Goal: Task Accomplishment & Management: Use online tool/utility

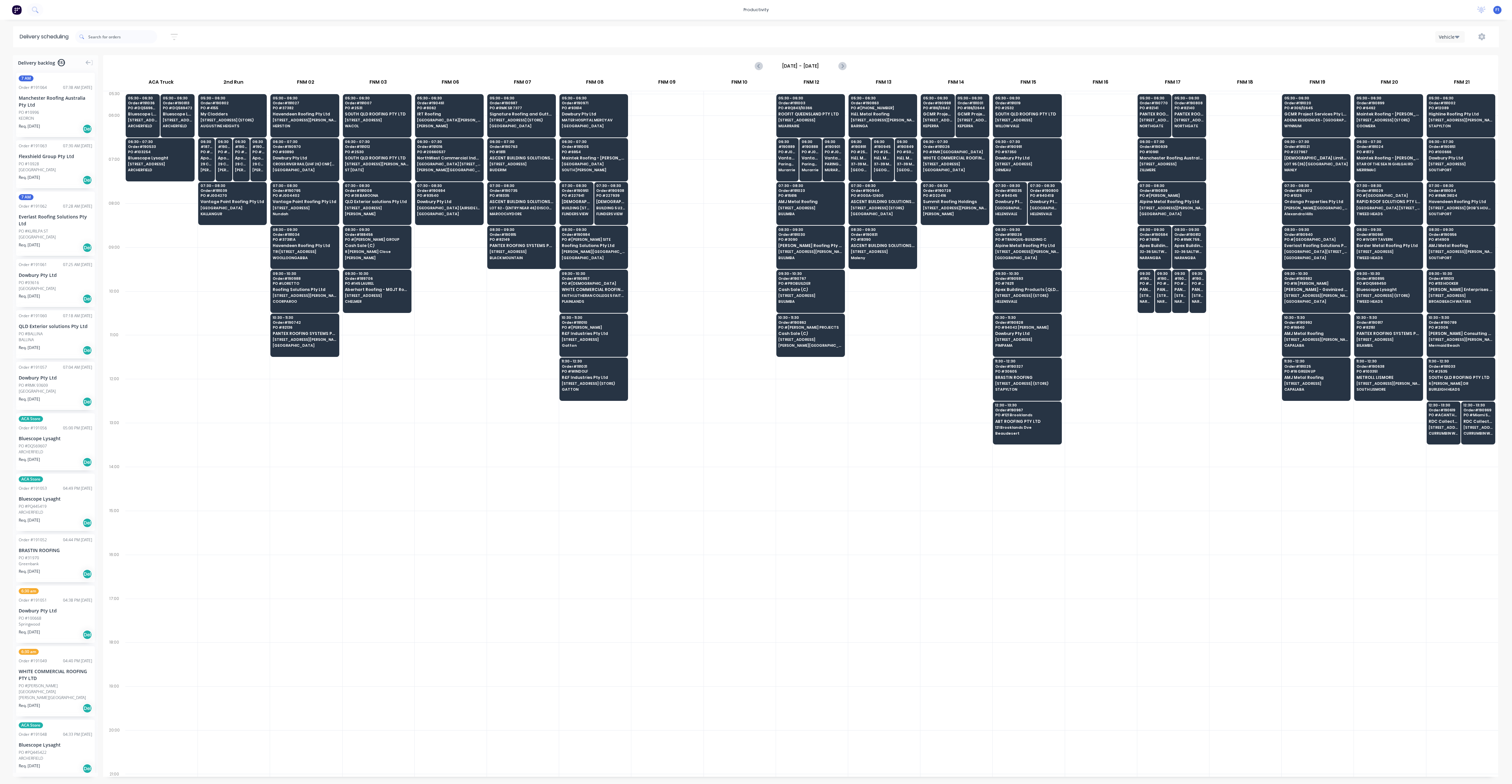
scroll to position [0, 1]
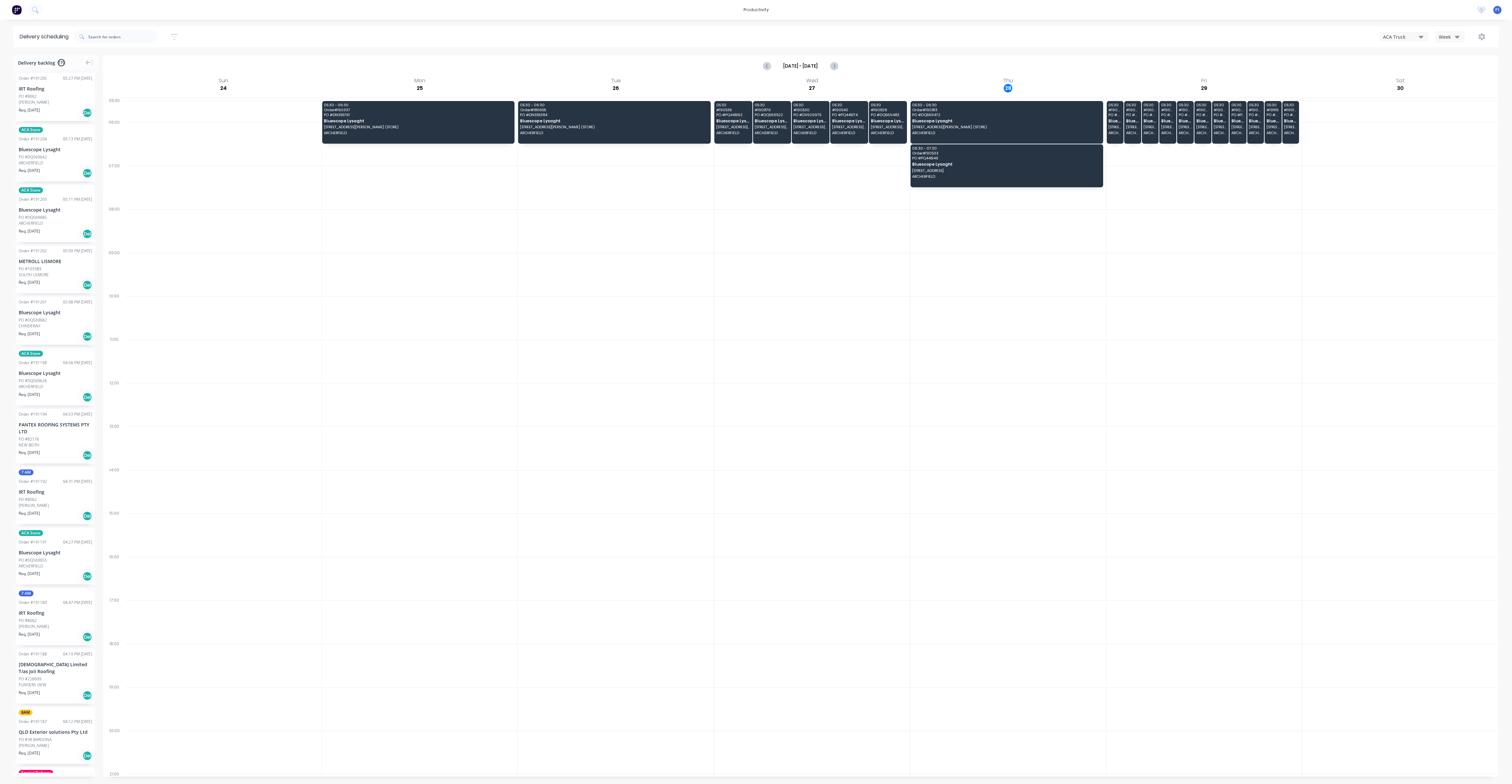
click at [1459, 34] on icon "button" at bounding box center [1457, 36] width 5 height 7
click at [1455, 70] on div "Vehicle" at bounding box center [1468, 67] width 65 height 13
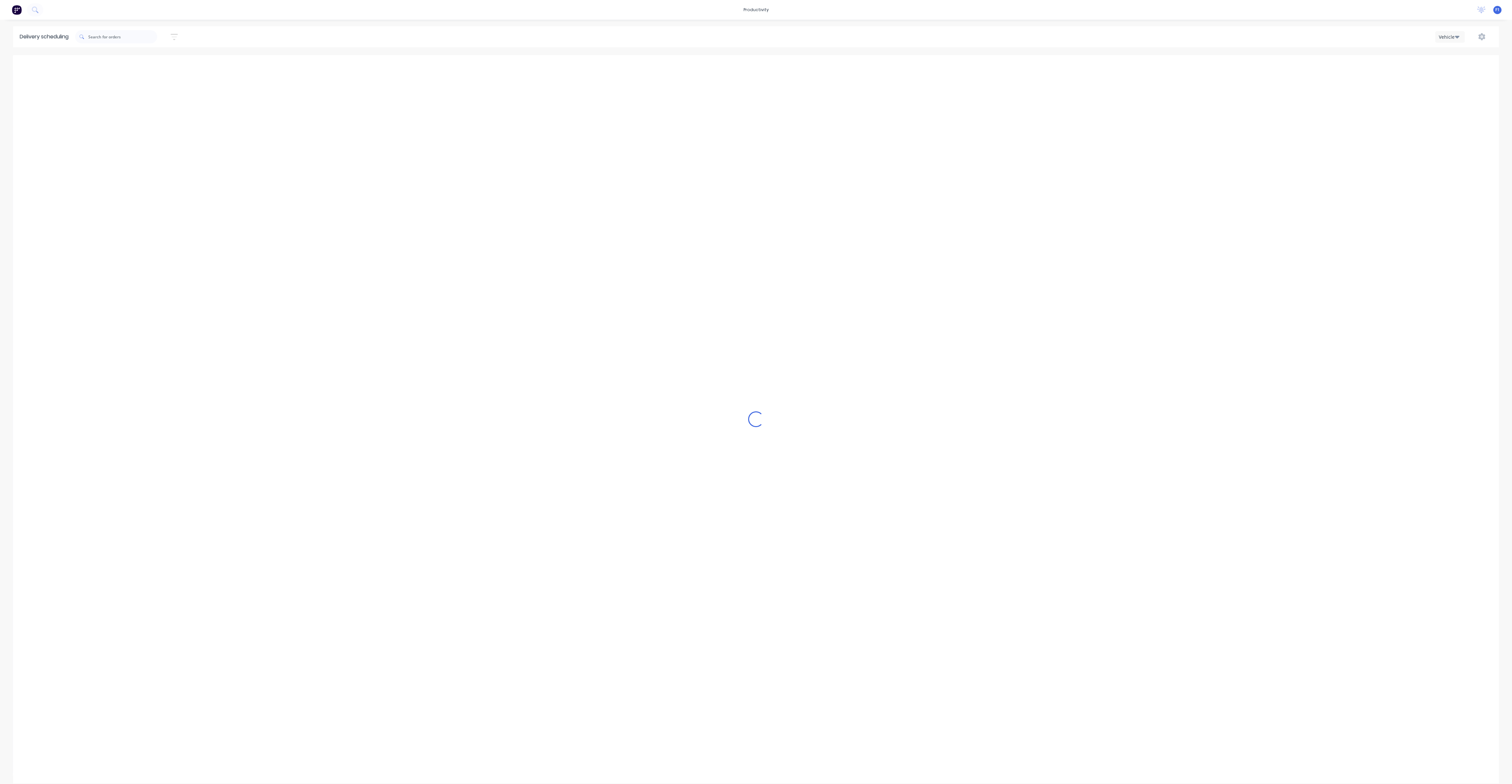
scroll to position [0, 1]
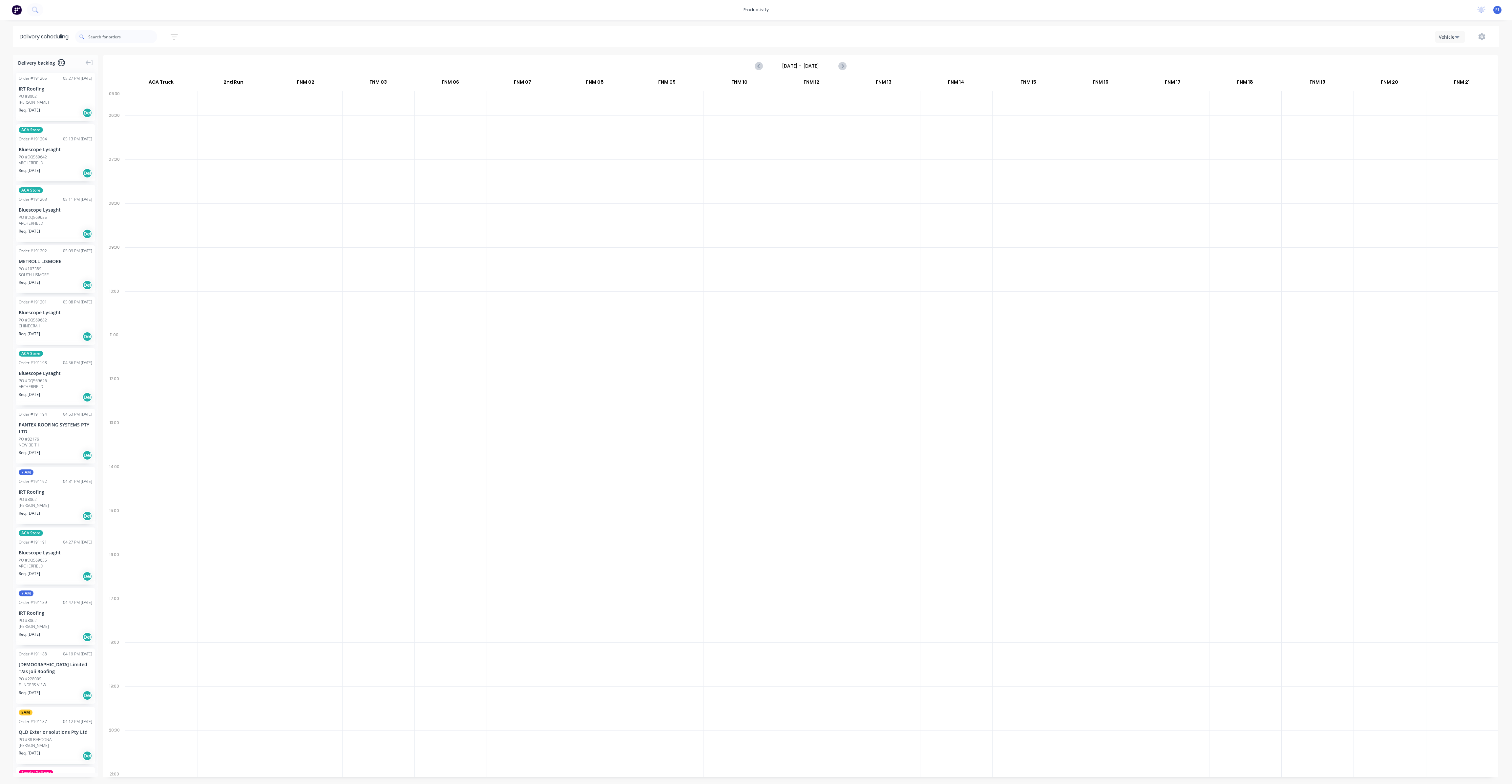
click at [807, 69] on input "[DATE] - [DATE]" at bounding box center [801, 66] width 65 height 10
click at [842, 147] on div "29" at bounding box center [843, 150] width 10 height 10
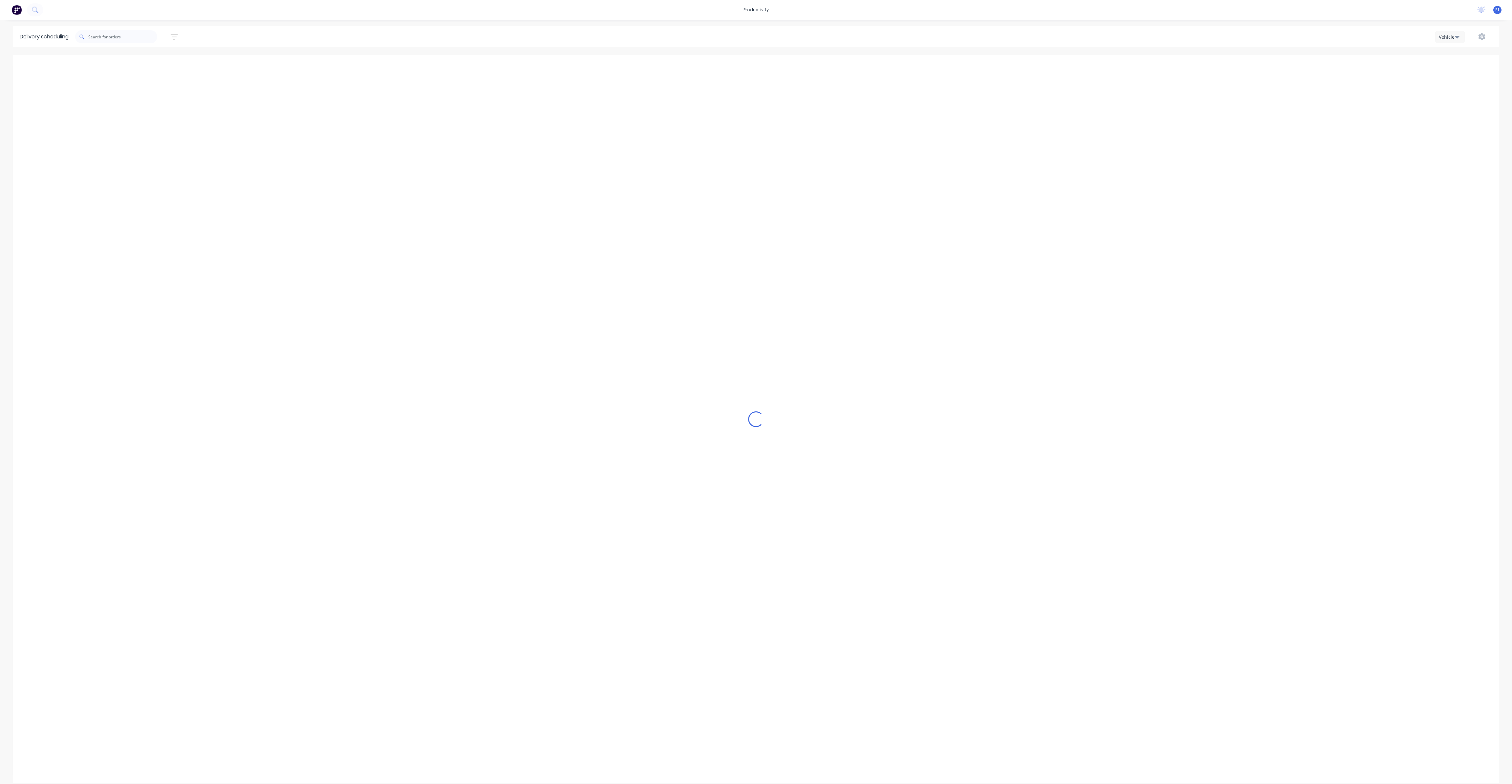
type input "[DATE] - [DATE]"
click at [124, 42] on input "text" at bounding box center [122, 36] width 69 height 13
type input "4"
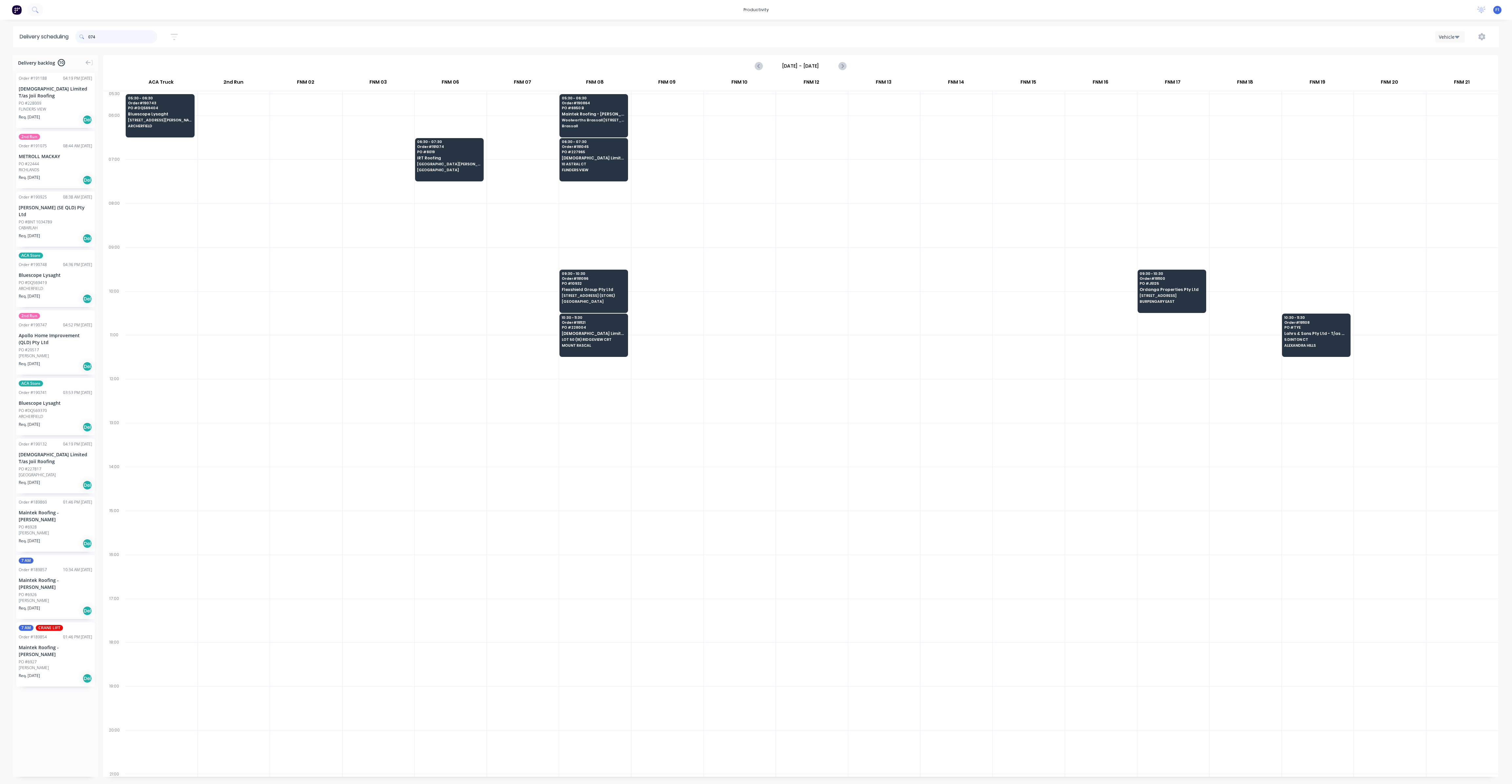
drag, startPoint x: 116, startPoint y: 35, endPoint x: 63, endPoint y: 42, distance: 53.5
click at [63, 42] on header "Delivery scheduling 074 Sort by Most recent Created date Required date Order nu…" at bounding box center [755, 37] width 1486 height 21
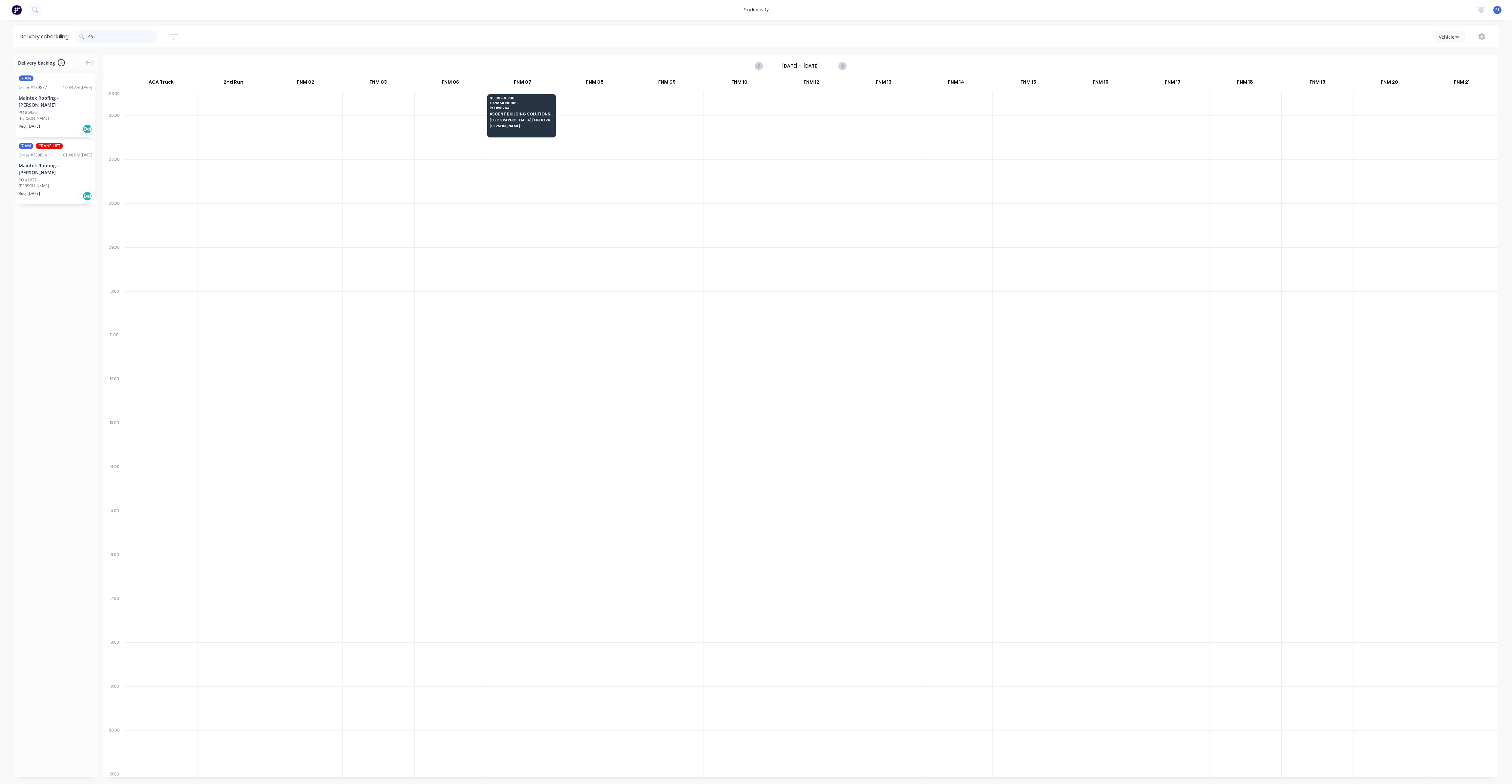
type input "9"
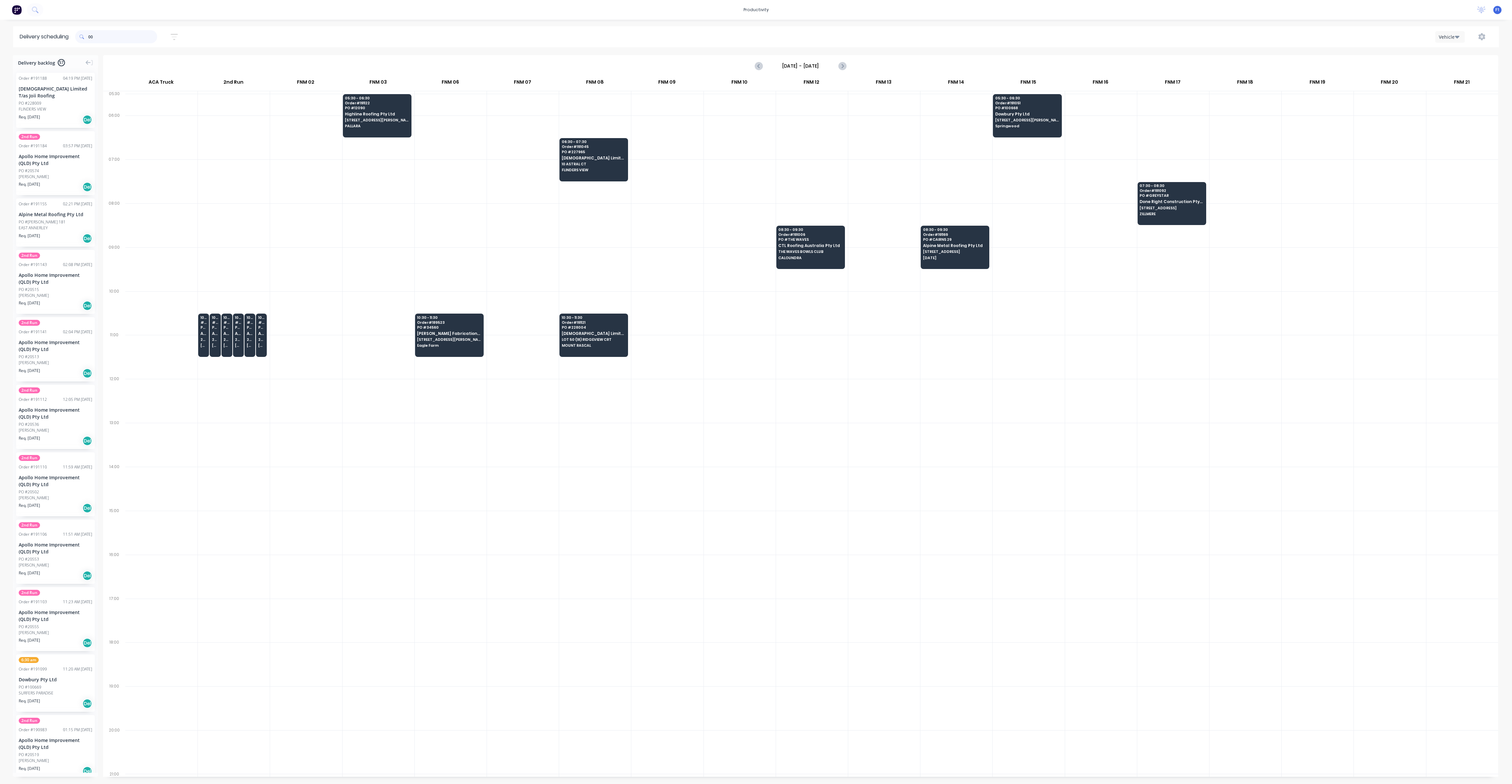
type input "0"
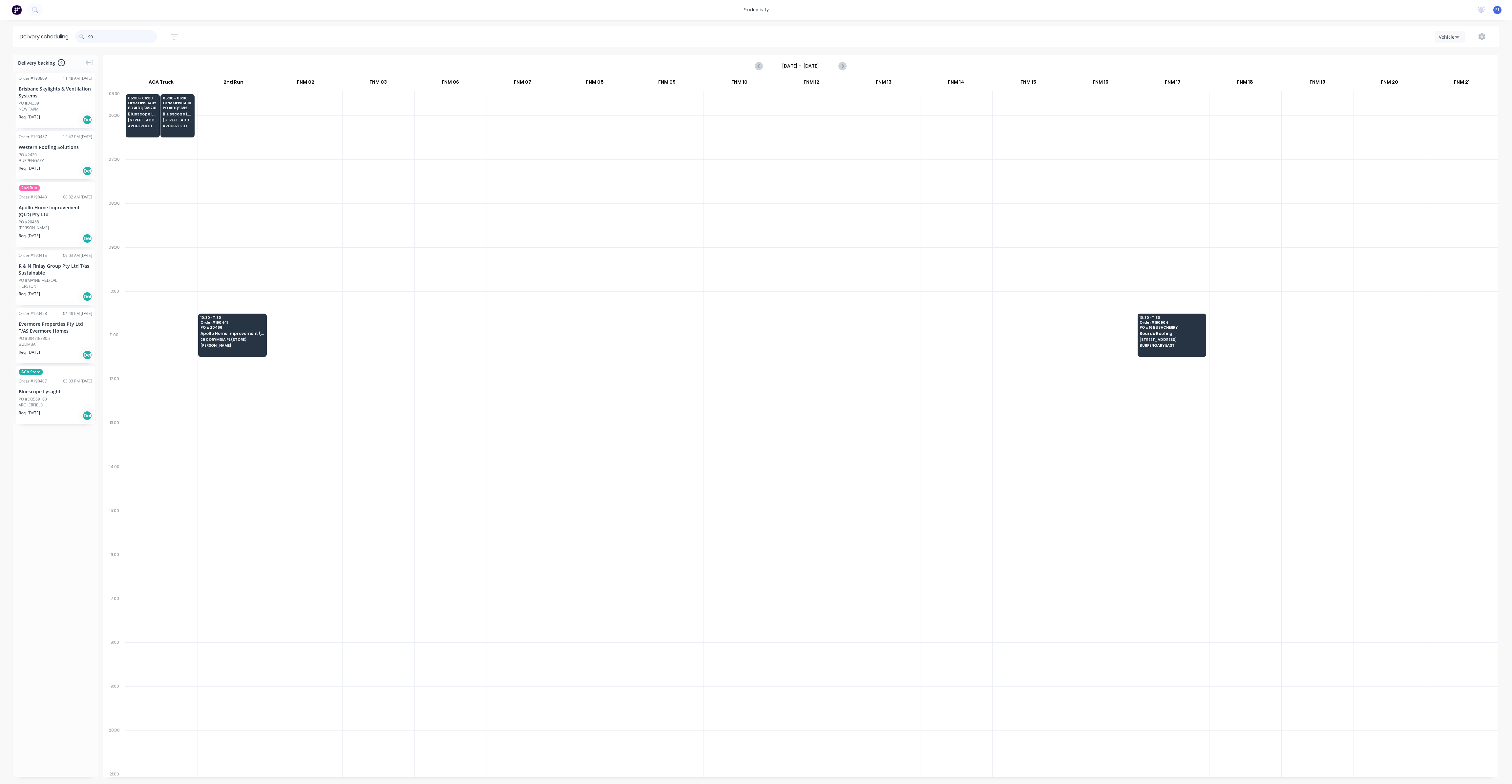
type input "9"
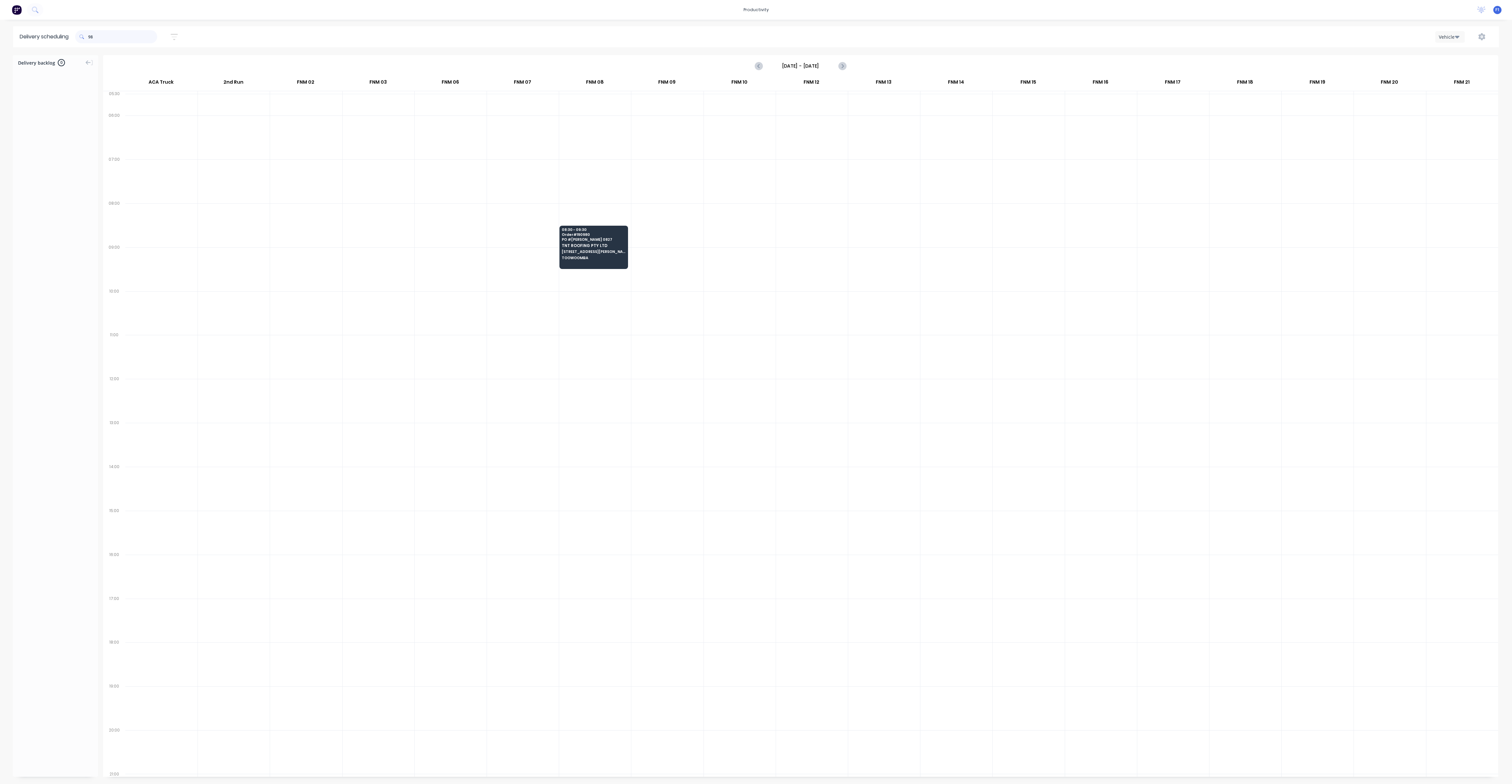
type input "9"
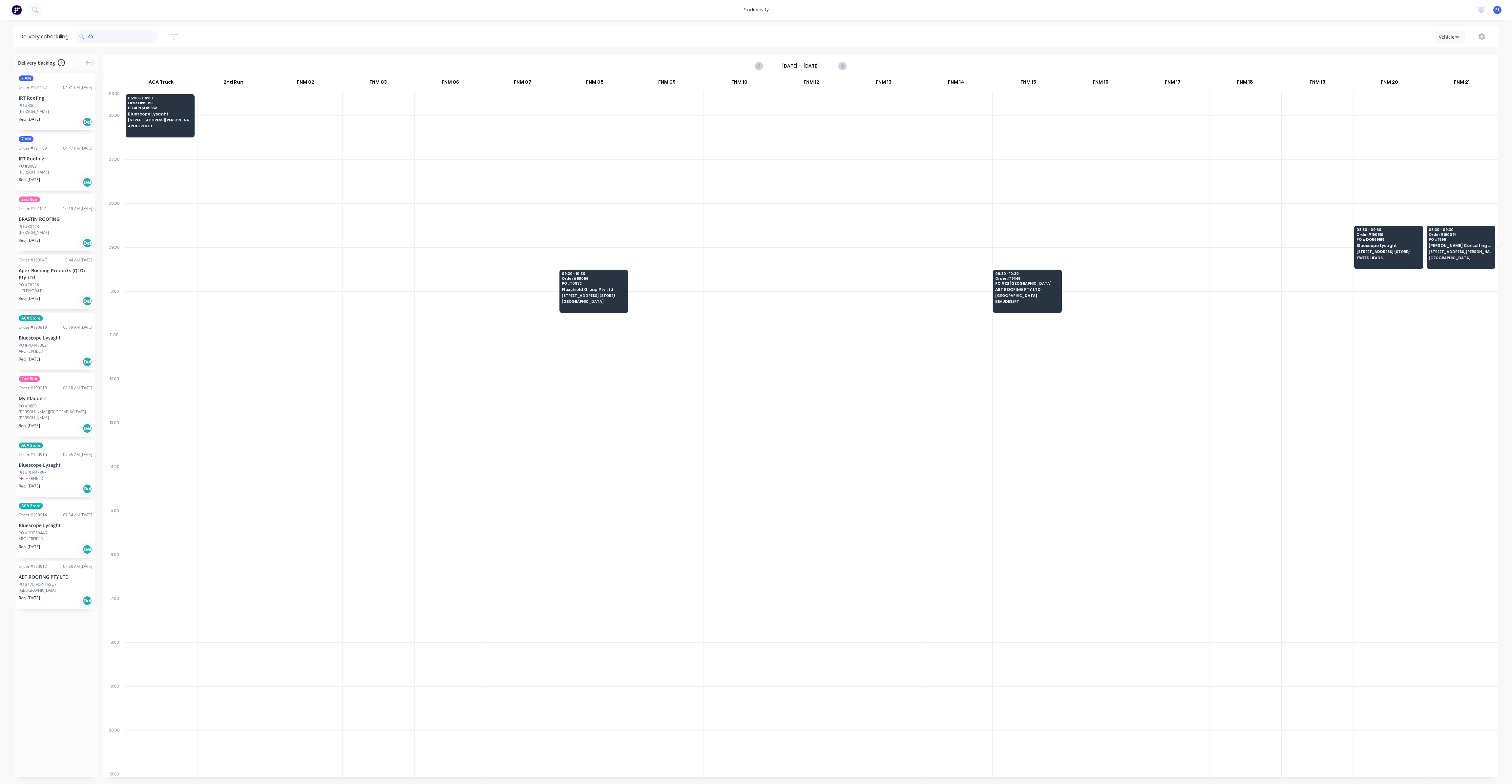
type input "0"
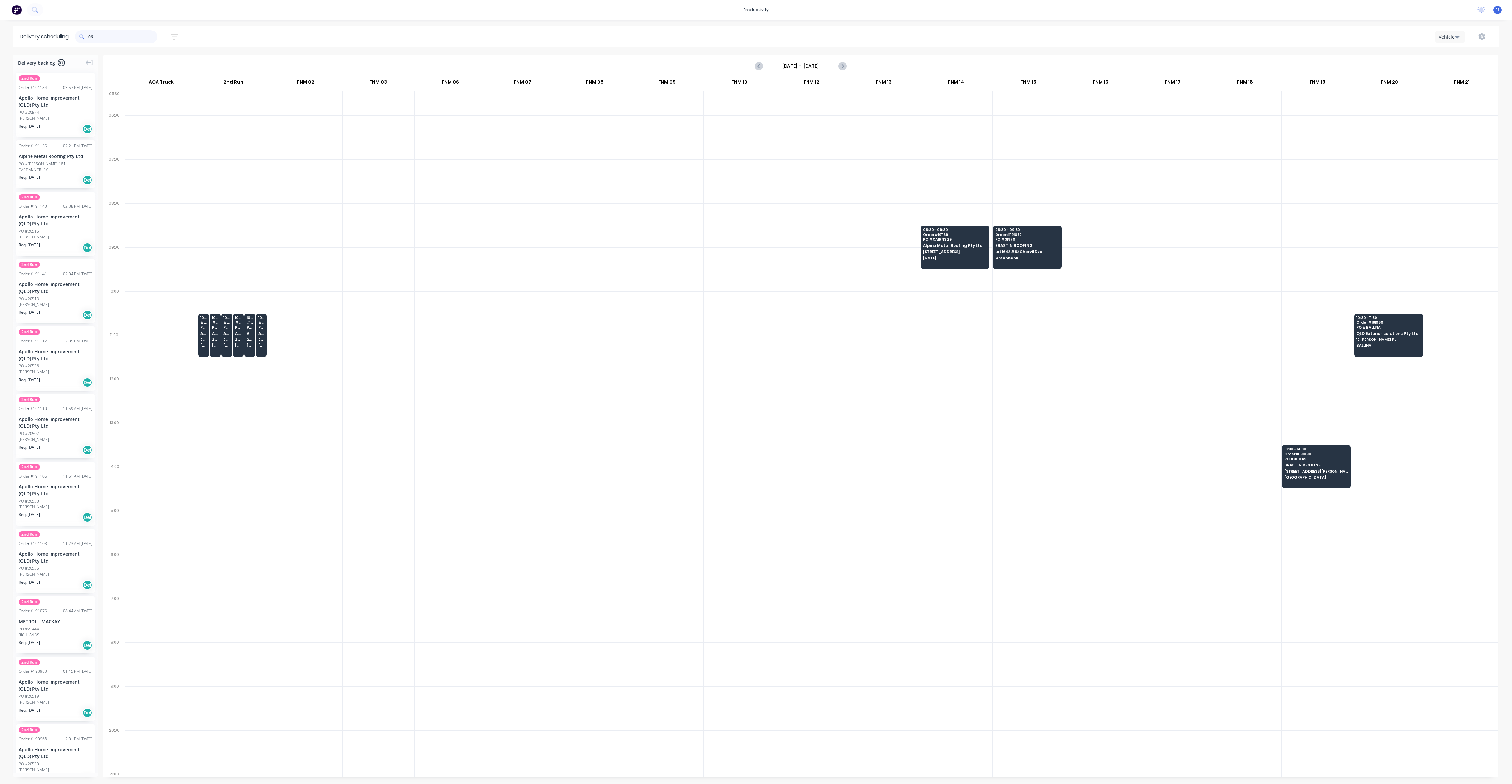
type input "0"
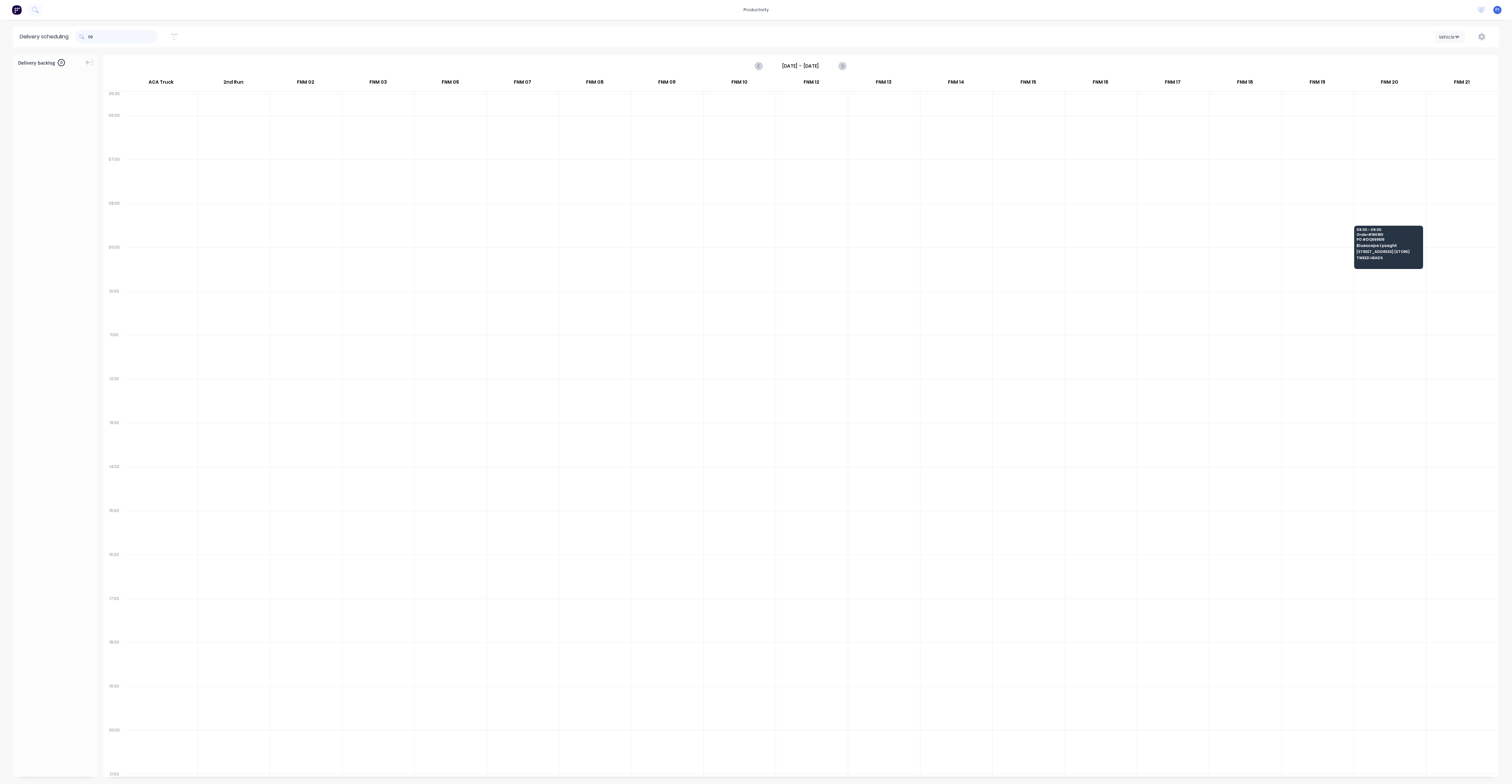
type input "0"
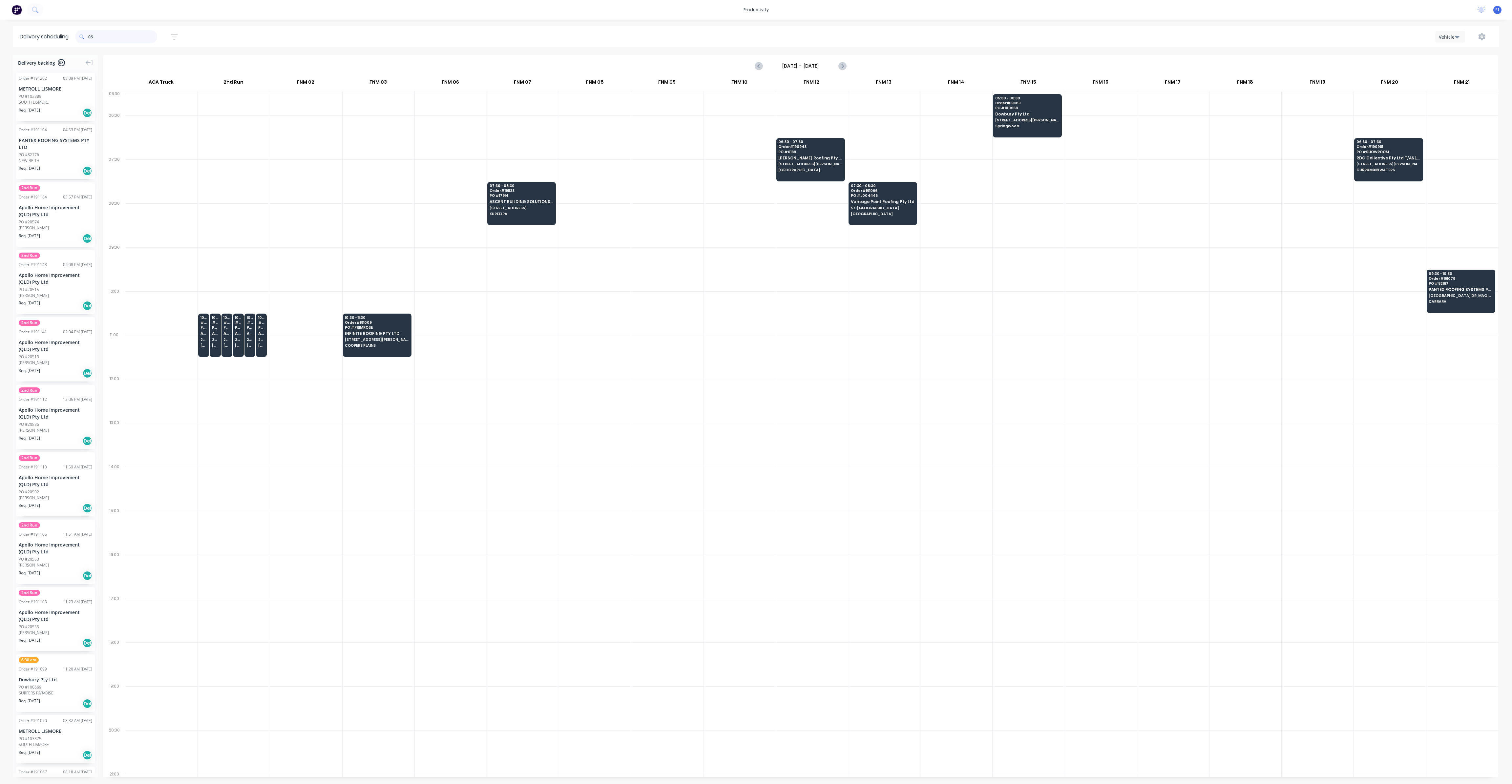
type input "0"
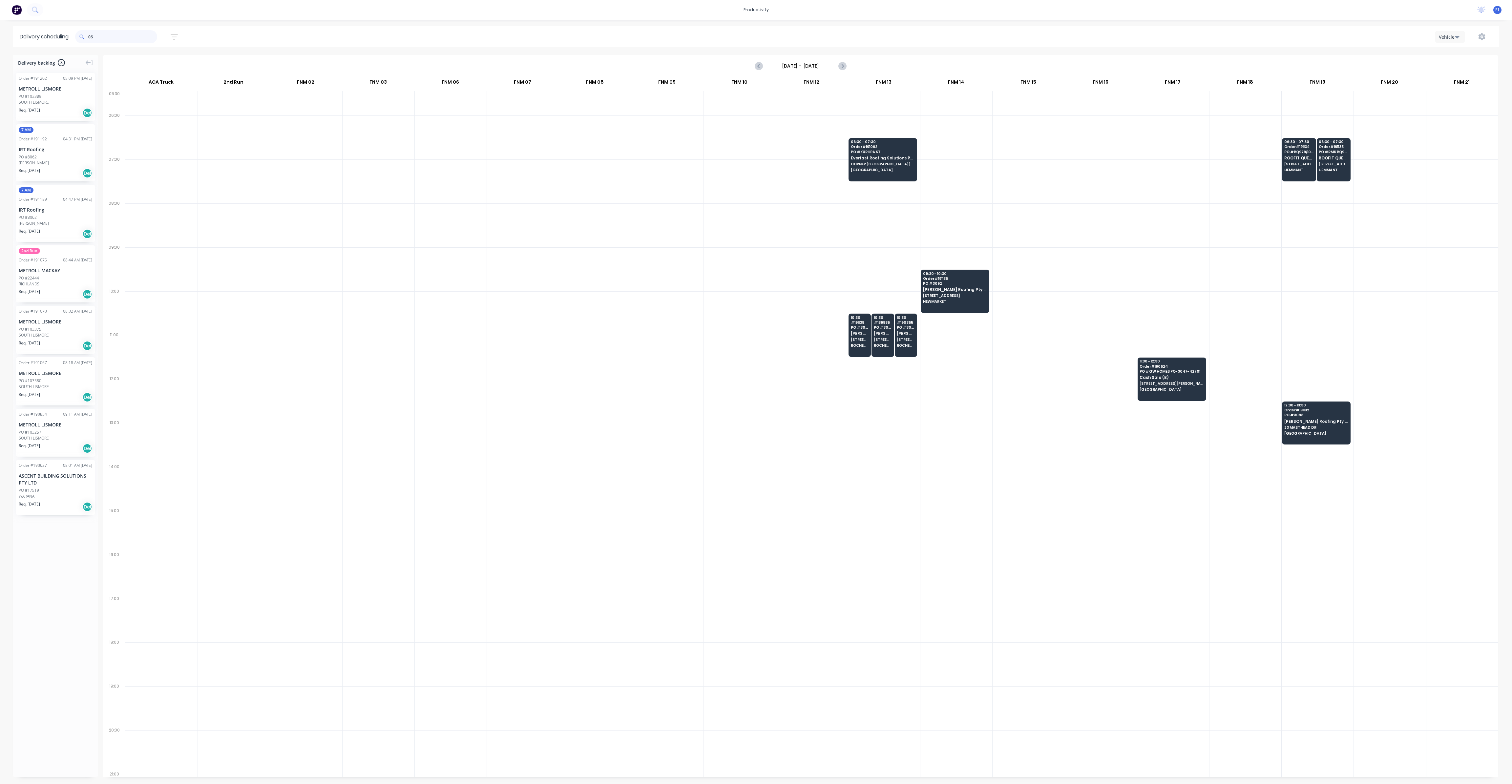
type input "0"
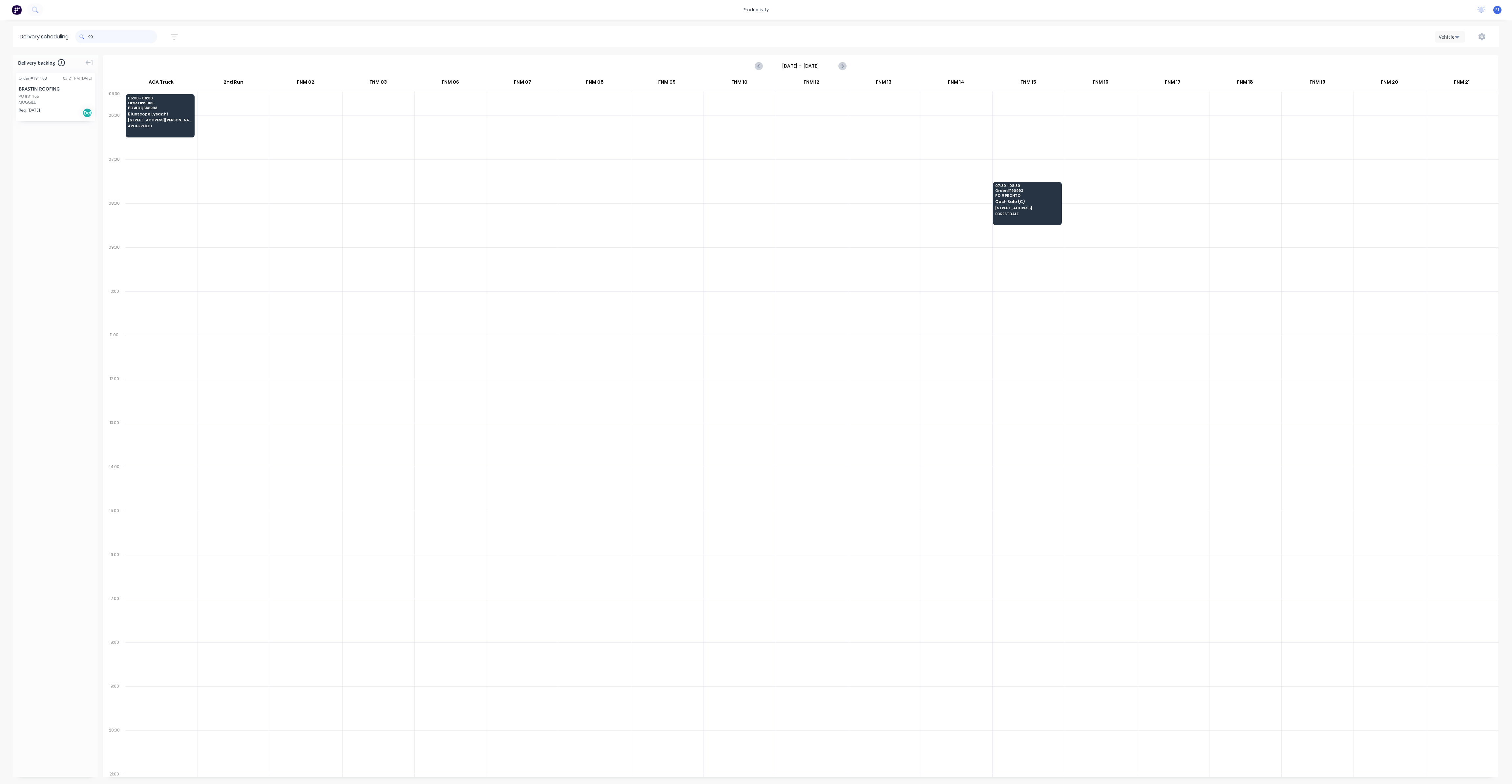
type input "9"
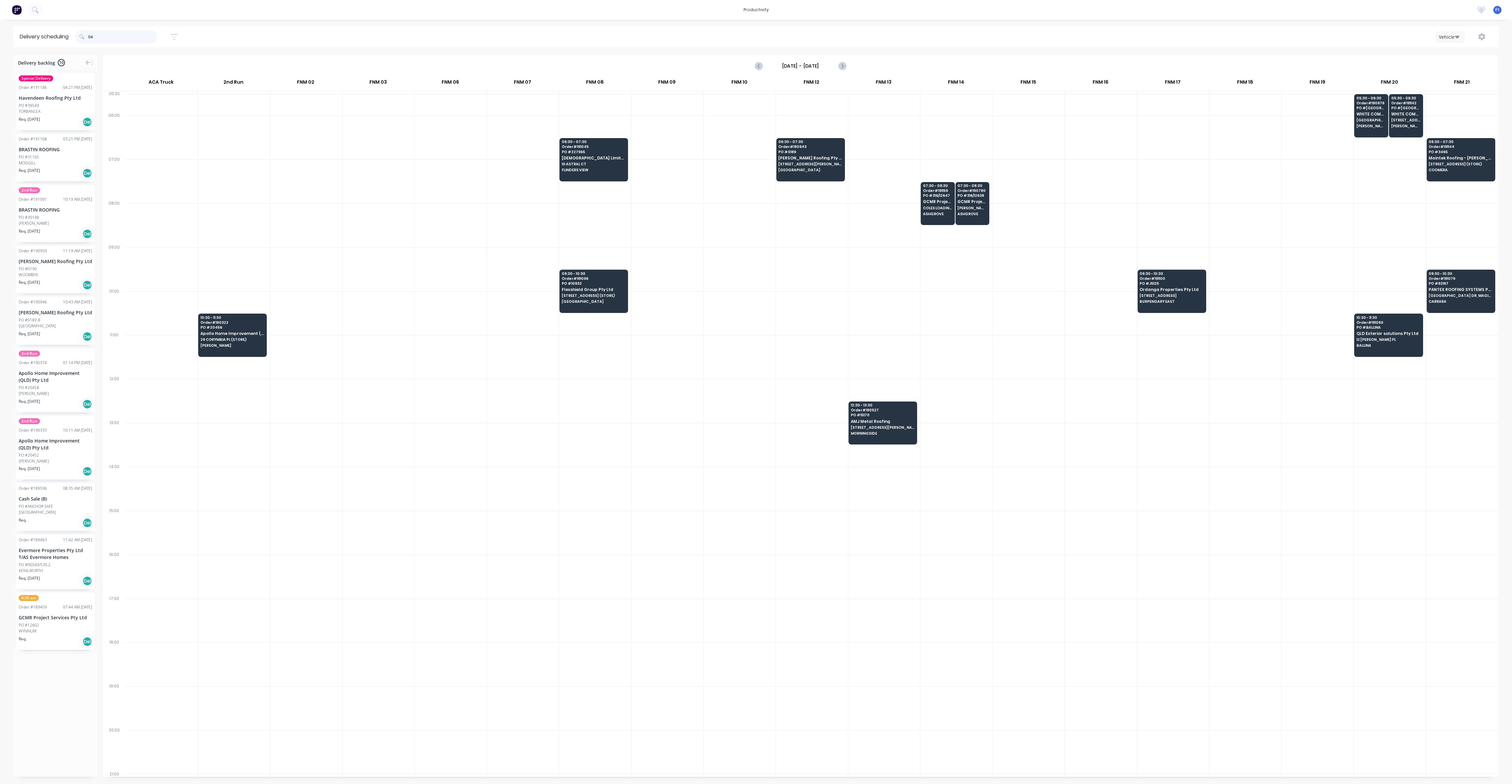
type input "0"
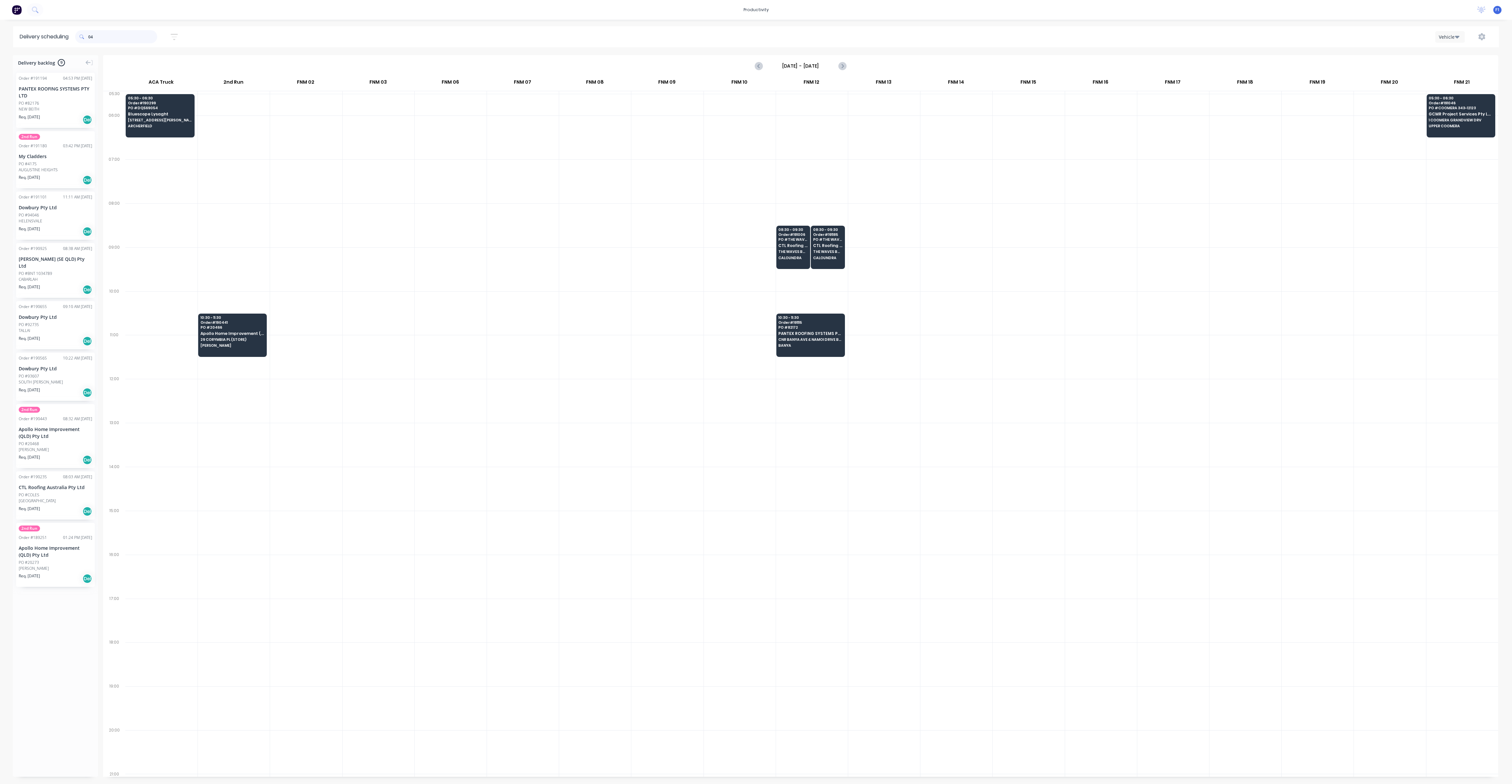
type input "0"
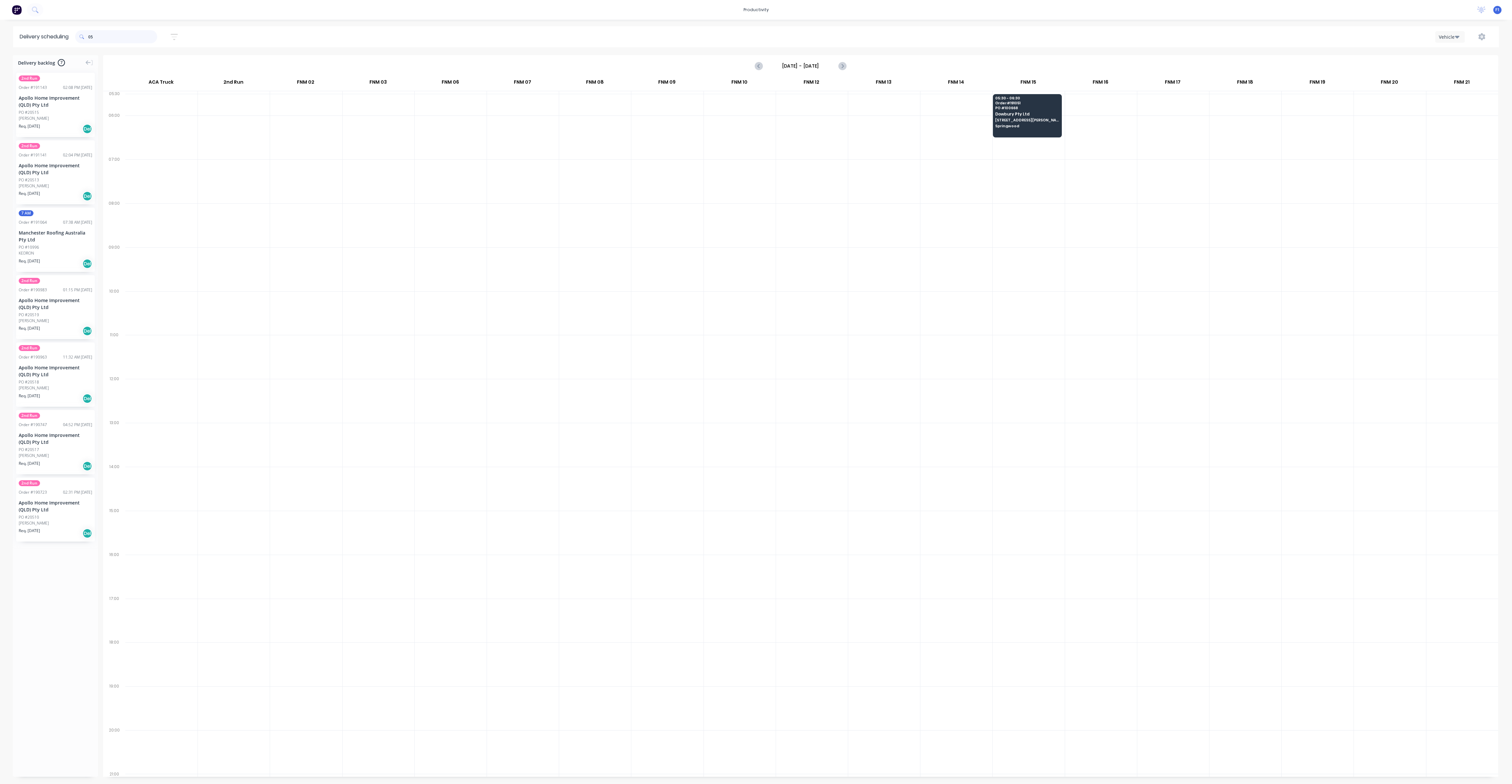
type input "0"
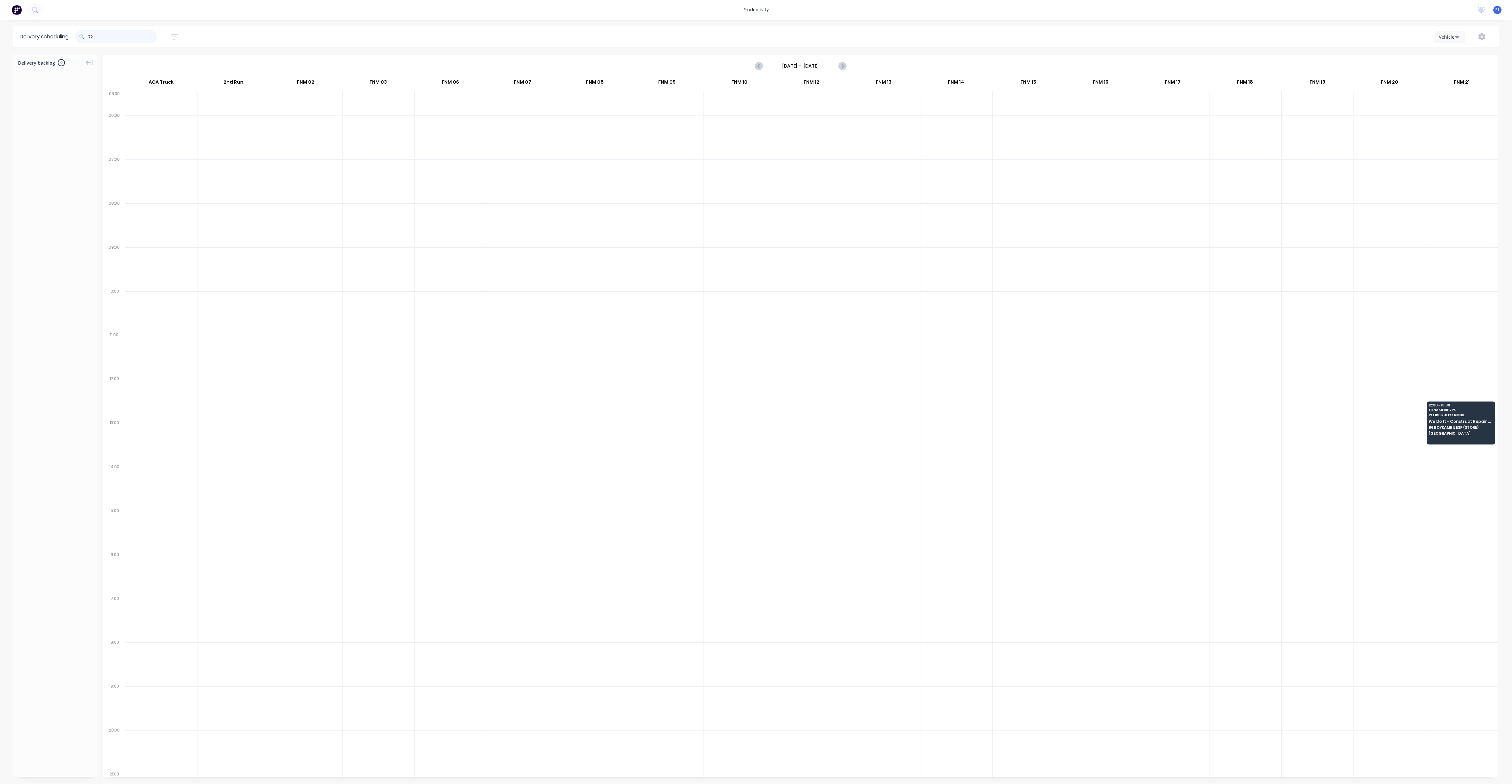
type input "7"
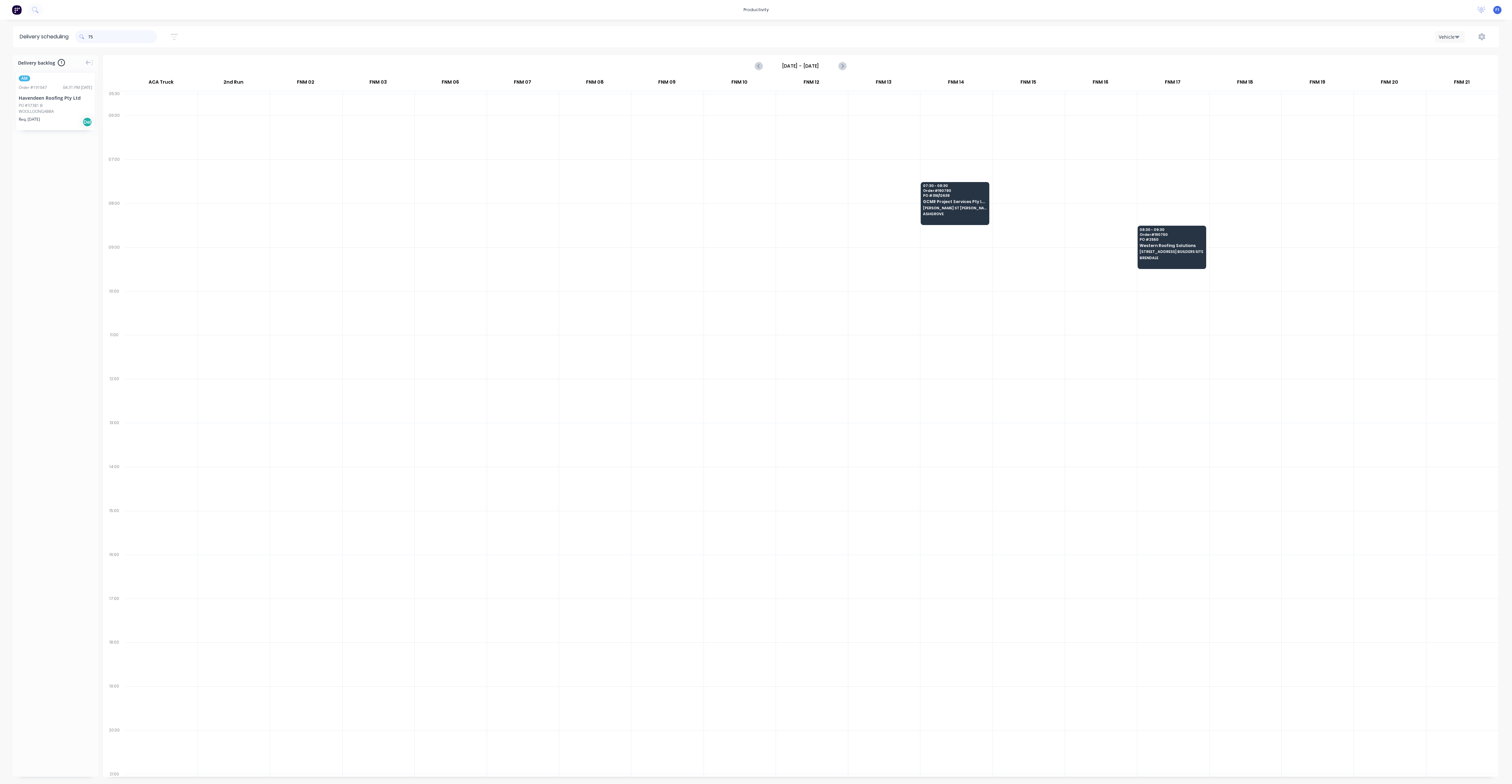
type input "7"
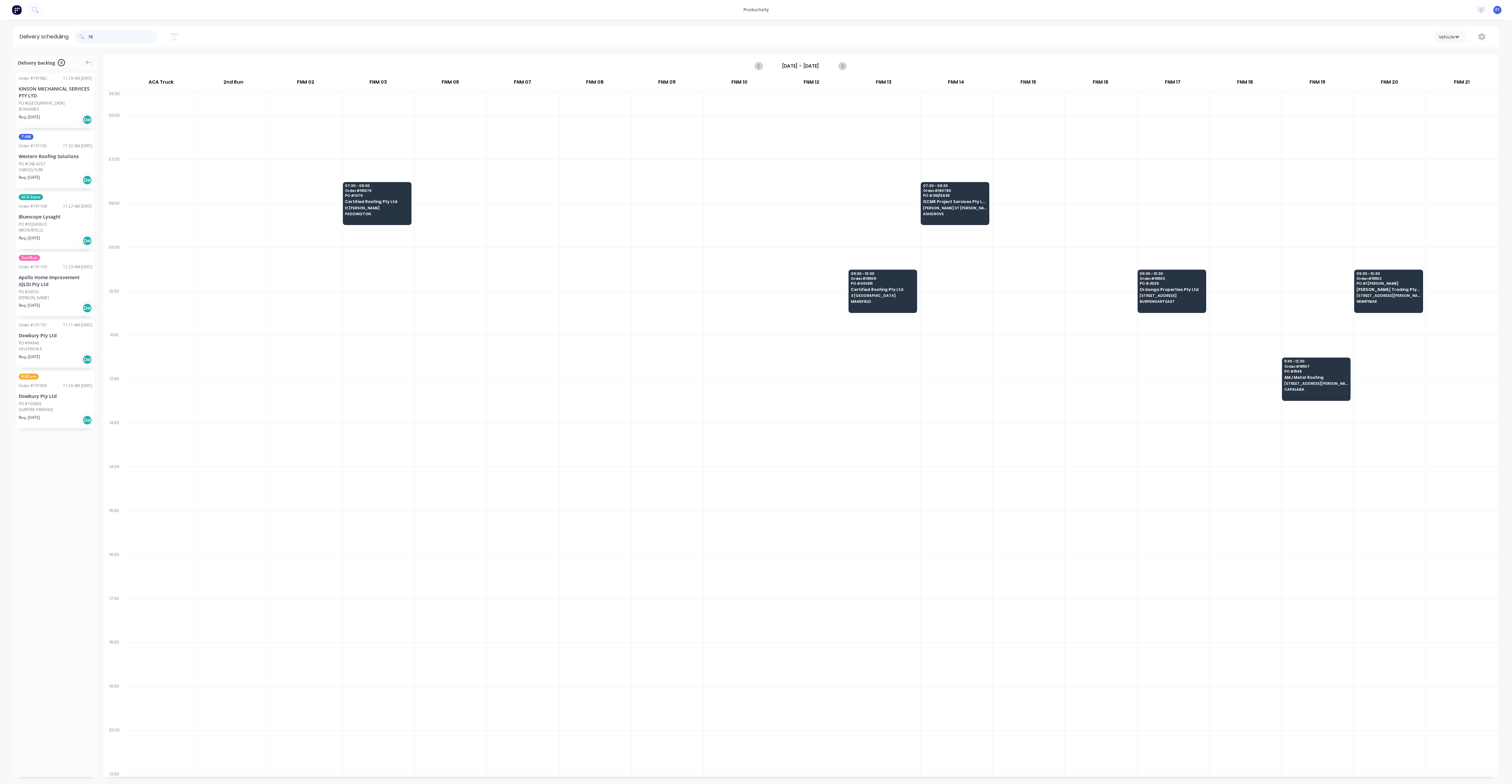
type input "7"
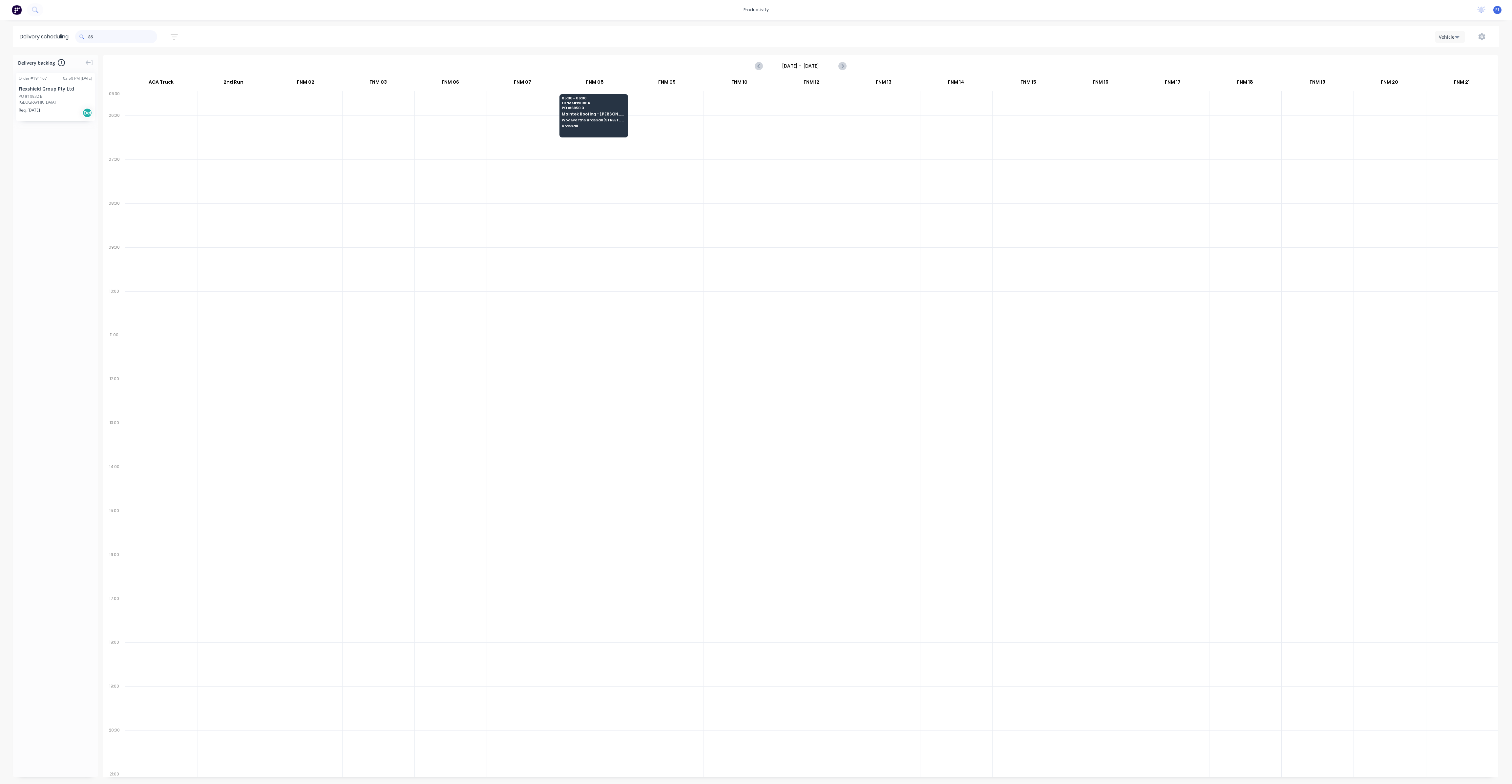
type input "8"
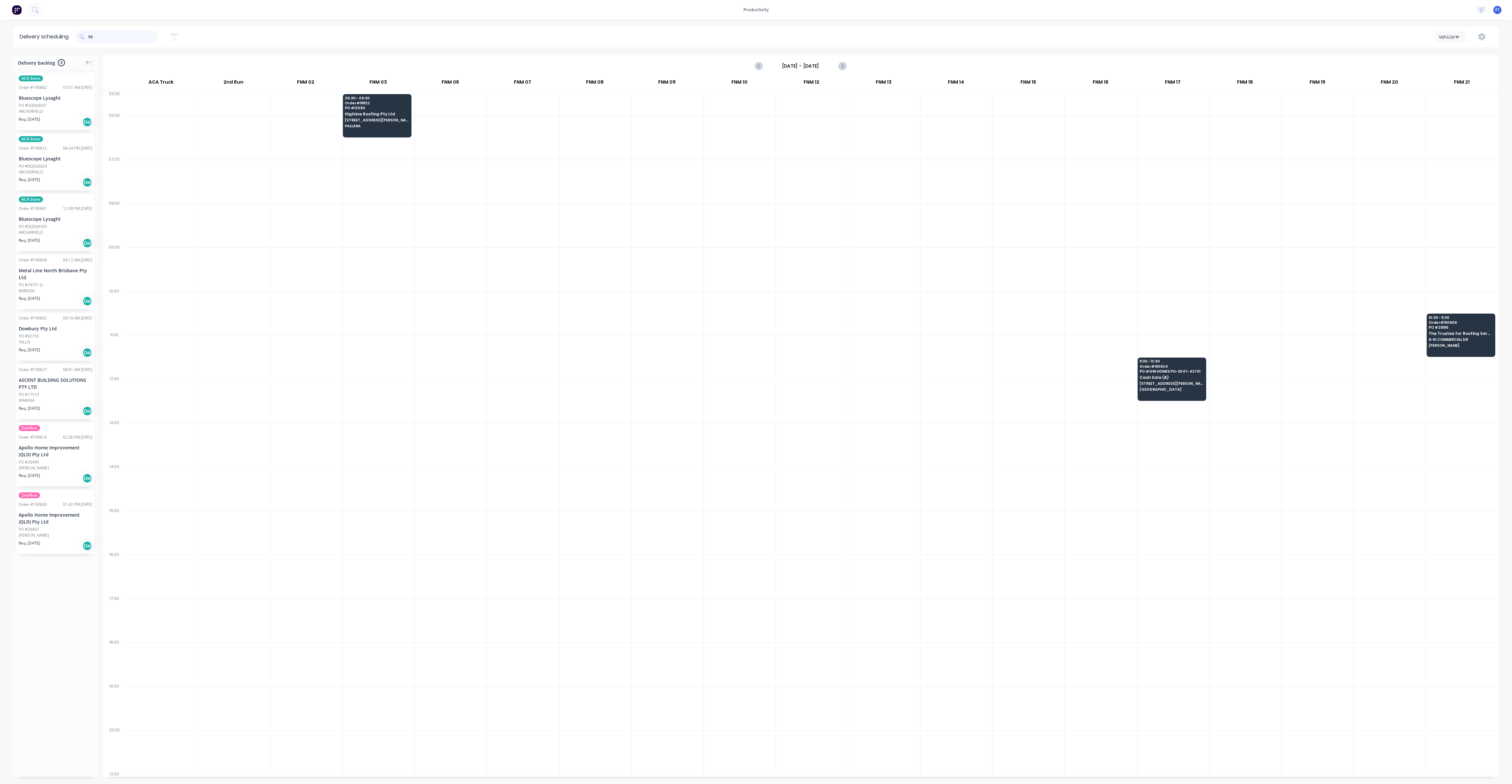
type input "9"
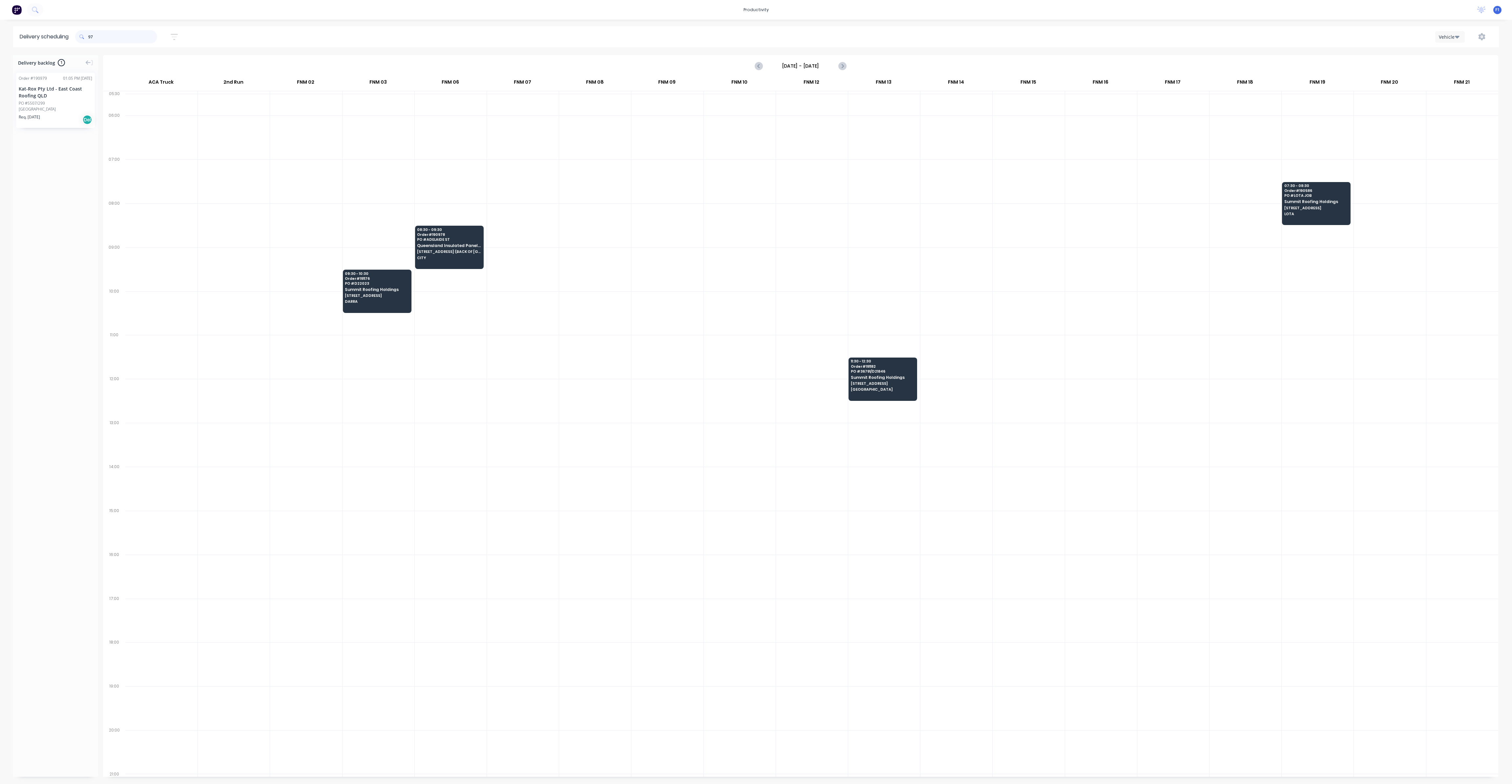
type input "9"
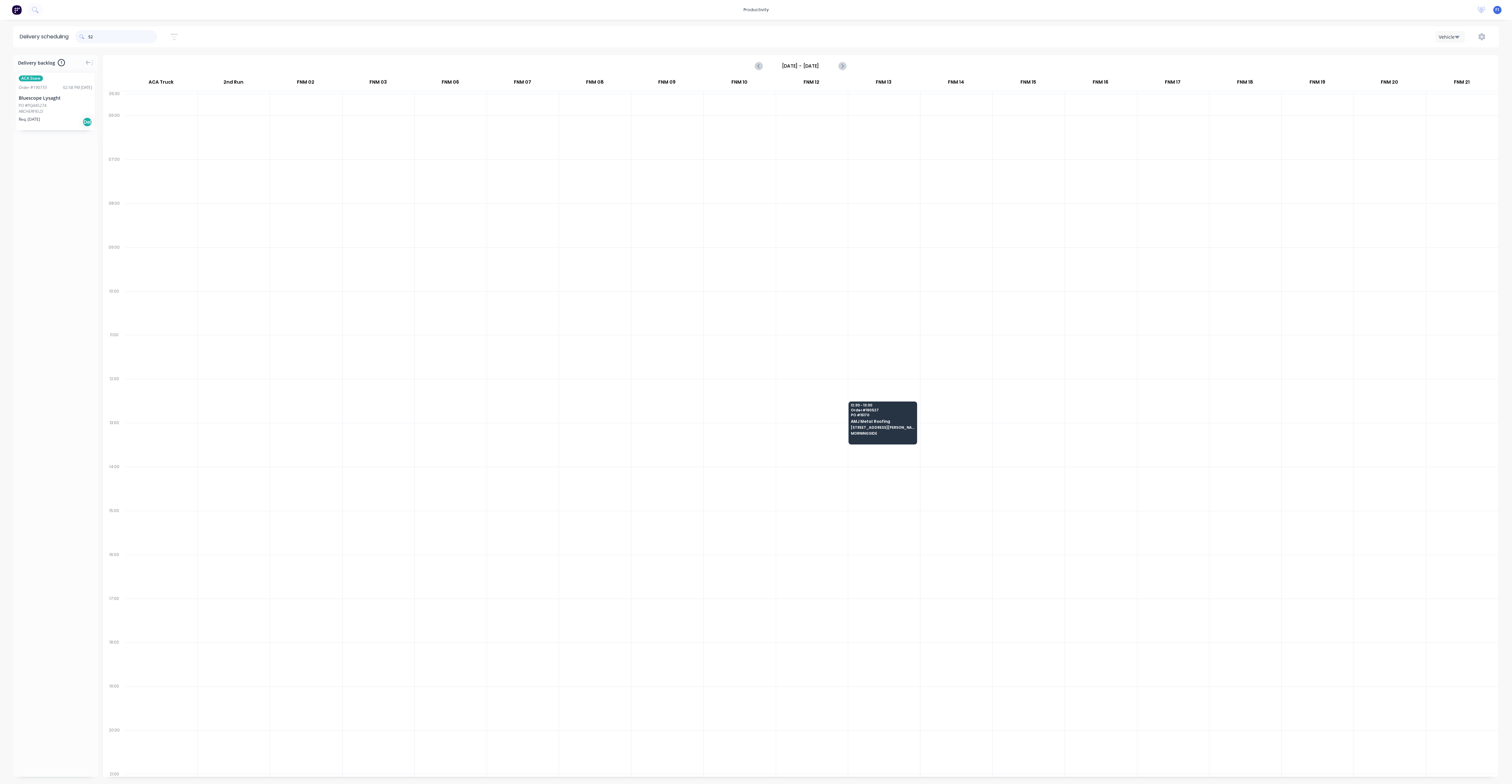
type input "5"
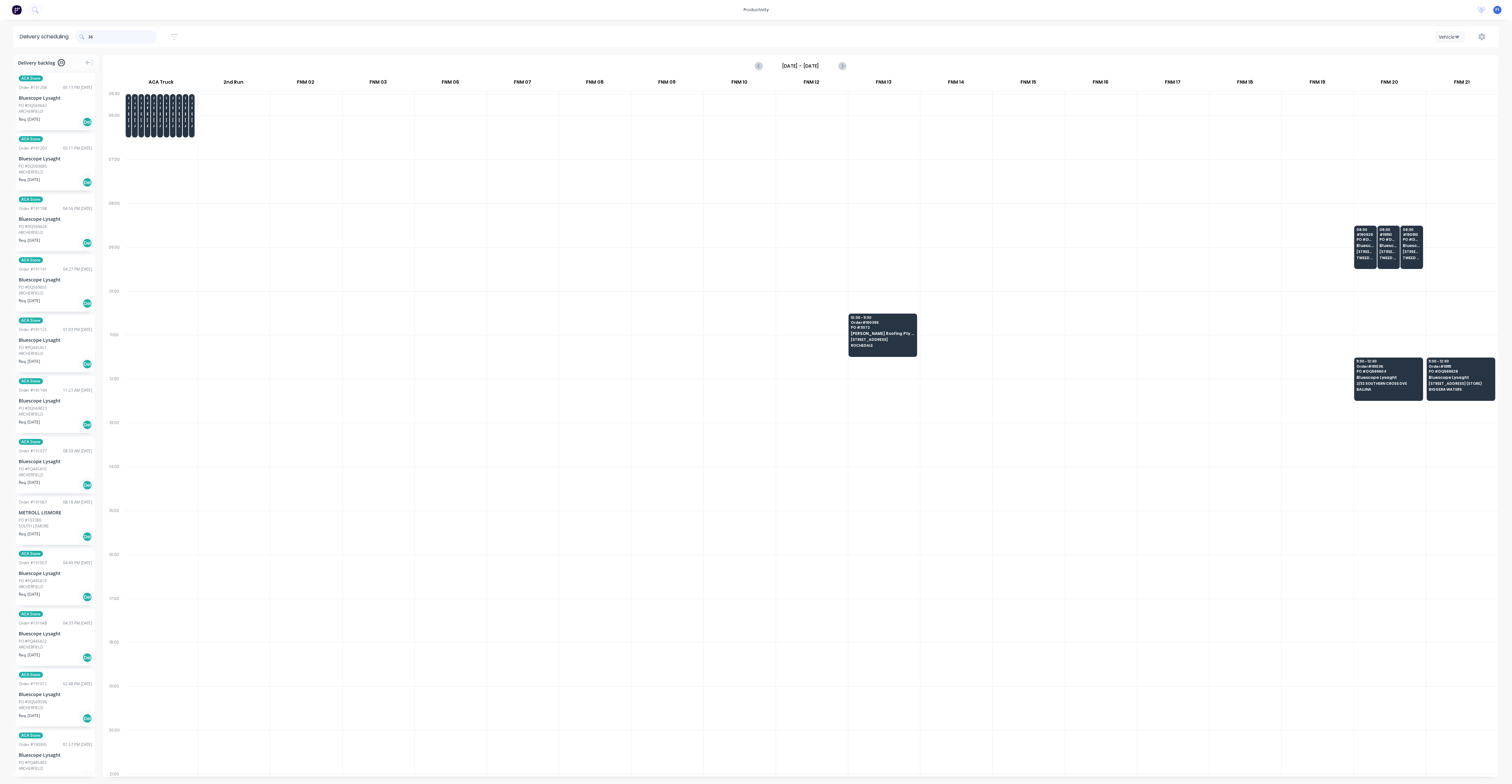
type input "3"
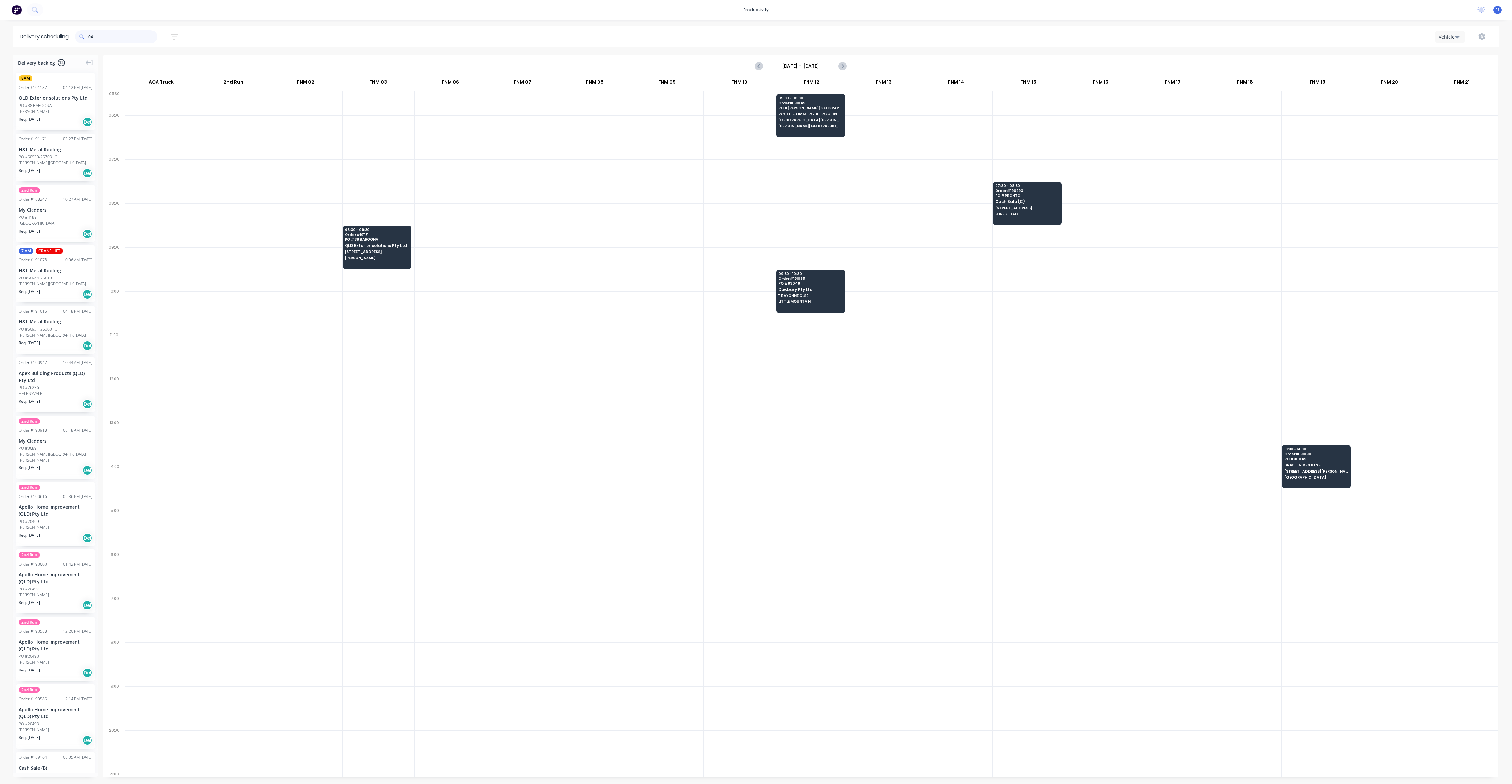
type input "0"
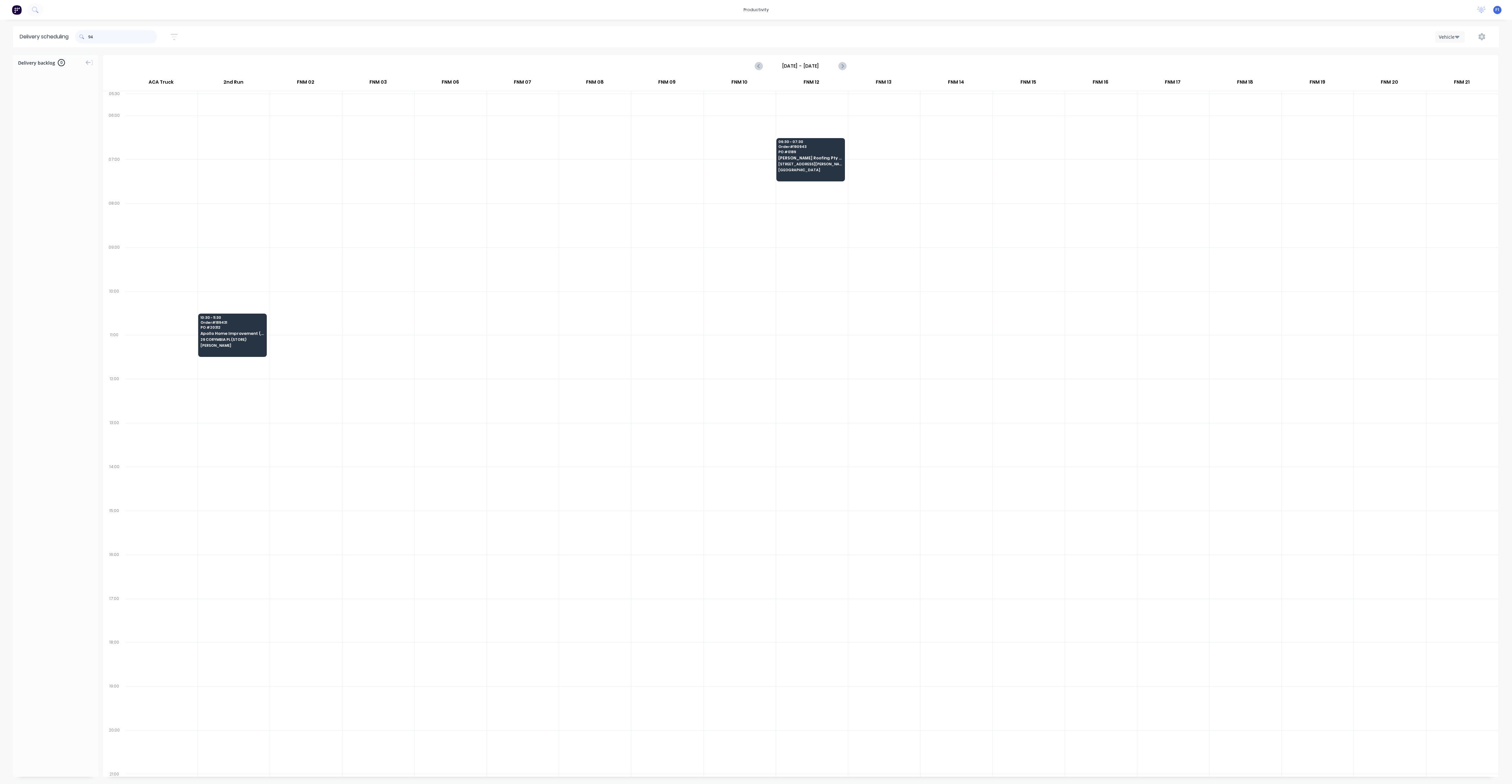
type input "9"
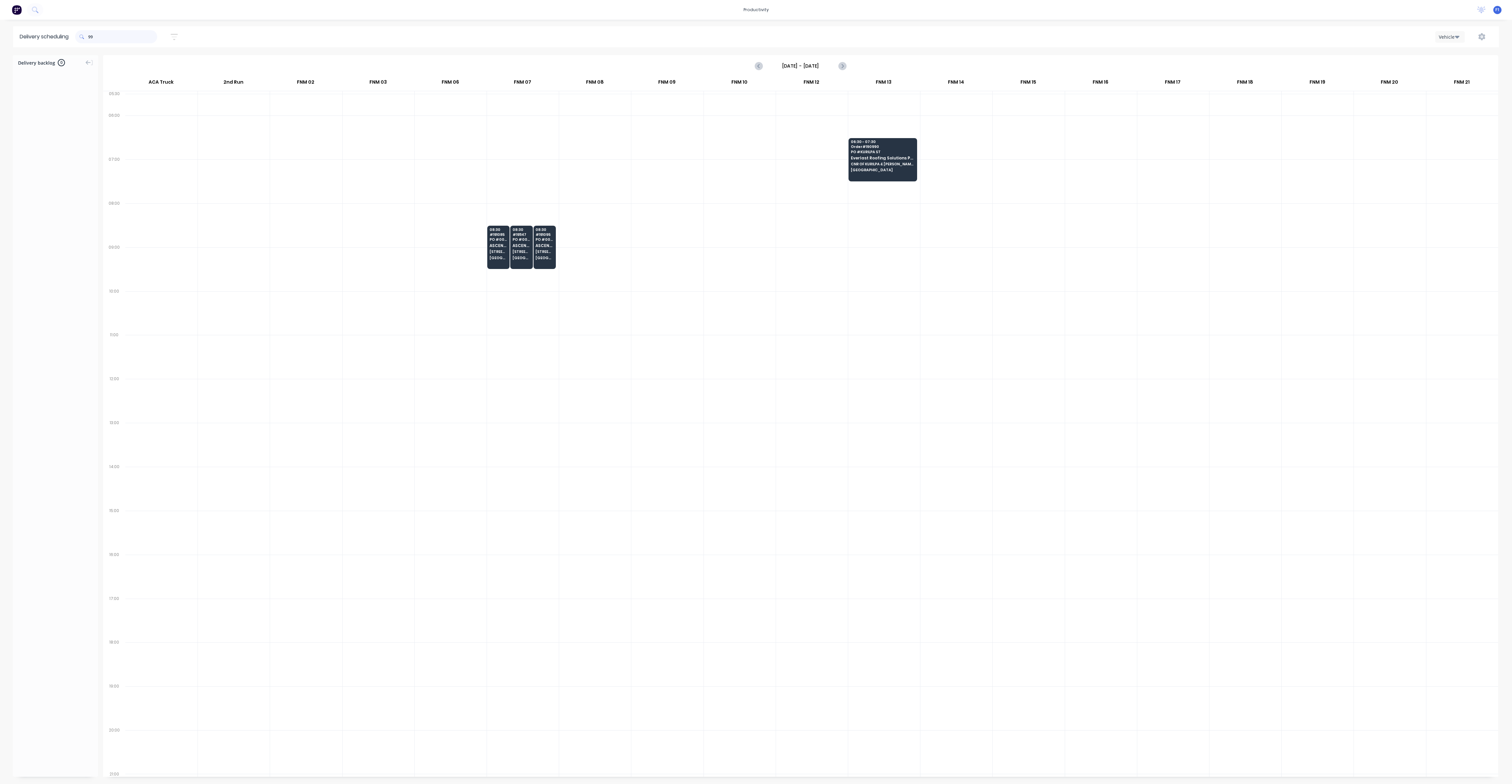
type input "9"
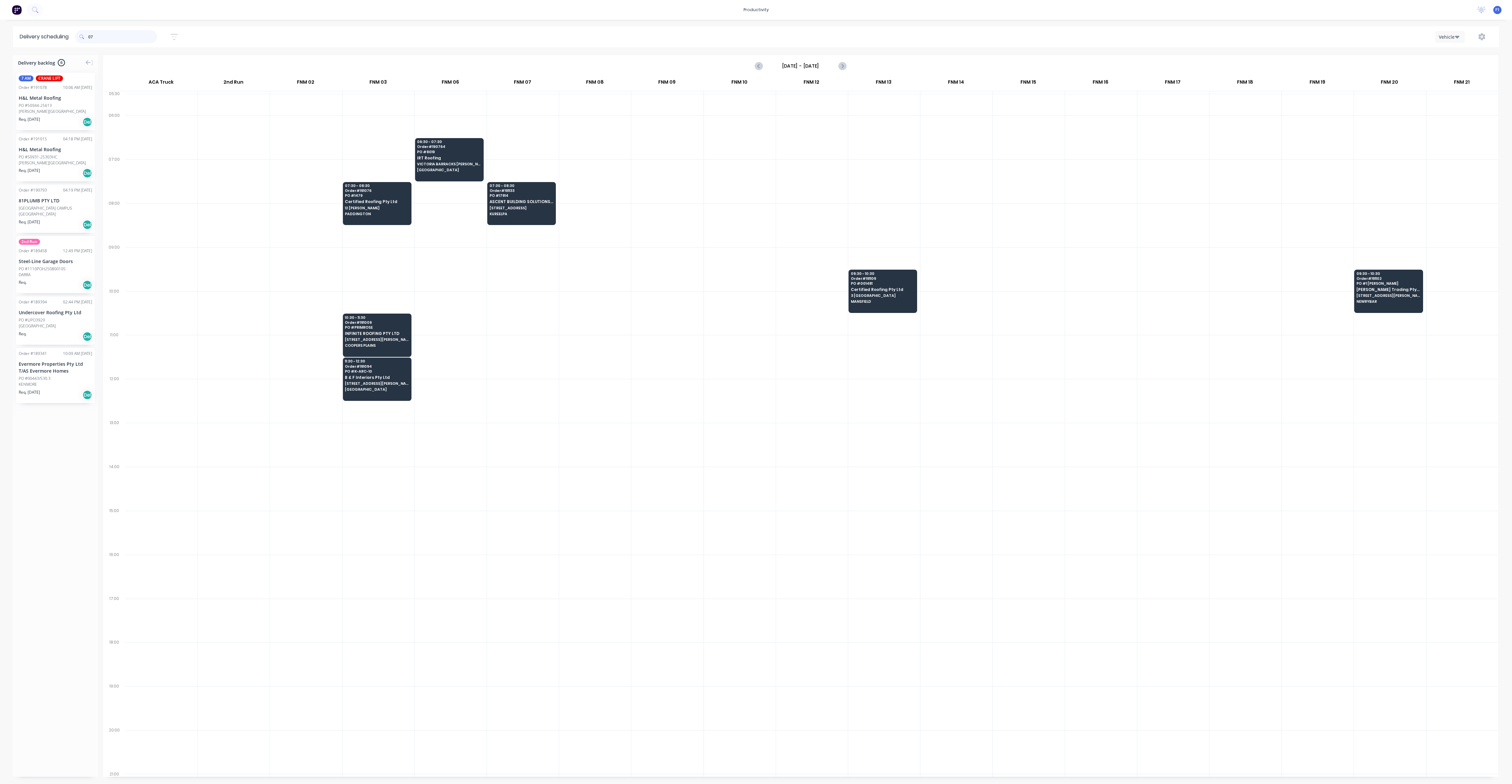
type input "0"
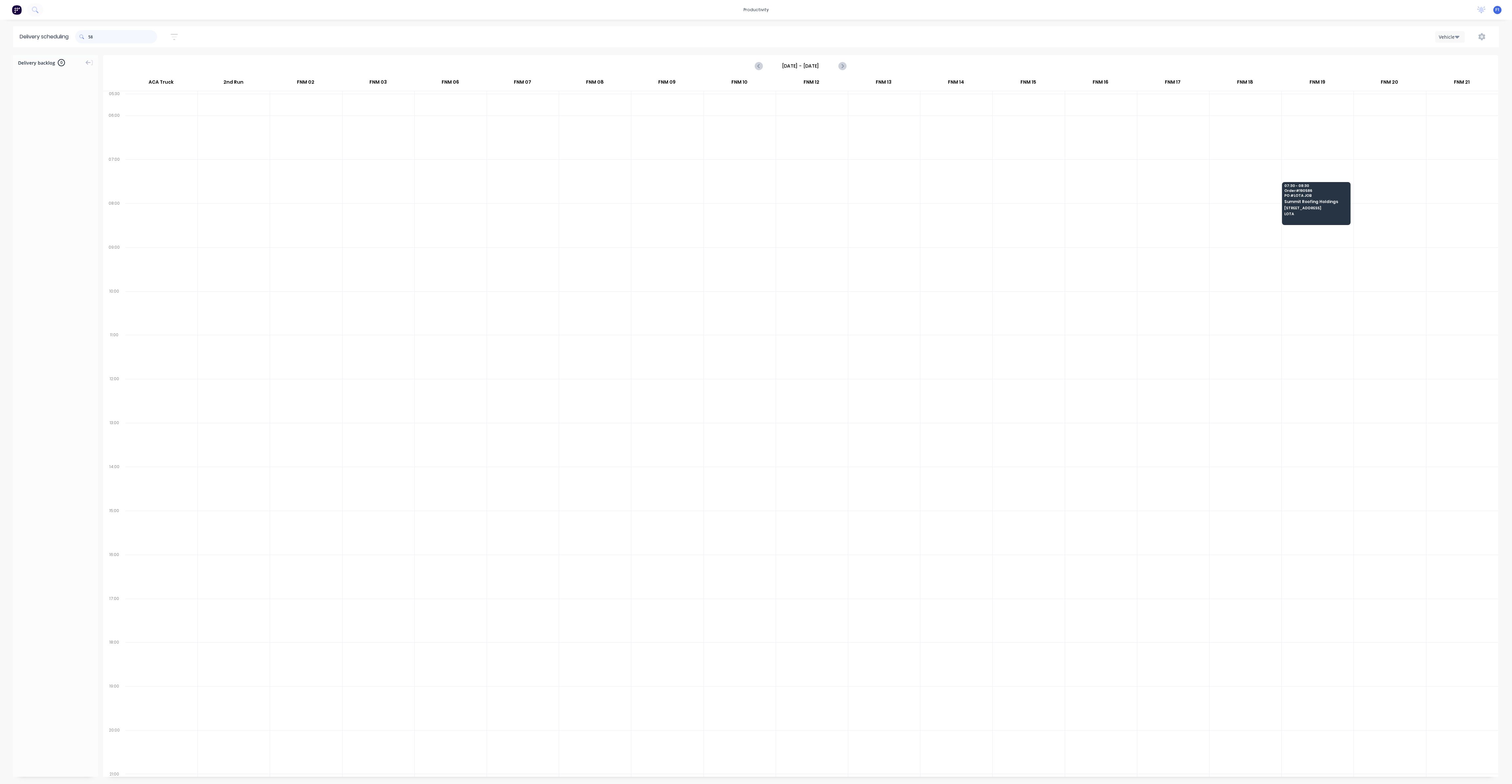
type input "5"
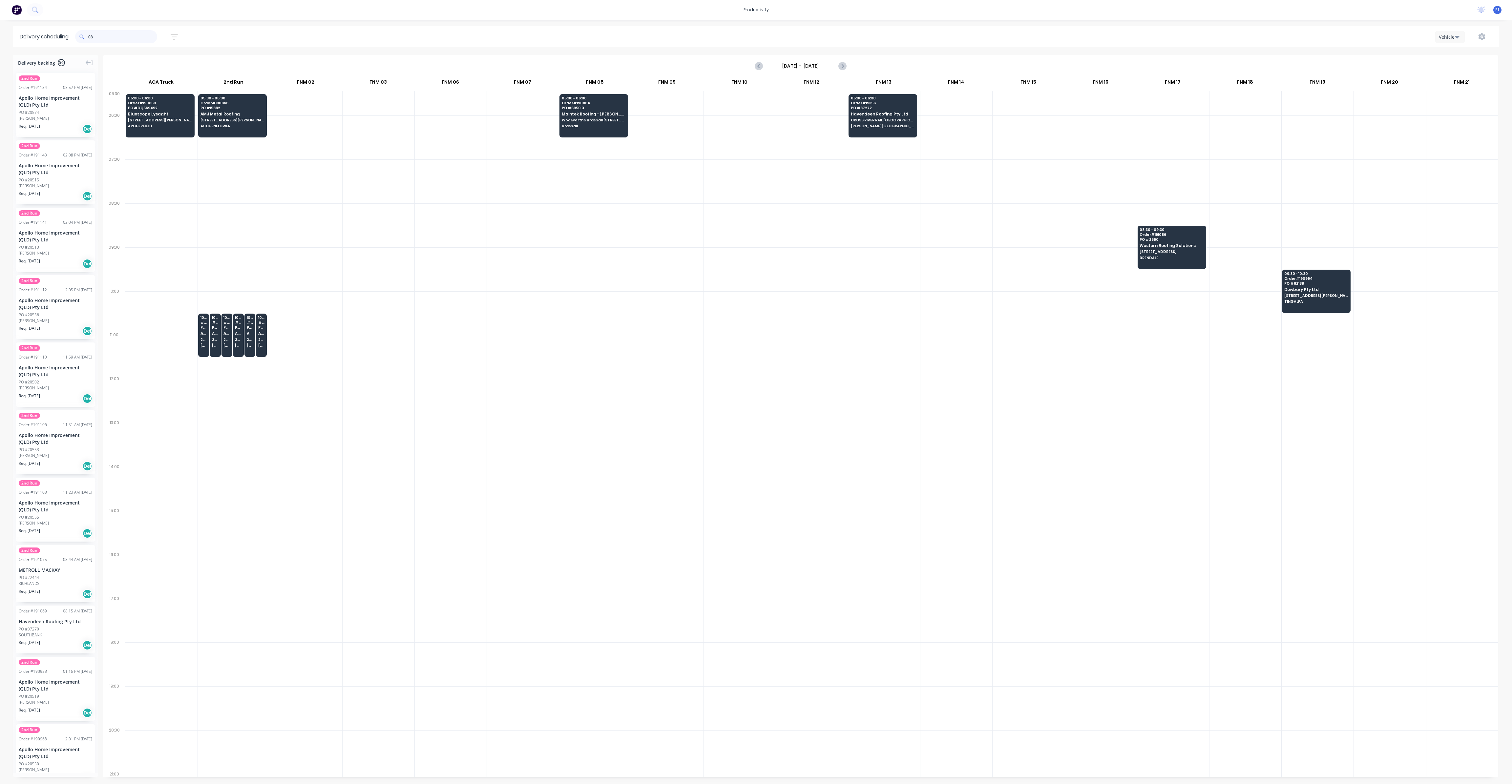
type input "0"
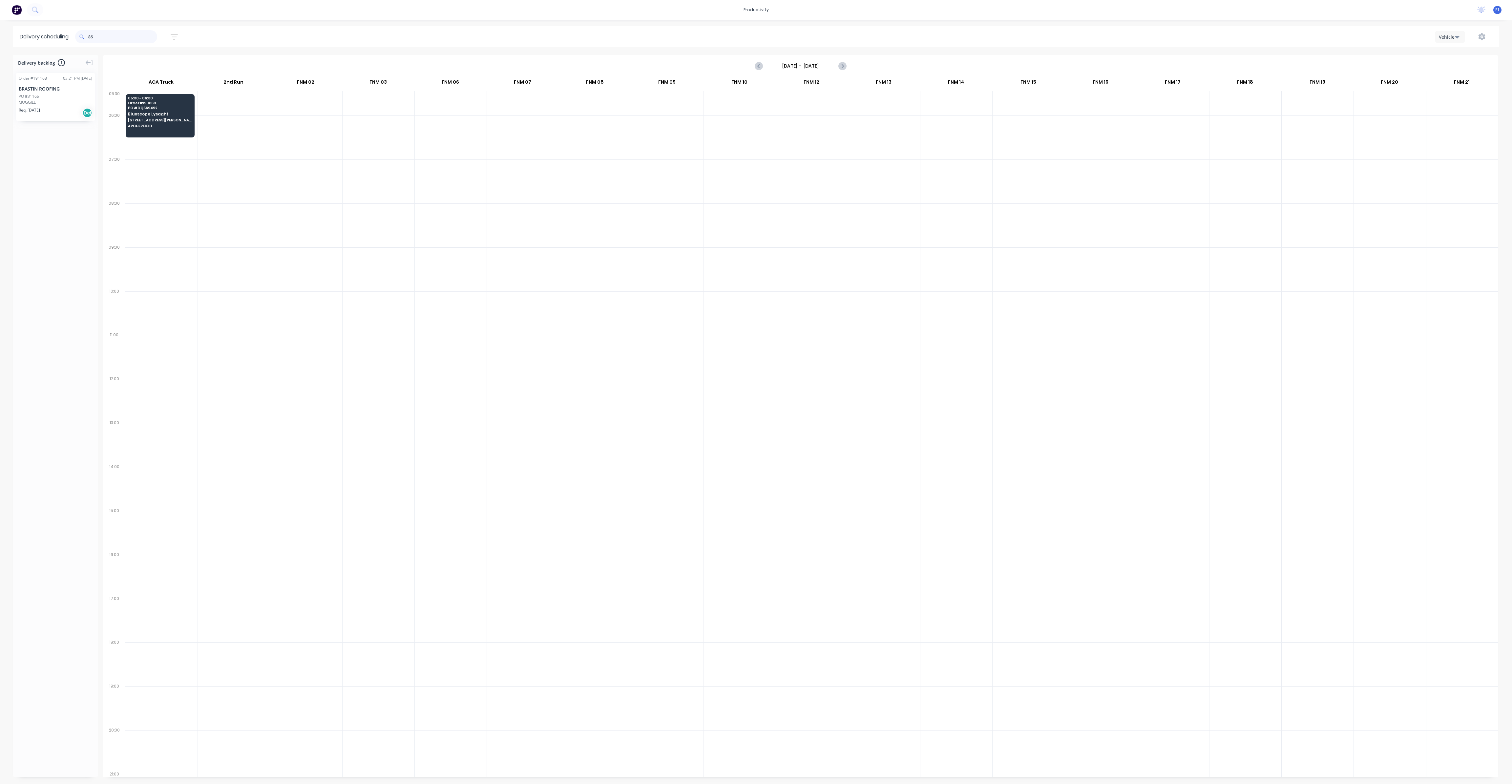
type input "8"
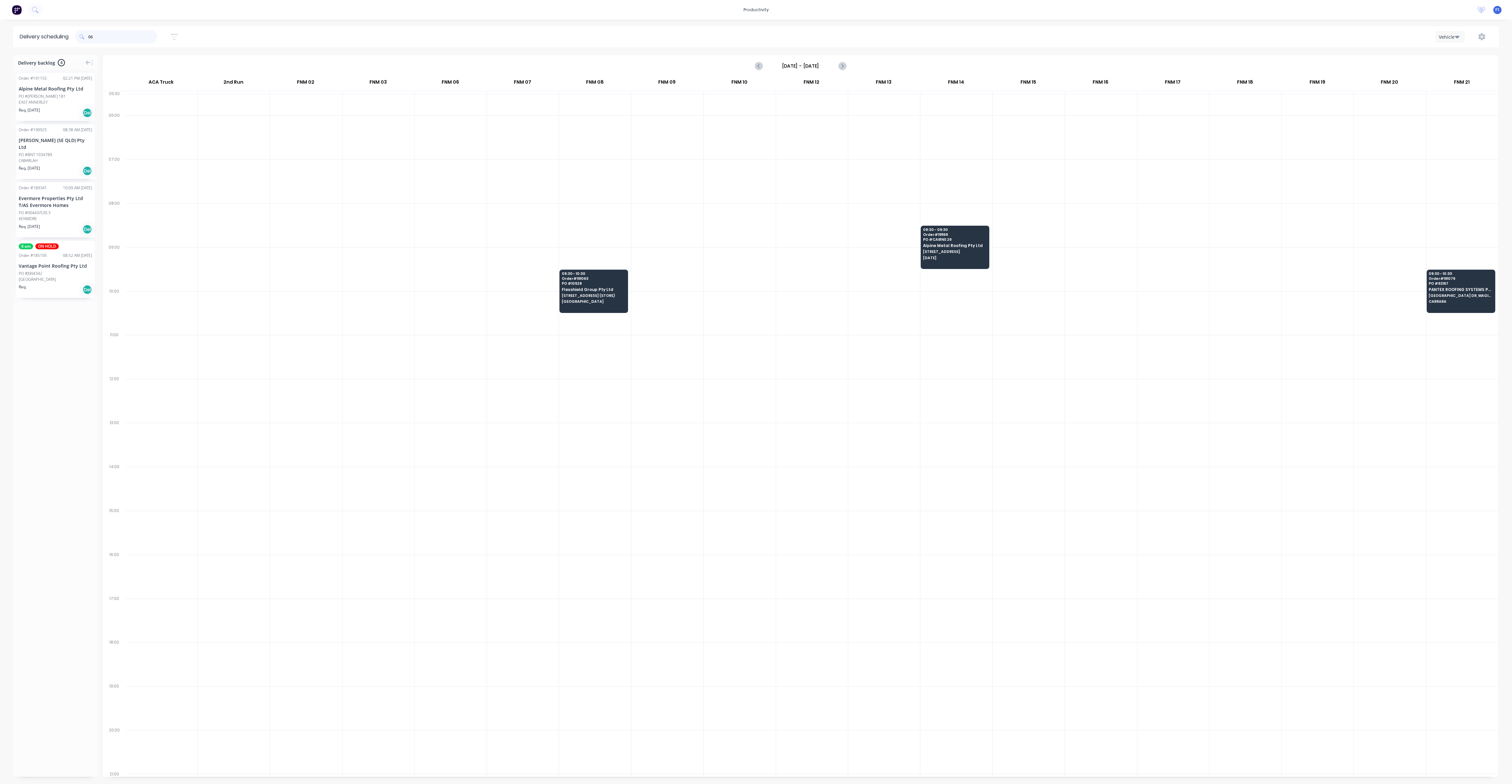
type input "0"
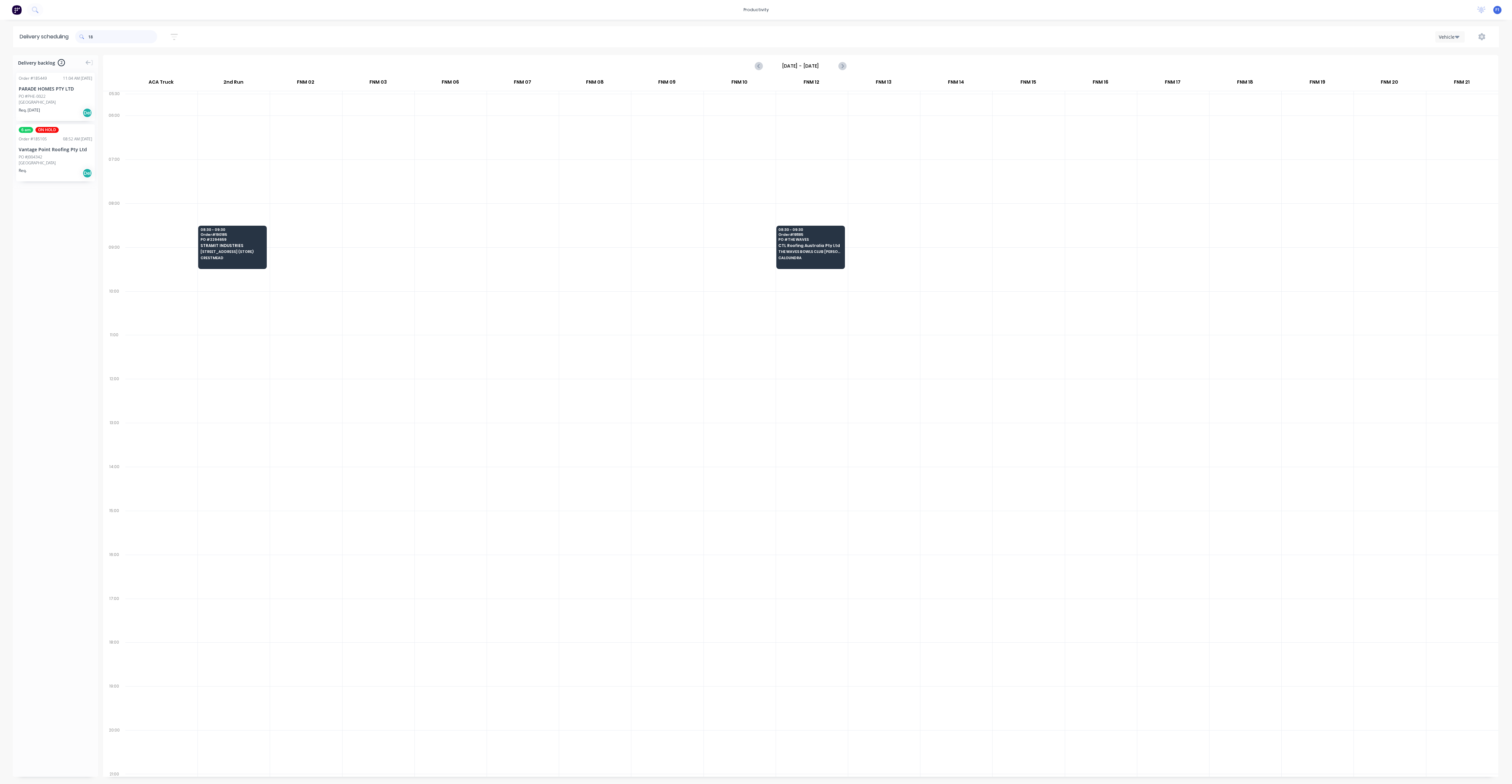
type input "1"
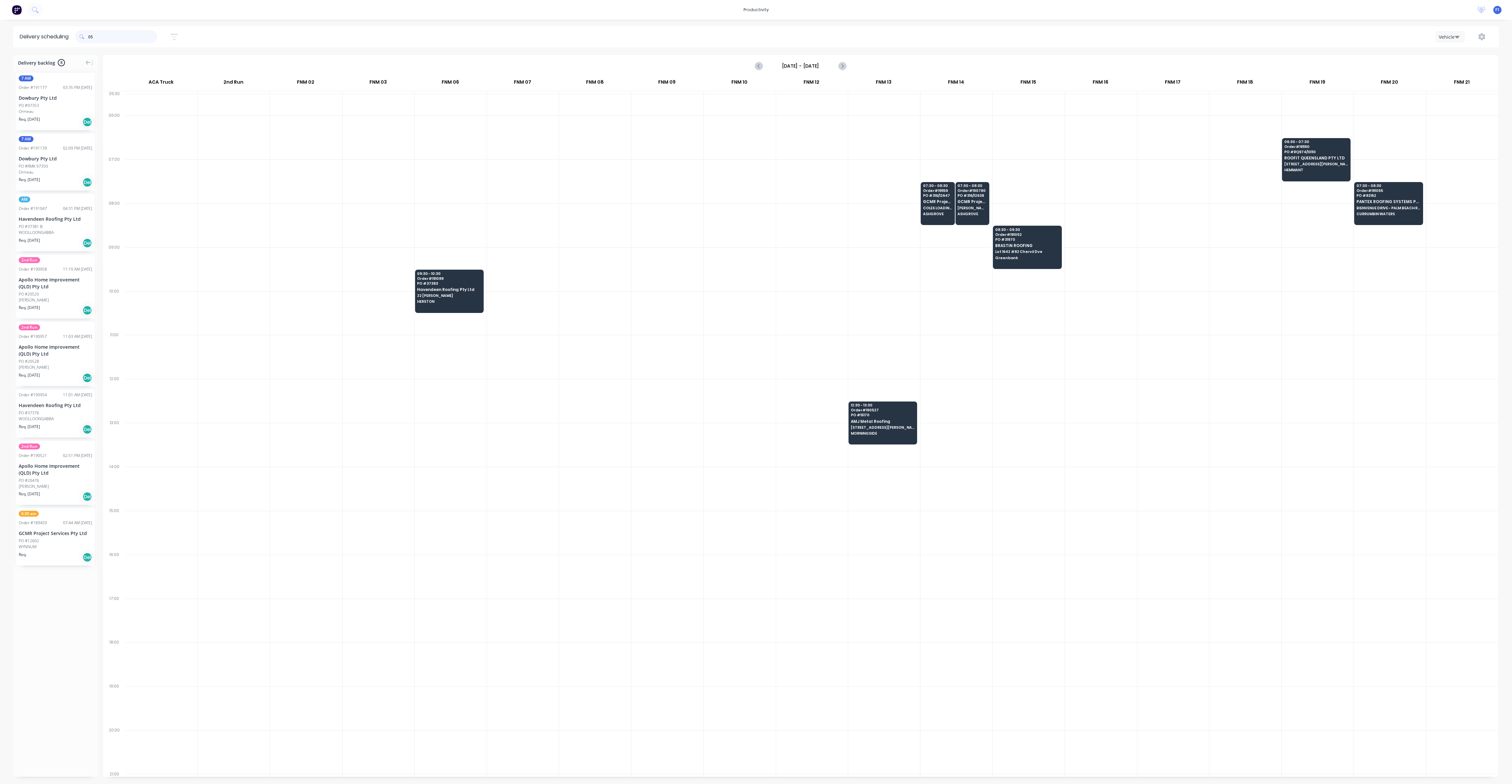
type input "0"
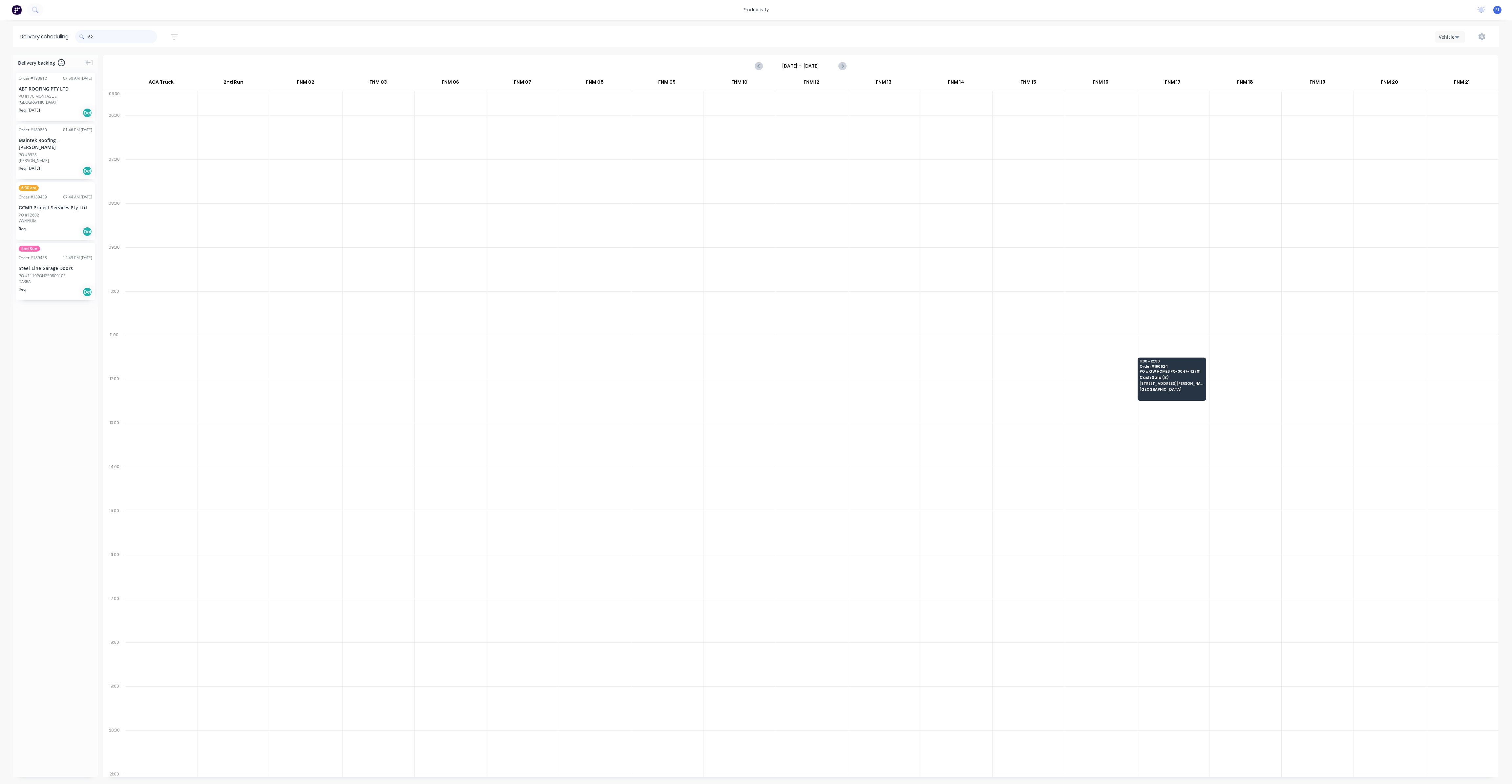
type input "6"
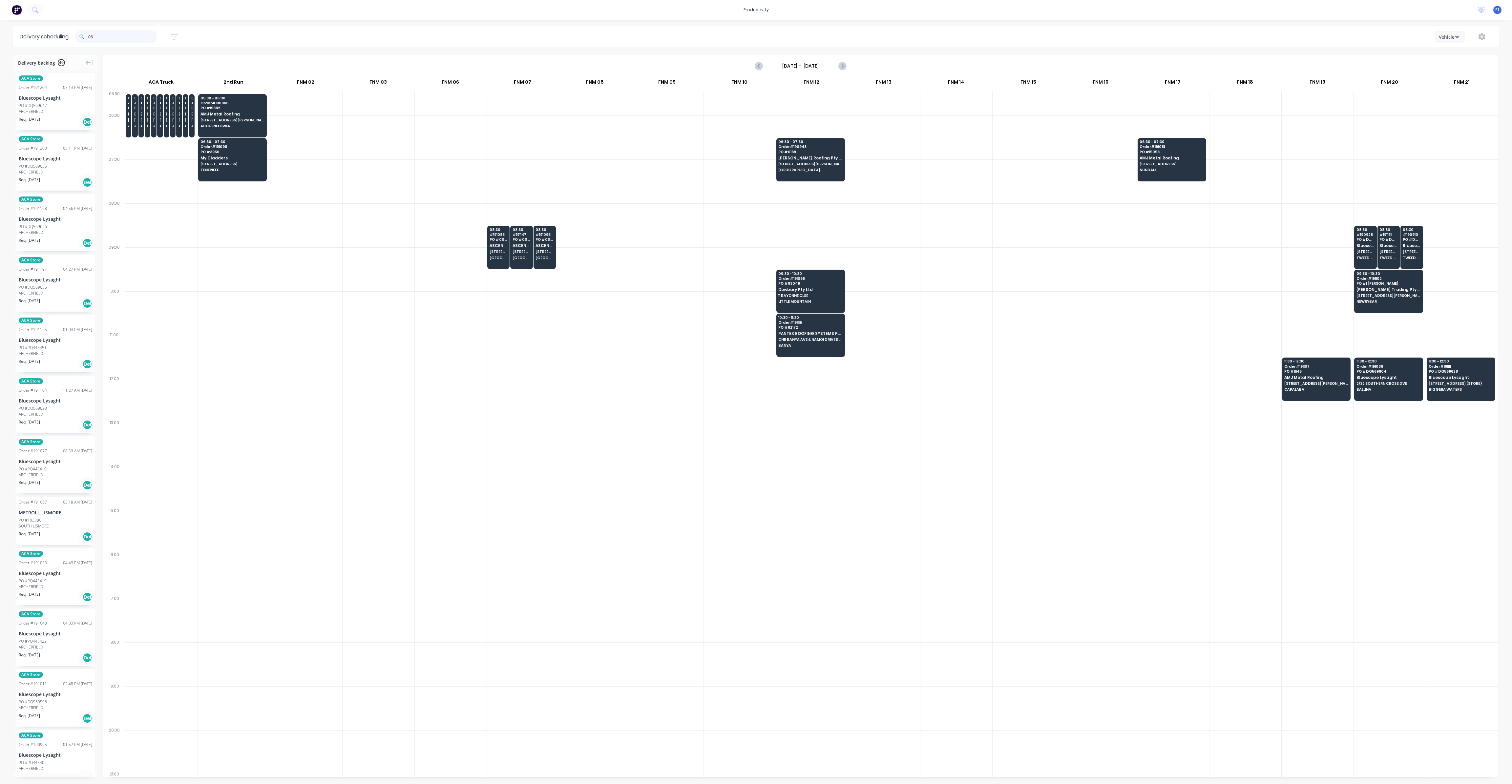
type input "0"
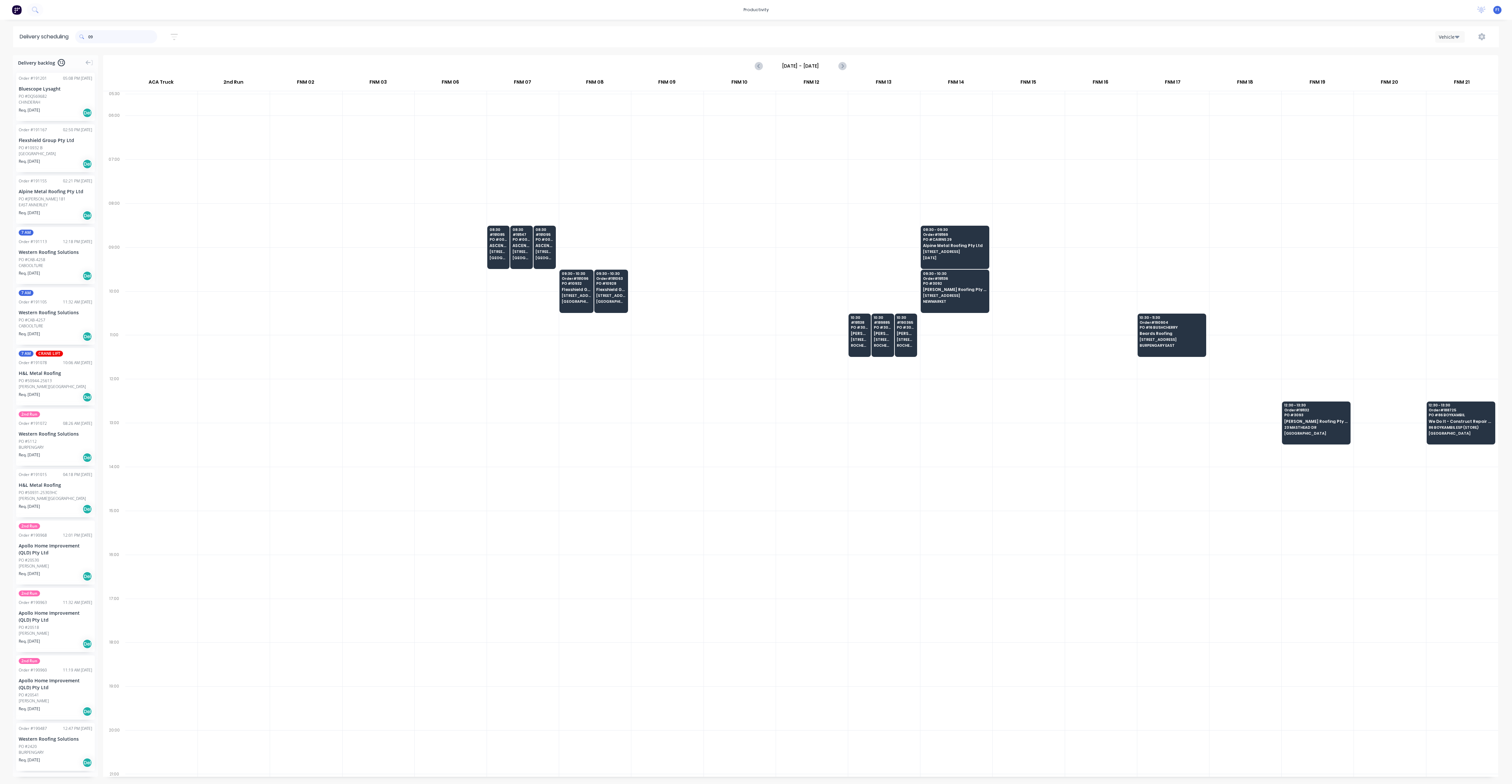
type input "0"
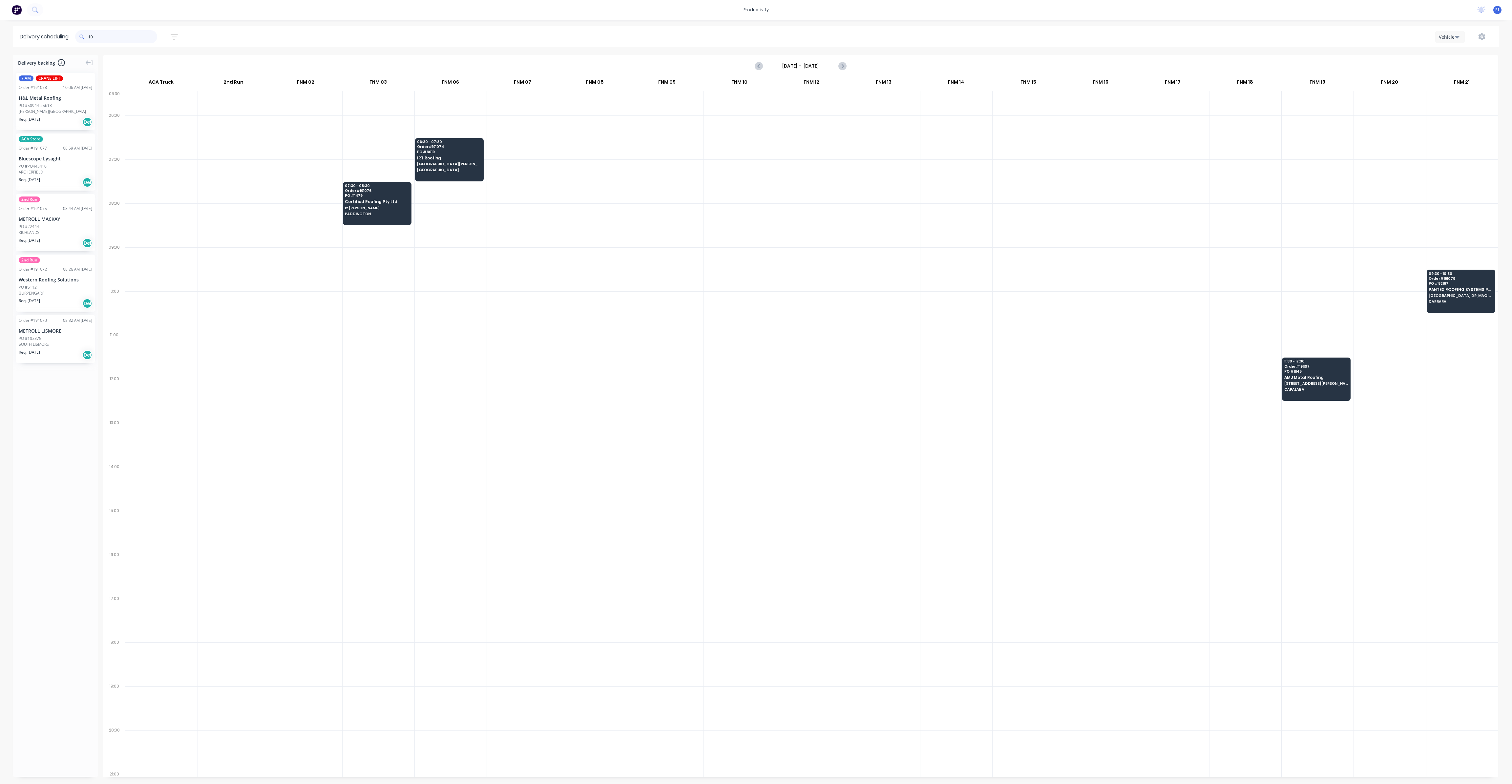
type input "1"
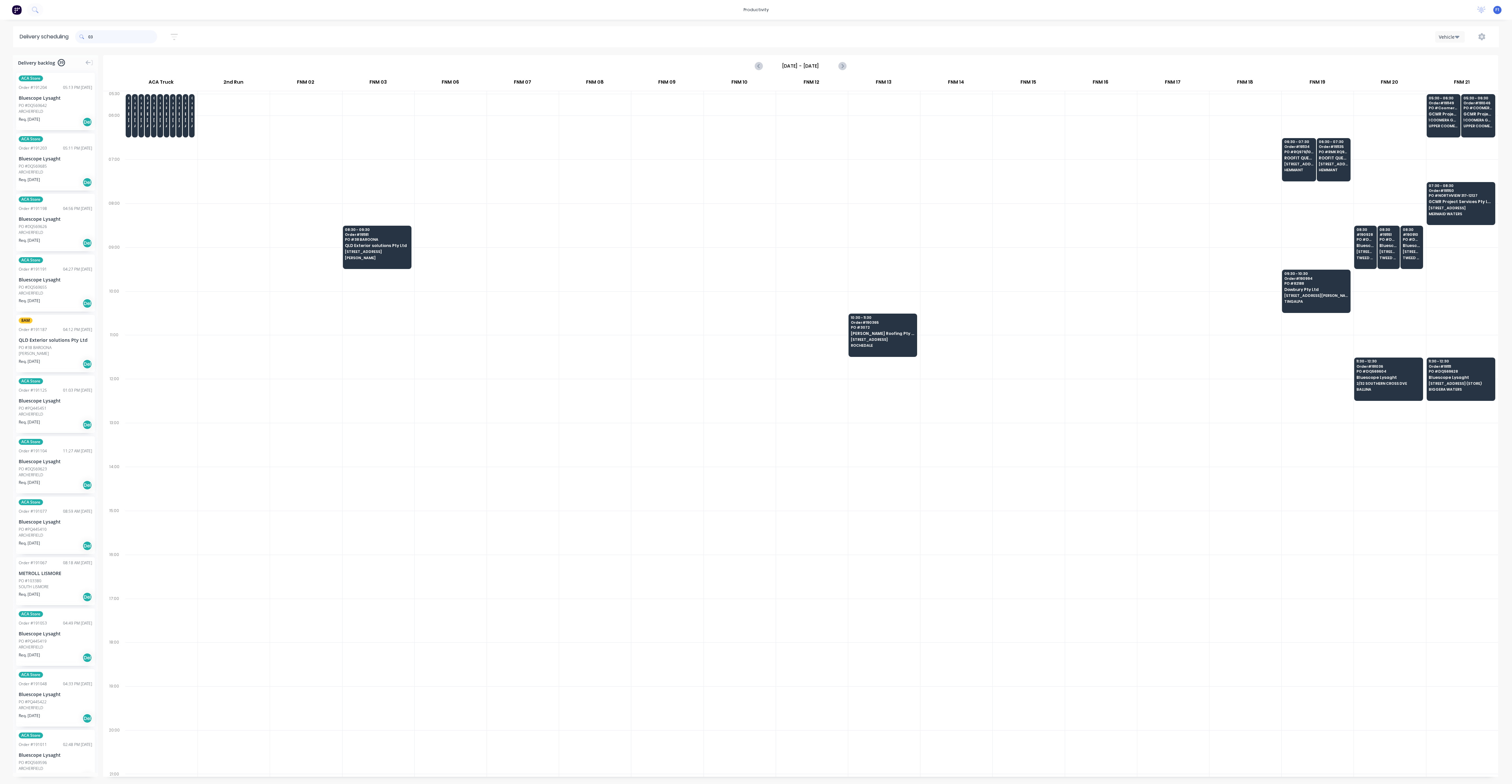
type input "0"
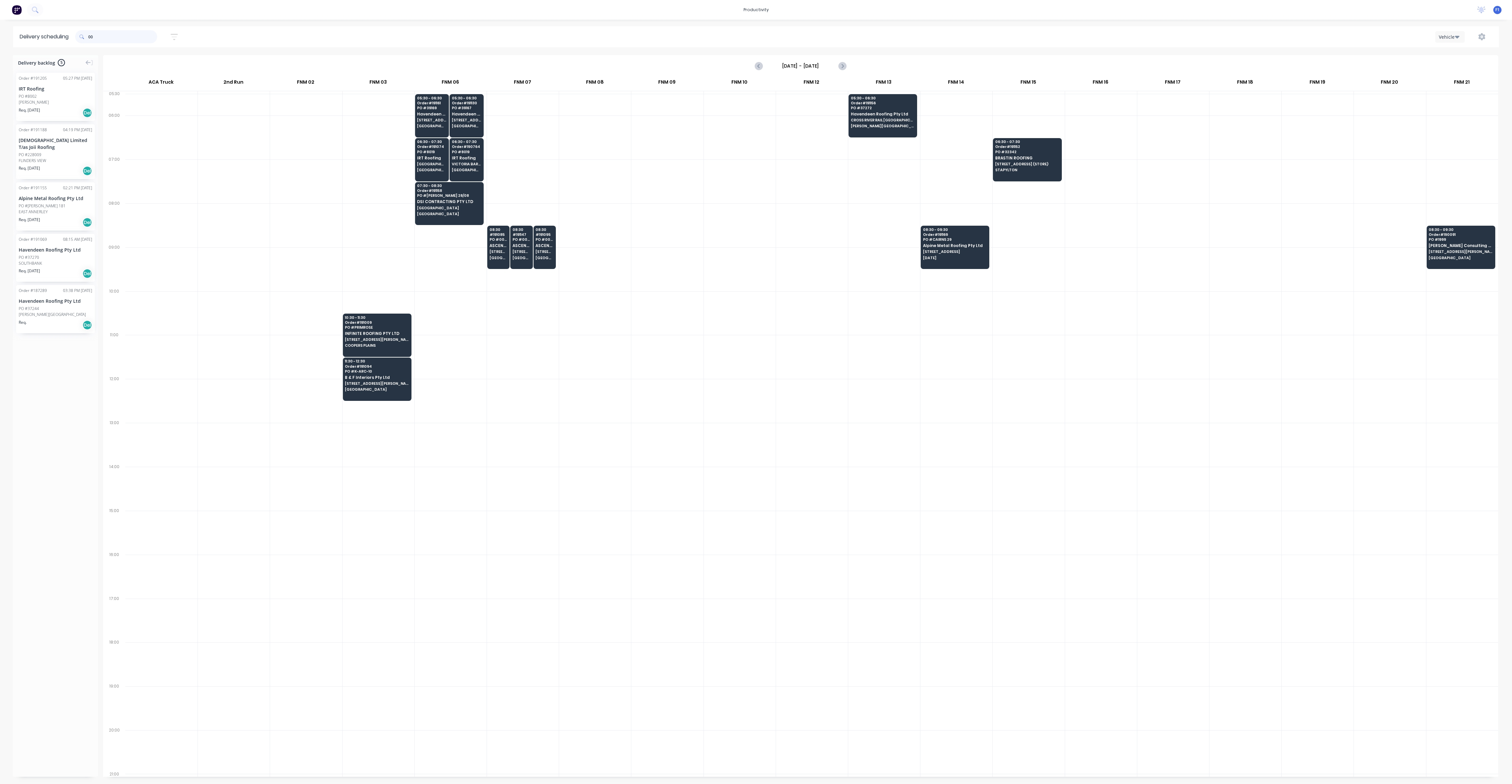
type input "0"
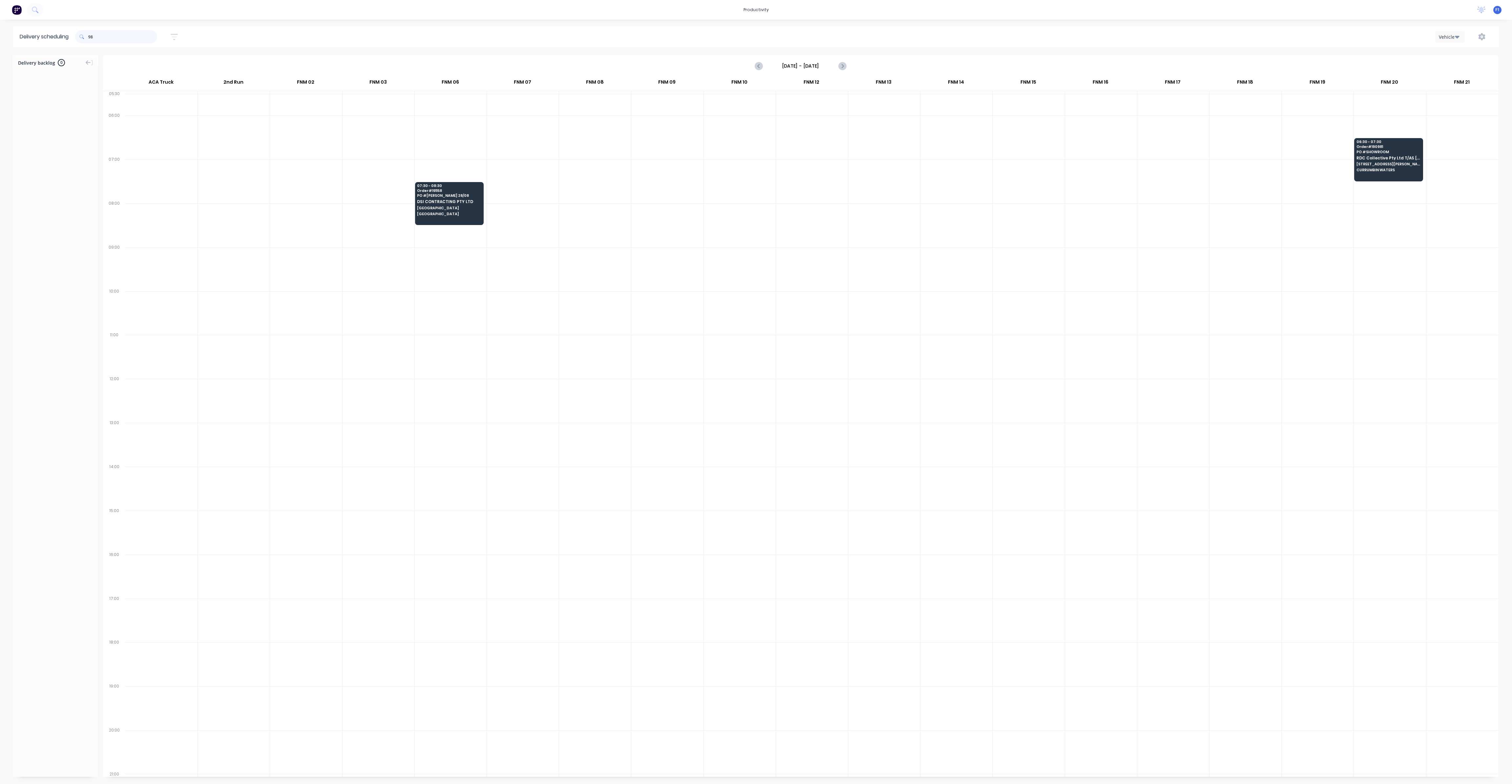
type input "9"
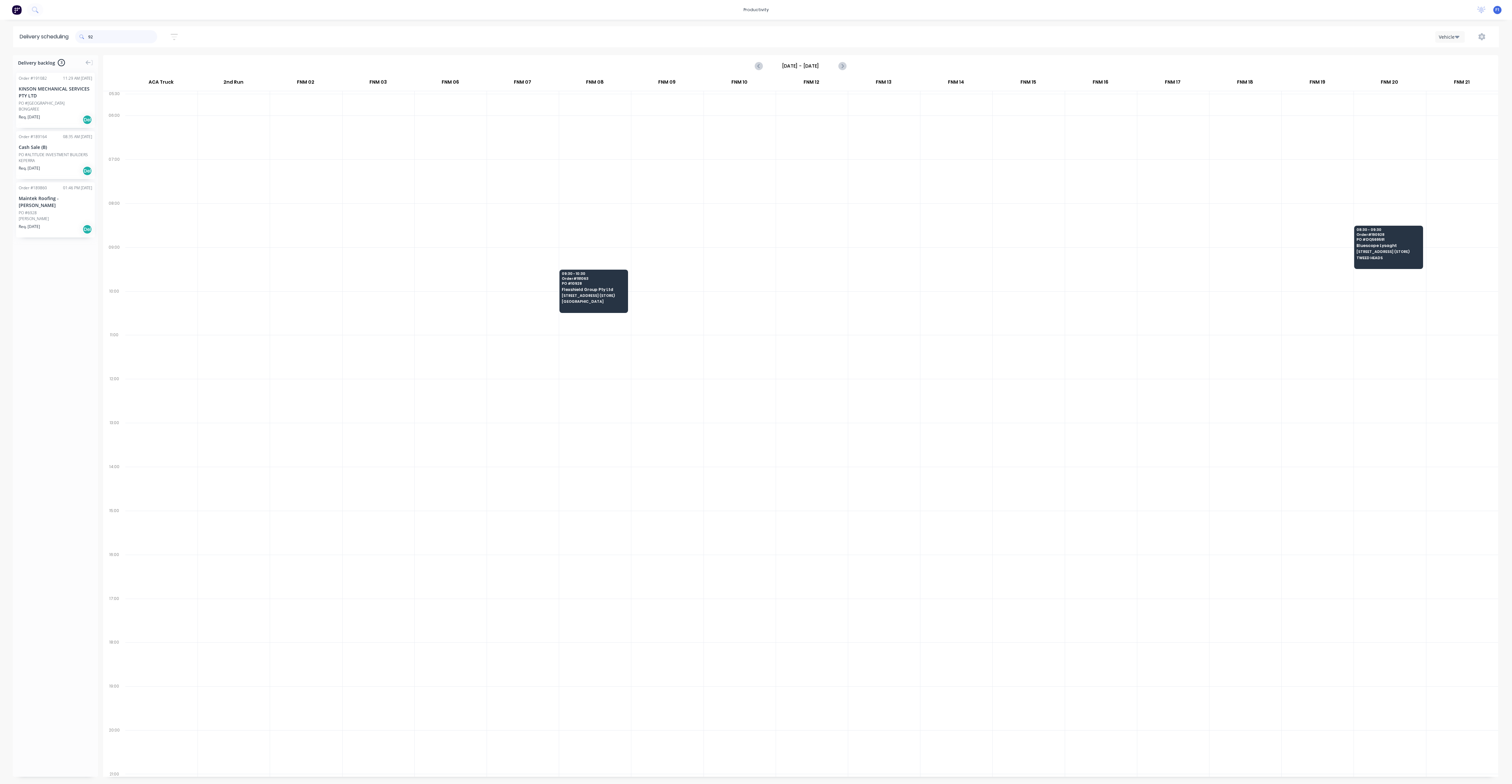
type input "9"
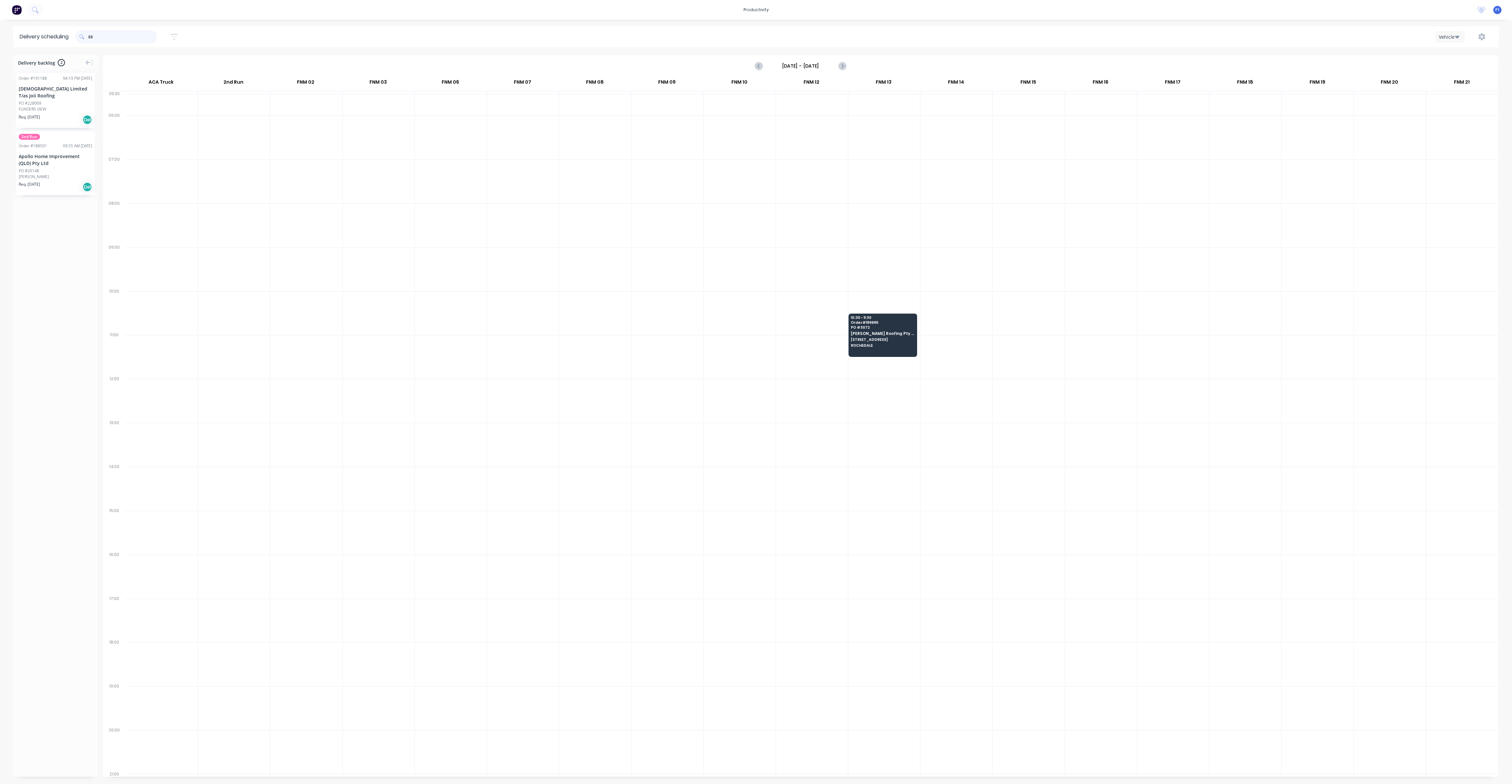
type input "8"
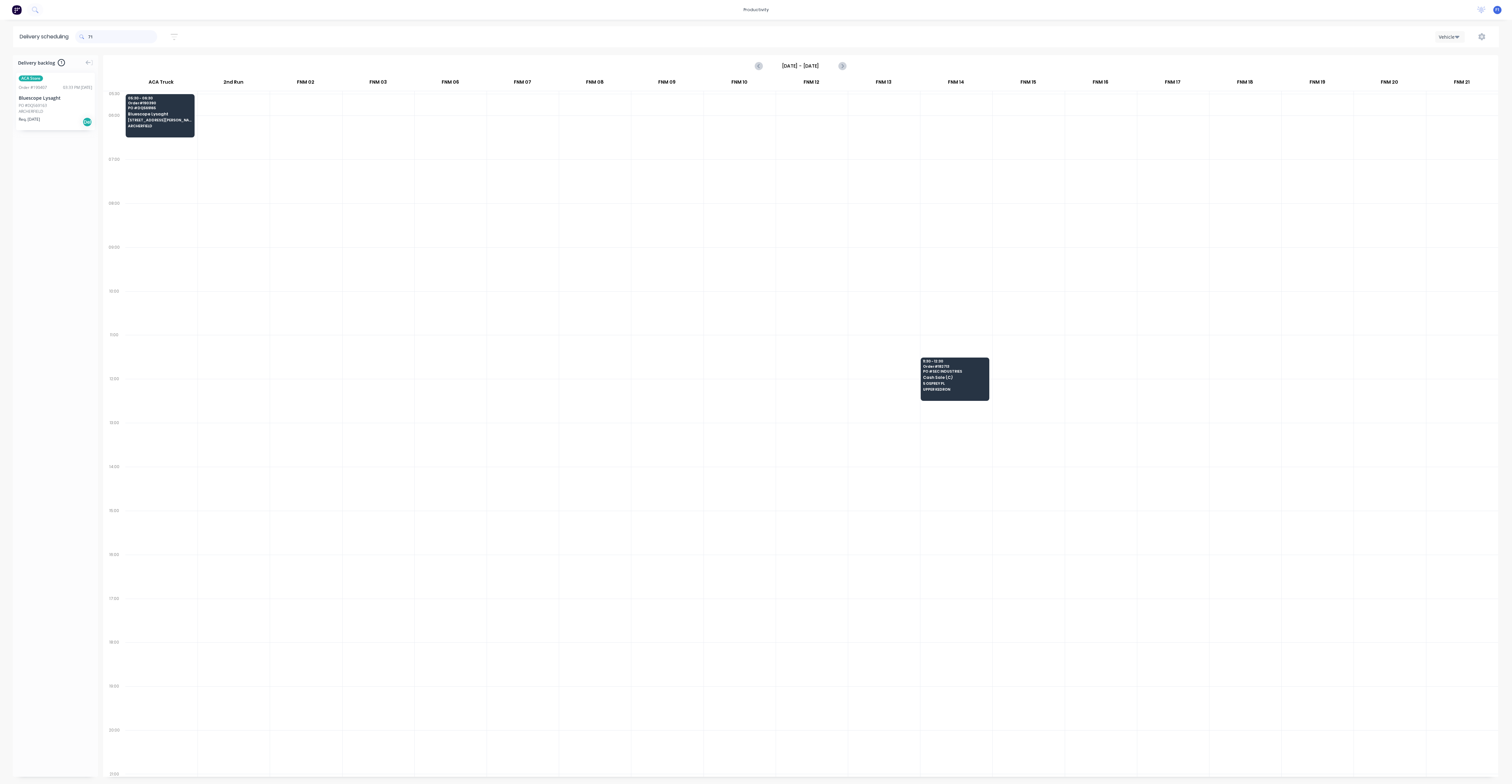
type input "7"
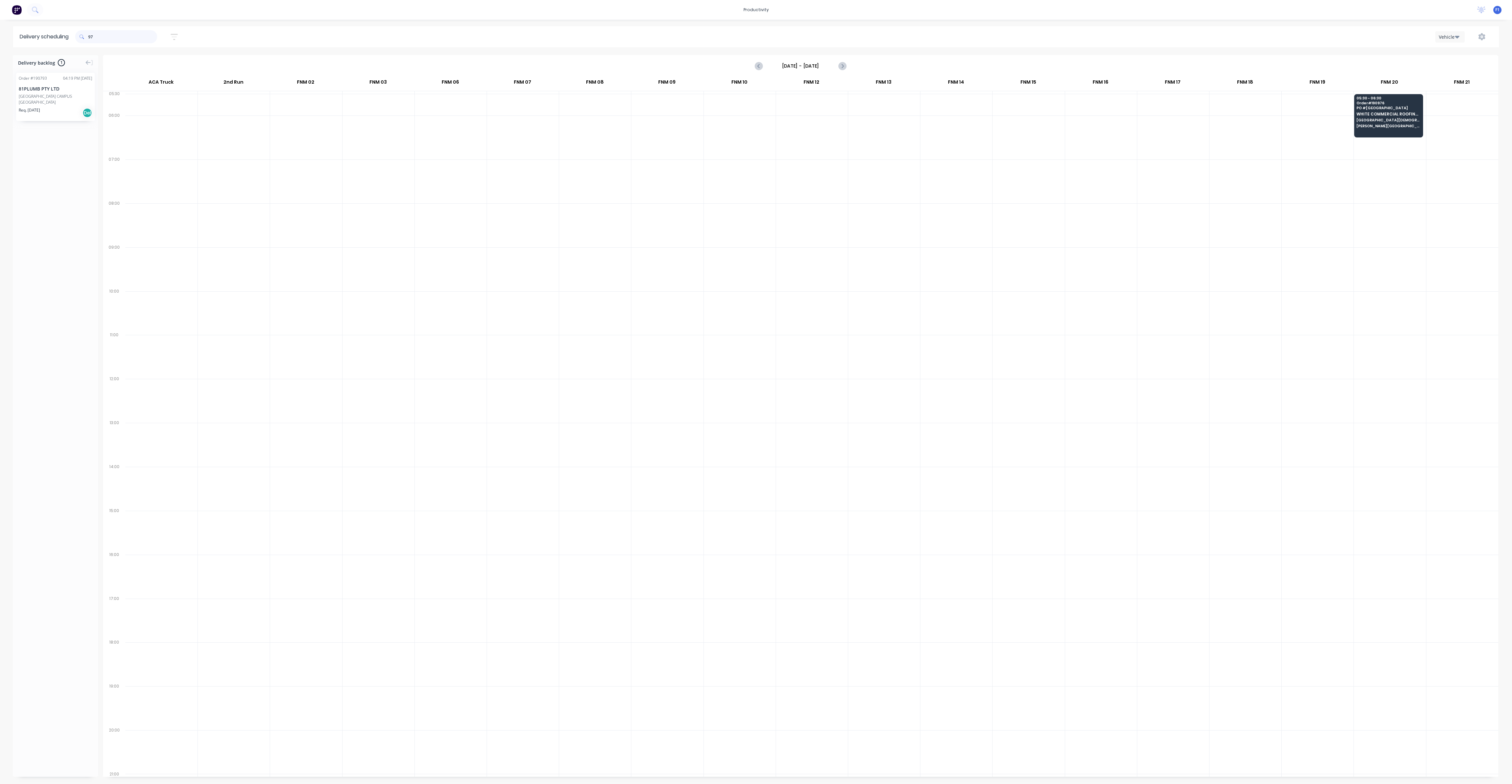
type input "9"
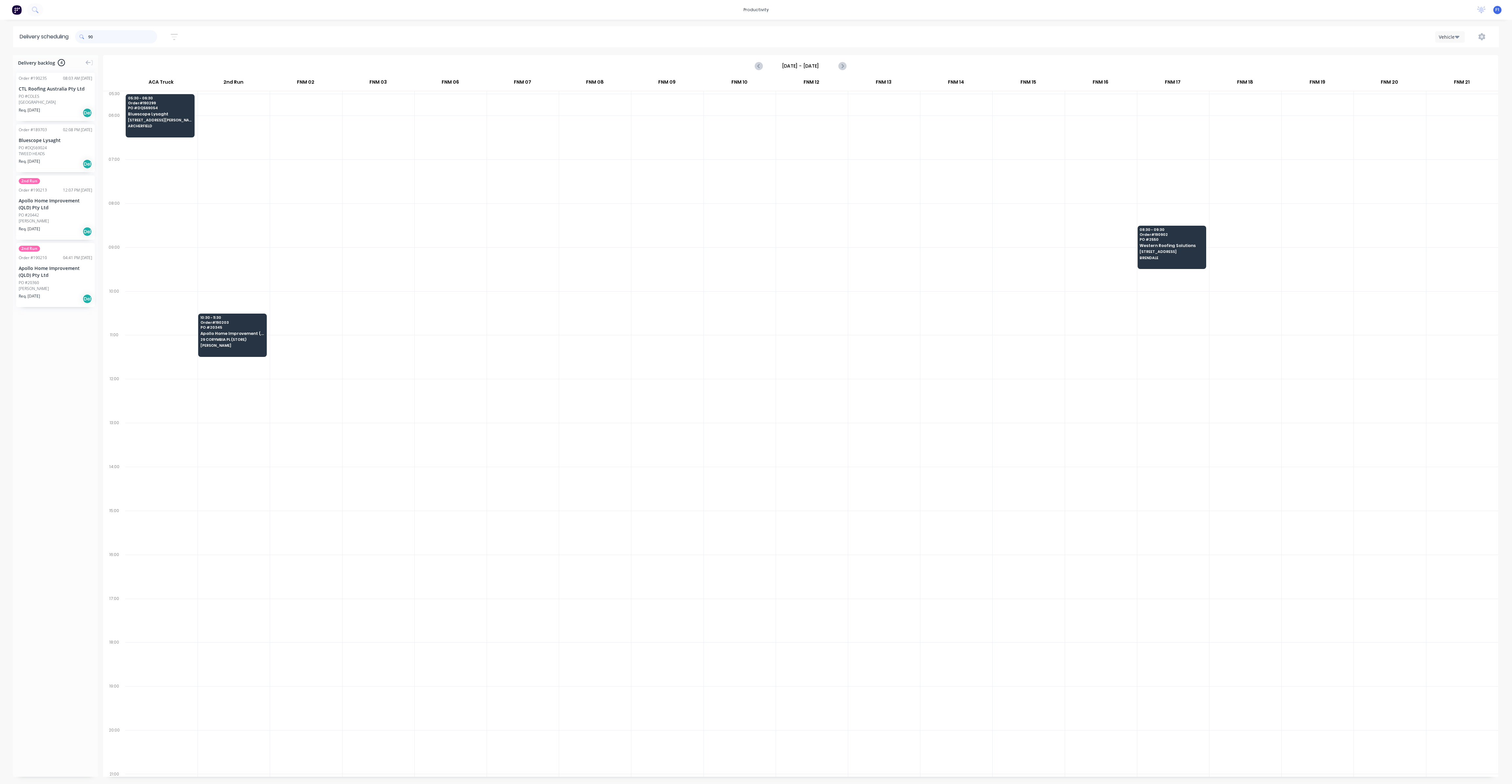
type input "9"
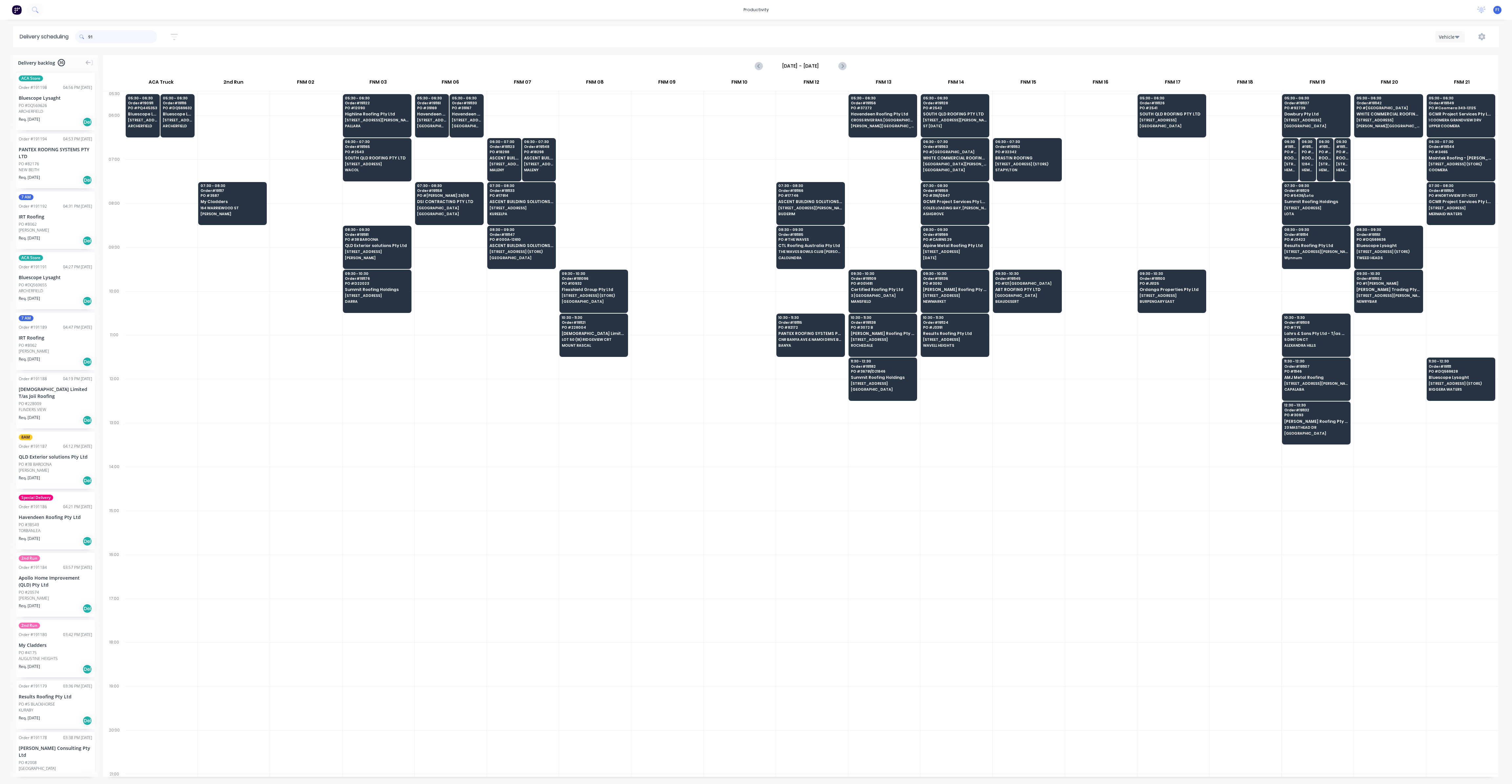
type input "9"
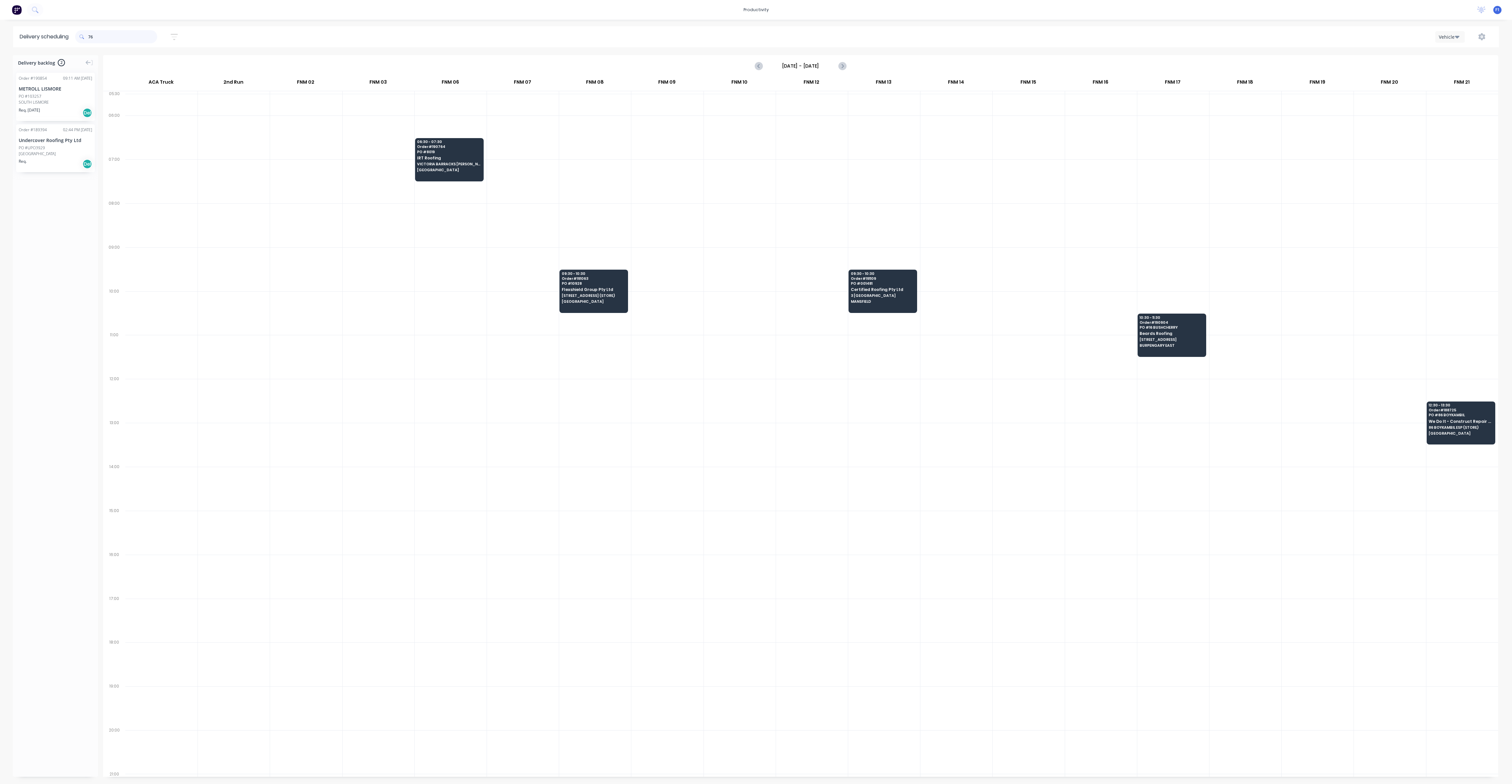
type input "7"
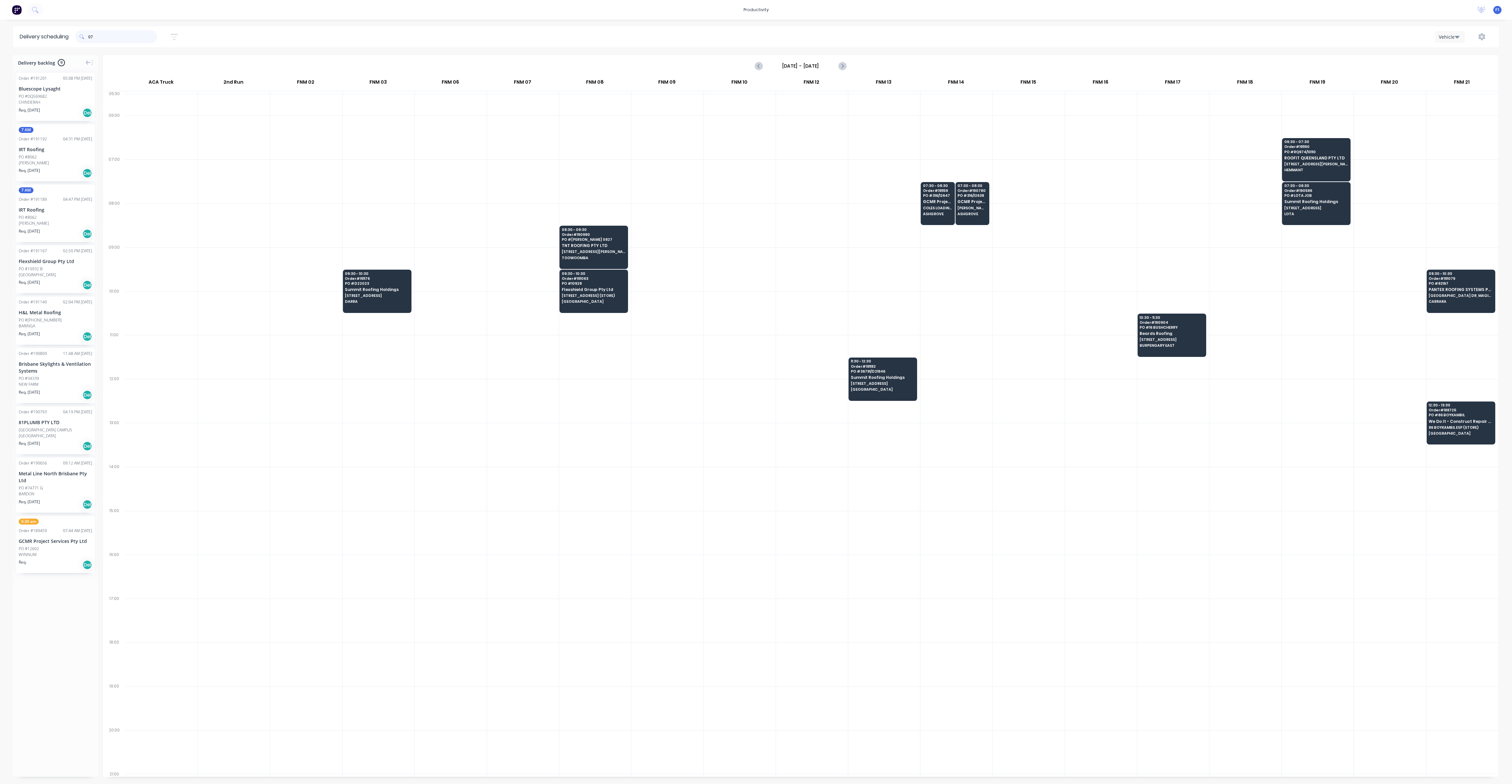
type input "0"
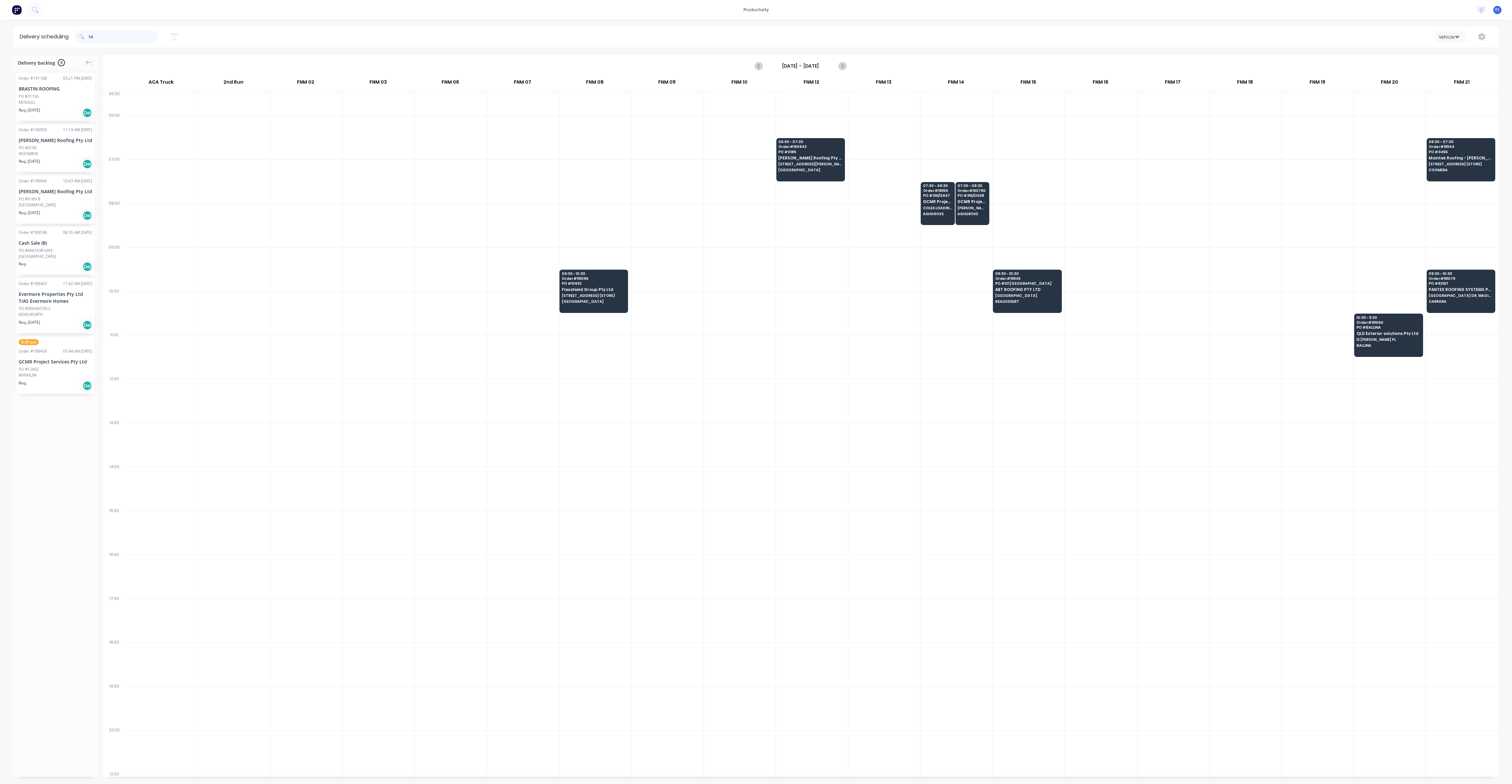
type input "1"
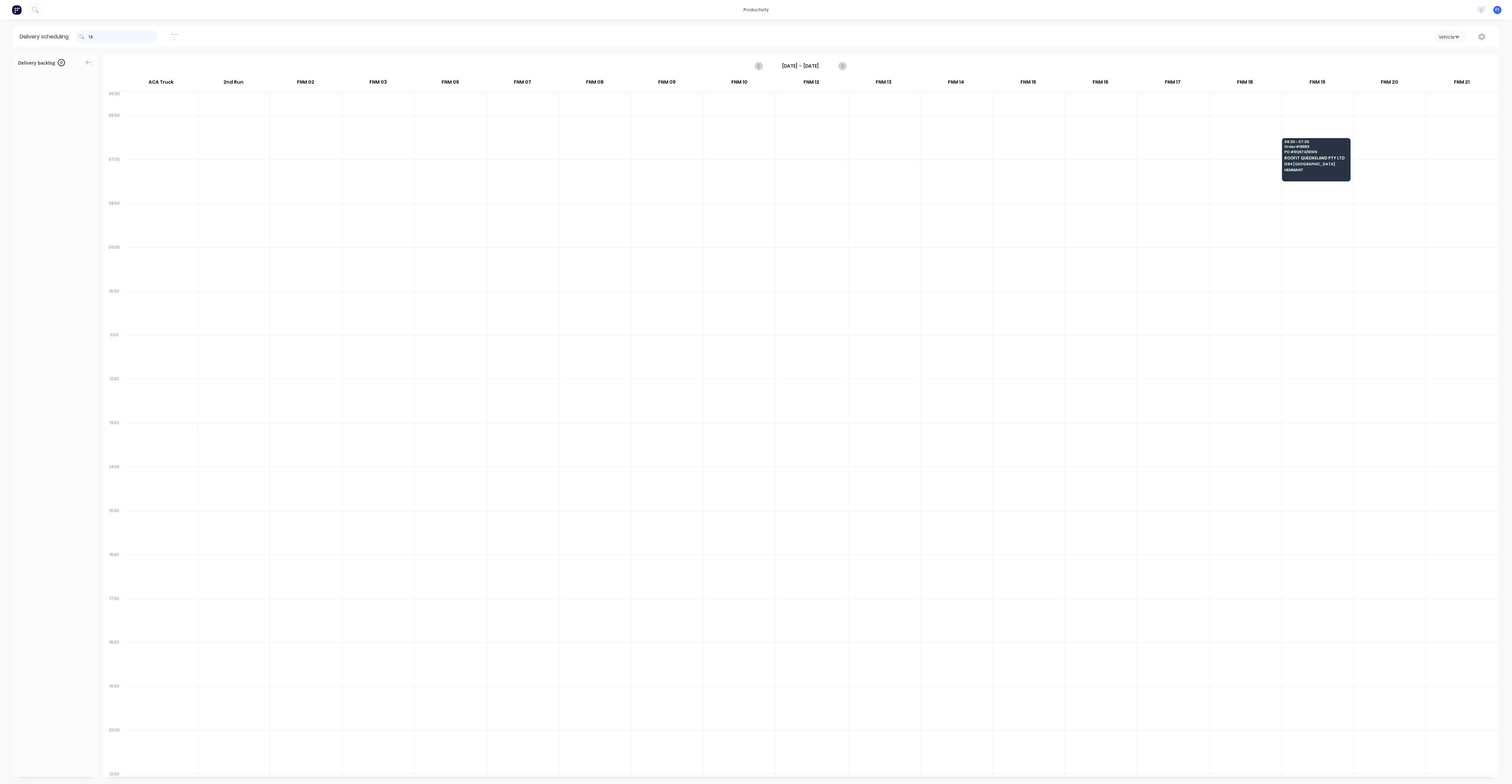
type input "1"
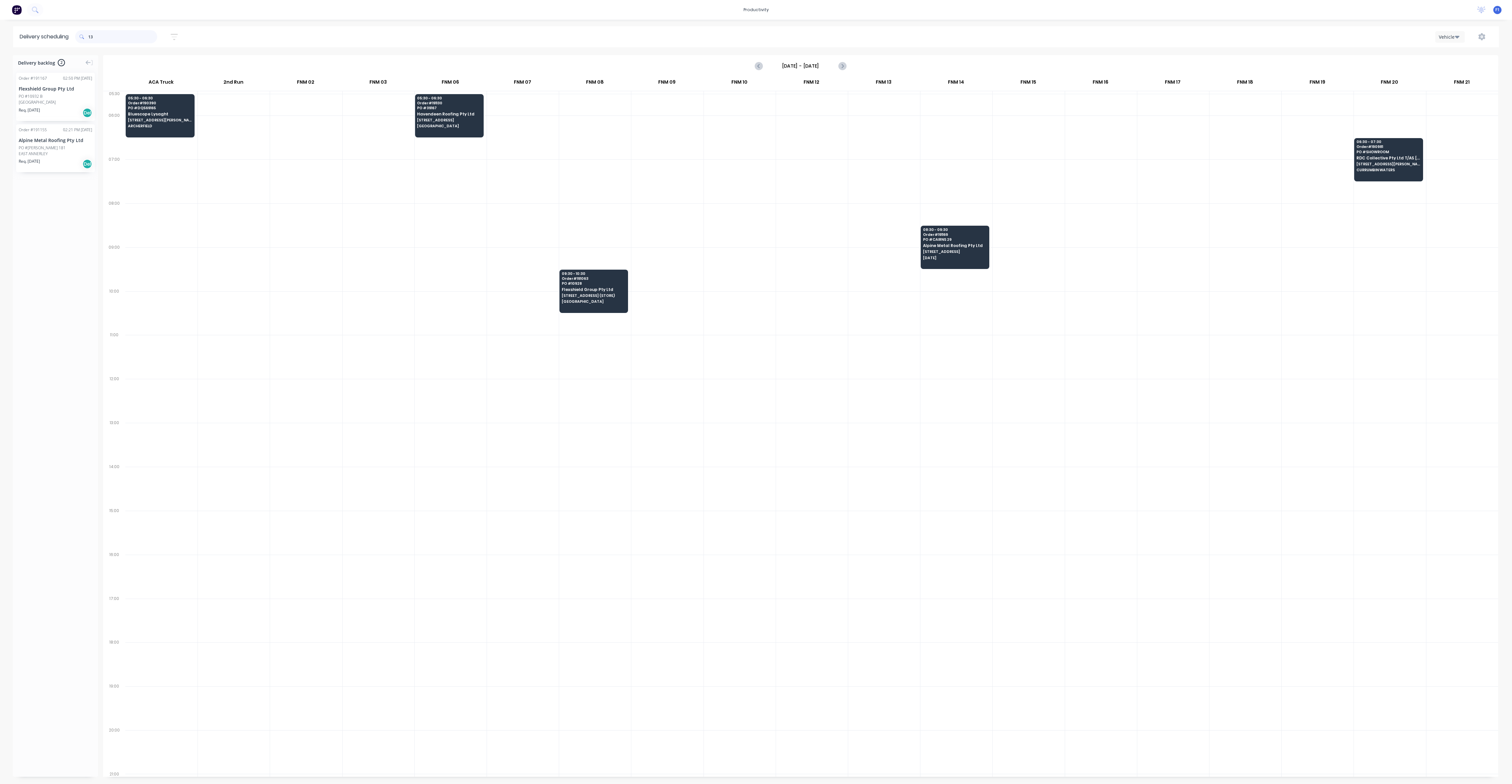
type input "1"
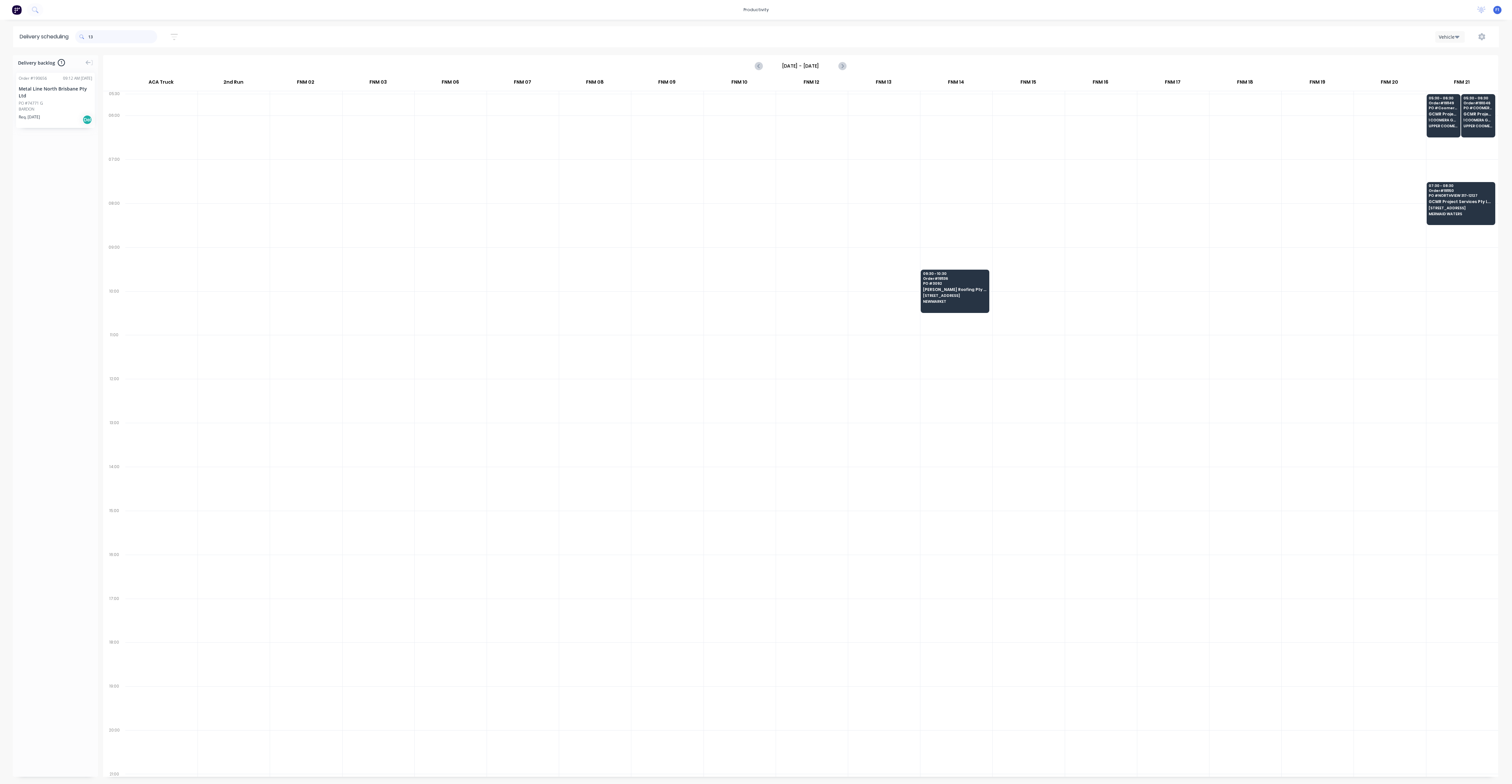
type input "1"
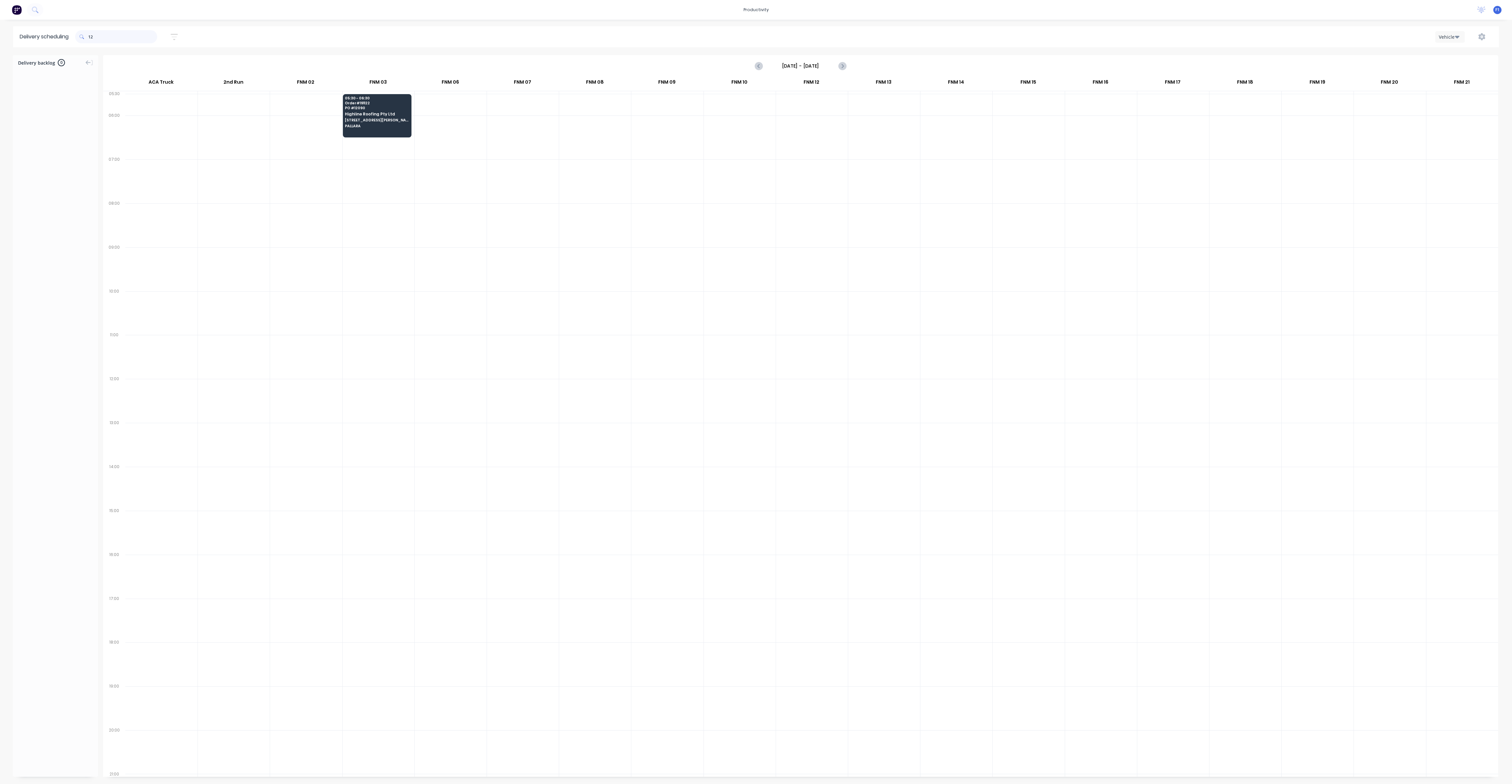
type input "1"
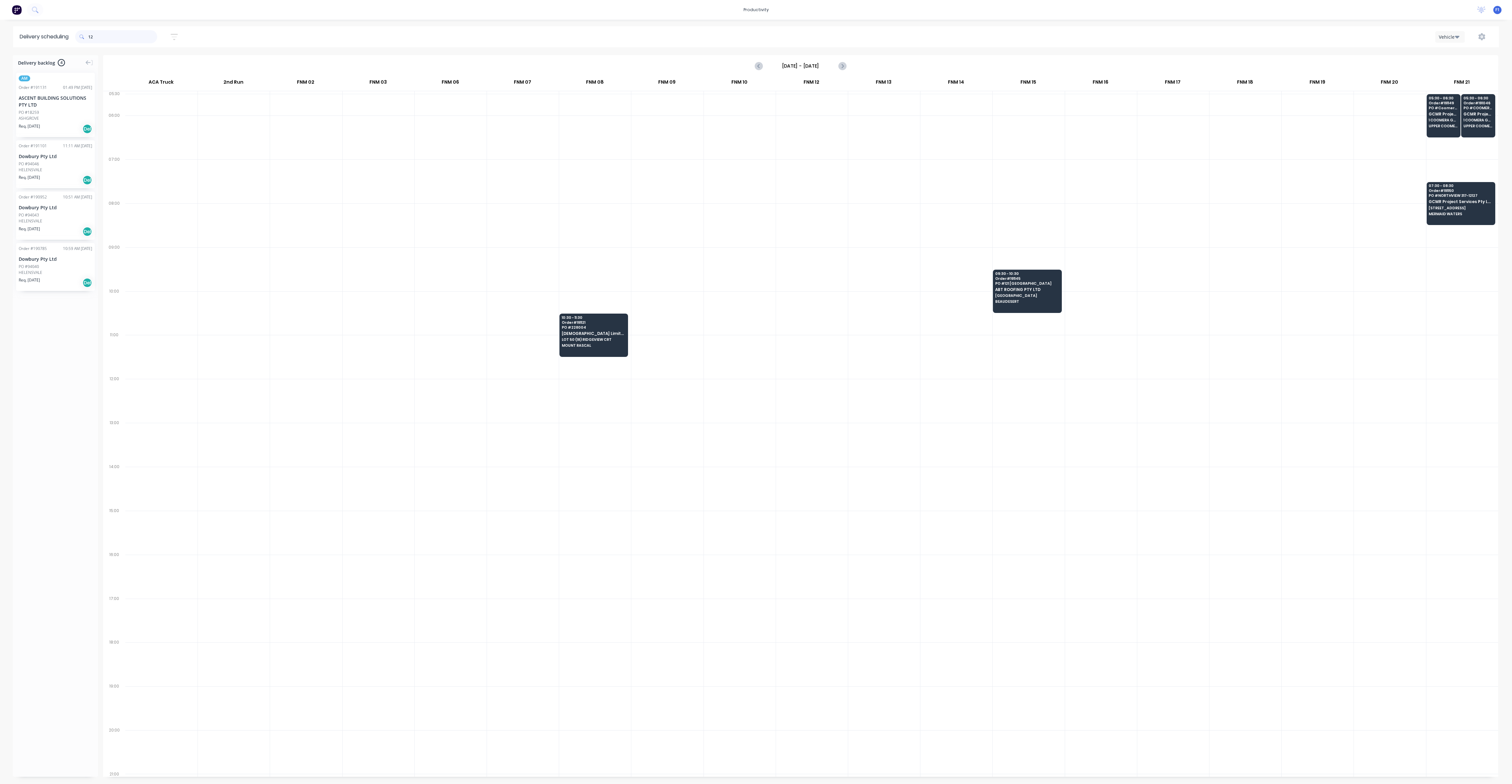
type input "1"
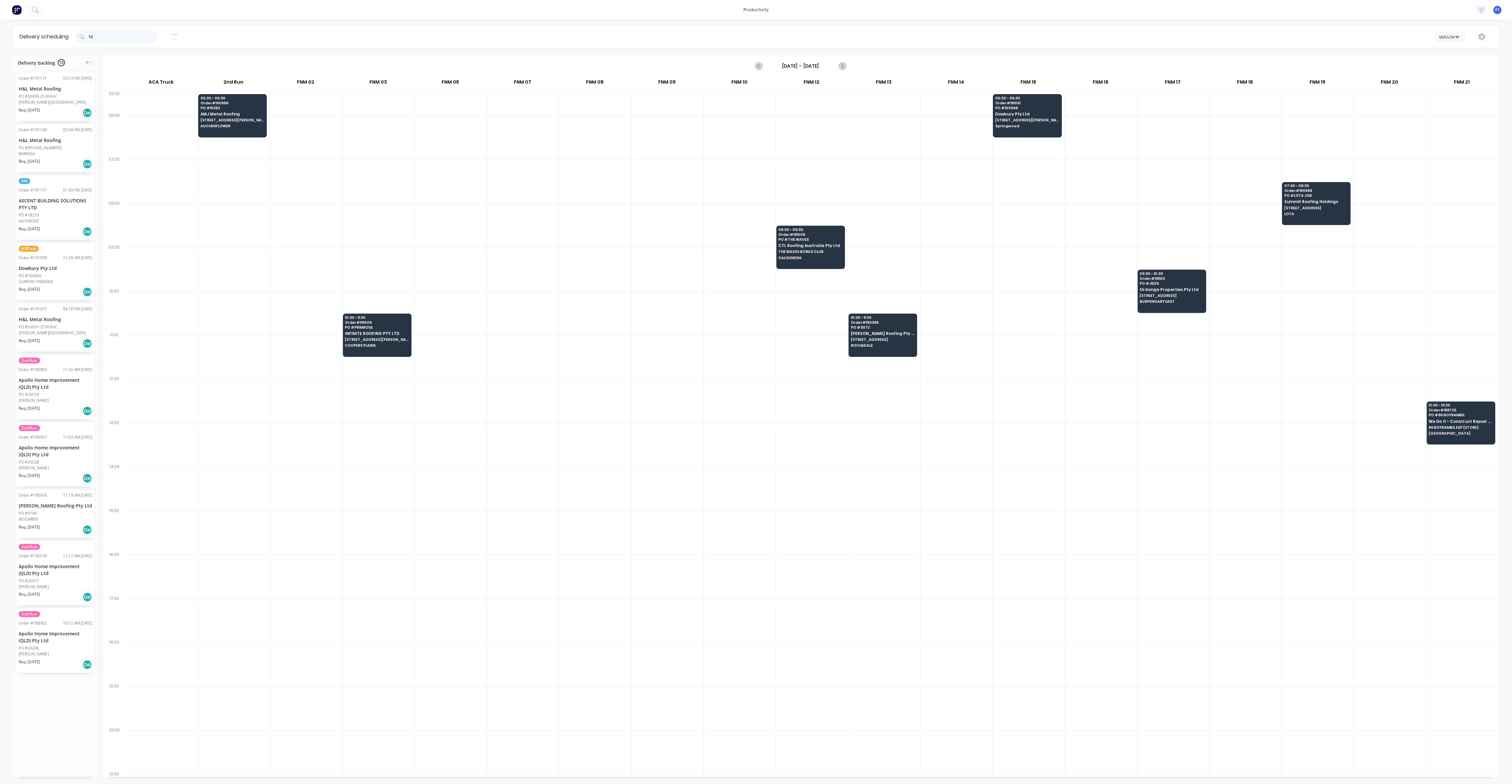
type input "1"
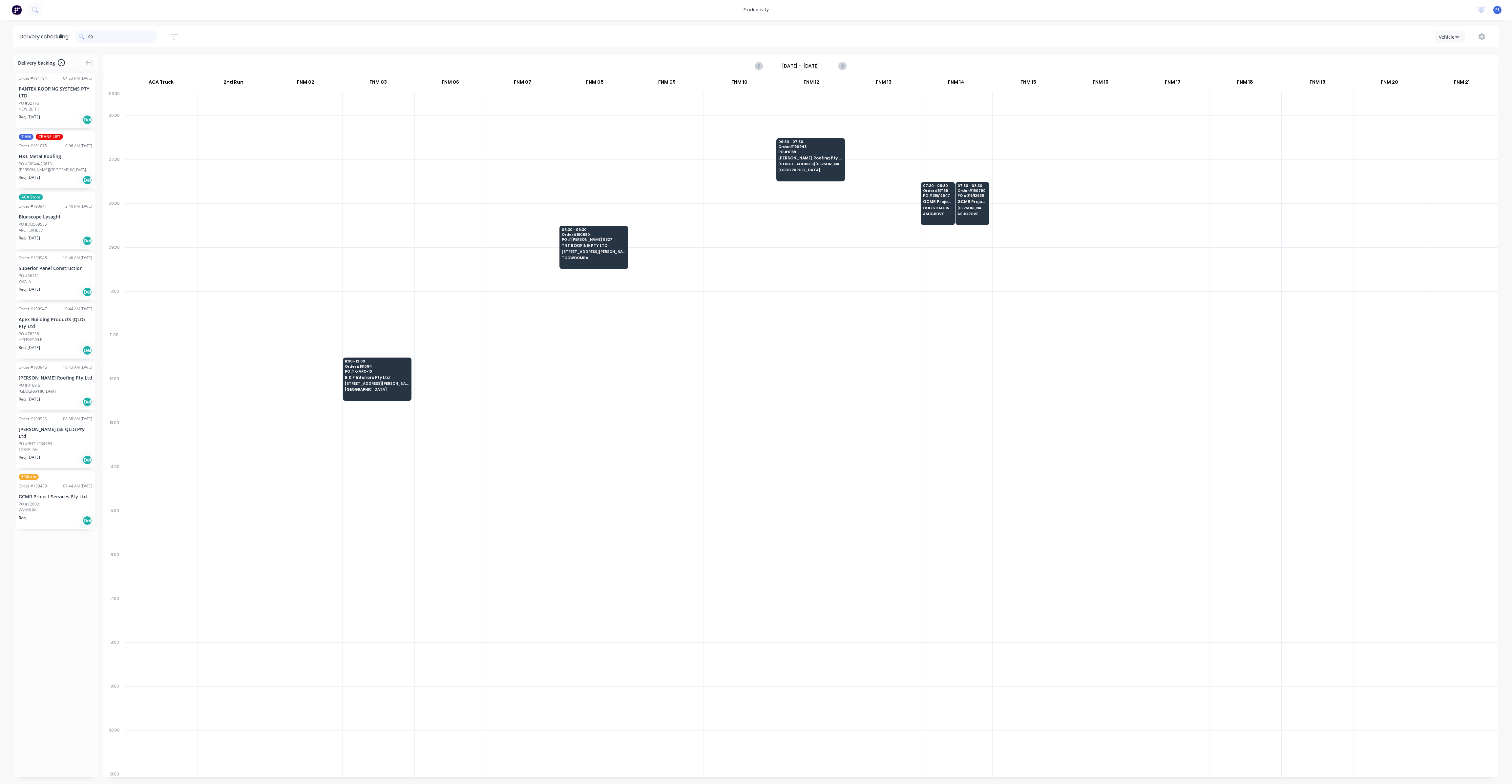
type input "0"
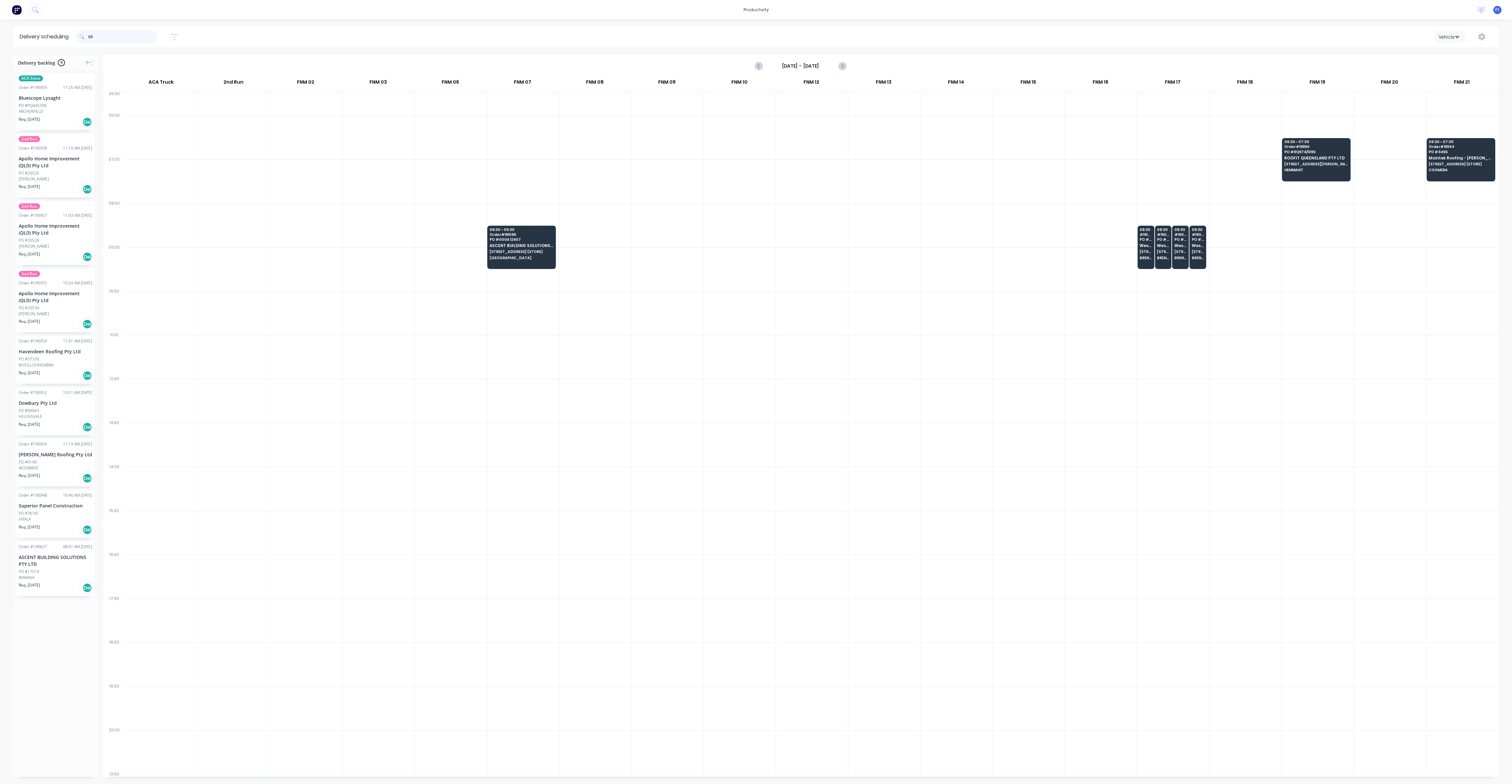
type input "0"
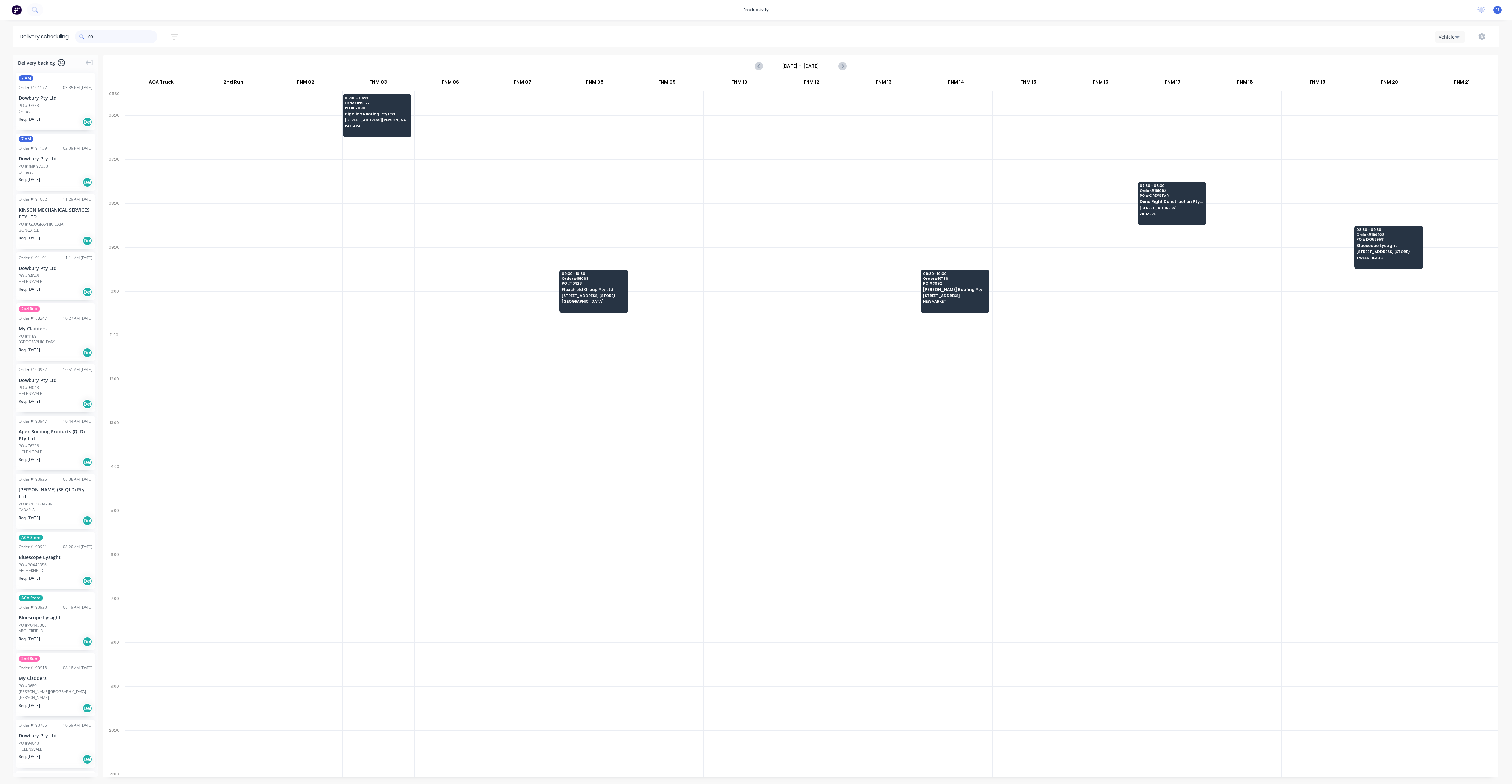
type input "0"
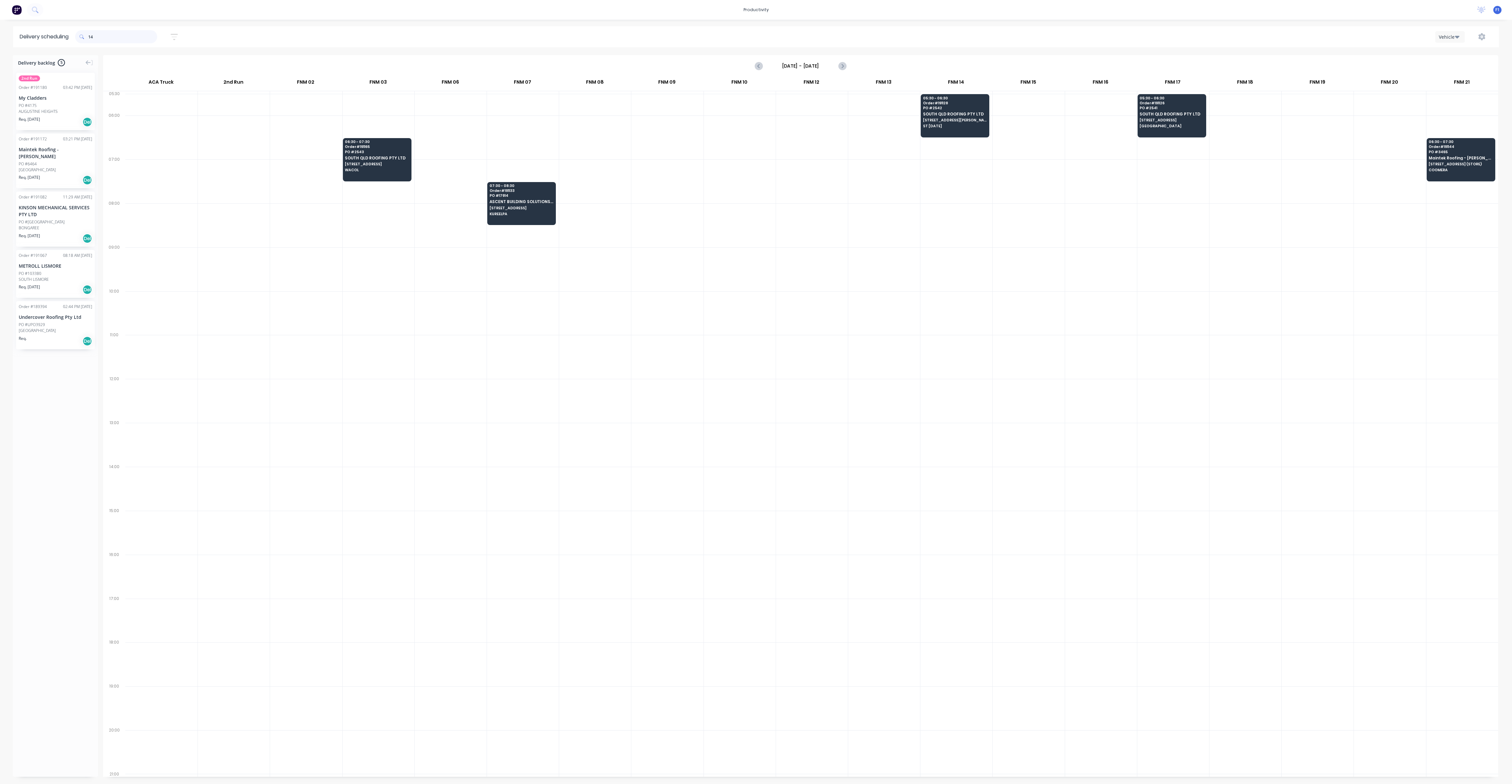
type input "1"
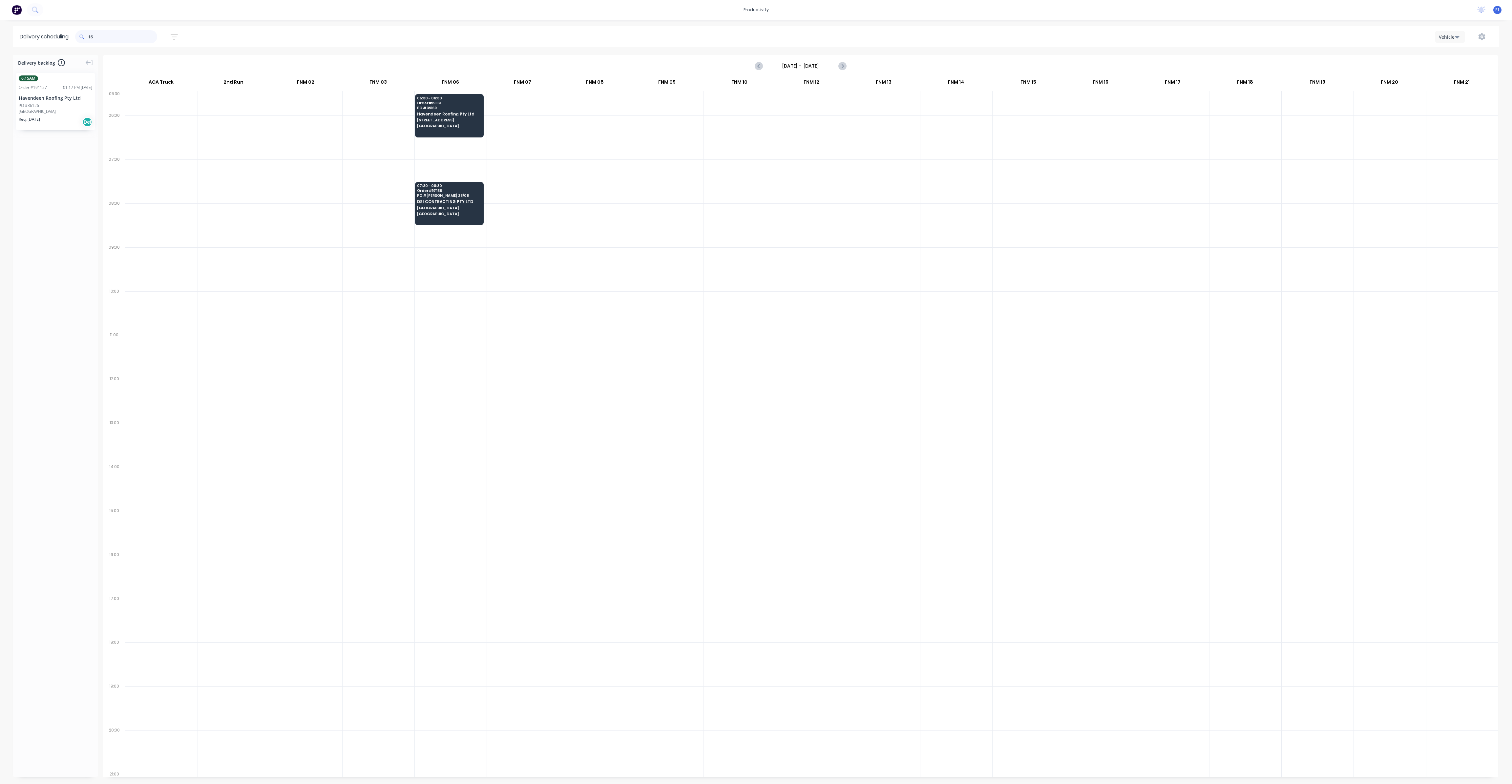
type input "1"
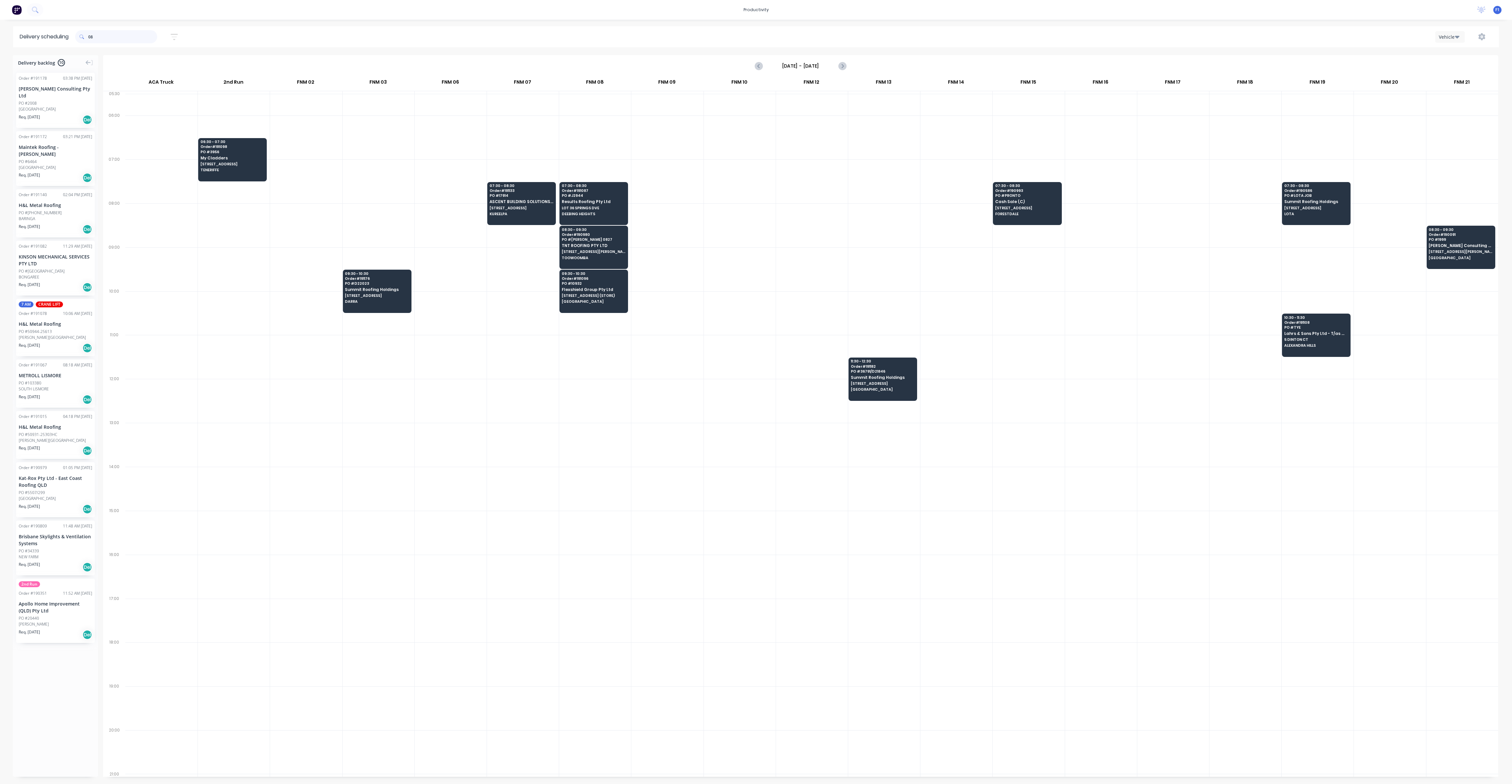
type input "0"
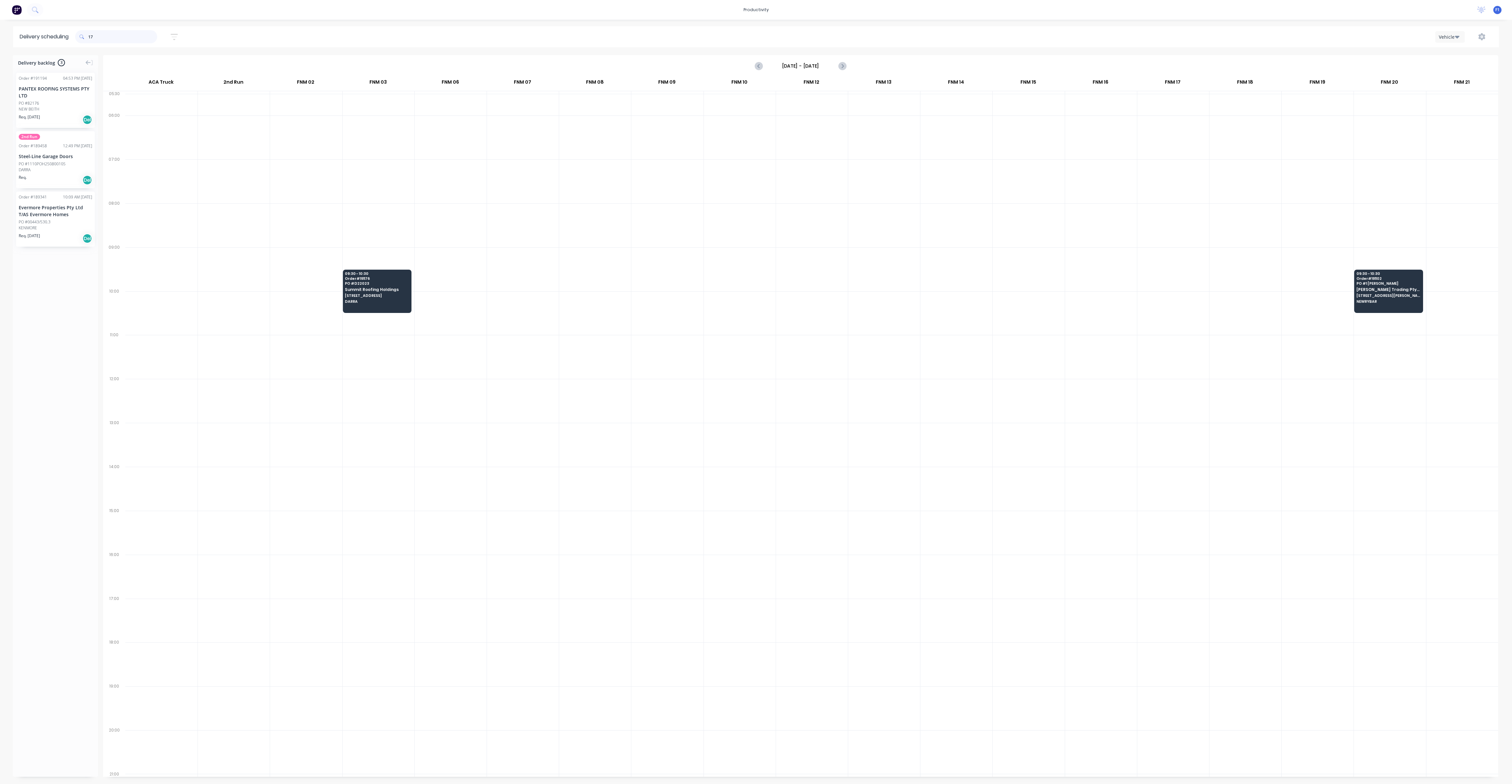
type input "1"
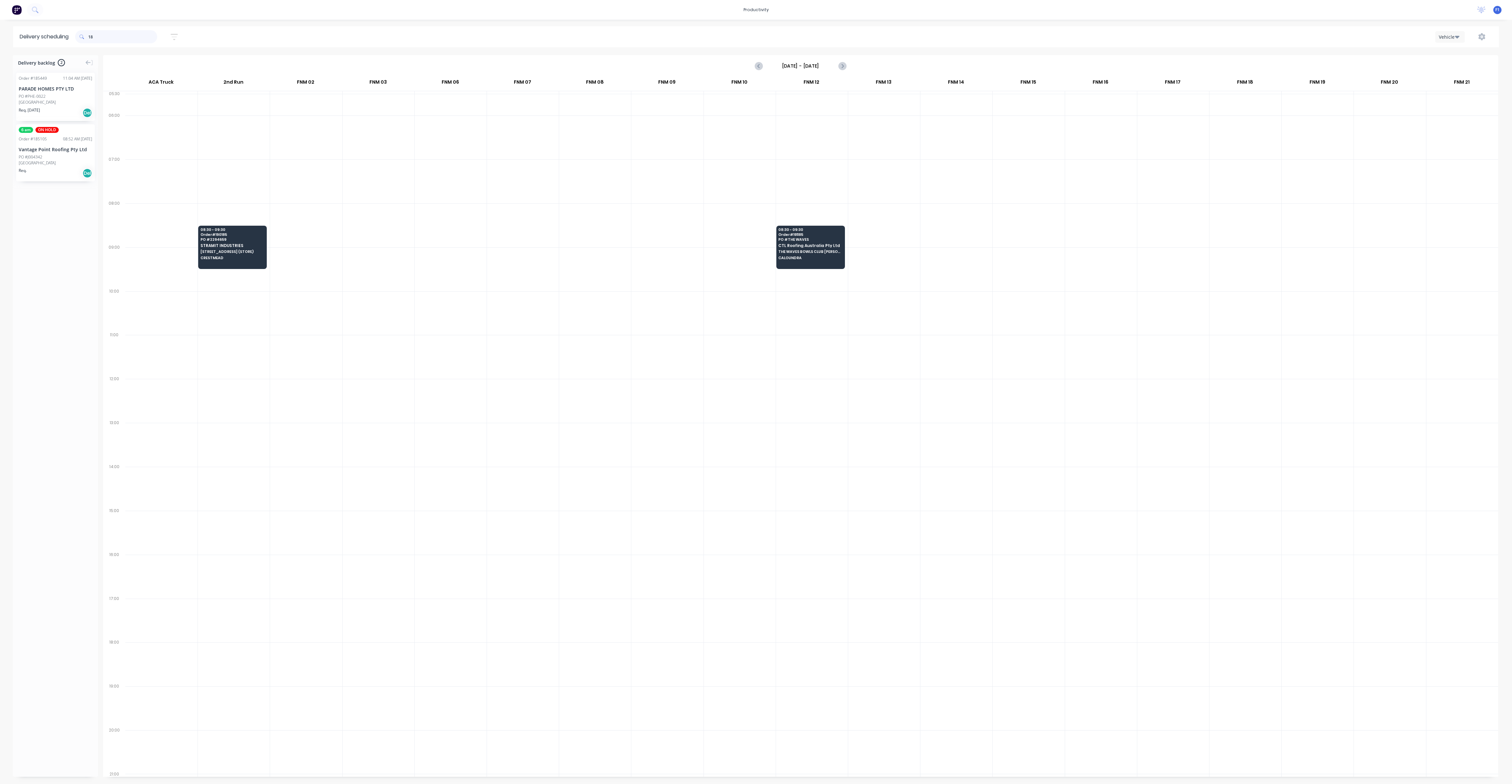
type input "1"
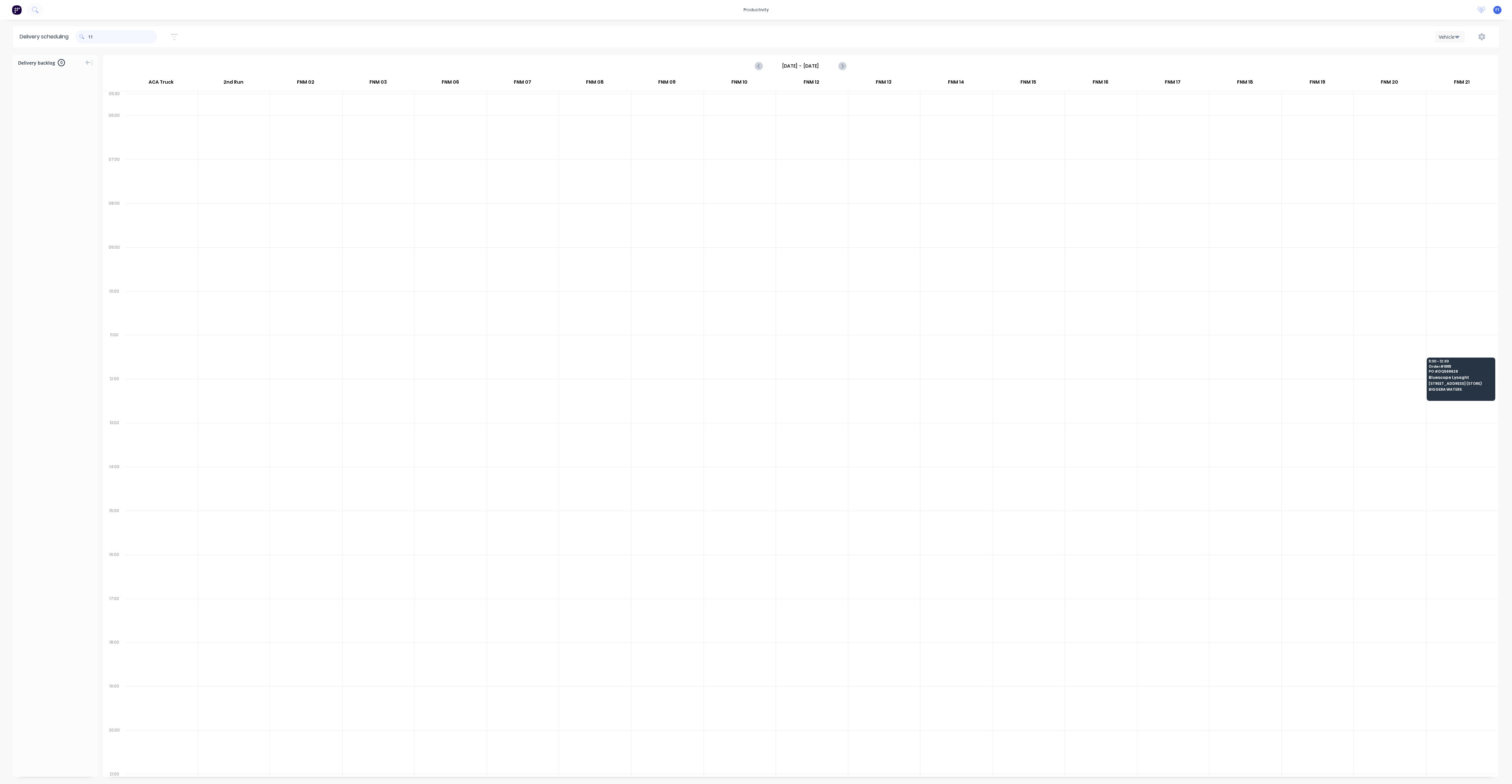
type input "1"
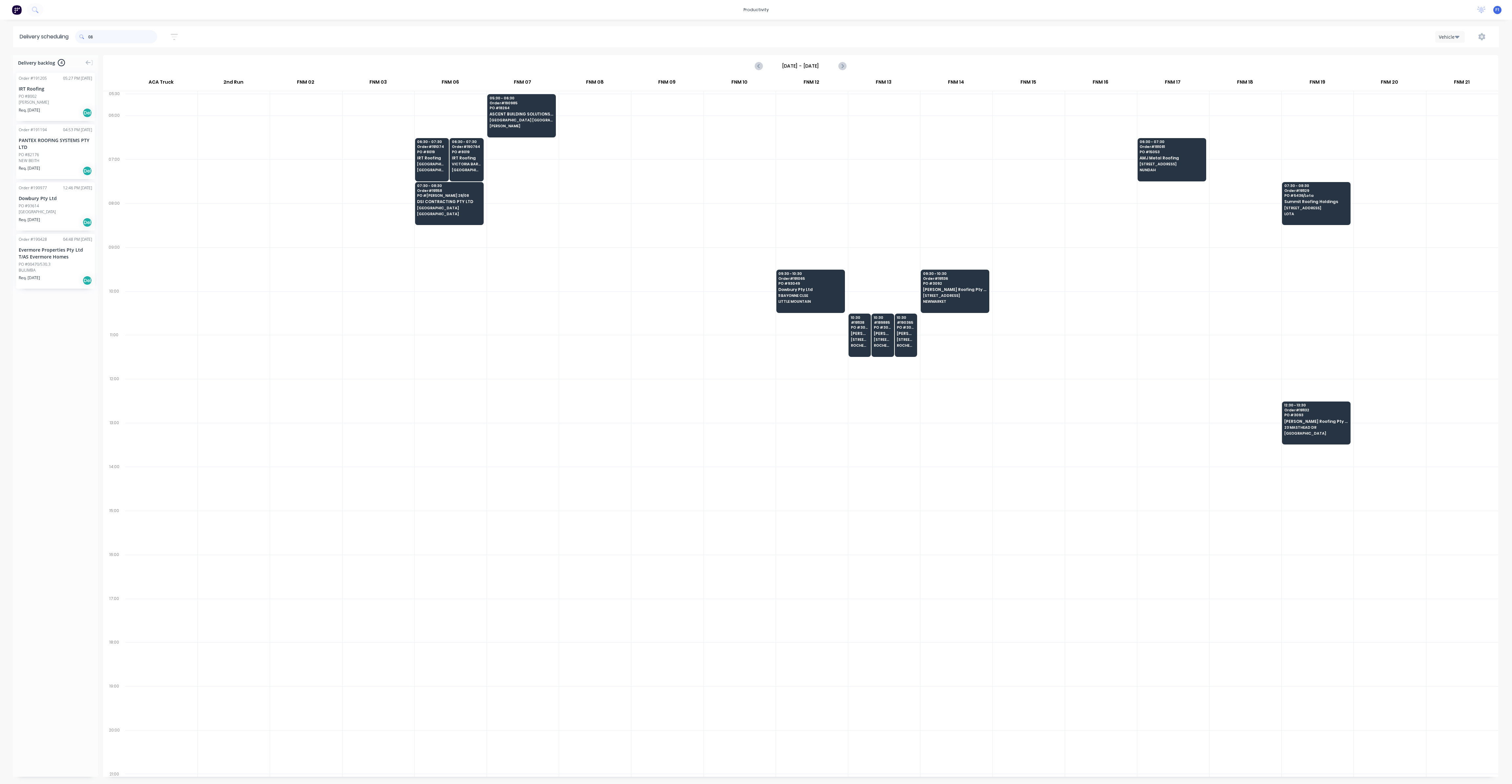
type input "0"
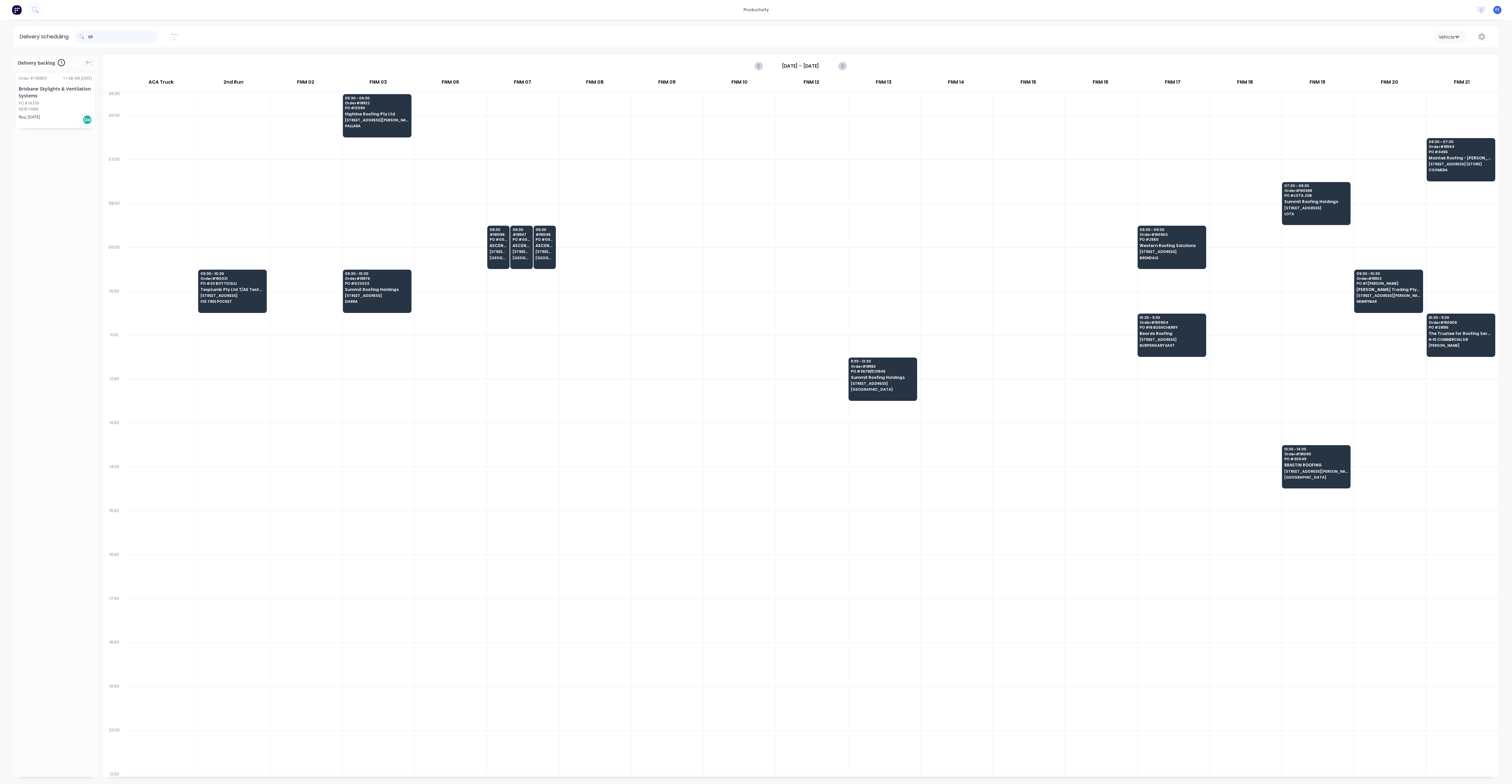
type input "0"
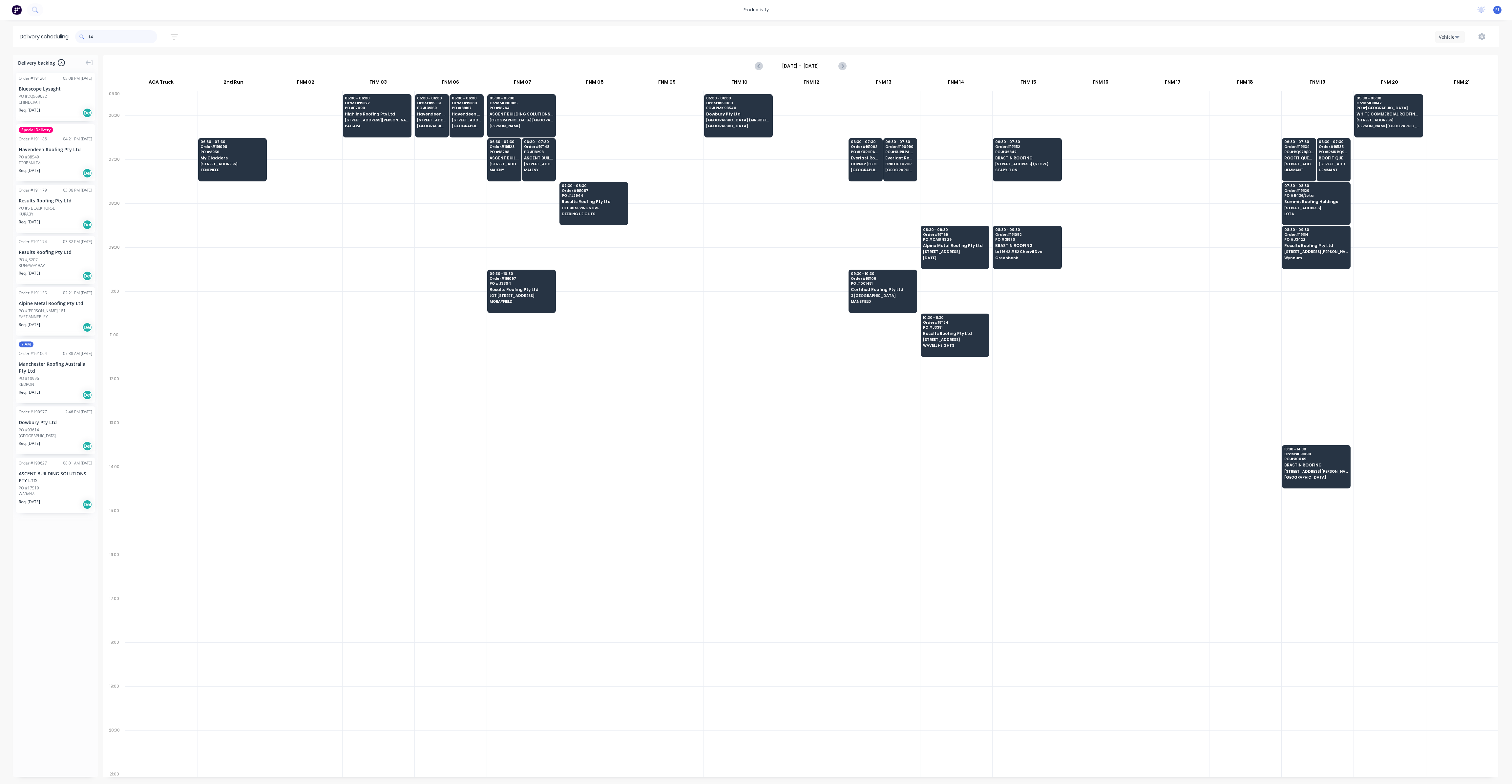
type input "1"
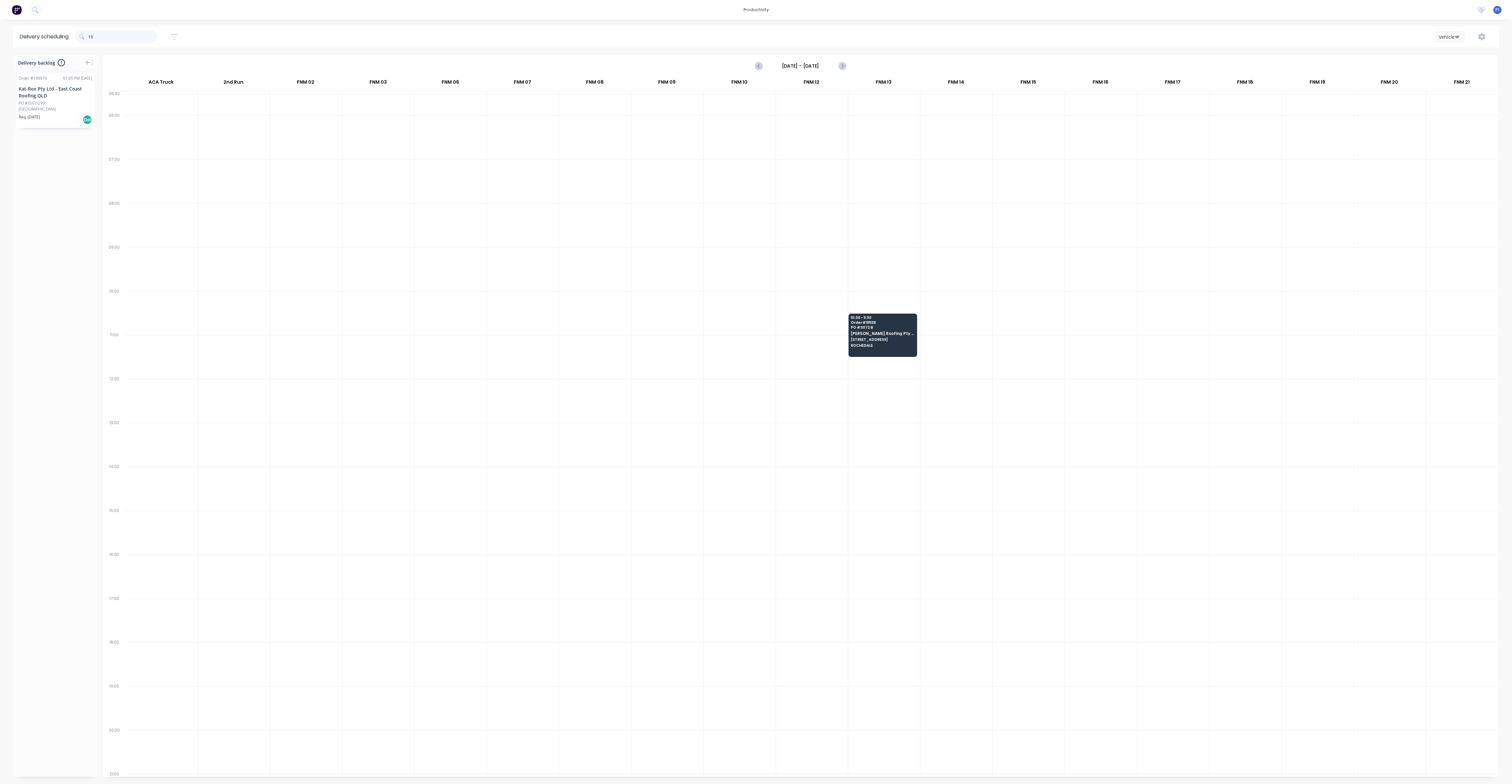
type input "1"
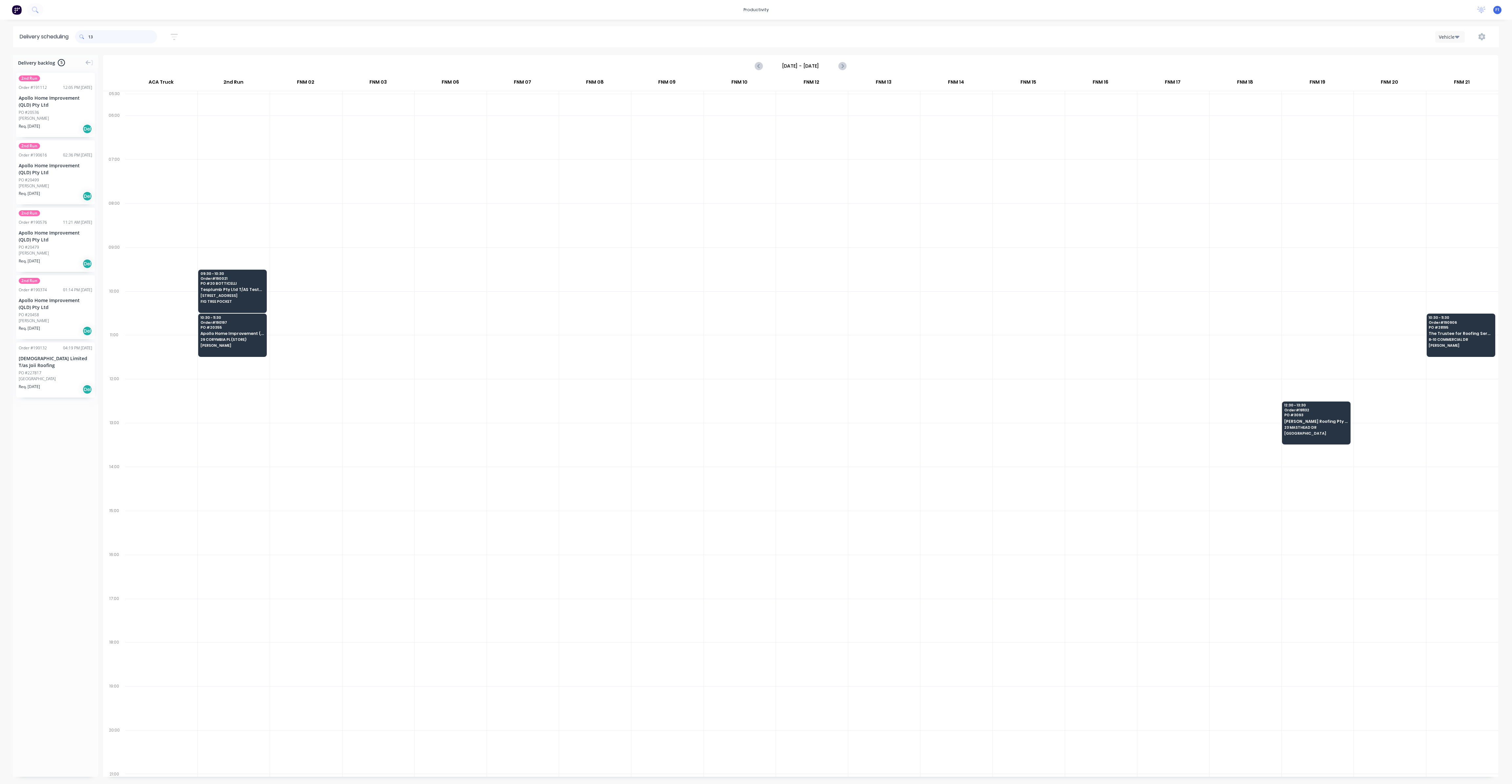
type input "1"
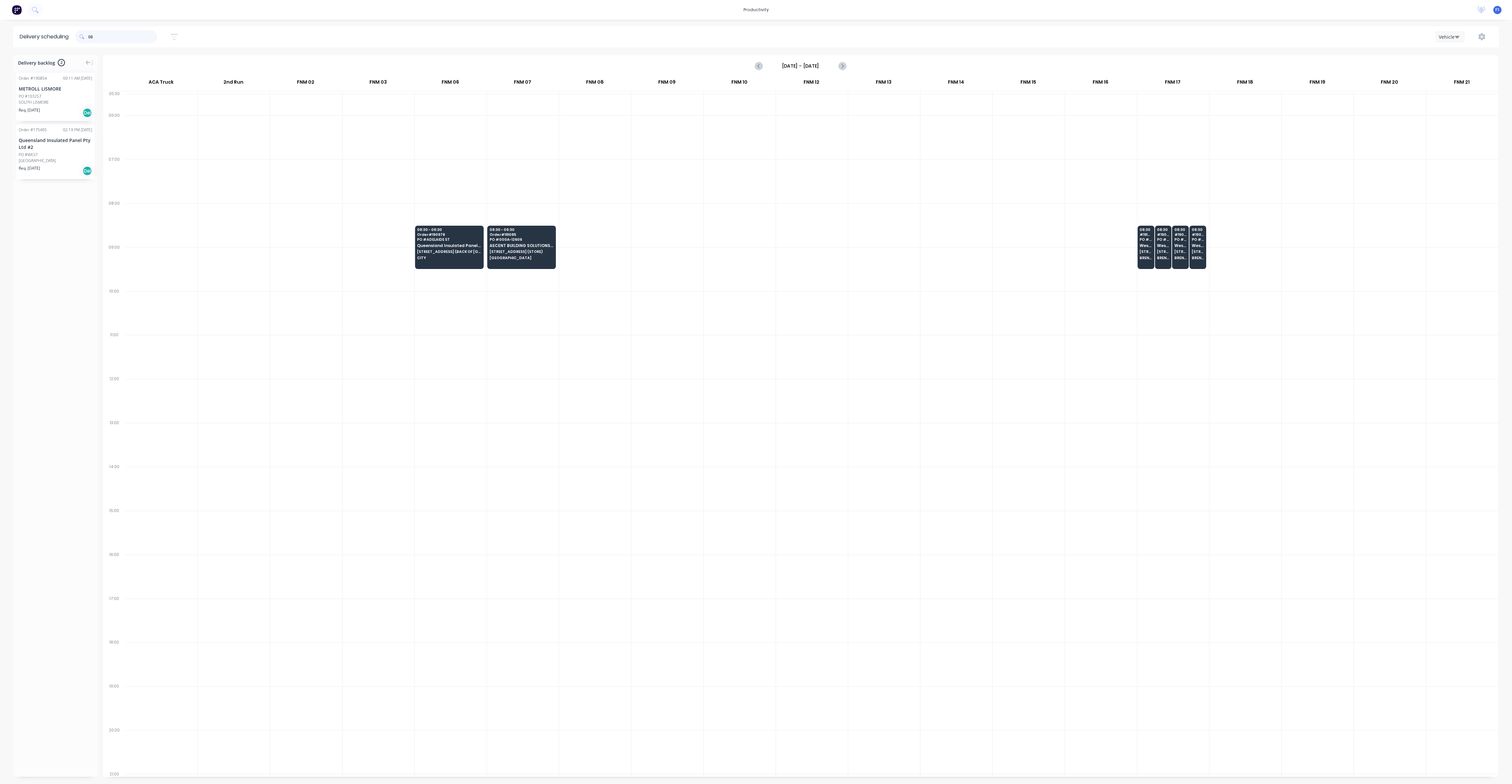
type input "0"
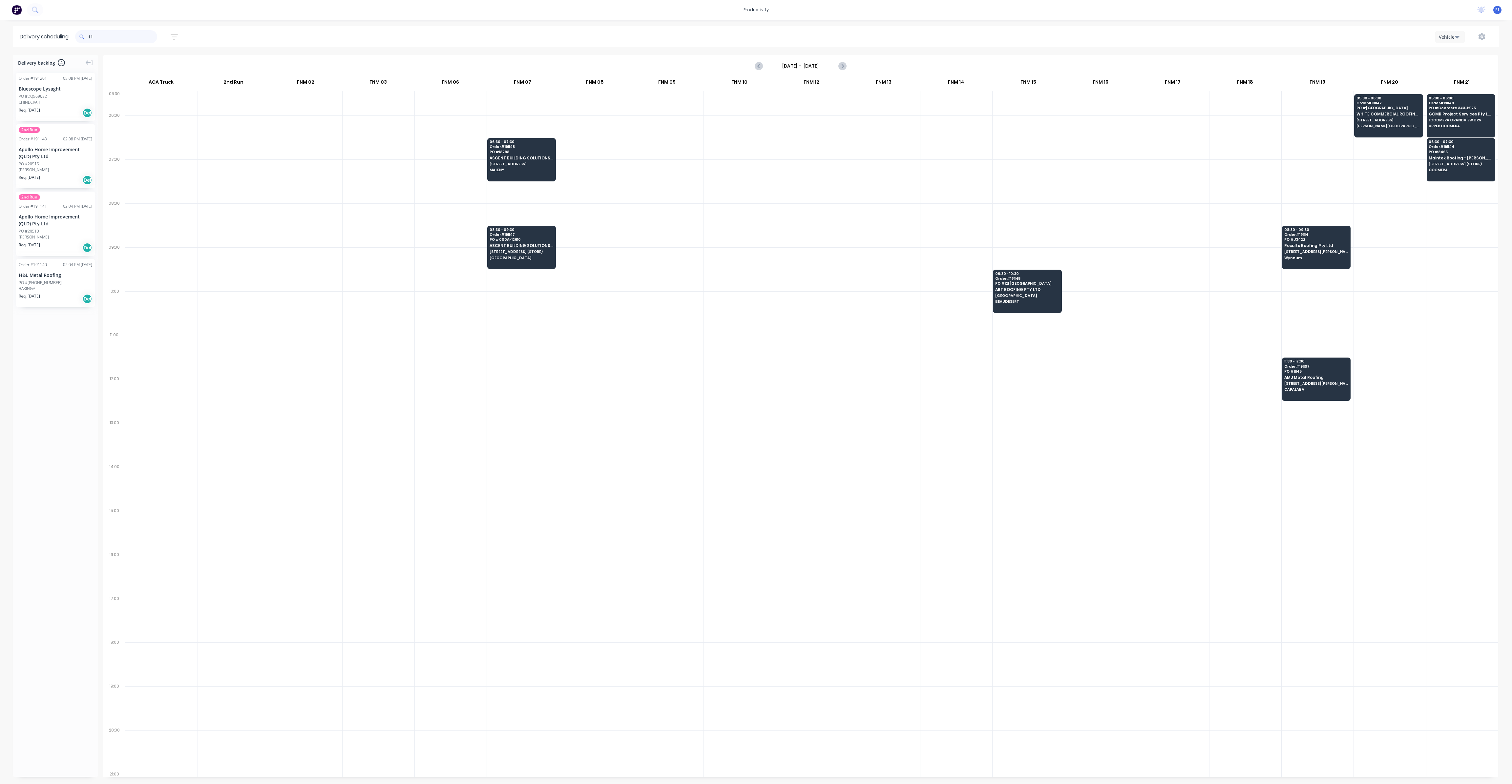
type input "1"
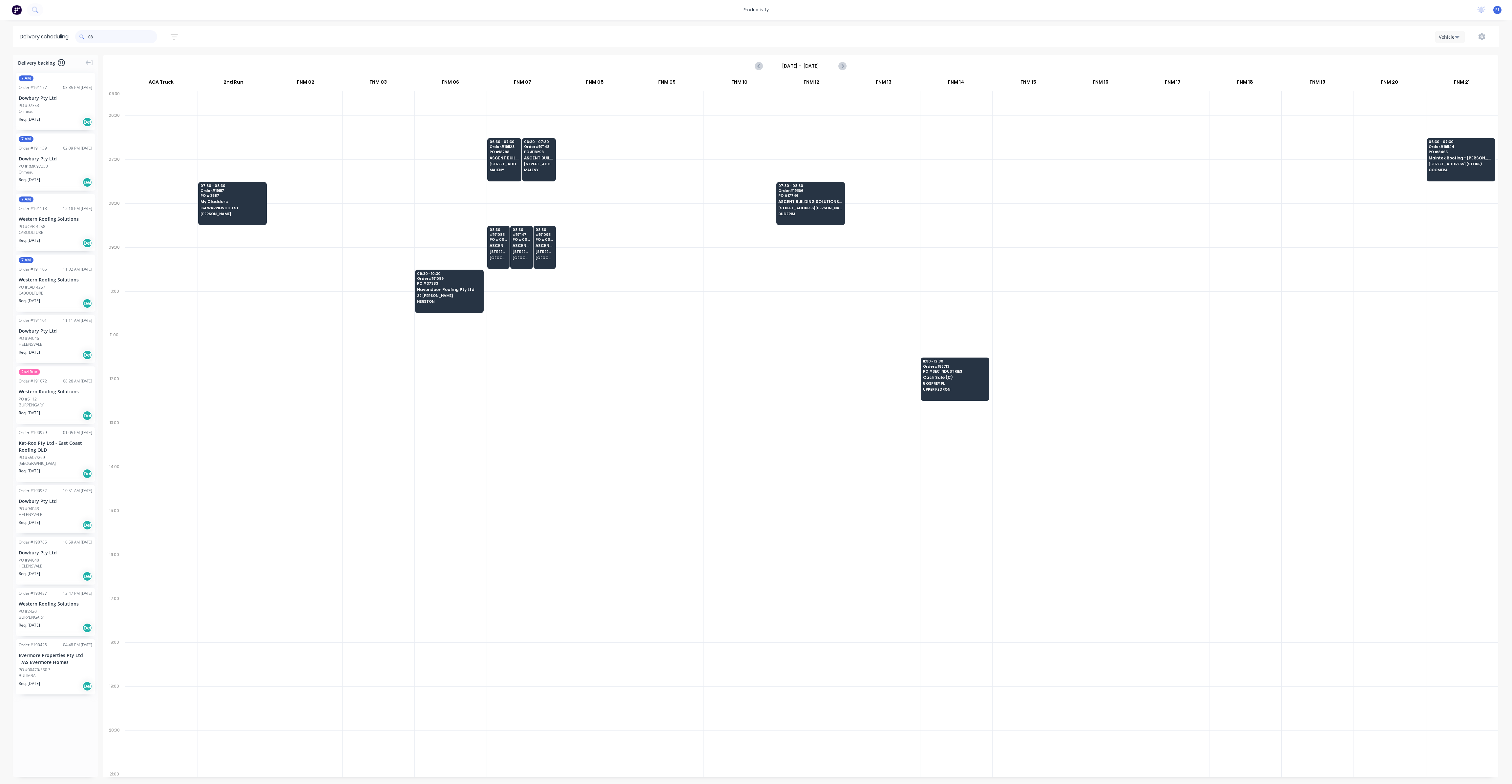
type input "0"
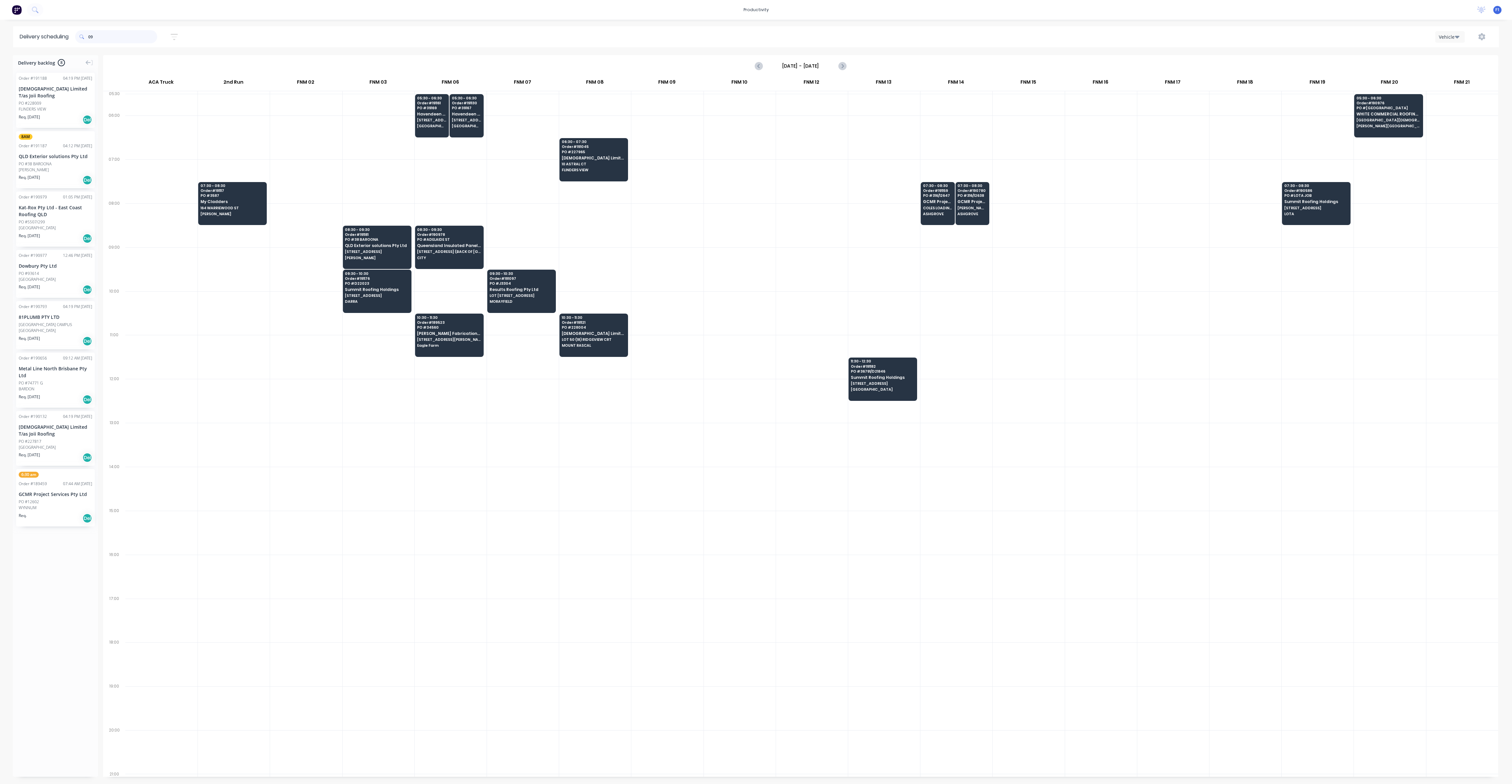
type input "0"
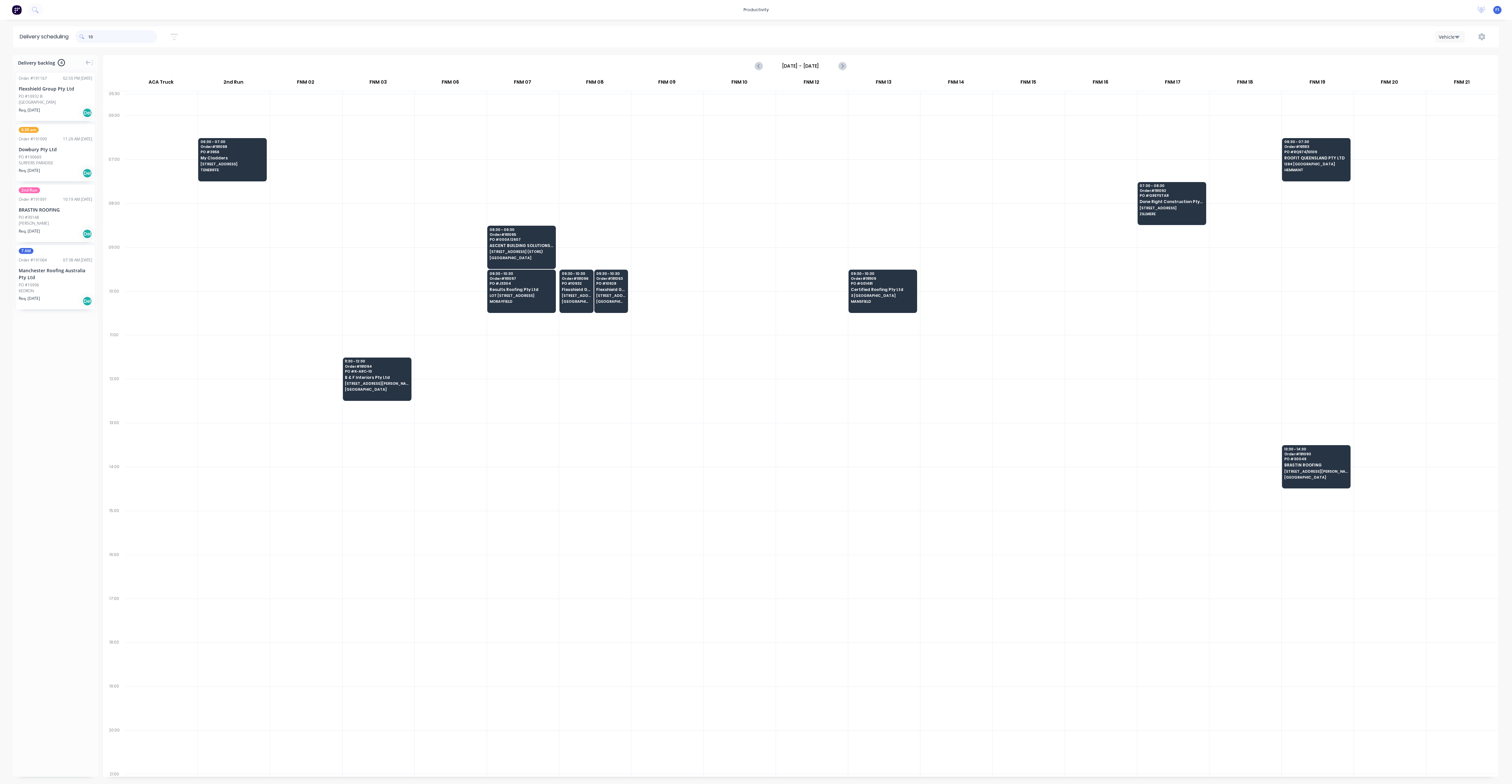
type input "1"
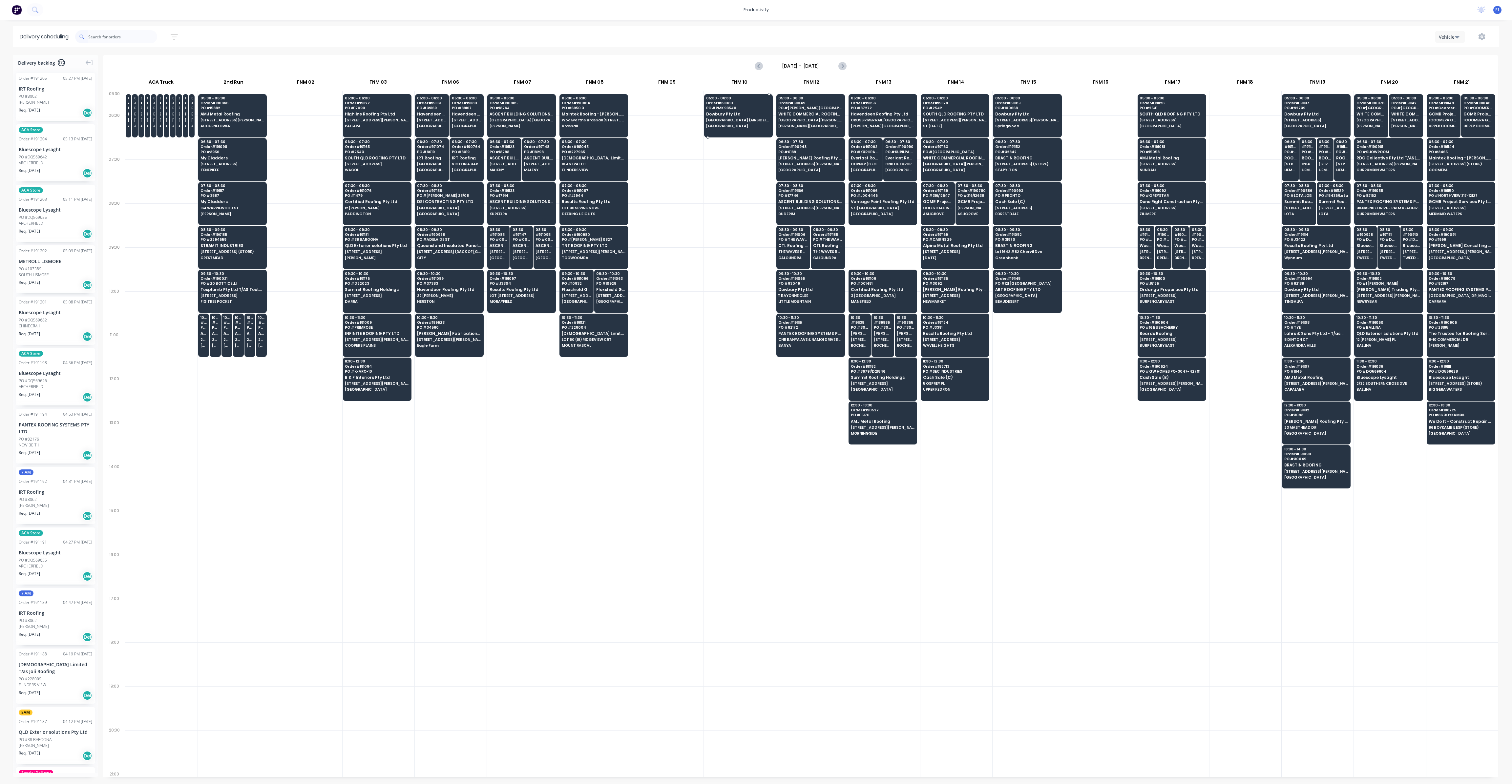
click at [723, 109] on span "PO # RMK 93540" at bounding box center [738, 108] width 63 height 4
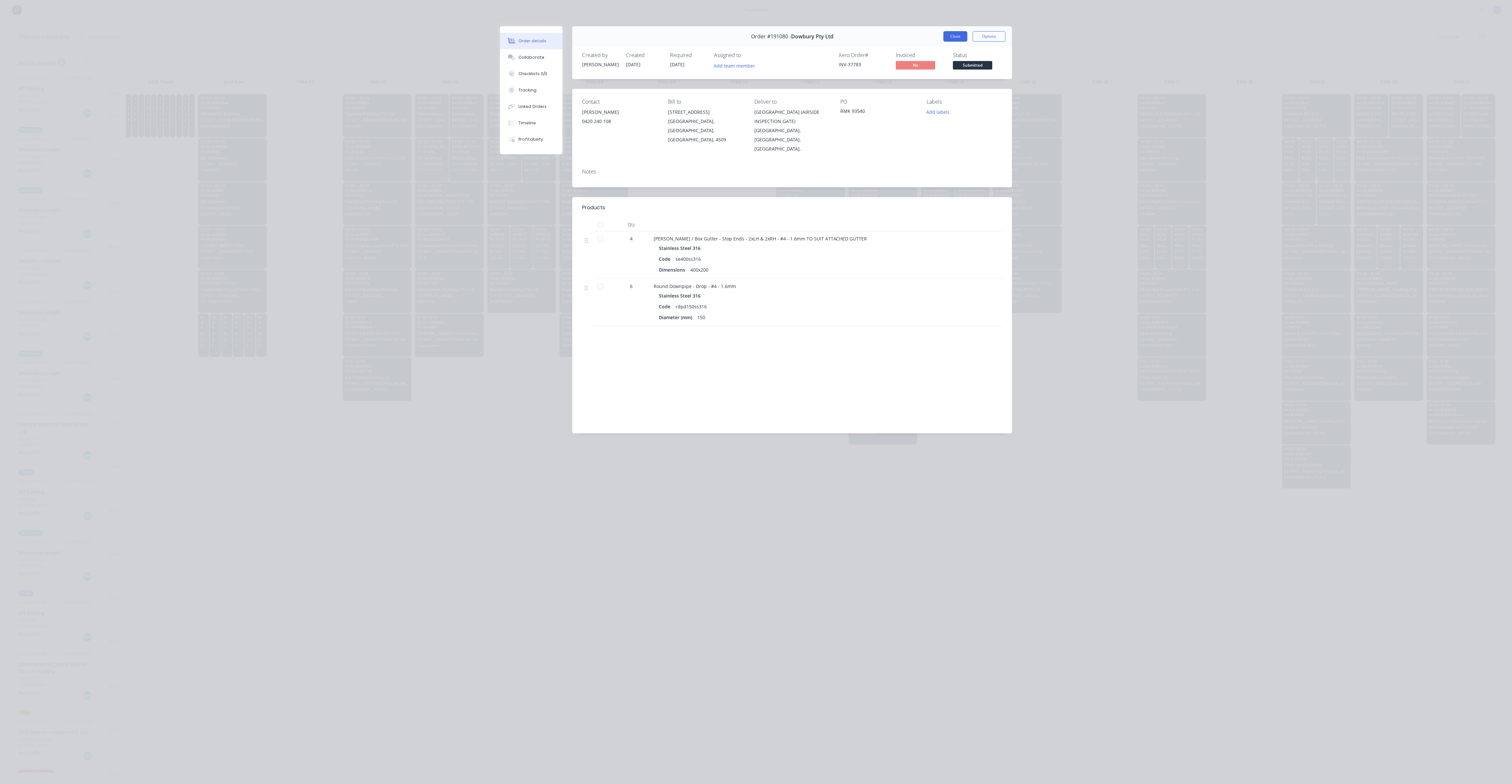
click at [955, 35] on button "Close" at bounding box center [955, 36] width 24 height 11
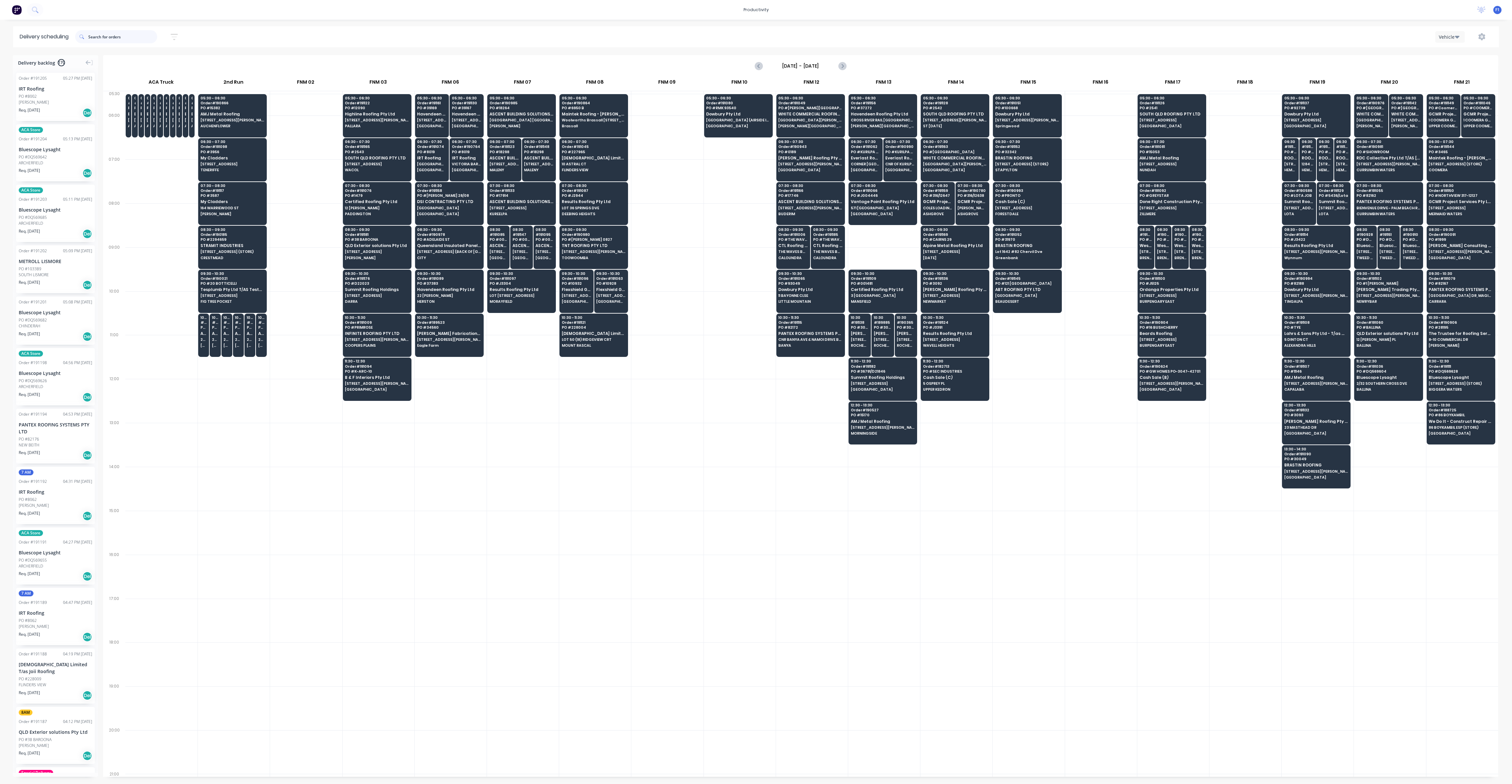
click at [136, 38] on input "text" at bounding box center [122, 36] width 69 height 13
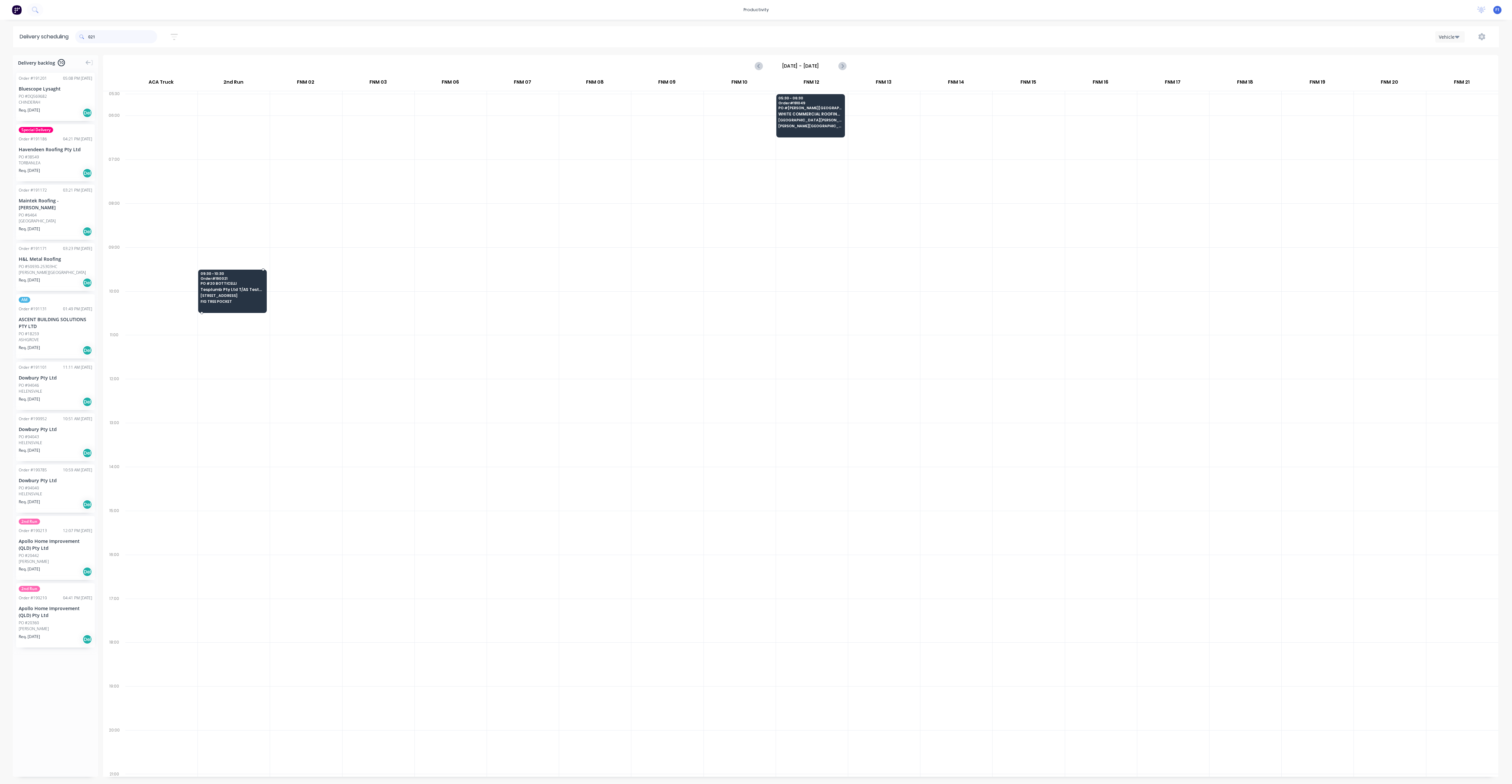
type input "021"
click at [219, 307] on div at bounding box center [232, 292] width 69 height 43
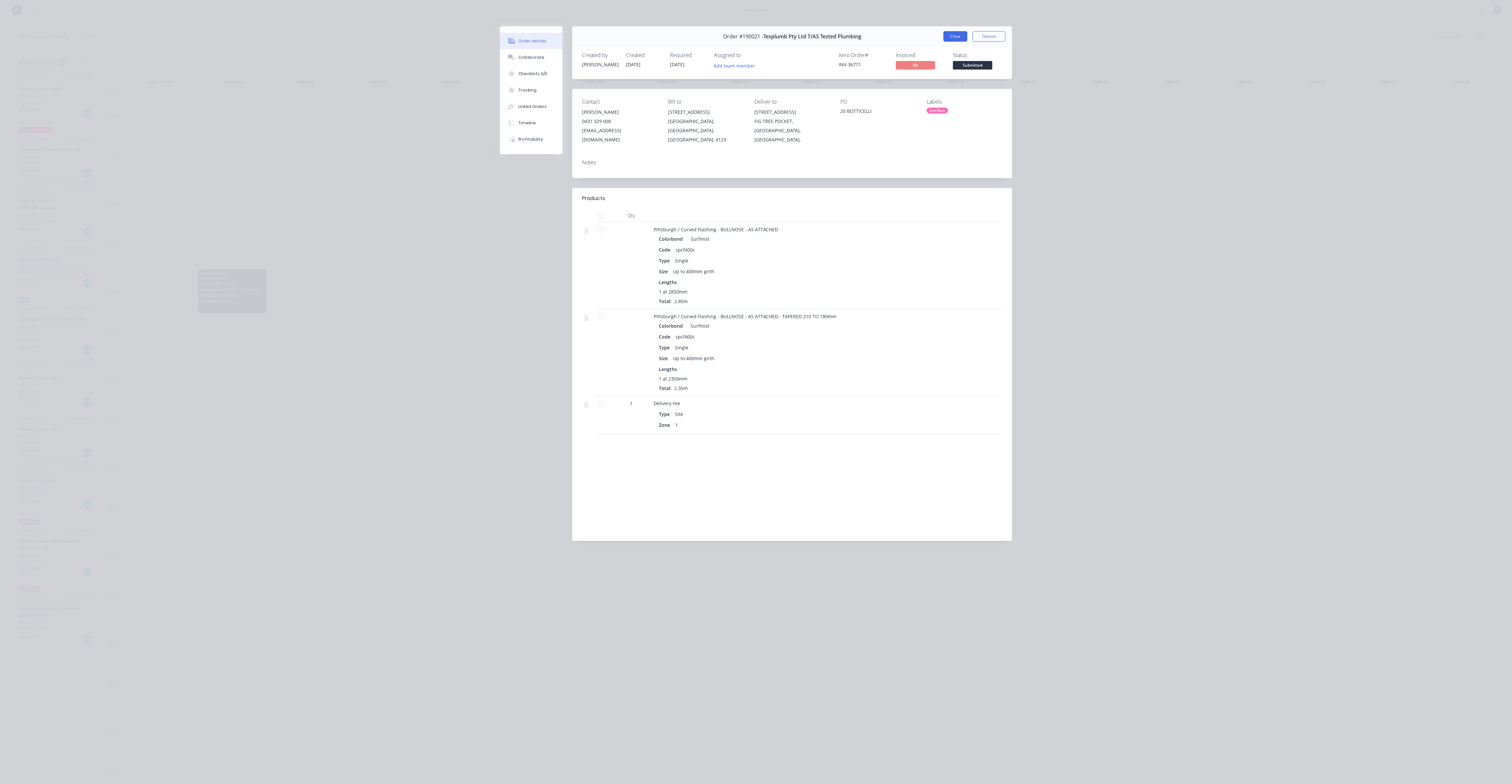
click at [957, 36] on button "Close" at bounding box center [955, 36] width 24 height 11
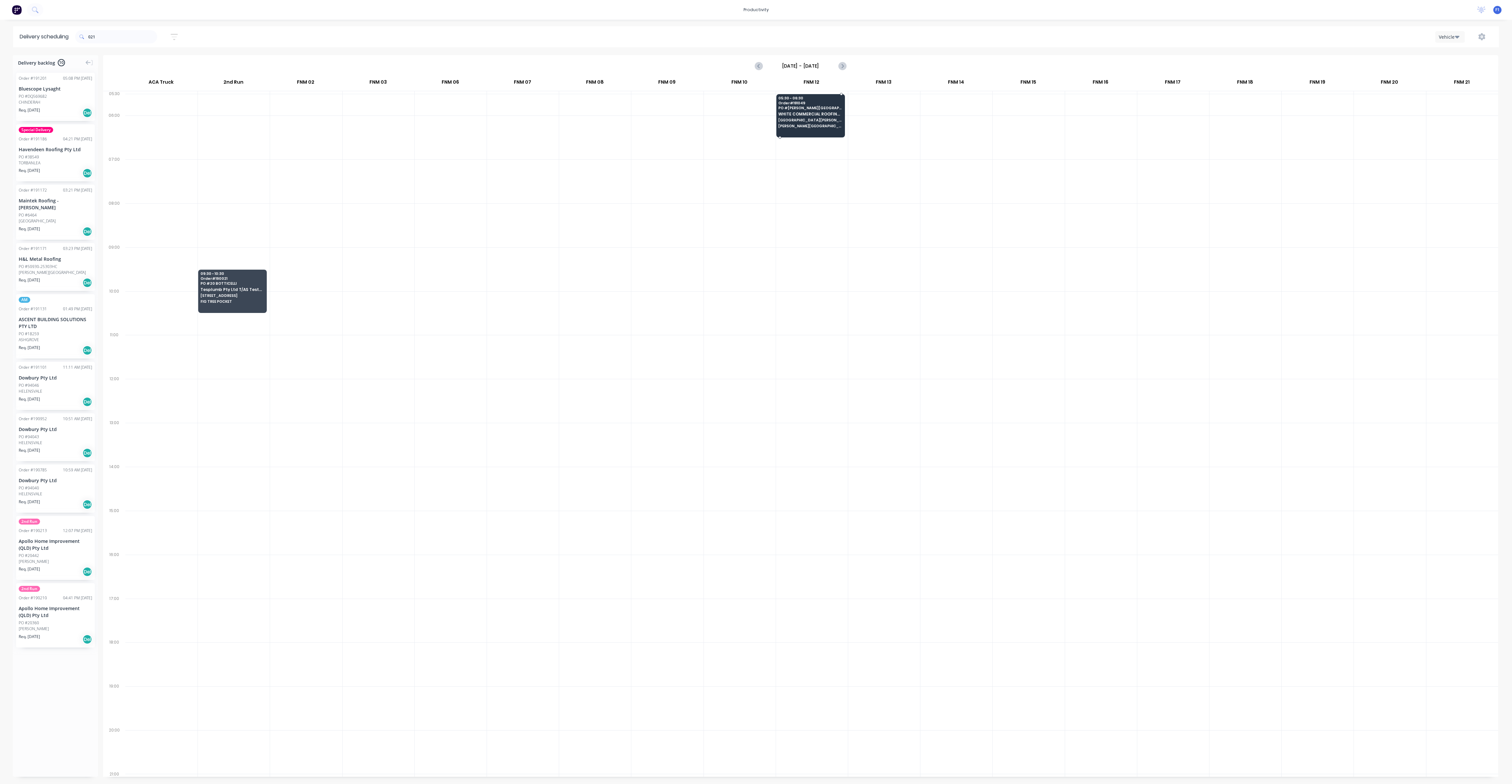
click at [819, 121] on span "[GEOGRAPHIC_DATA][PERSON_NAME]" at bounding box center [810, 120] width 63 height 4
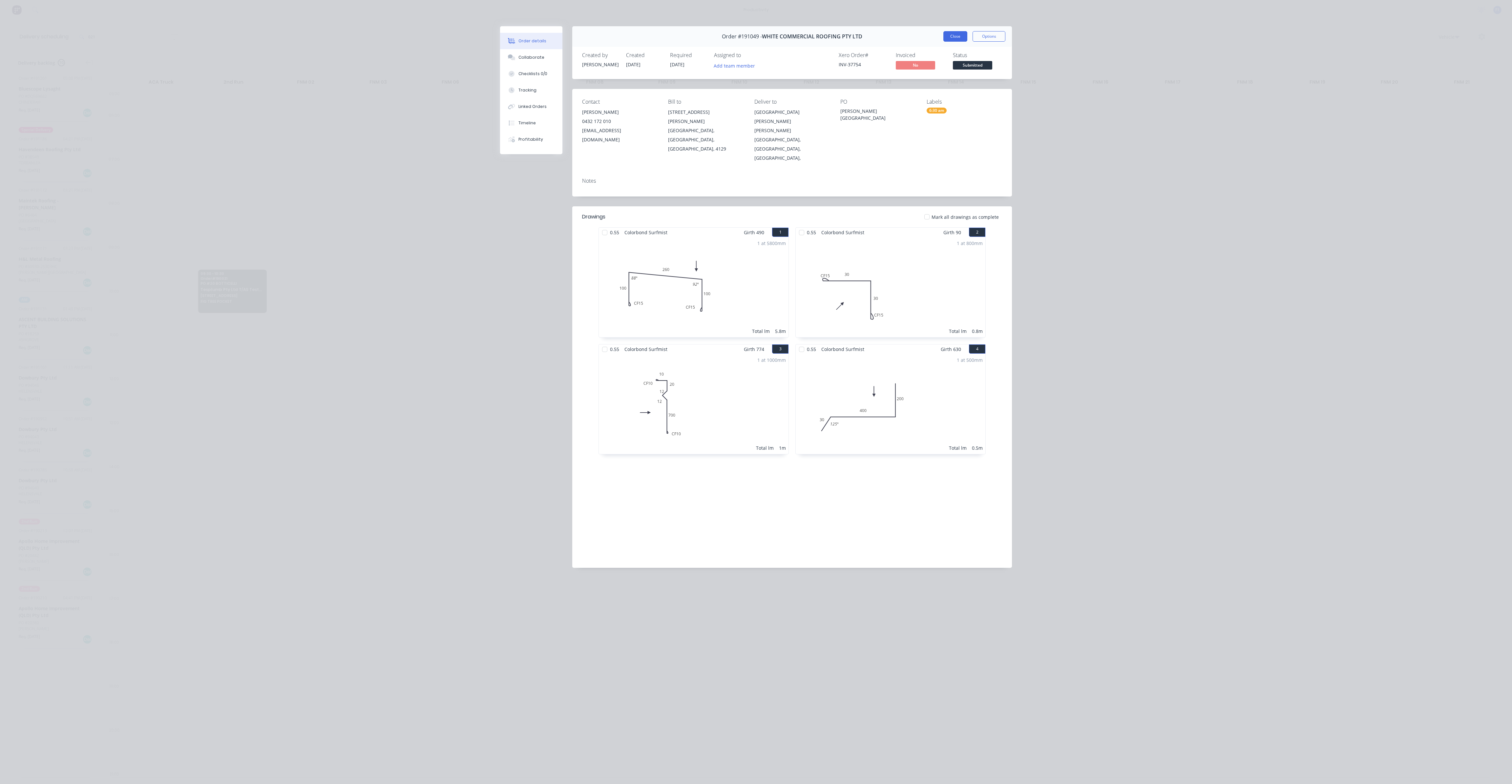
click at [957, 38] on button "Close" at bounding box center [955, 36] width 24 height 11
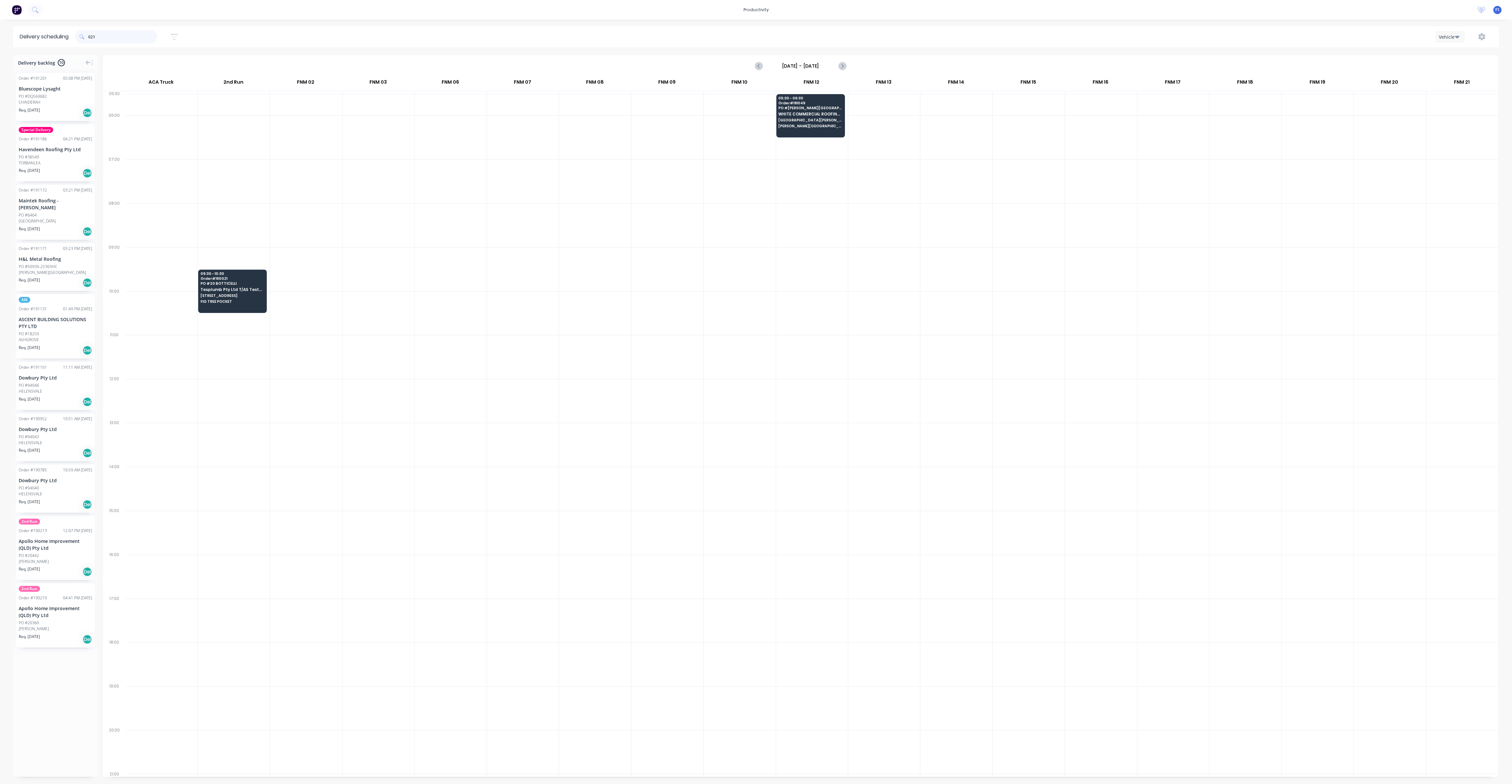
drag, startPoint x: 117, startPoint y: 38, endPoint x: 53, endPoint y: 29, distance: 64.6
click at [53, 29] on header "Delivery scheduling 021 Sort by Most recent Created date Required date Order nu…" at bounding box center [755, 37] width 1486 height 21
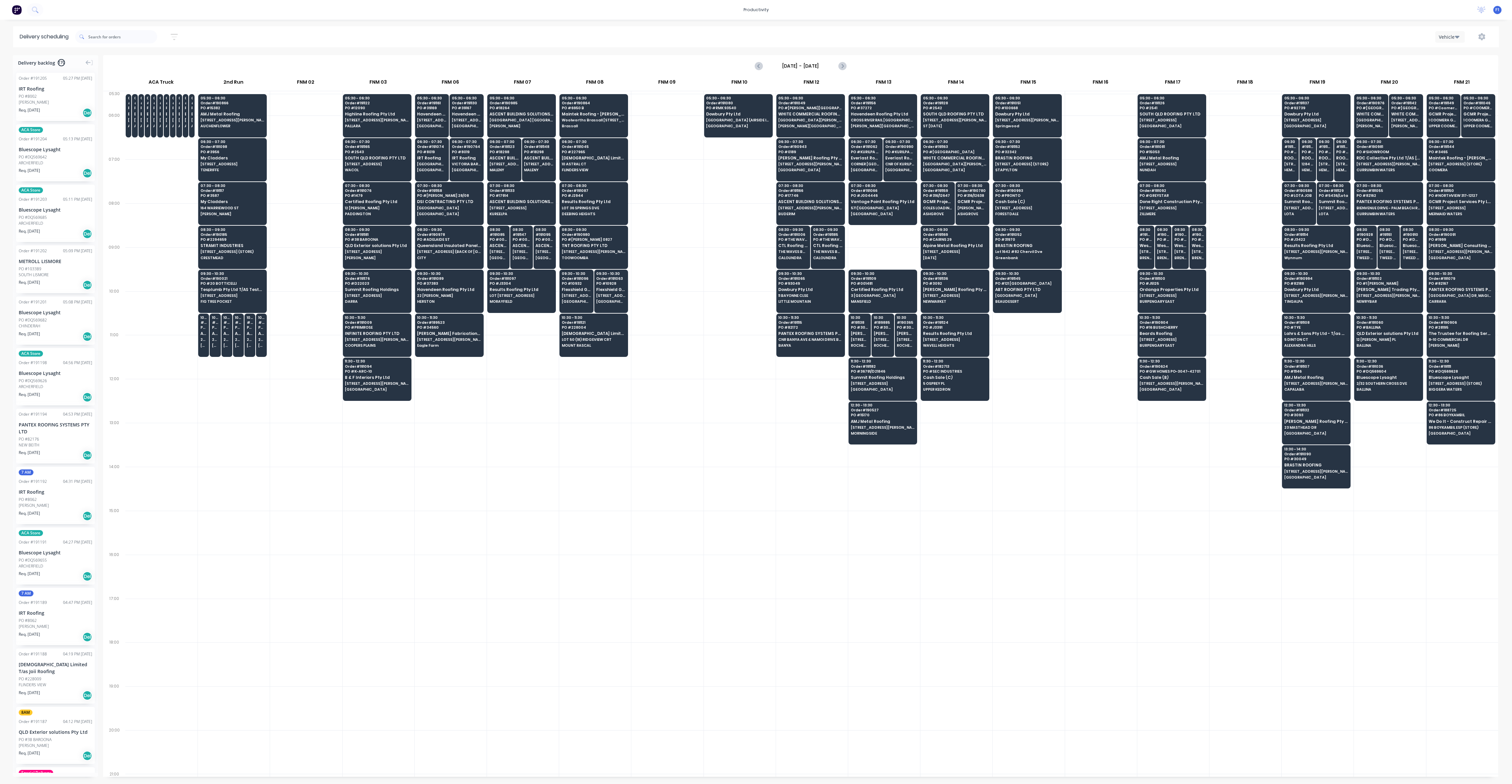
click at [698, 152] on div at bounding box center [667, 137] width 72 height 44
click at [735, 130] on div "05:30 - 06:30 Order # 191080 PO # RMK 93540 Dowbury Pty Ltd [GEOGRAPHIC_DATA] (…" at bounding box center [738, 112] width 68 height 37
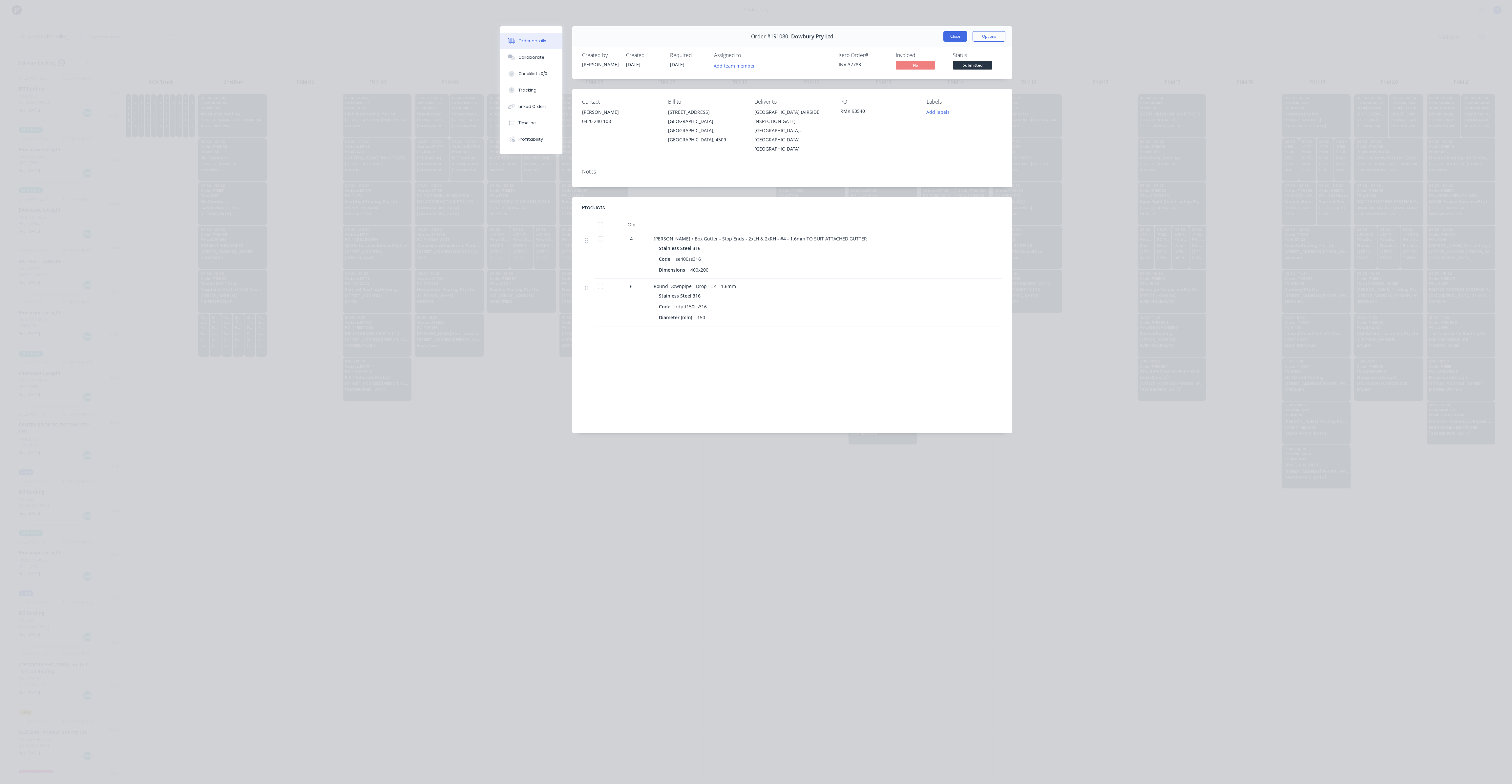
click at [963, 35] on button "Close" at bounding box center [955, 36] width 24 height 11
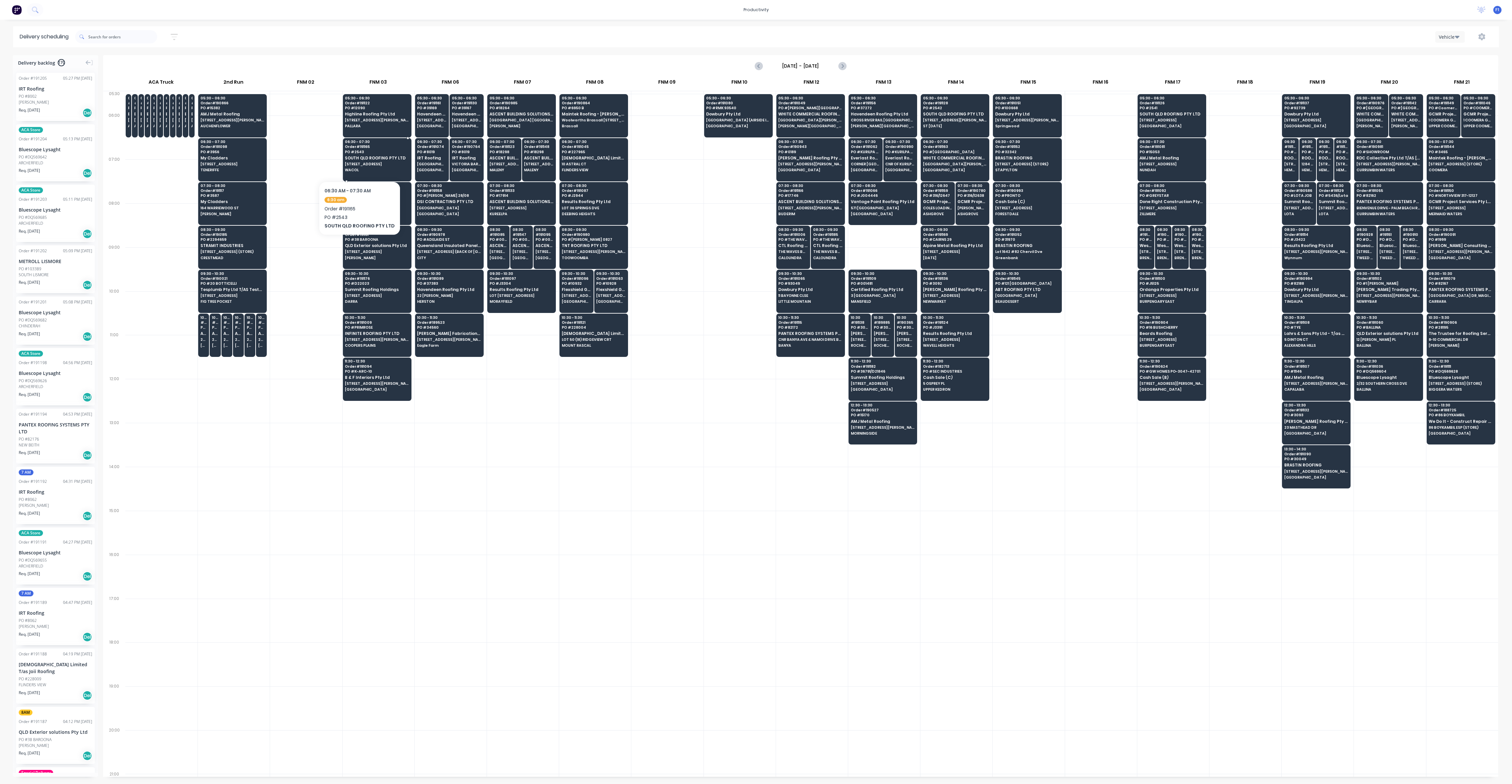
click at [357, 162] on span "[STREET_ADDRESS]" at bounding box center [377, 164] width 63 height 4
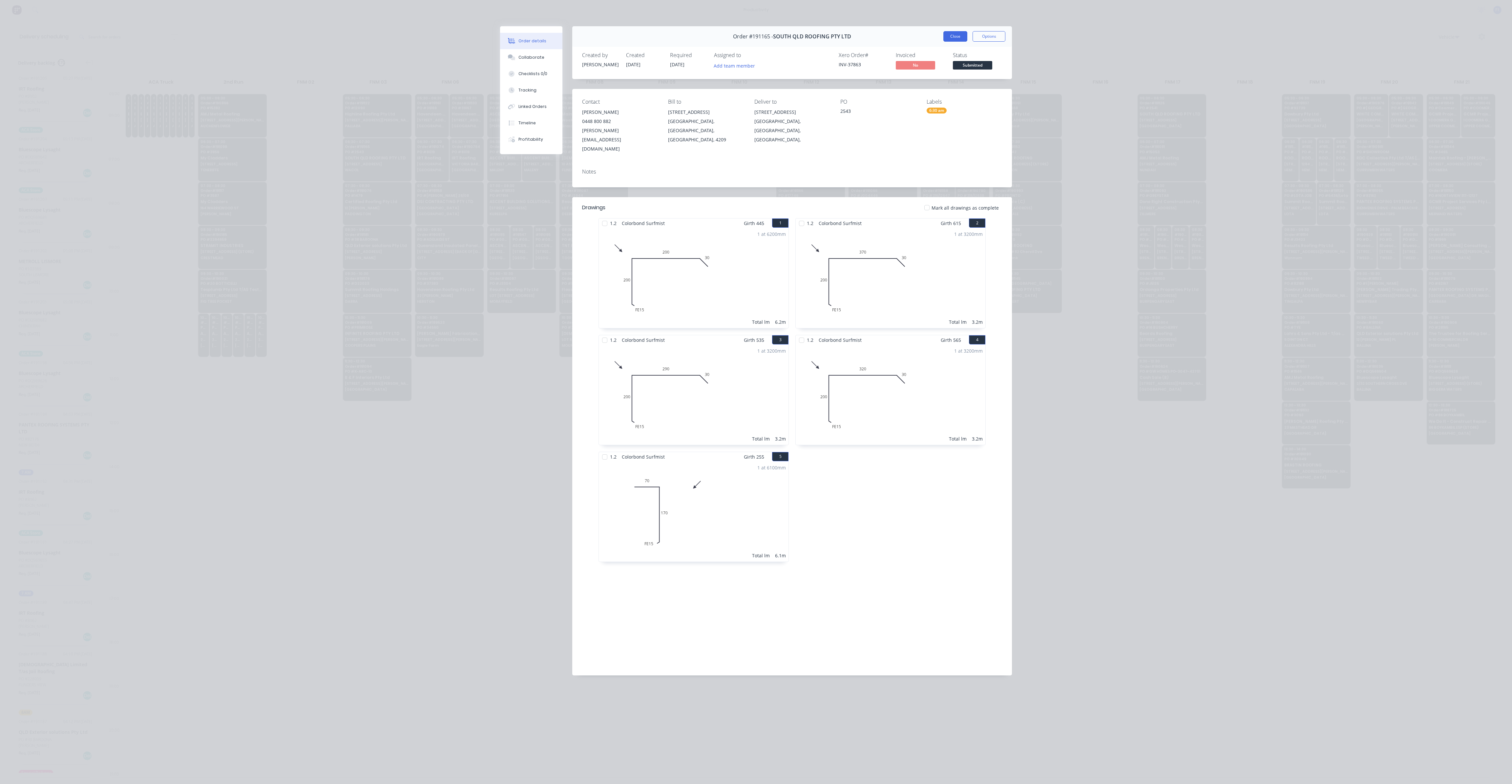
click at [951, 35] on button "Close" at bounding box center [955, 36] width 24 height 11
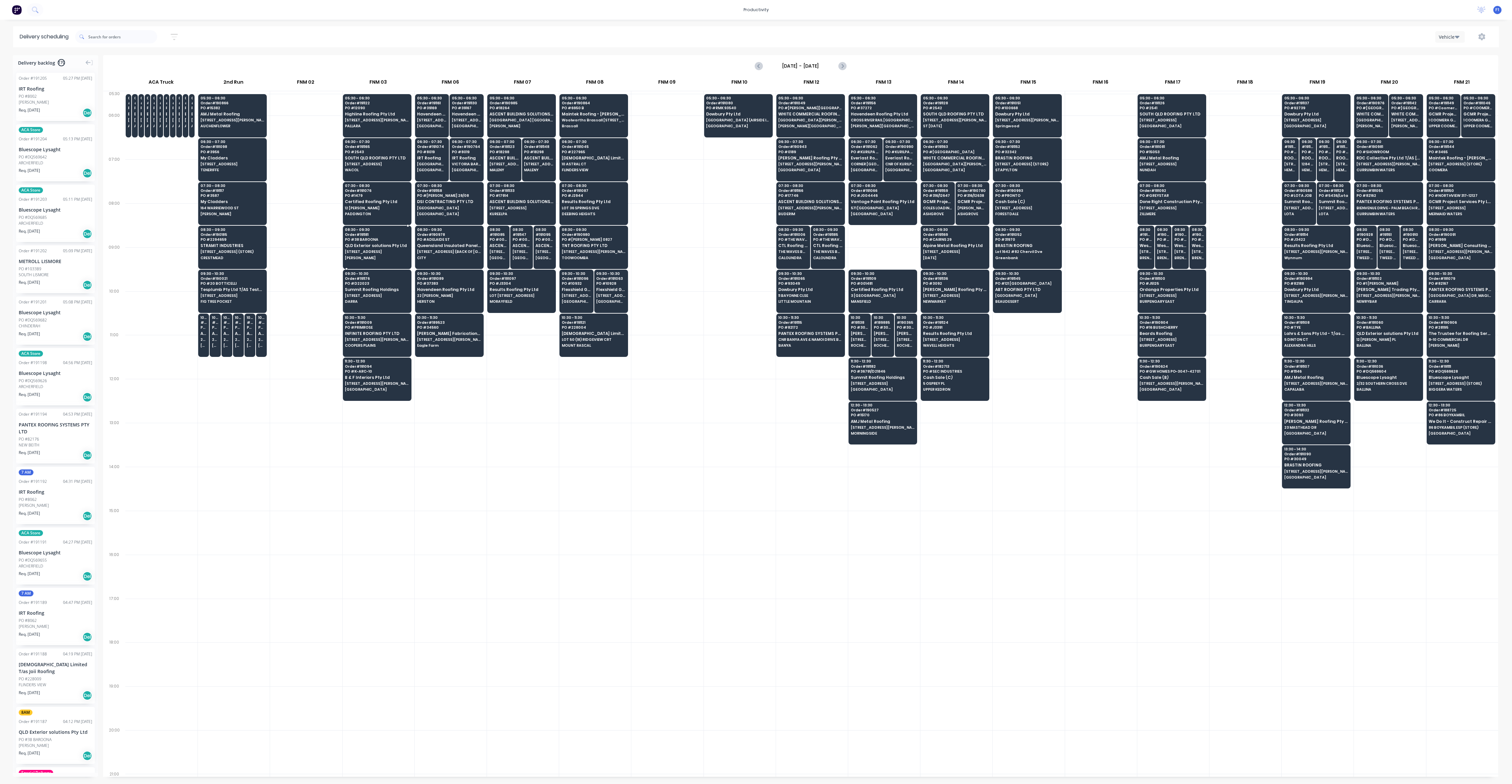
click at [362, 245] on span "QLD Exterior solutions Pty Ltd" at bounding box center [377, 245] width 63 height 4
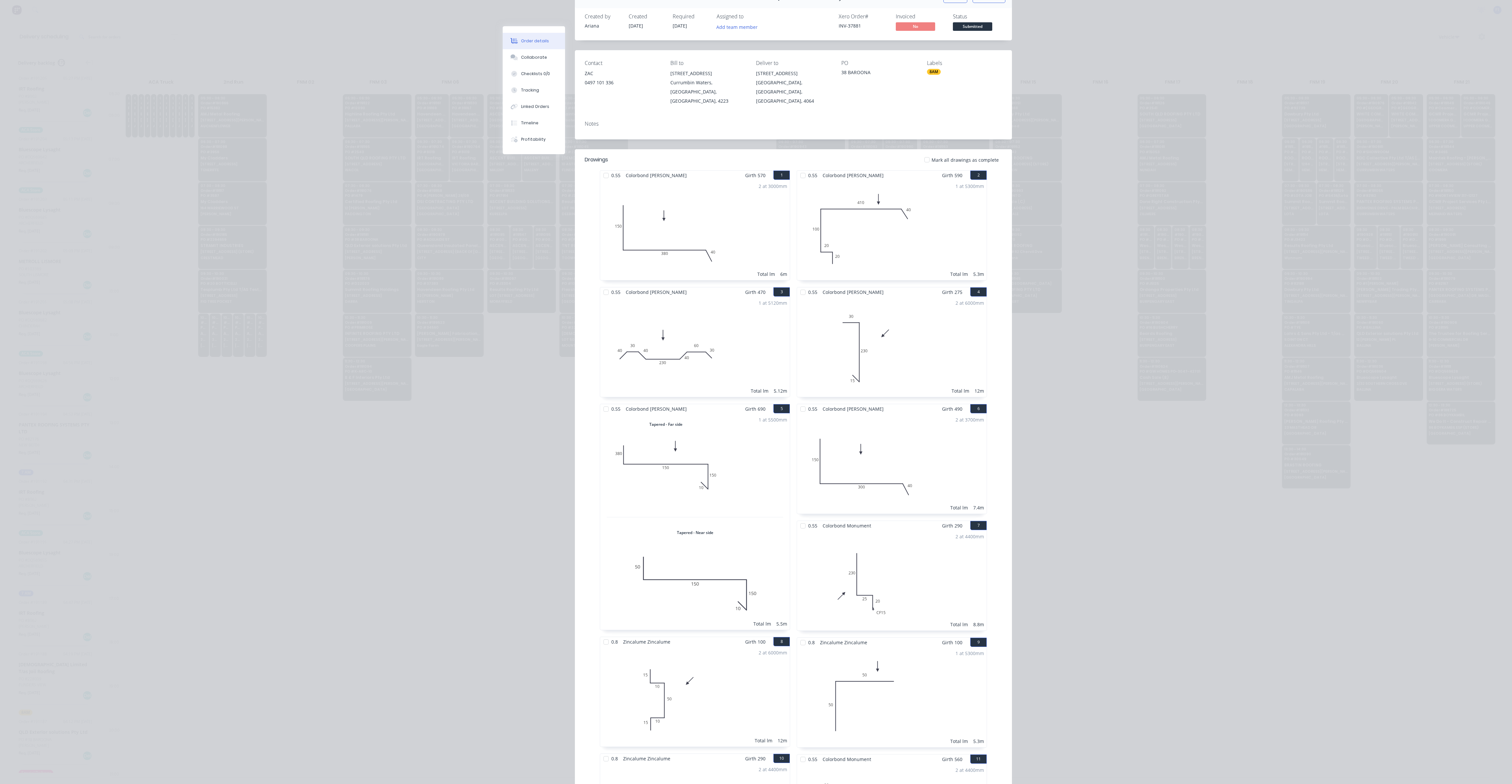
scroll to position [0, 0]
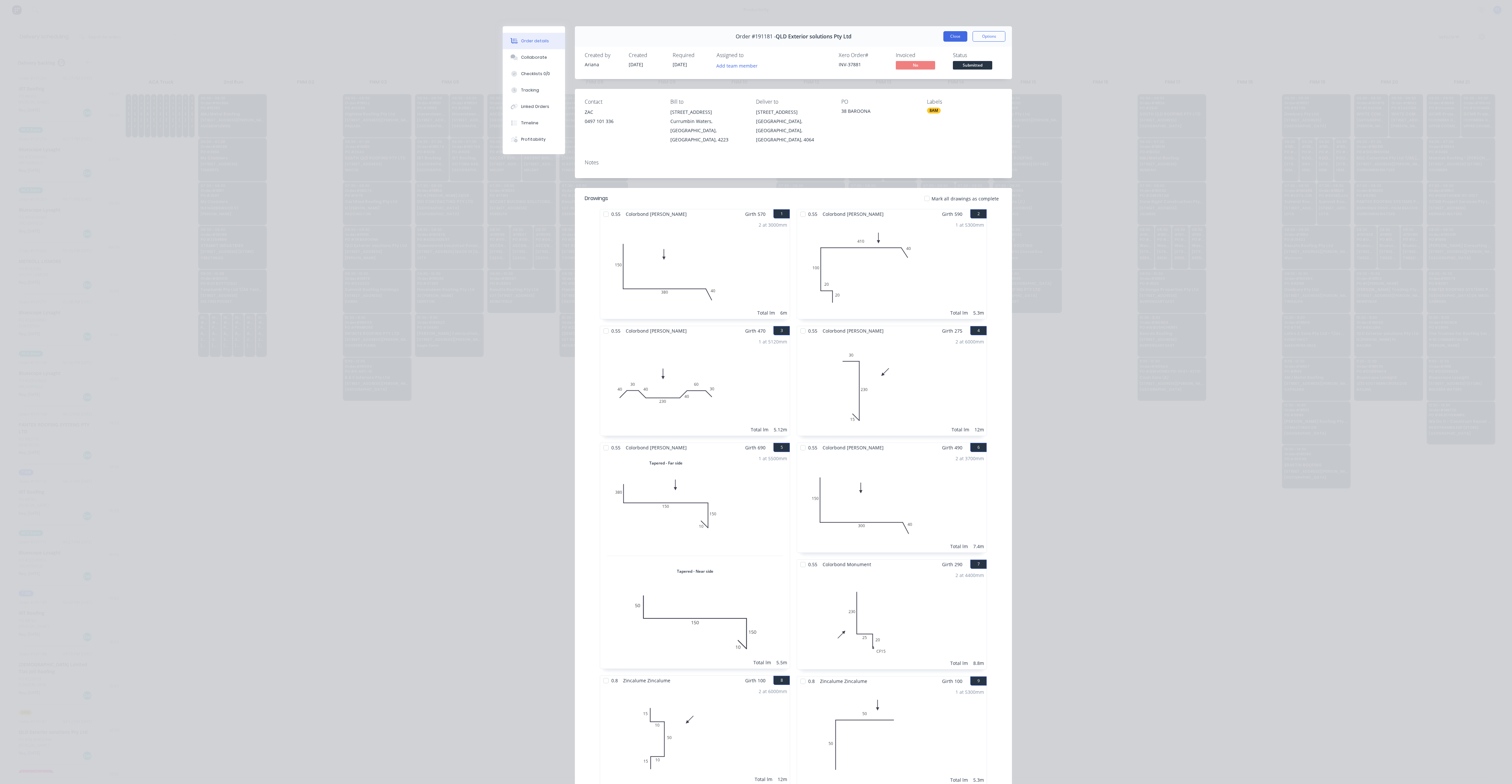
click at [946, 38] on button "Close" at bounding box center [955, 36] width 24 height 11
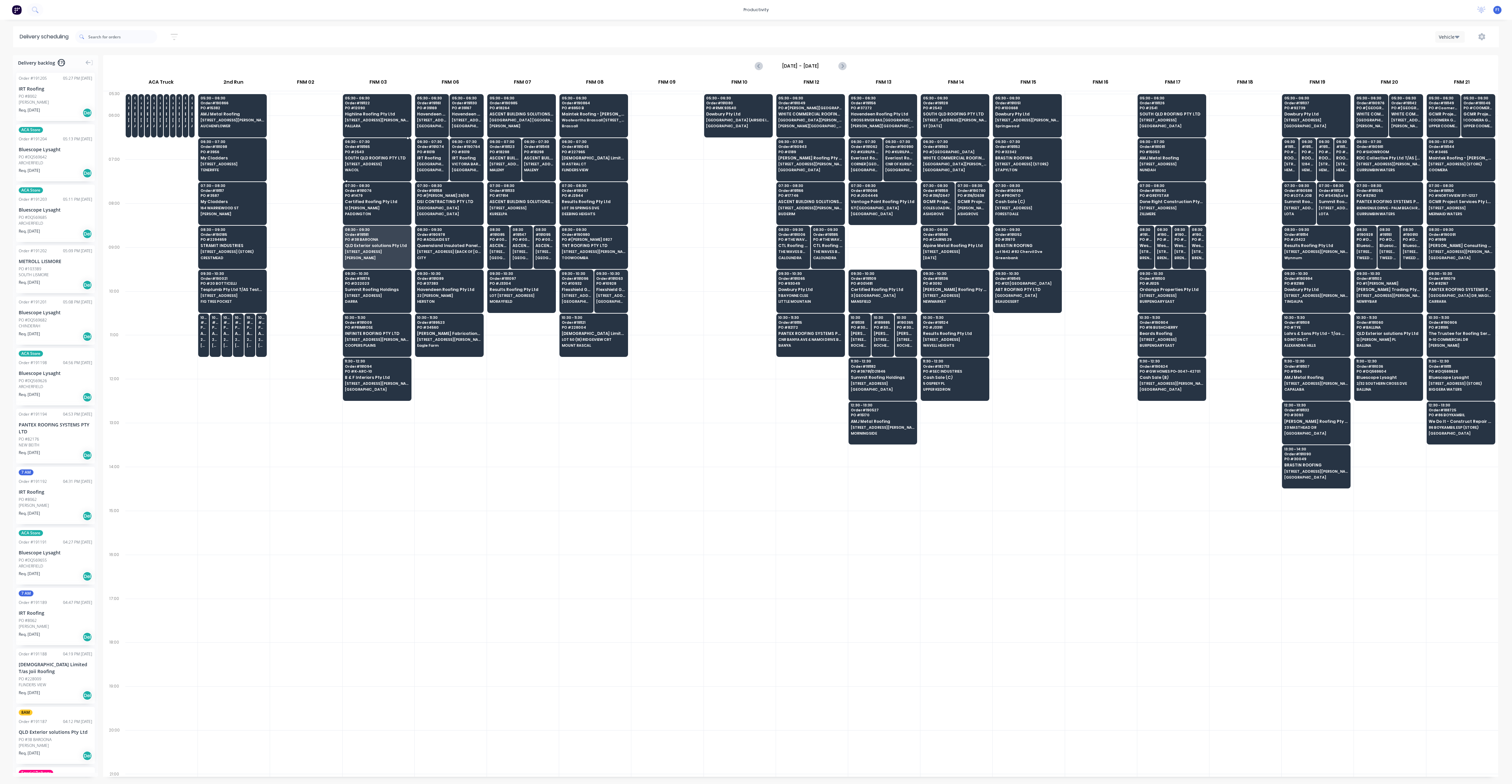
click at [375, 158] on span "SOUTH QLD ROOFING PTY LTD" at bounding box center [377, 158] width 63 height 4
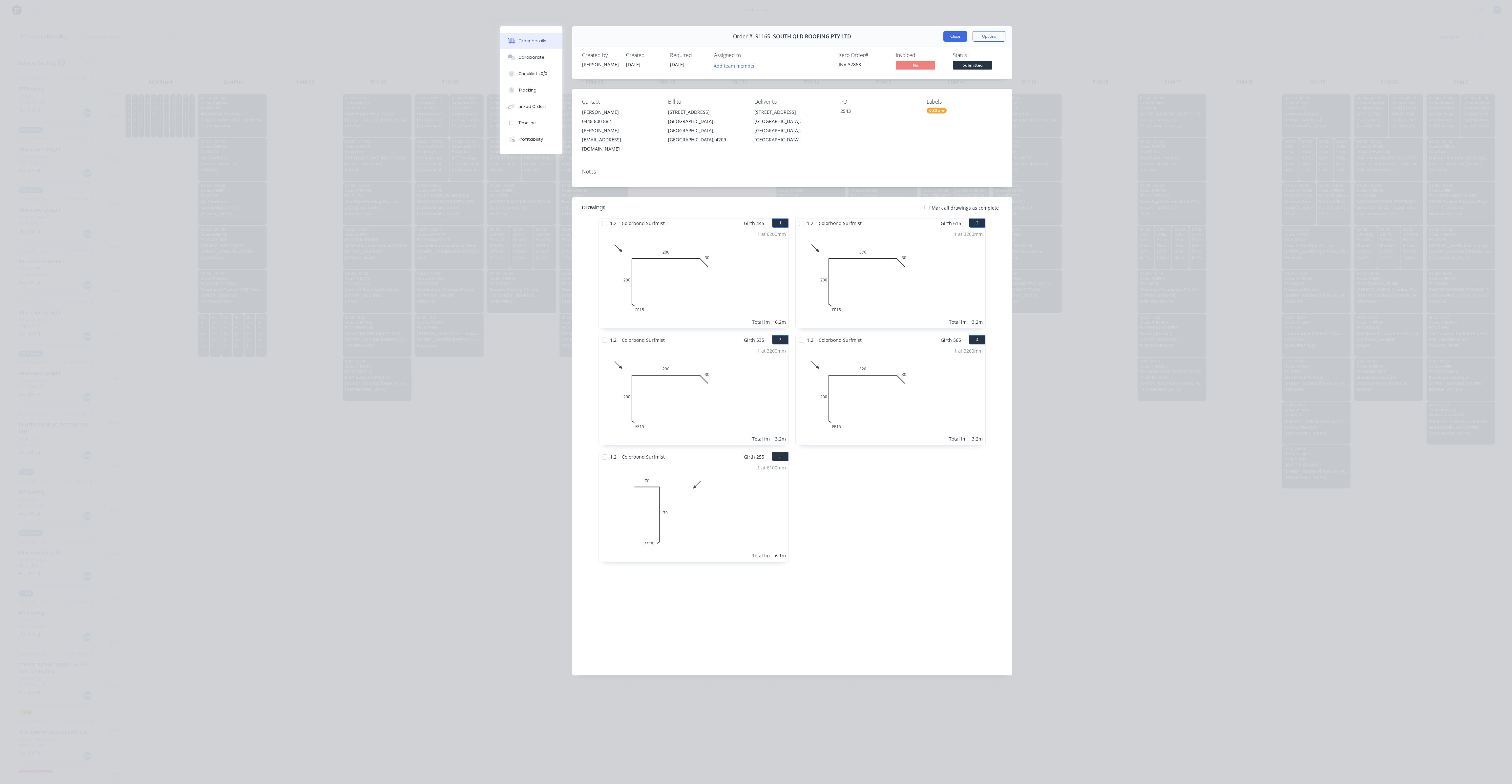
click at [950, 38] on button "Close" at bounding box center [955, 36] width 24 height 11
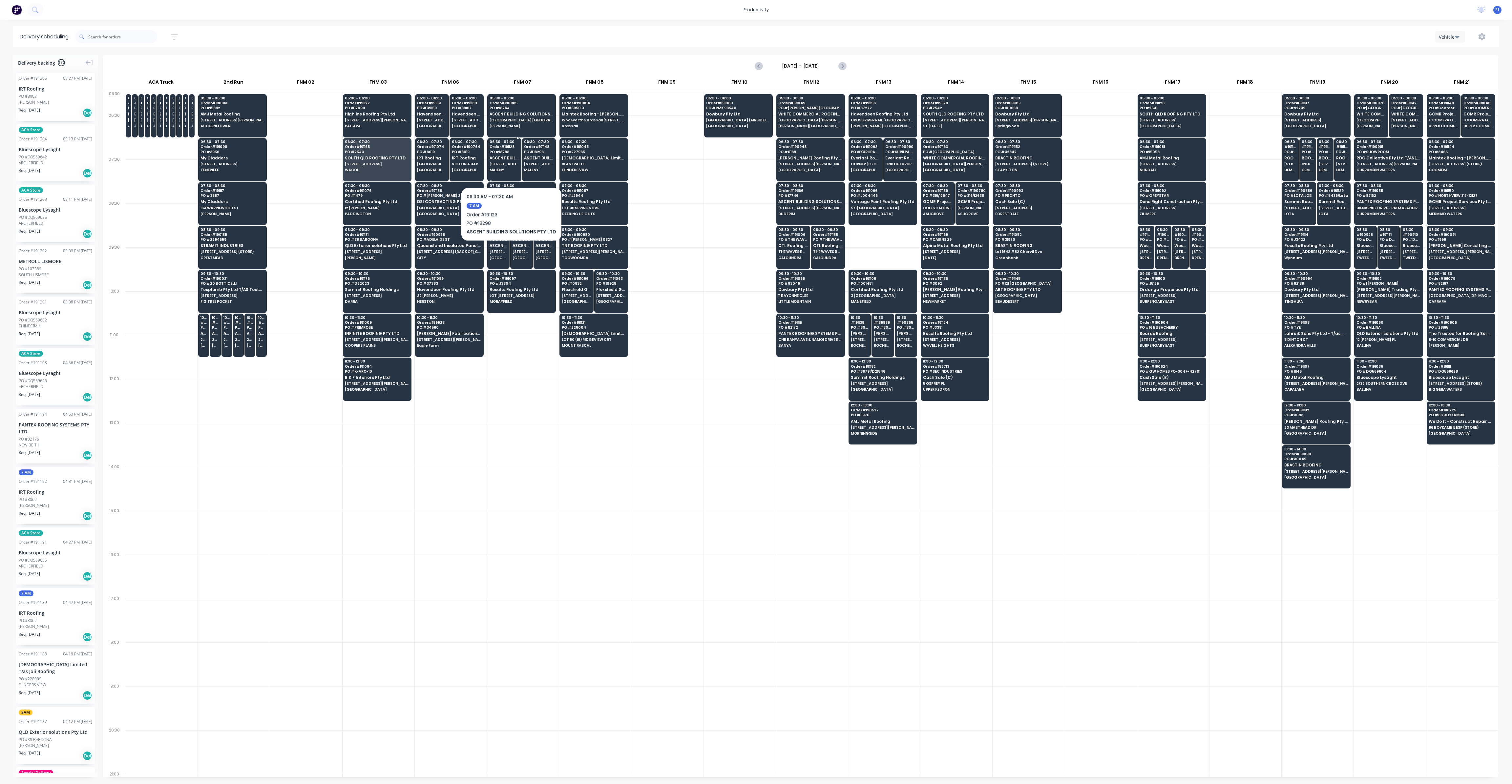
click at [508, 168] on span "MALENY" at bounding box center [504, 170] width 29 height 4
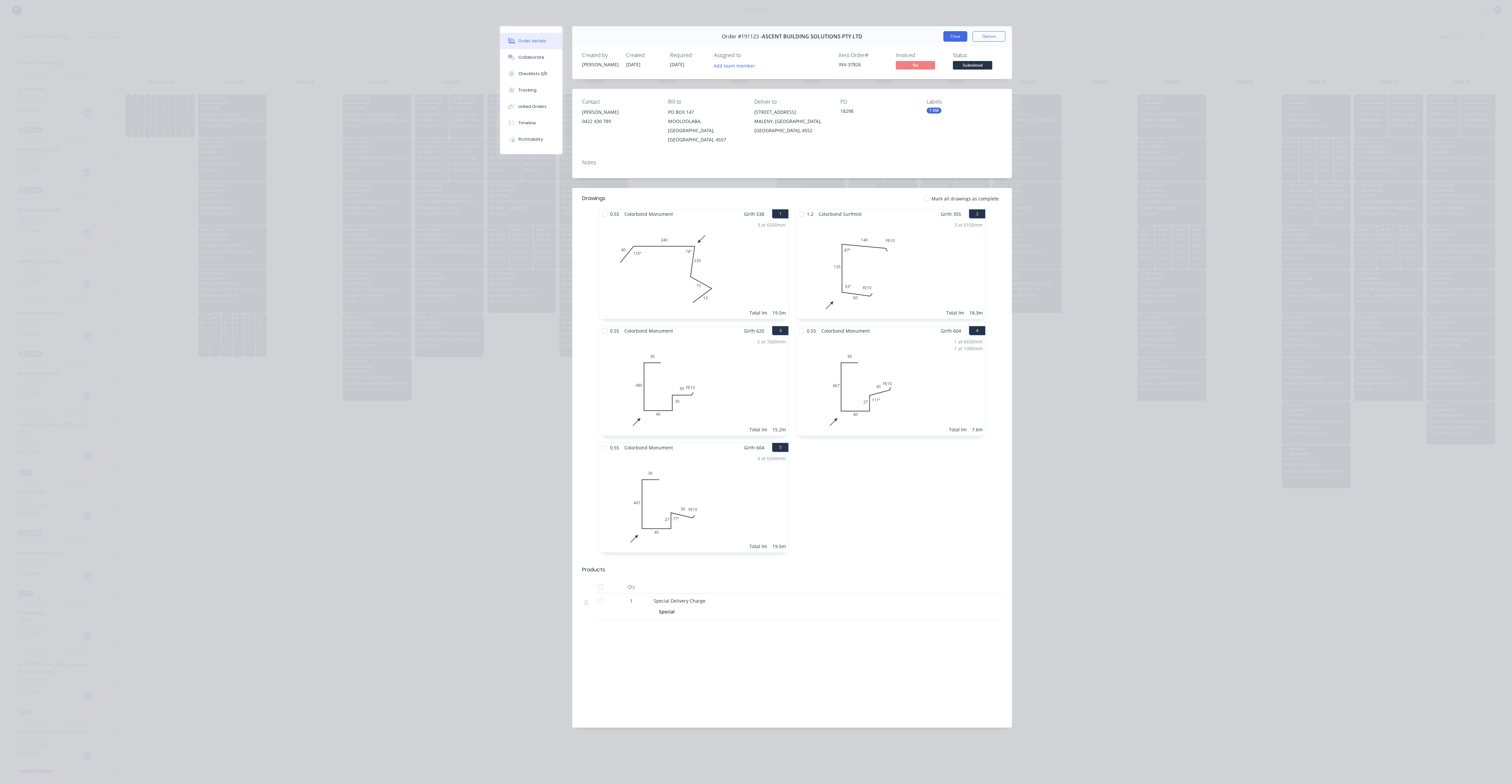
click at [963, 36] on button "Close" at bounding box center [955, 36] width 24 height 11
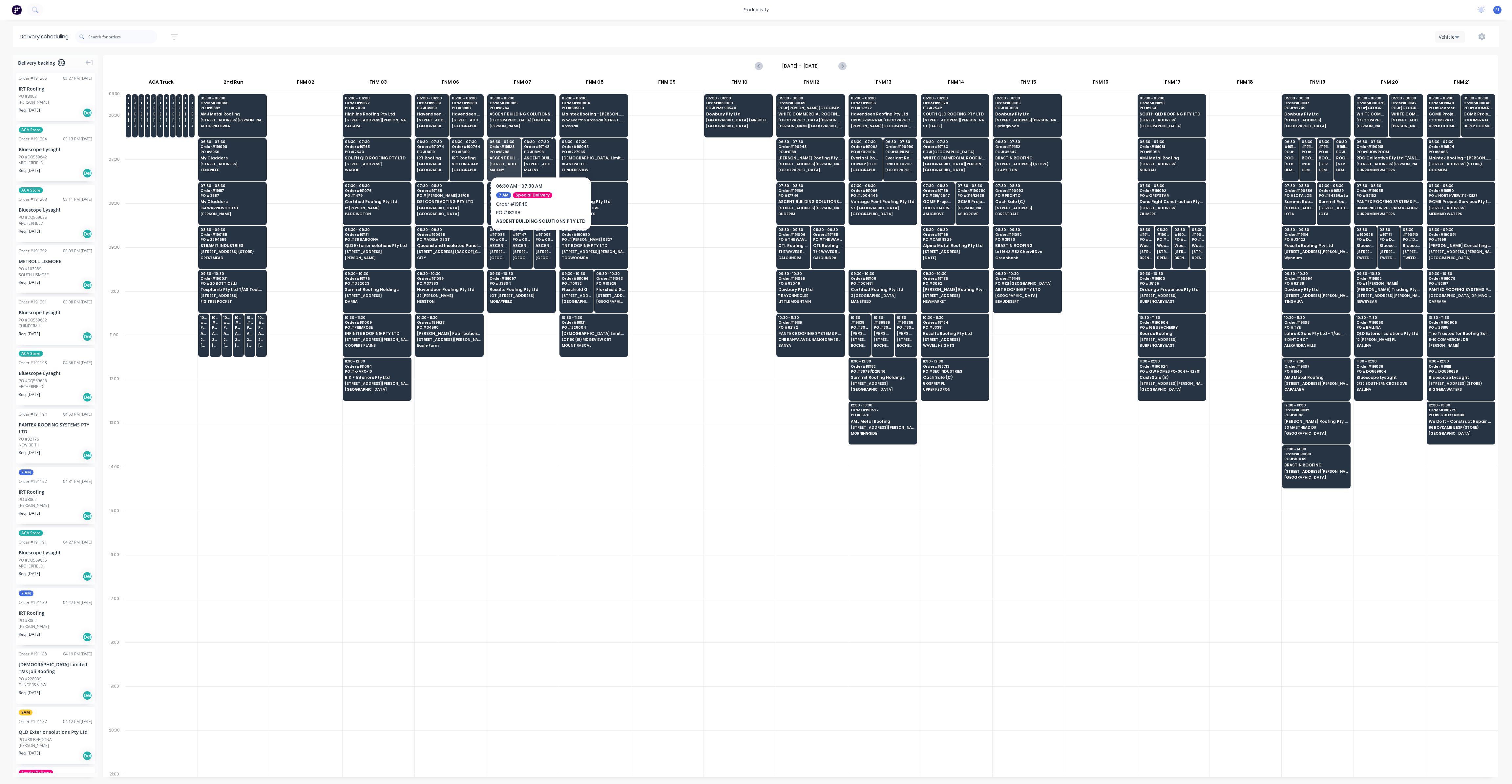
click at [536, 165] on span "[STREET_ADDRESS]" at bounding box center [539, 164] width 29 height 4
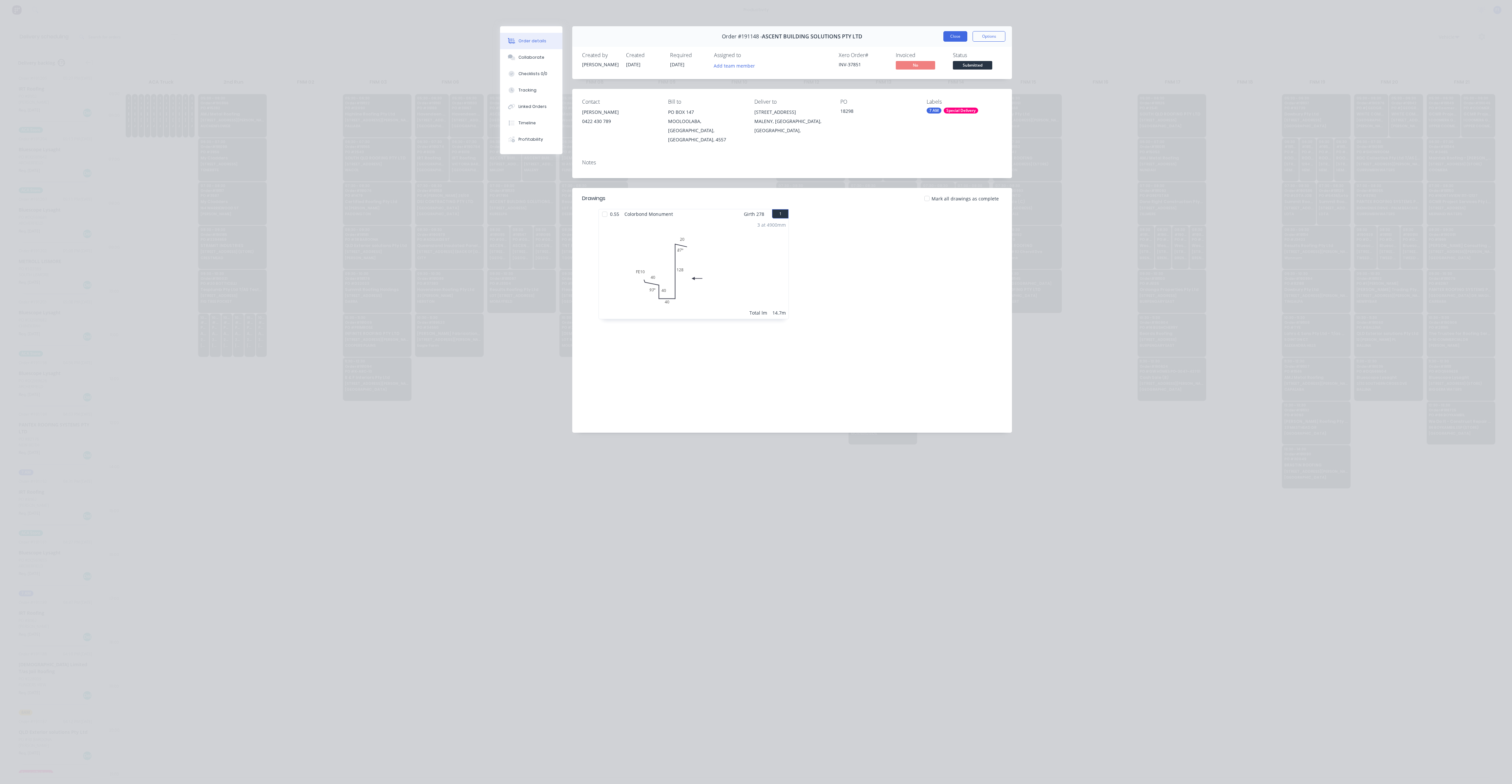
click at [951, 40] on button "Close" at bounding box center [955, 36] width 24 height 11
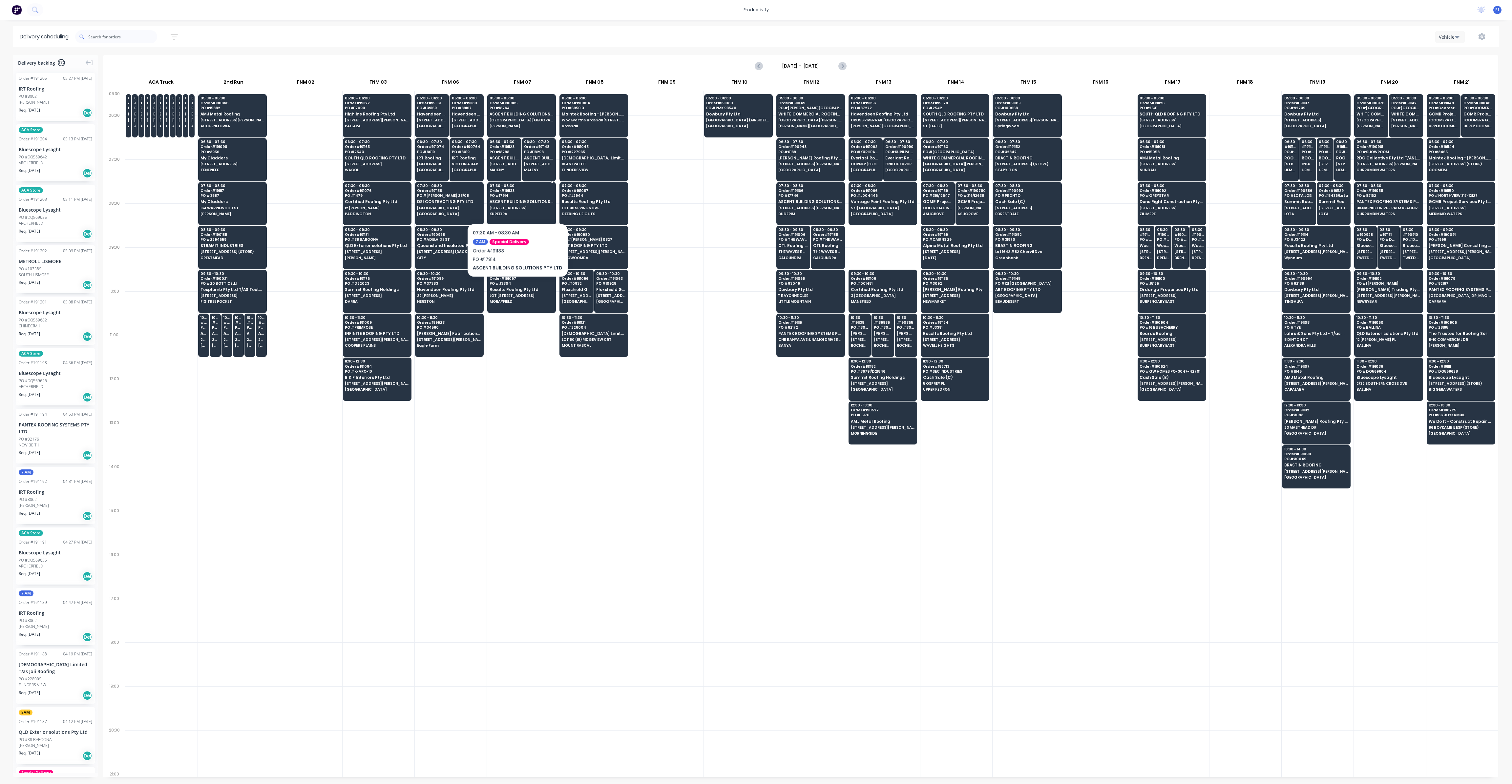
click at [515, 204] on div "07:30 - 08:30 Order # 191133 PO # 17914 ASCENT BUILDING SOLUTIONS PTY LTD [STRE…" at bounding box center [522, 200] width 68 height 37
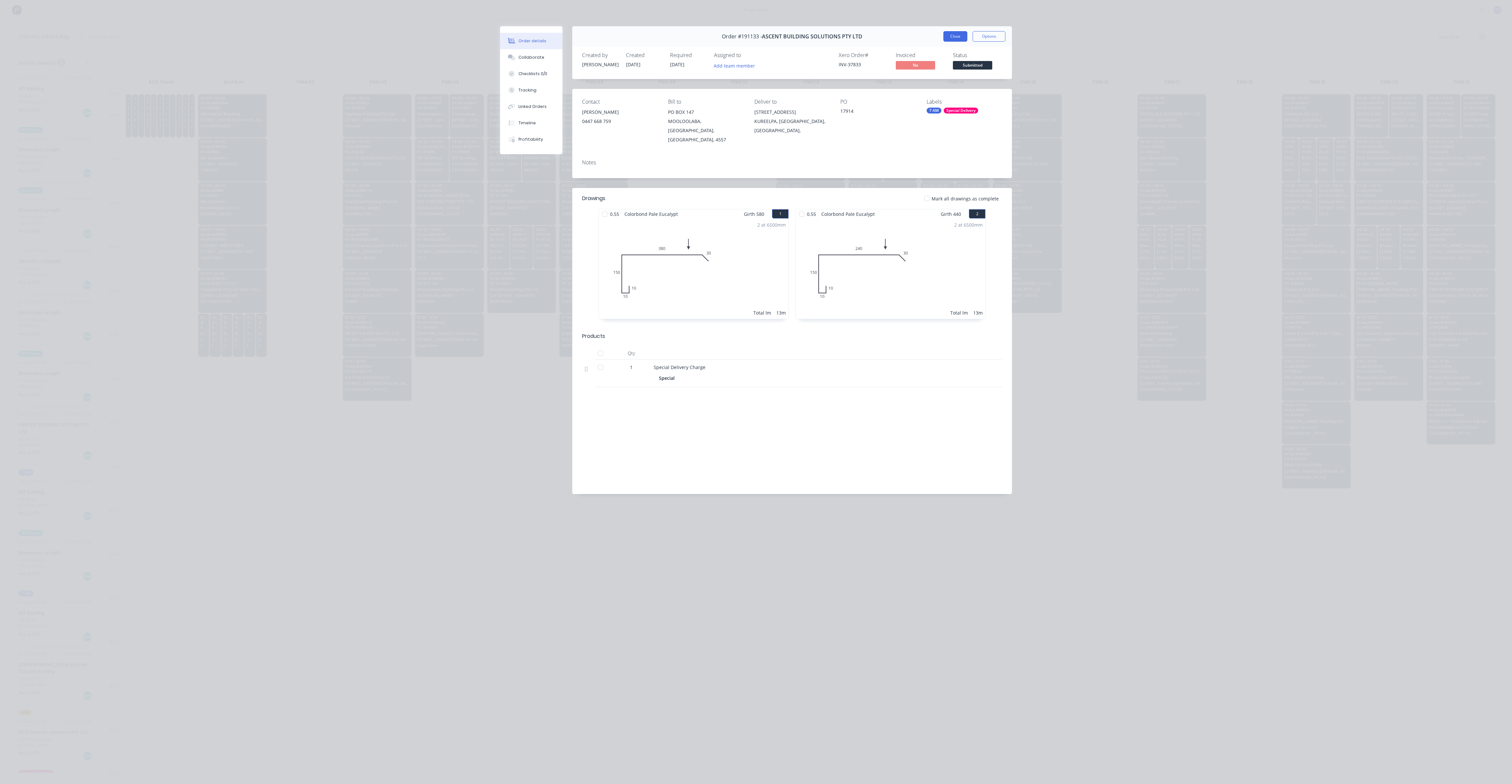
click at [949, 38] on button "Close" at bounding box center [955, 36] width 24 height 11
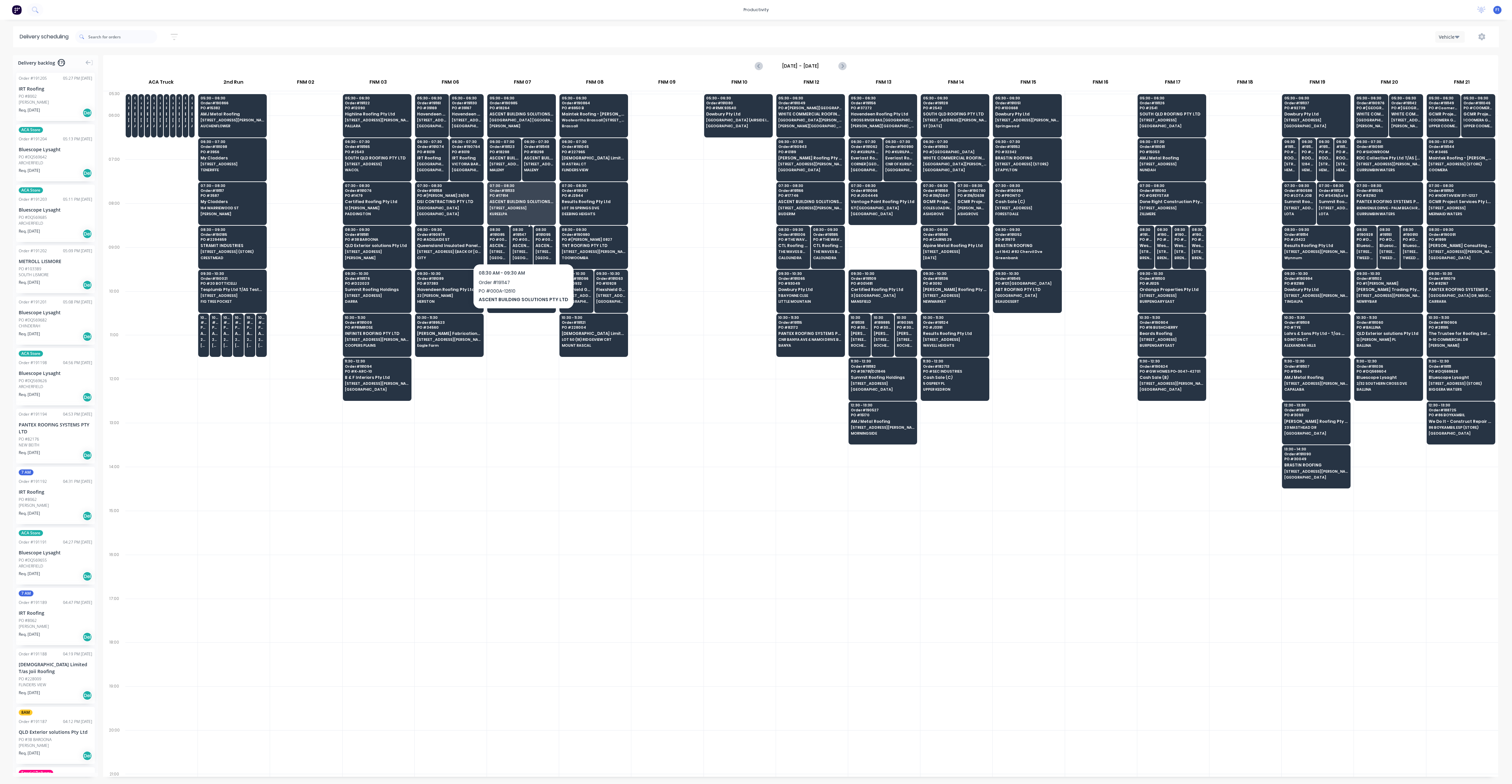
click at [515, 254] on div "08:30 # 191147 PO # 000A-12610 ASCENT BUILDING SOLUTIONS PTY LTD [STREET_ADDRES…" at bounding box center [521, 244] width 22 height 37
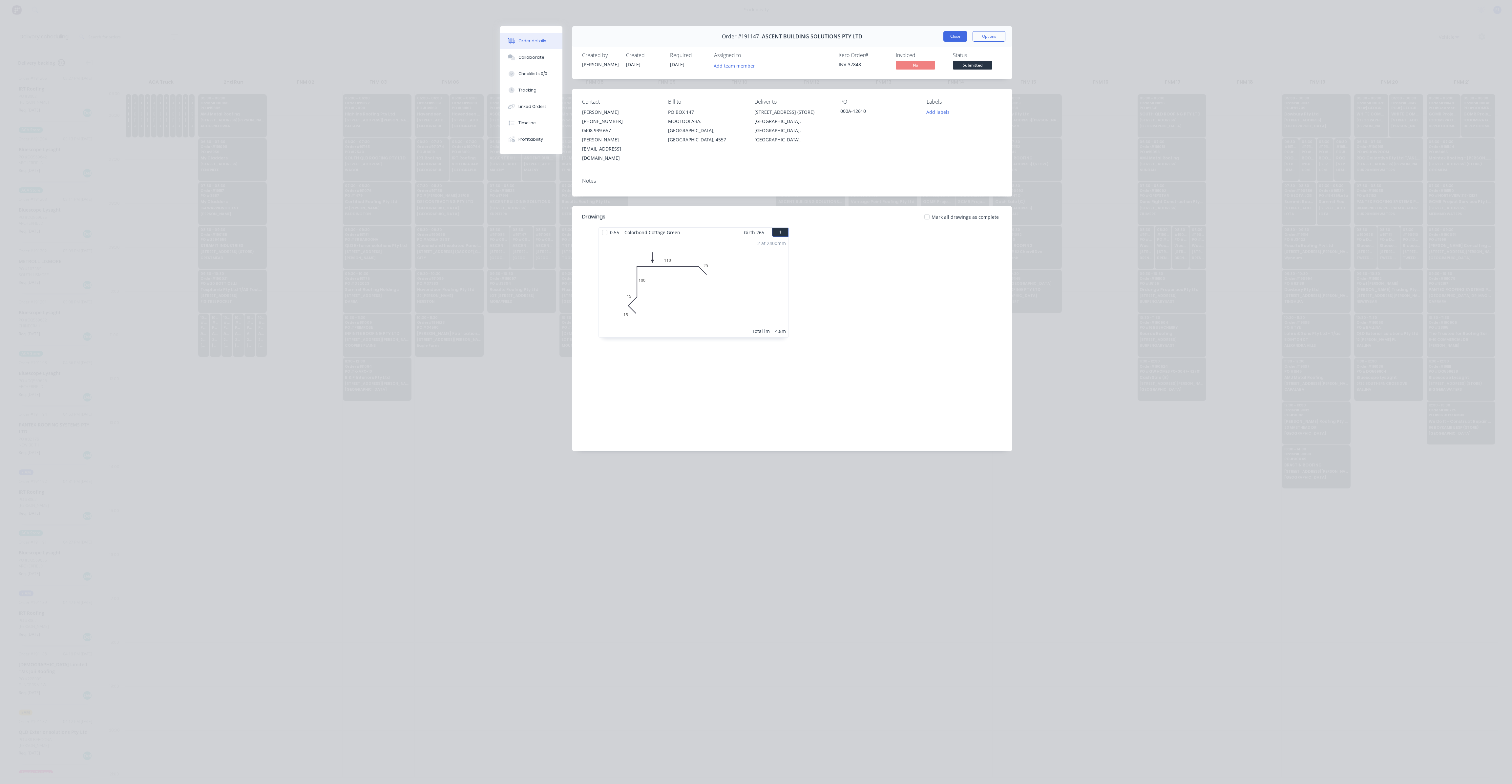
click at [957, 31] on button "Close" at bounding box center [955, 36] width 24 height 11
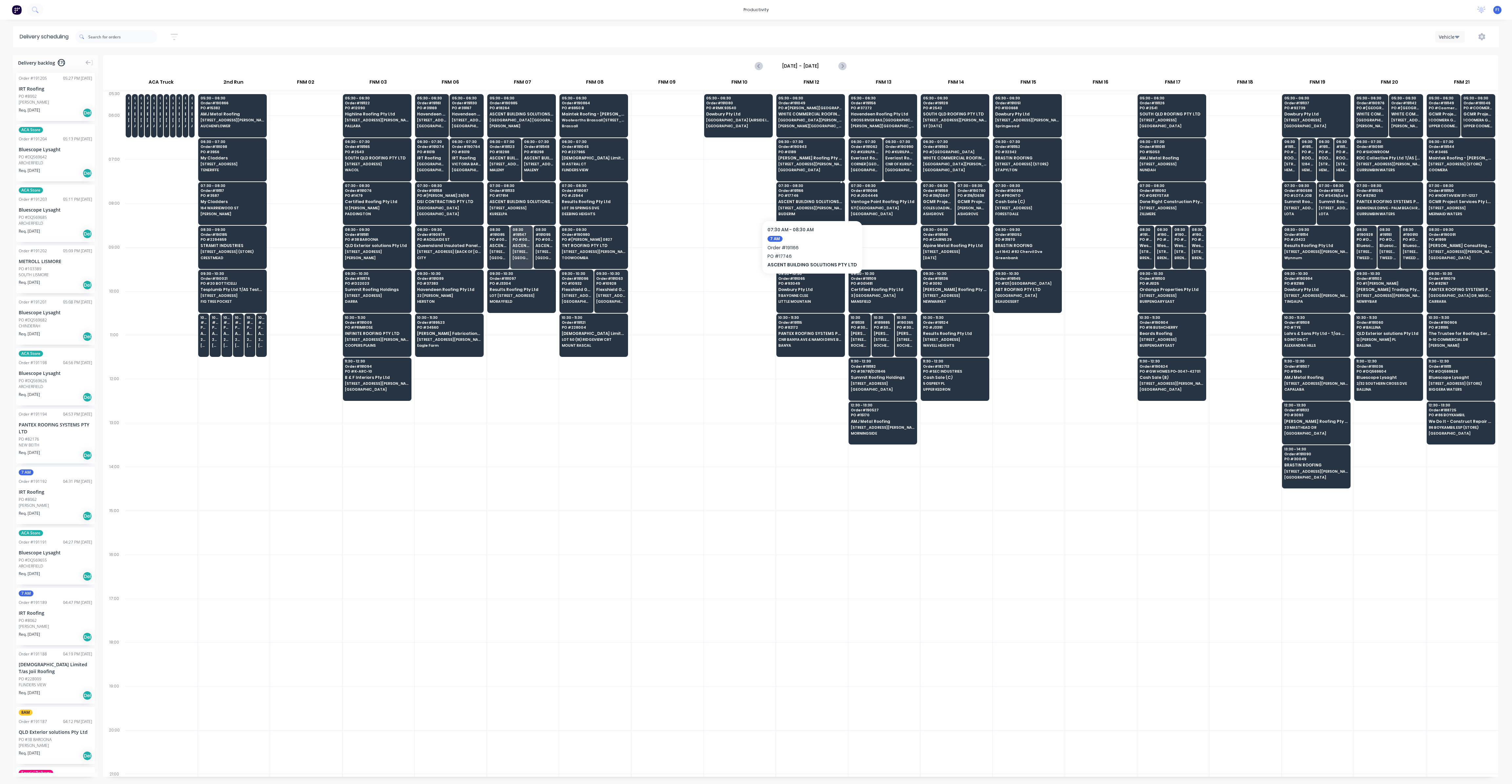
click at [795, 204] on div "07:30 - 08:30 Order # 191166 PO # 17746 ASCENT BUILDING SOLUTIONS PTY LTD [STRE…" at bounding box center [811, 200] width 68 height 37
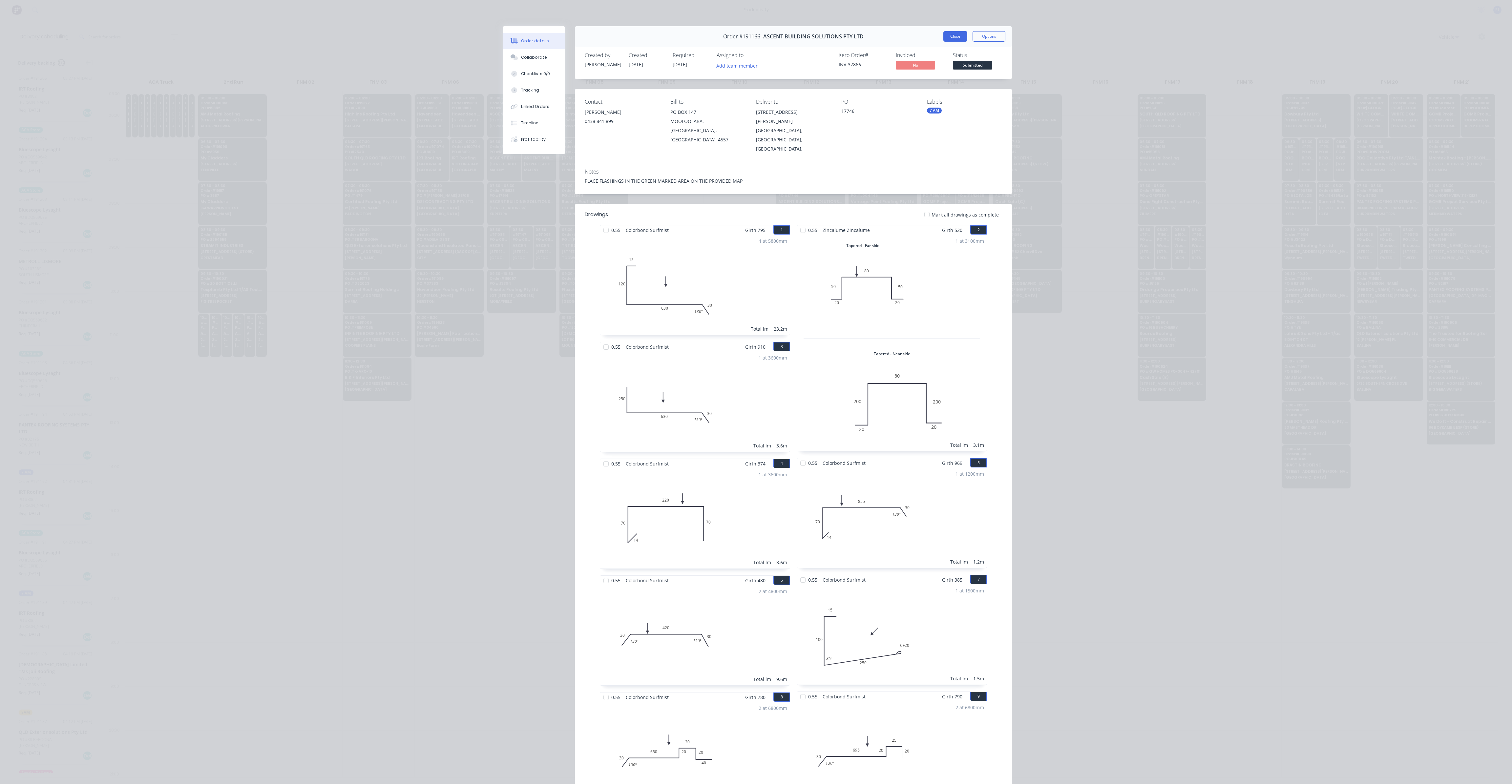
click at [950, 34] on button "Close" at bounding box center [955, 36] width 24 height 11
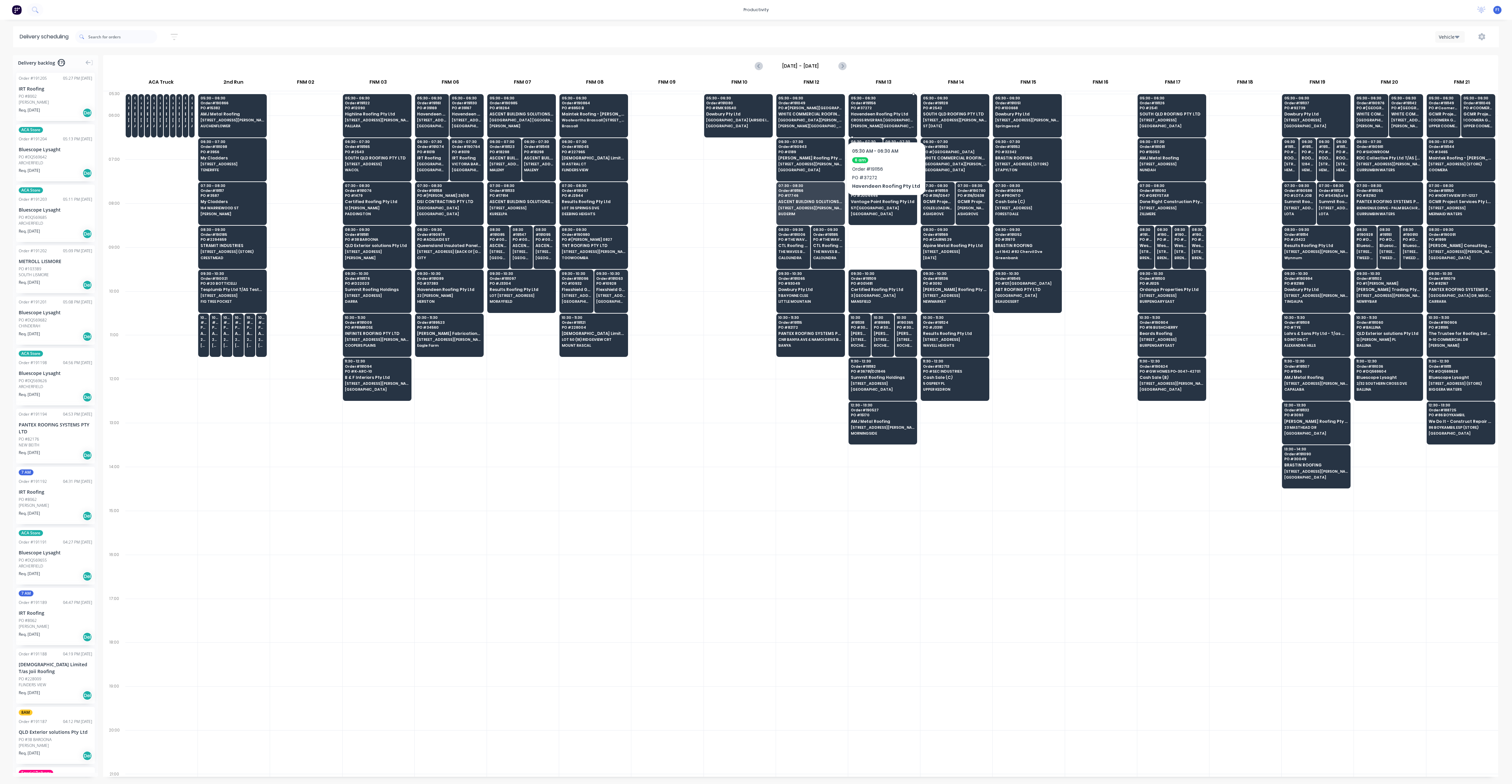
click at [883, 121] on span "CROSS RIVER RAIL [GEOGRAPHIC_DATA]" at bounding box center [883, 120] width 63 height 4
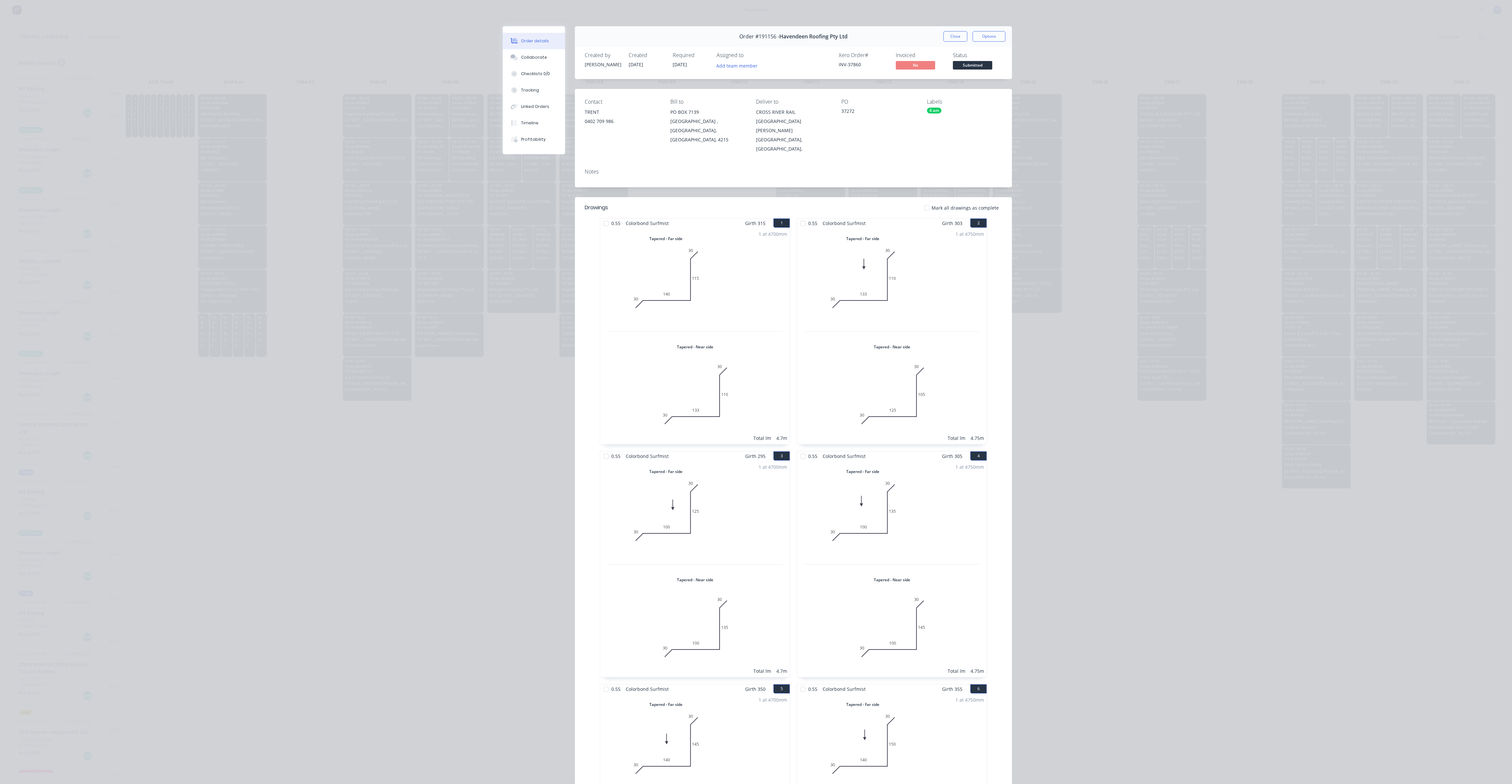
click at [952, 43] on div "Order #191156 - Havendeen Roofing Pty Ltd Close Options" at bounding box center [793, 36] width 437 height 21
click at [954, 39] on button "Close" at bounding box center [955, 36] width 24 height 11
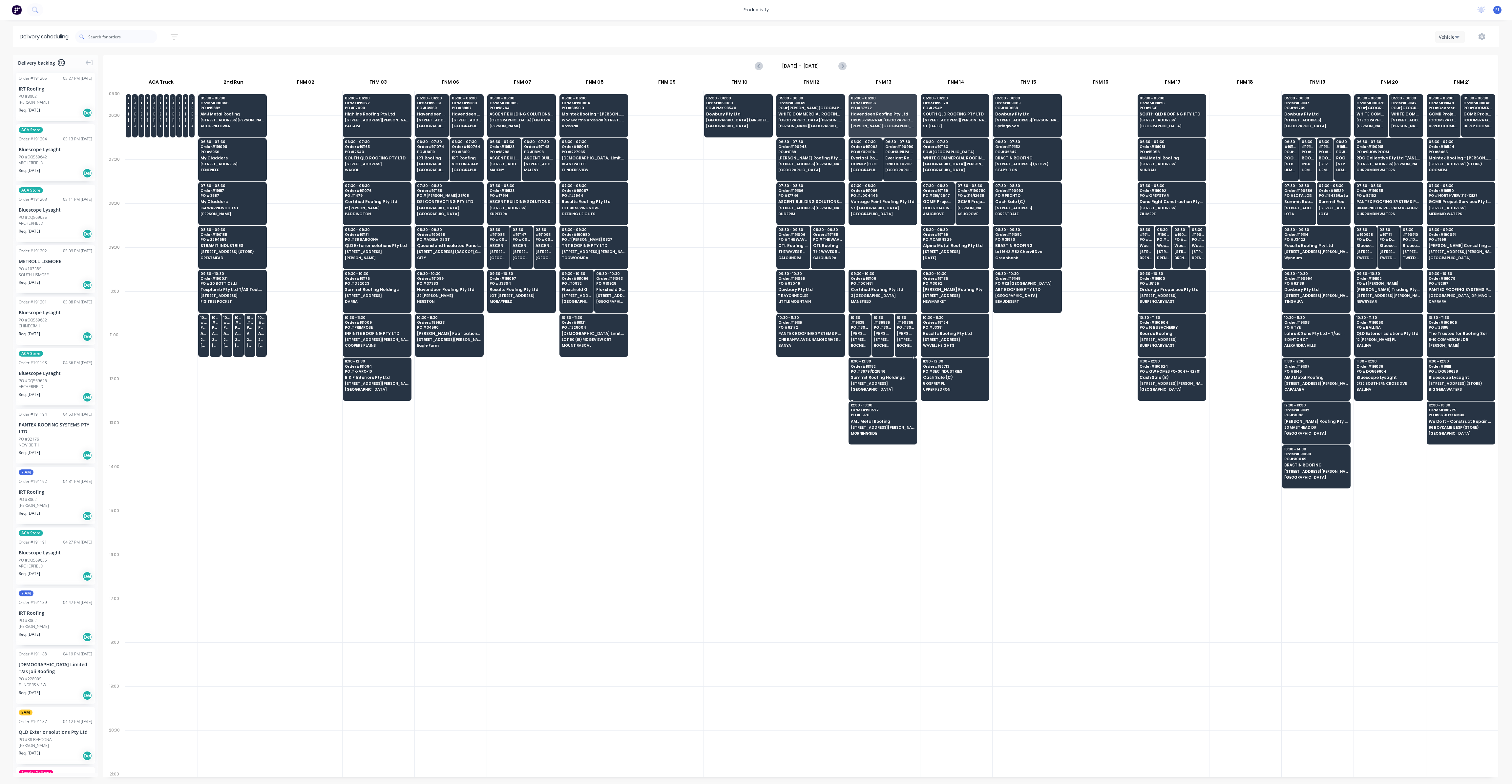
click at [892, 390] on div "11:30 - 12:30 Order # 191182 PO # 36791/D21846 Summit Roofing Holdings [STREET_…" at bounding box center [883, 376] width 68 height 37
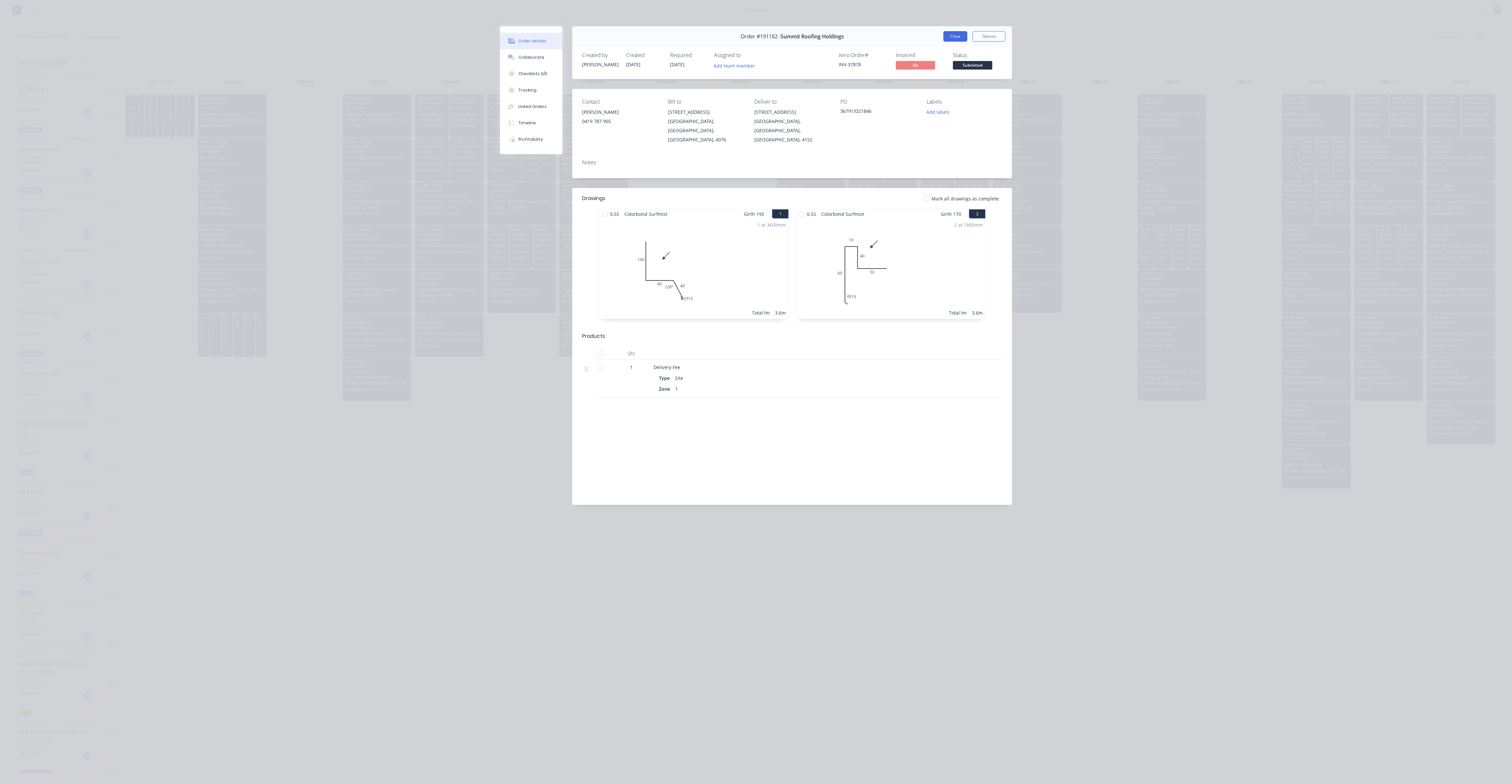
click at [958, 37] on button "Close" at bounding box center [955, 36] width 24 height 11
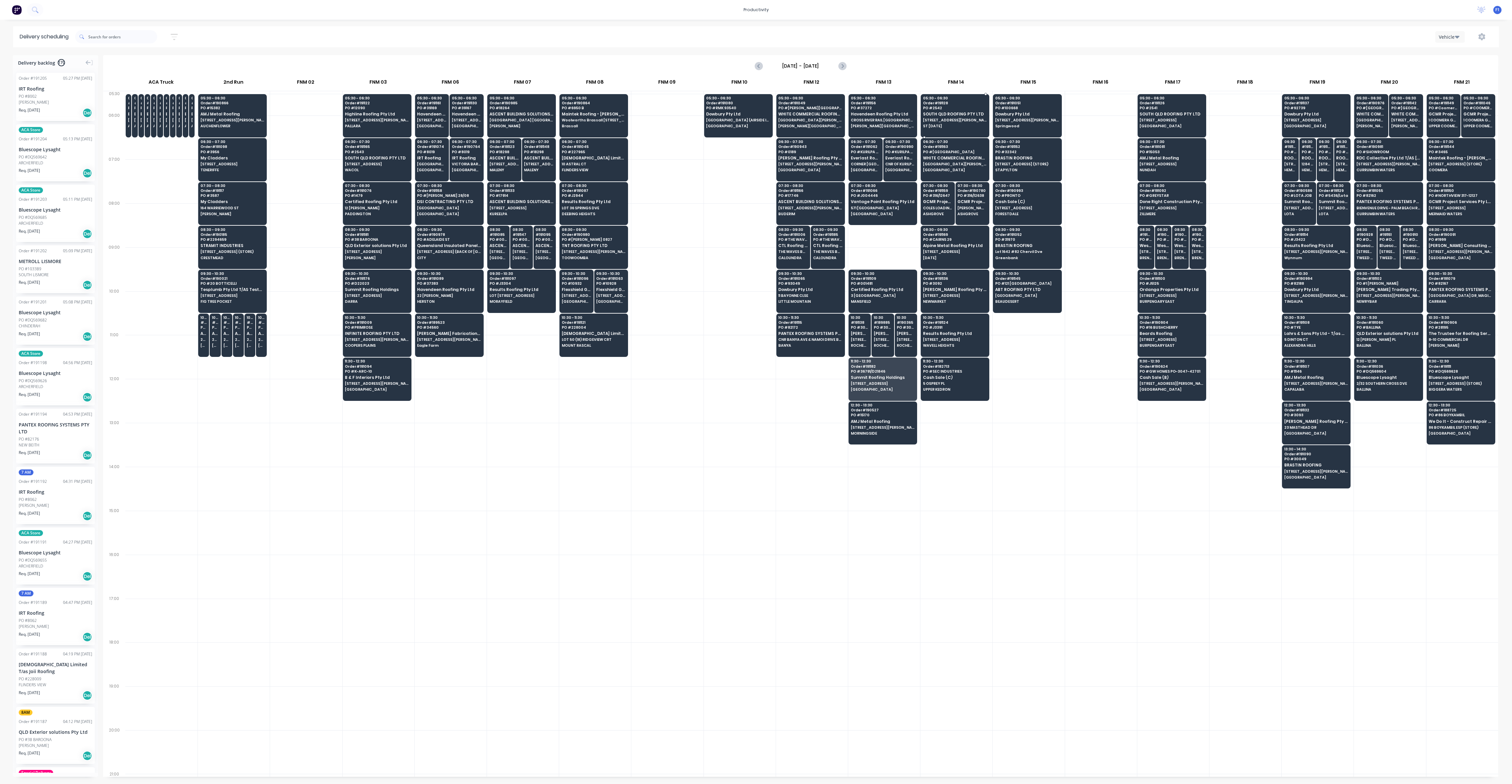
click at [953, 116] on span "SOUTH QLD ROOFING PTY LTD" at bounding box center [955, 114] width 63 height 4
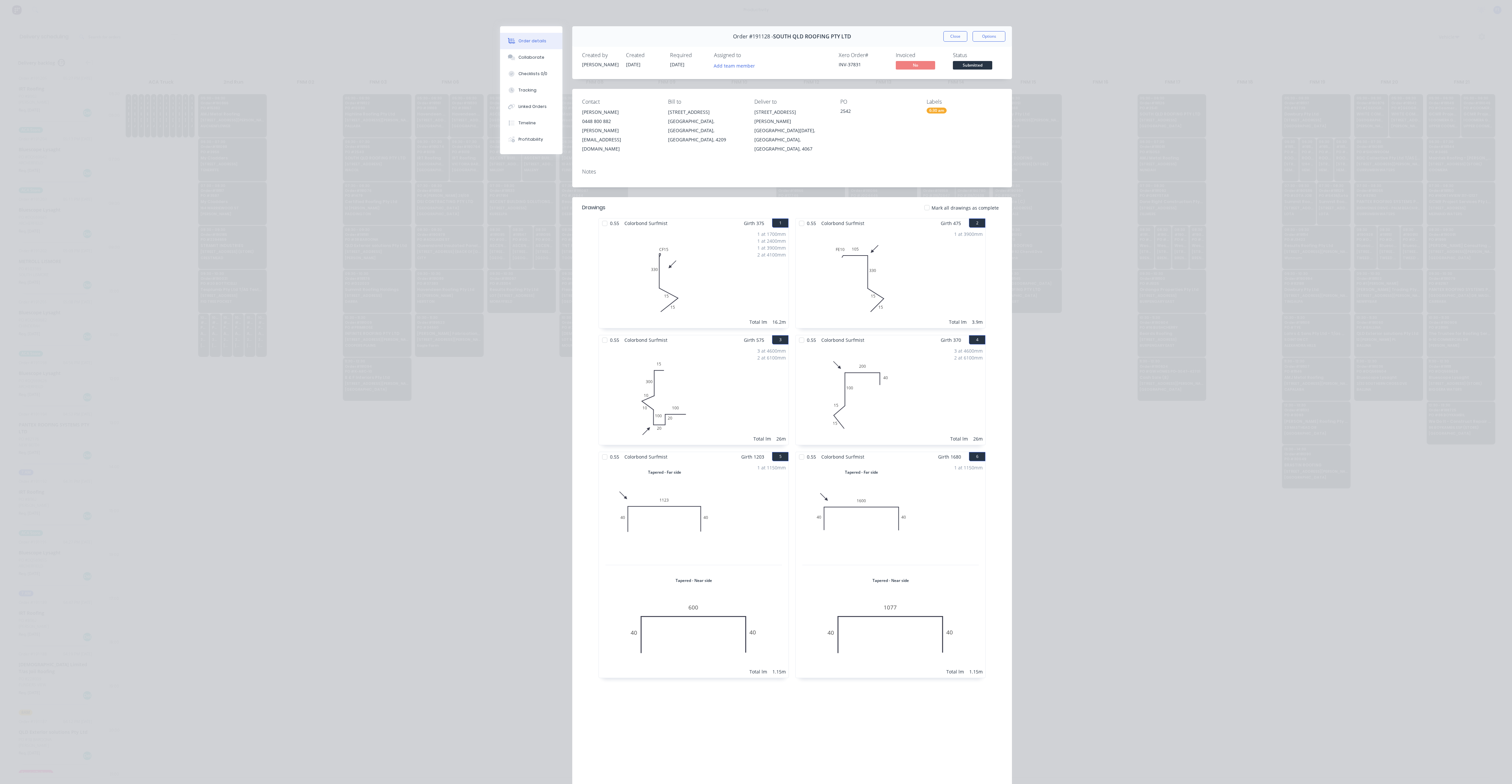
click at [953, 43] on div "Order #191128 - [GEOGRAPHIC_DATA] ROOFING PTY LTD Close Options" at bounding box center [792, 36] width 440 height 21
click at [956, 40] on button "Close" at bounding box center [955, 36] width 24 height 11
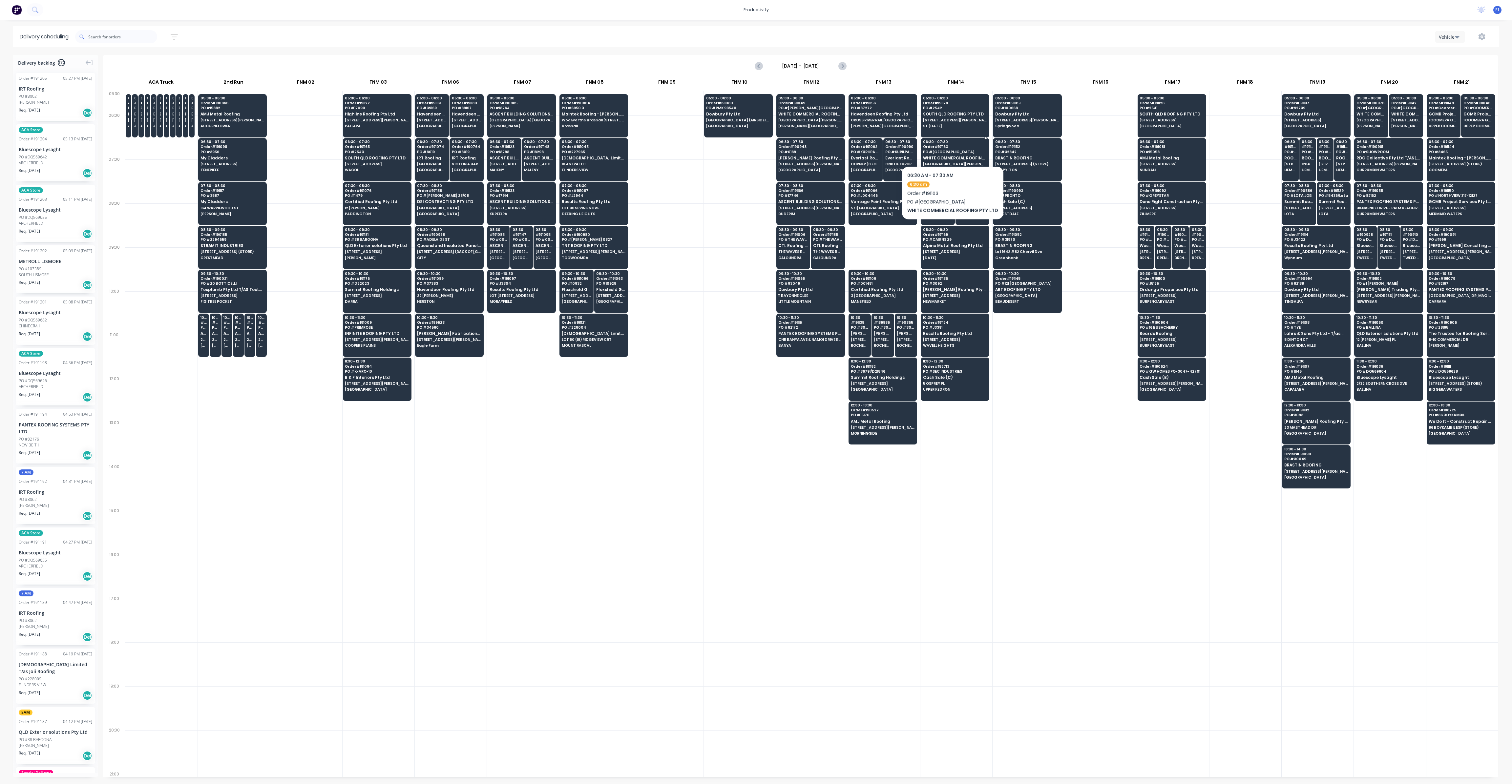
click at [950, 146] on span "Order # 191163" at bounding box center [955, 147] width 63 height 4
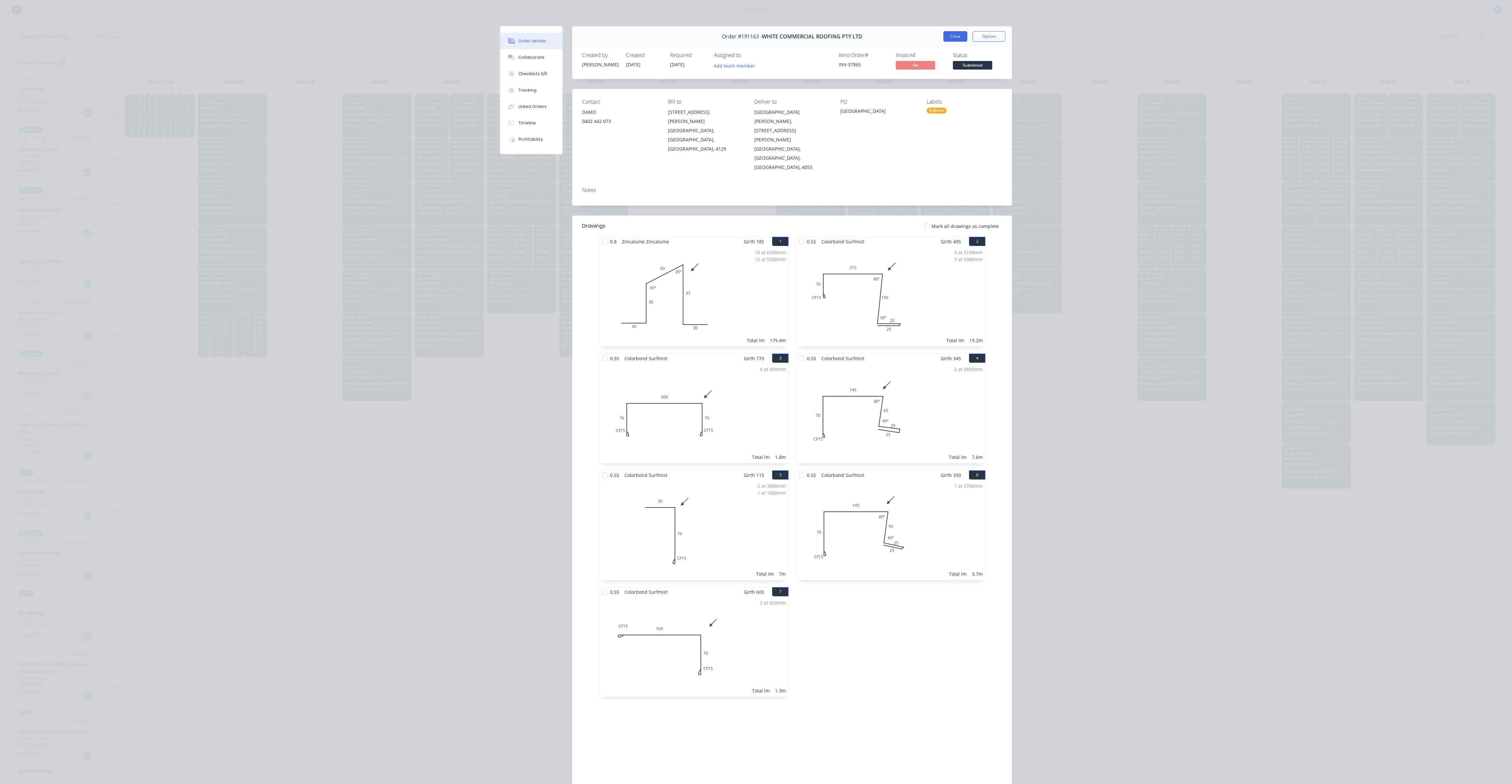
click at [954, 39] on button "Close" at bounding box center [955, 36] width 24 height 11
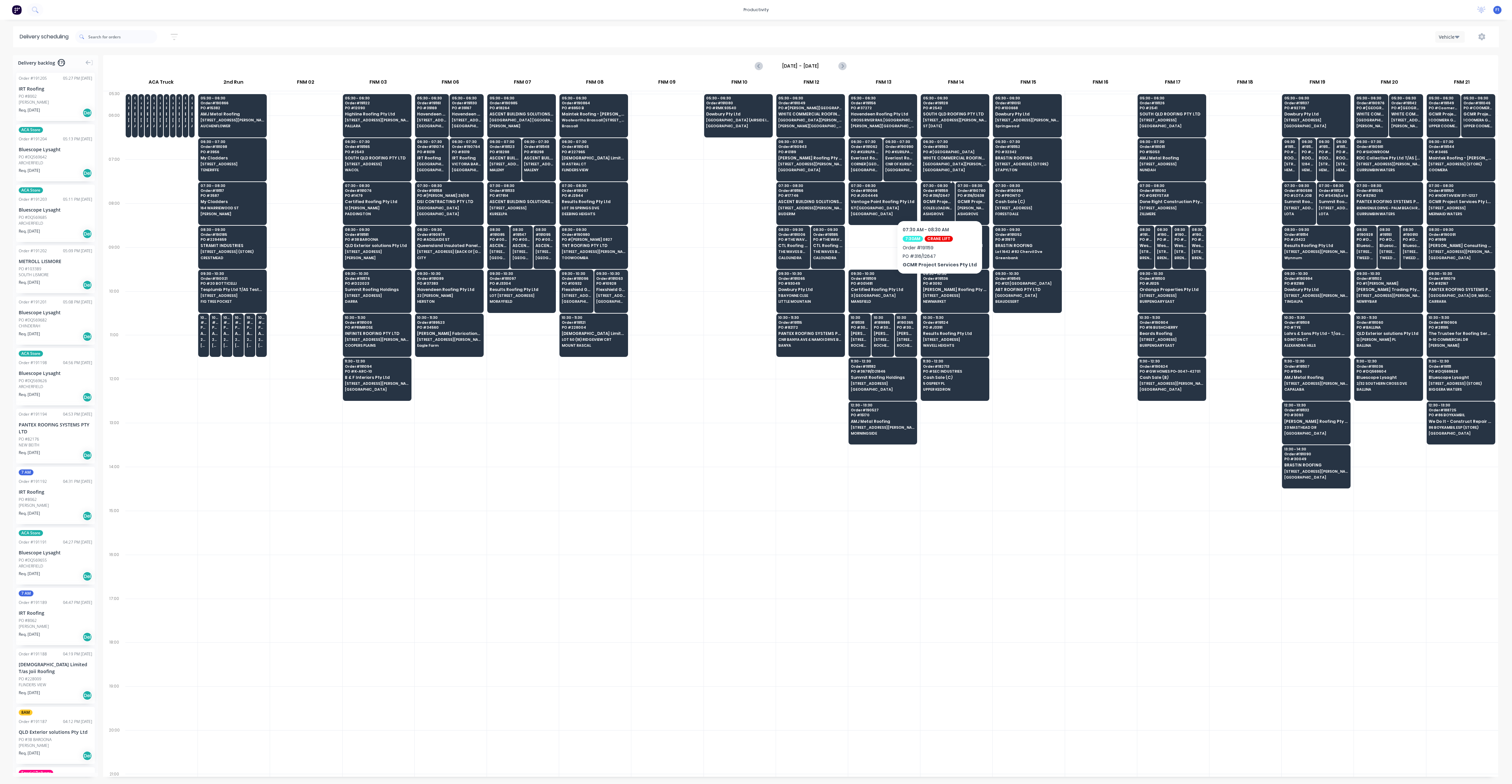
click at [939, 209] on span "COLES LOADING BAY, [PERSON_NAME] ST" at bounding box center [938, 208] width 29 height 4
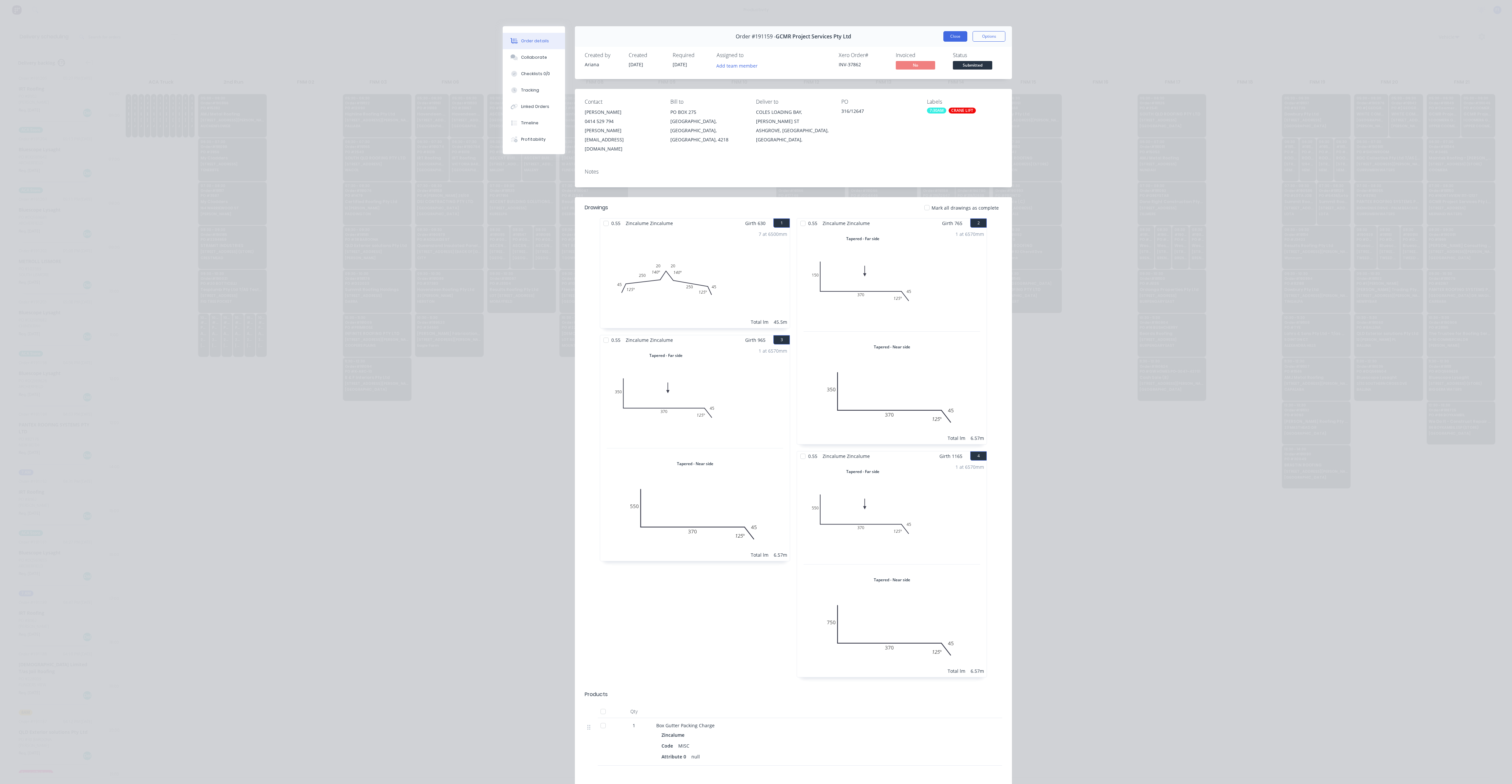
click at [954, 40] on button "Close" at bounding box center [955, 36] width 24 height 11
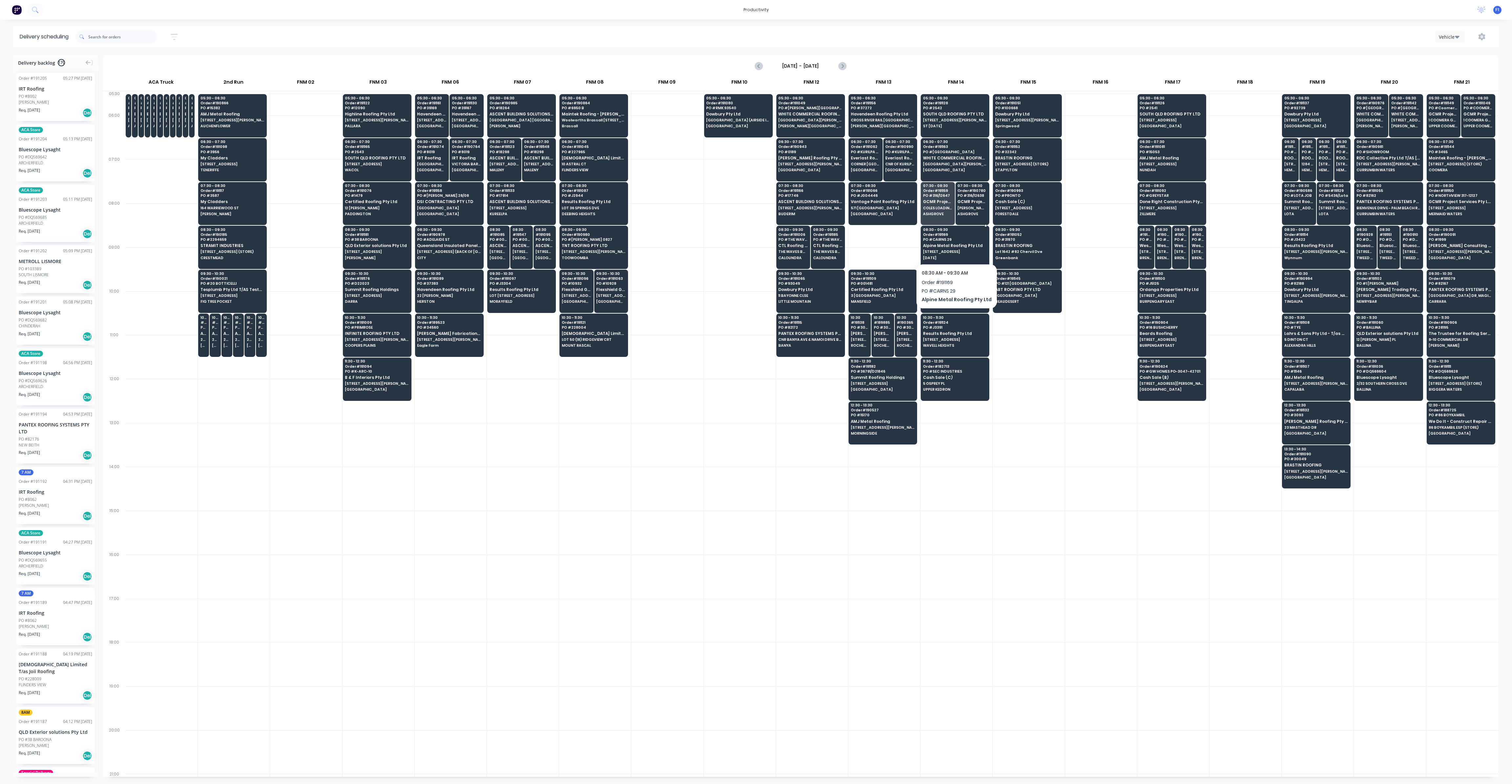
click at [947, 241] on div "08:30 - 09:30 Order # 191169 PO # CAIRNS 29 Alpine Metal Roofing Pty Ltd [STREE…" at bounding box center [955, 244] width 68 height 37
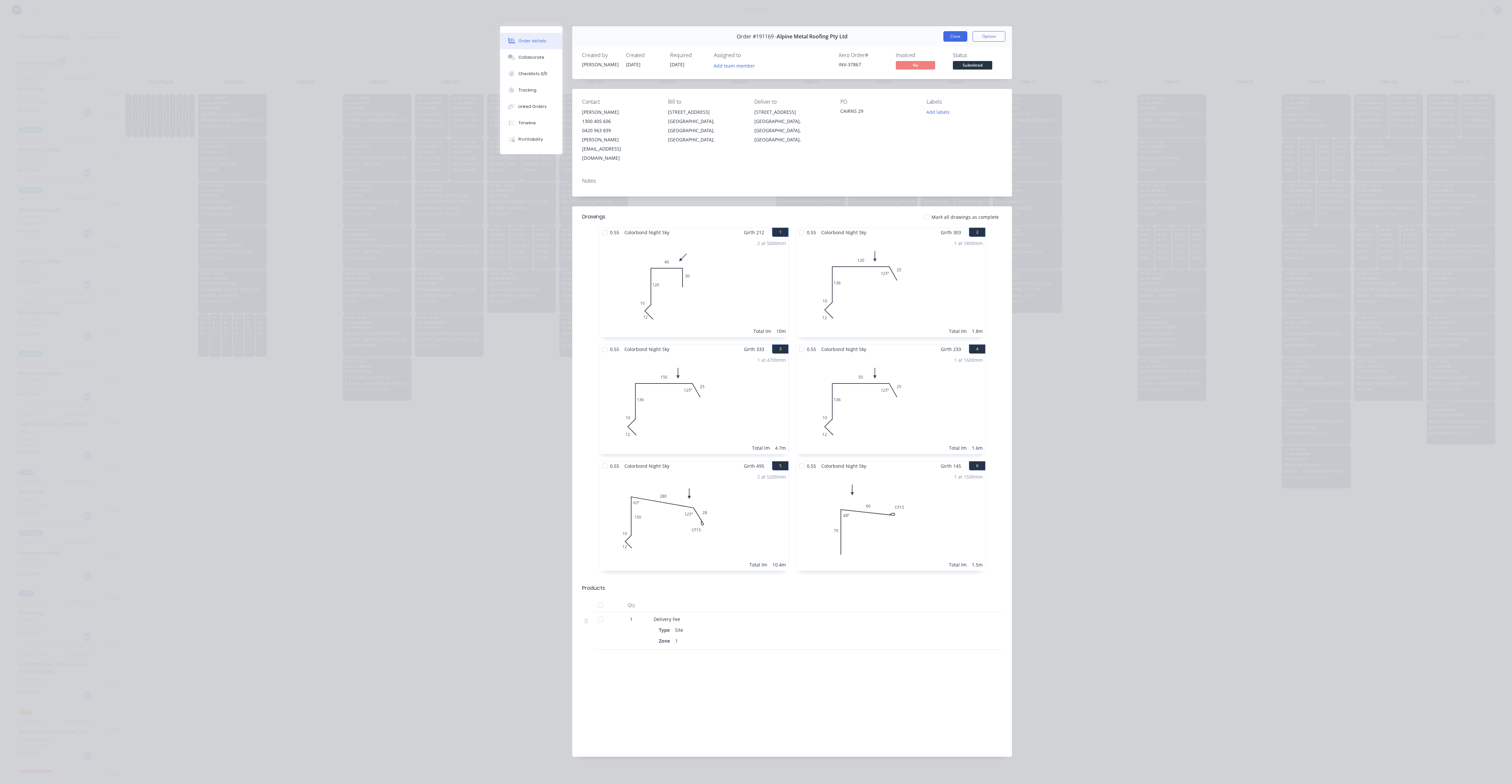
click at [954, 36] on button "Close" at bounding box center [955, 36] width 24 height 11
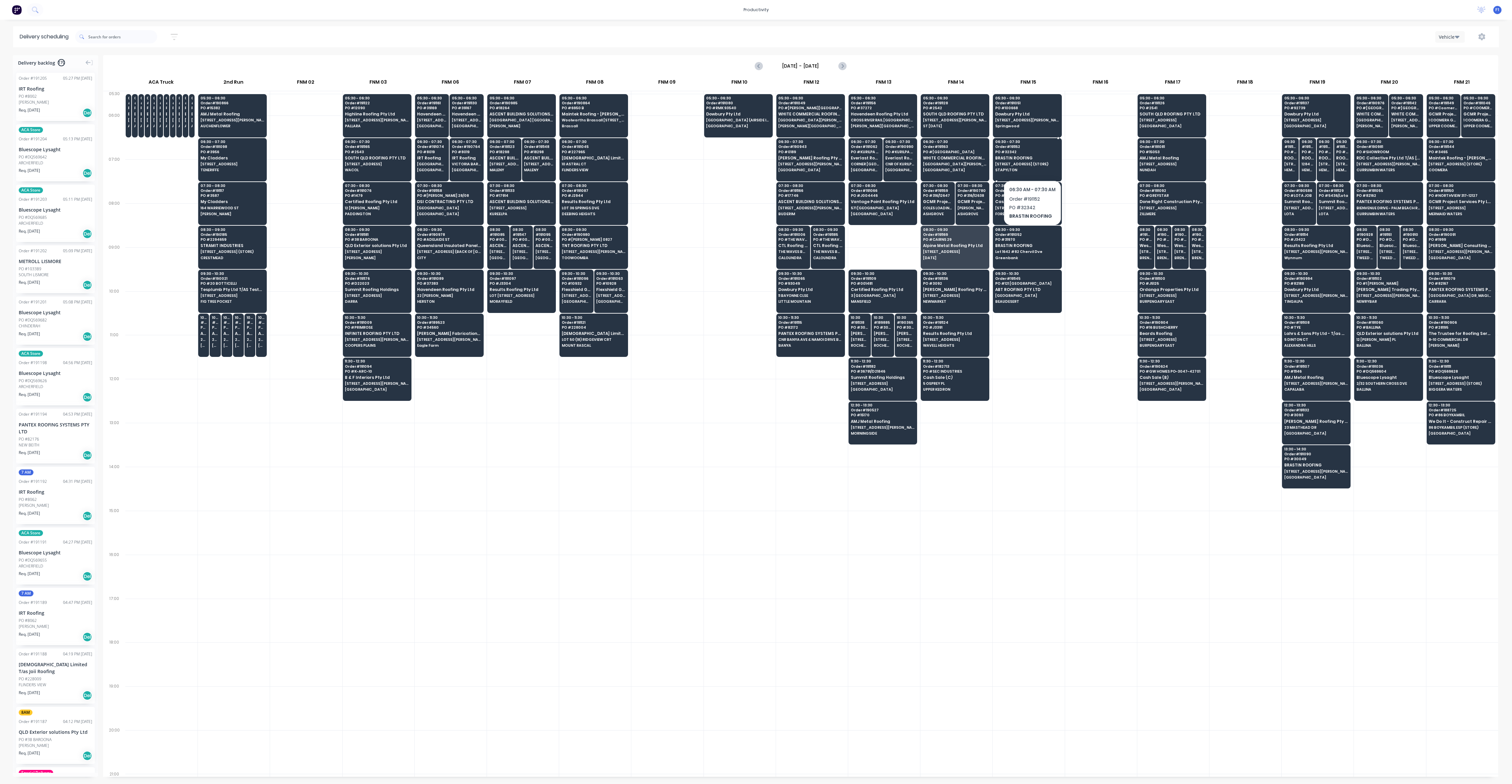
click at [1032, 163] on span "[STREET_ADDRESS] (STORE)" at bounding box center [1027, 164] width 63 height 4
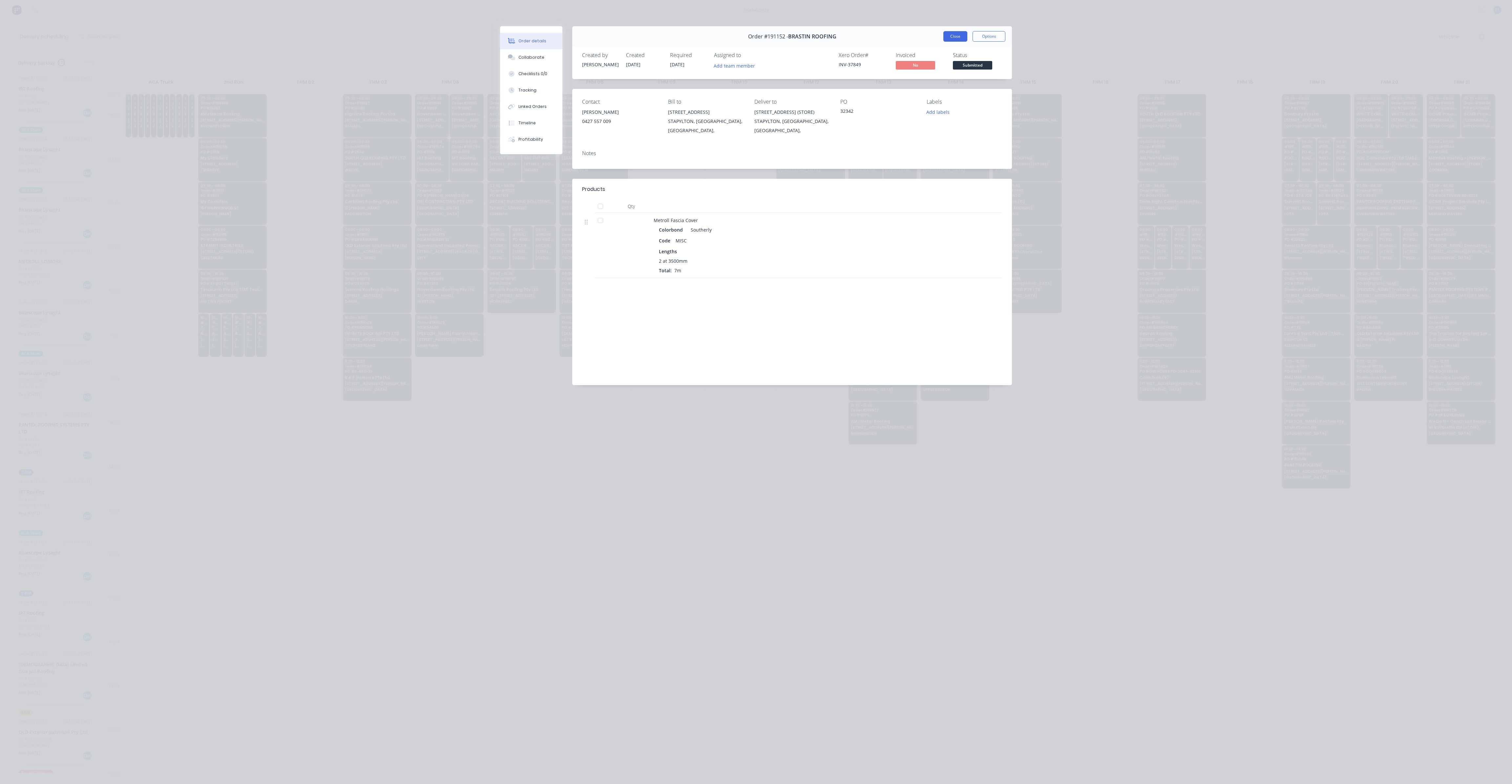
click at [949, 35] on button "Close" at bounding box center [955, 36] width 24 height 11
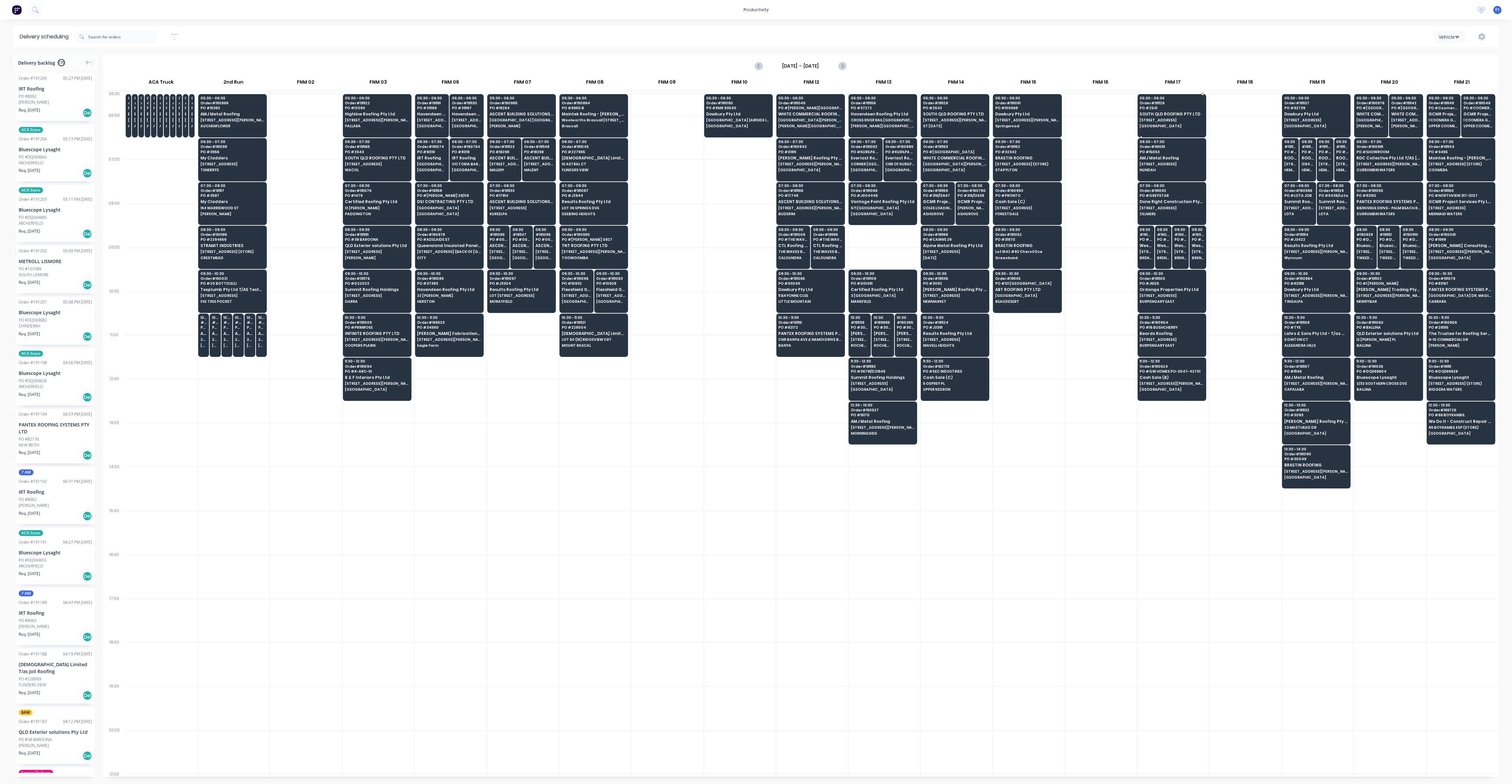
click at [1163, 121] on span "[STREET_ADDRESS]" at bounding box center [1172, 120] width 63 height 4
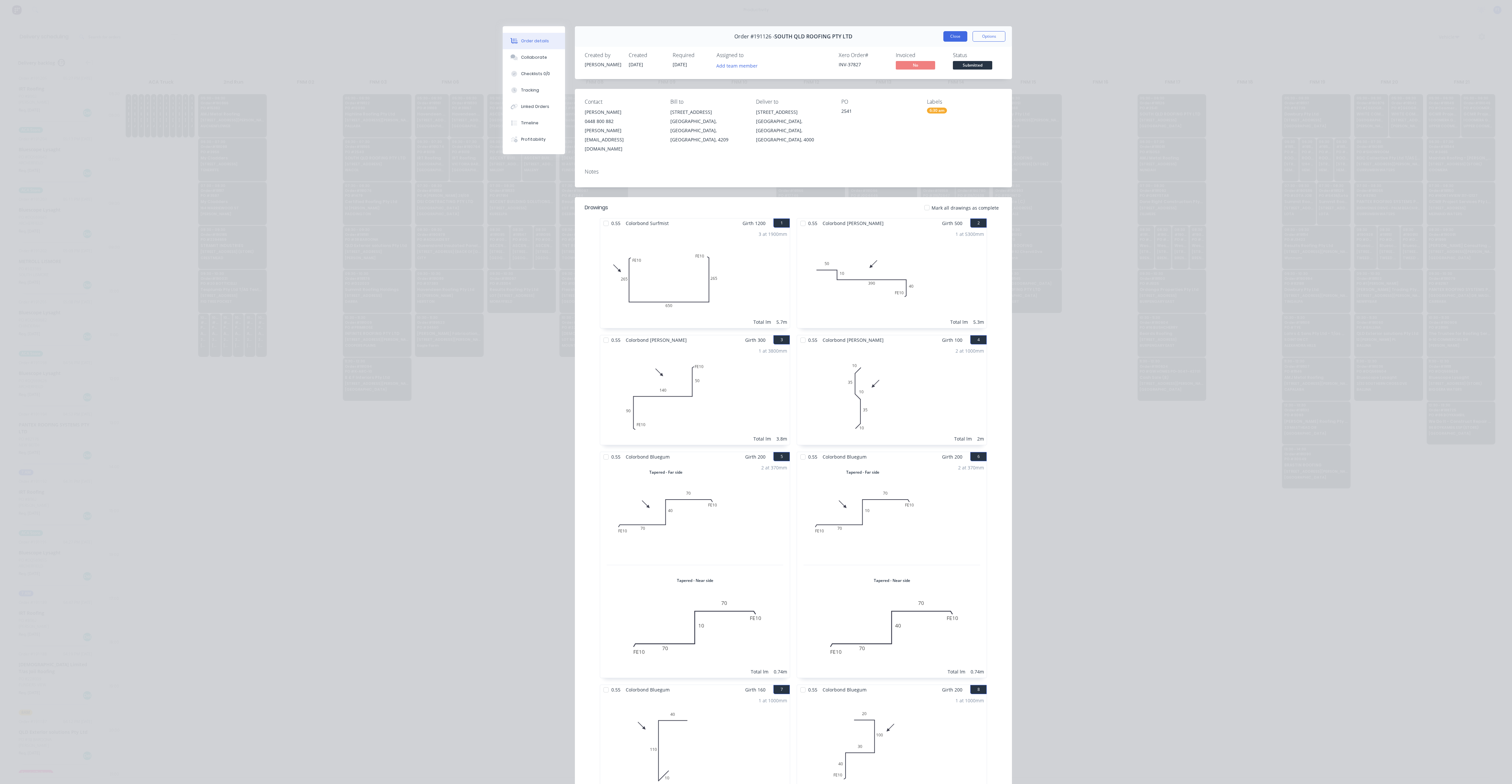
click at [946, 40] on button "Close" at bounding box center [955, 36] width 24 height 11
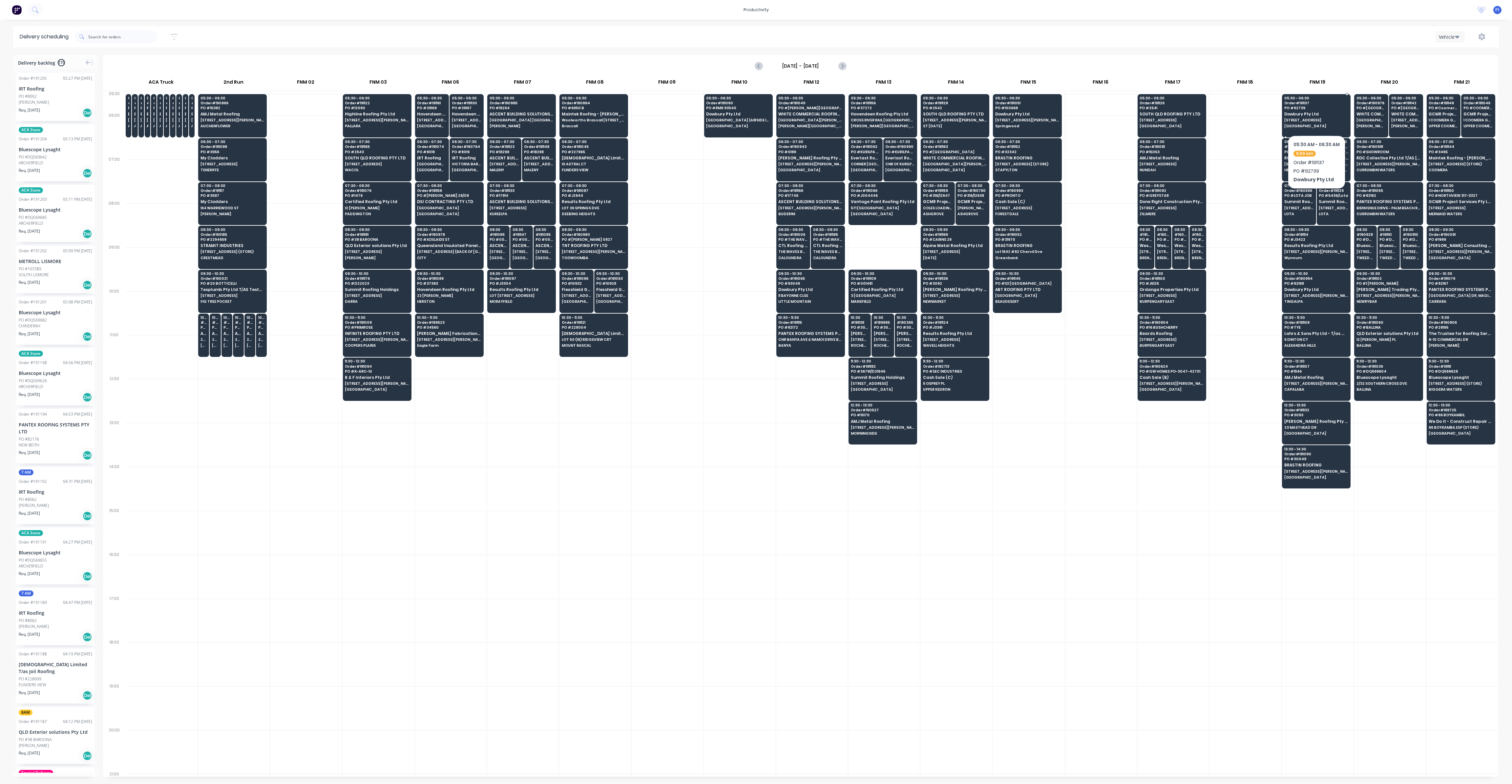
click at [1317, 115] on span "Dowbury Pty Ltd" at bounding box center [1316, 114] width 63 height 4
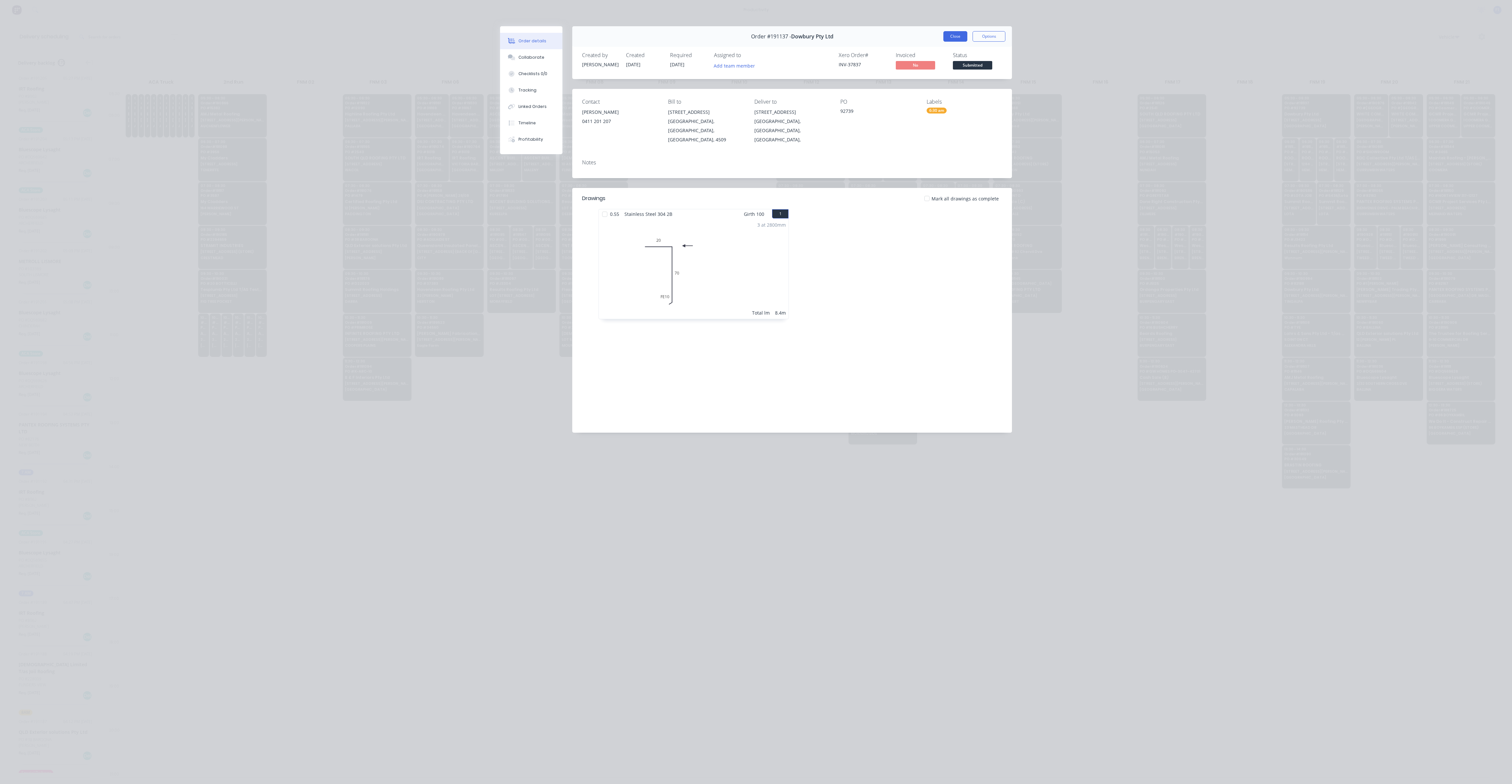
click at [954, 41] on button "Close" at bounding box center [955, 36] width 24 height 11
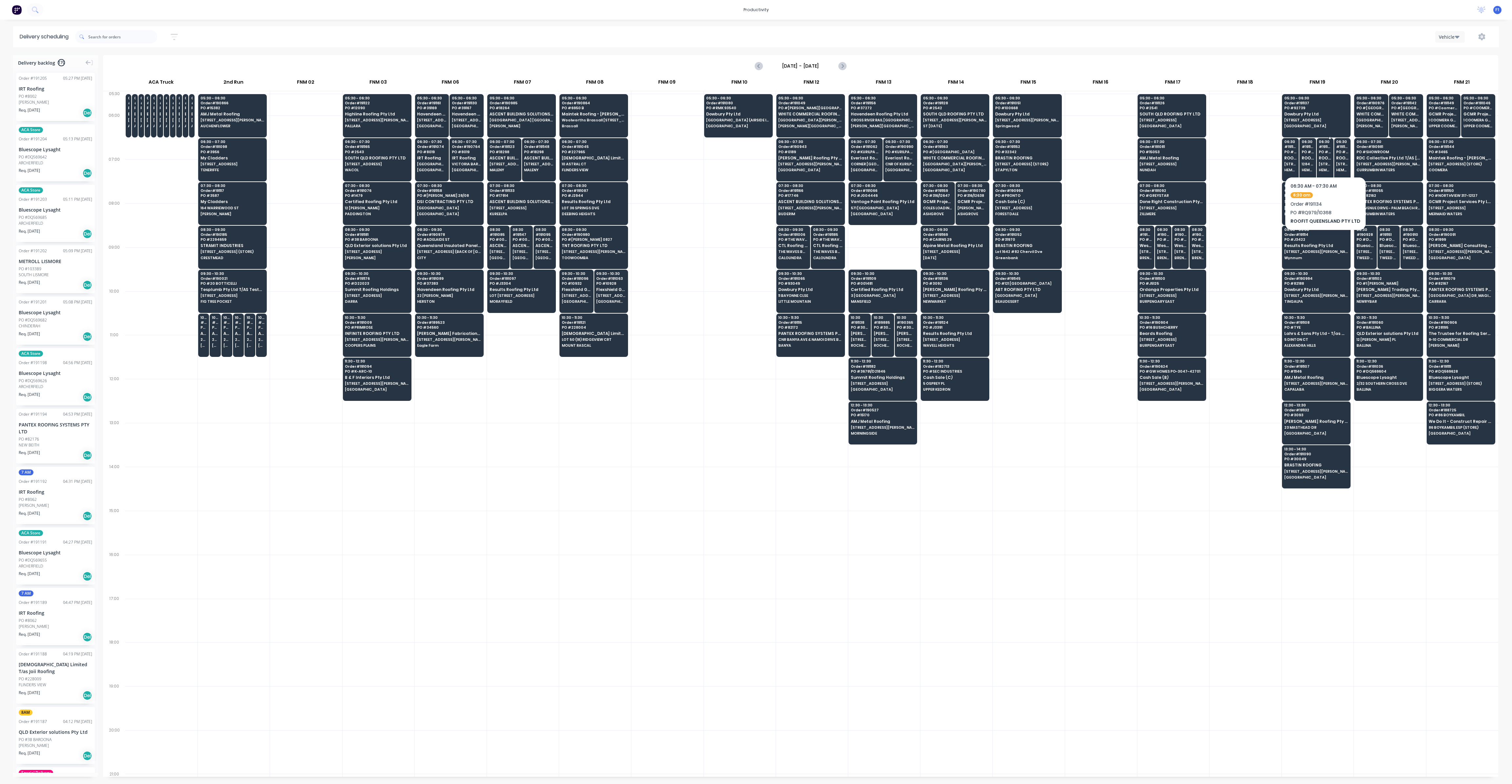
click at [1322, 158] on span "ROOFIT QUEENSLAND PTY LTD" at bounding box center [1325, 158] width 12 height 4
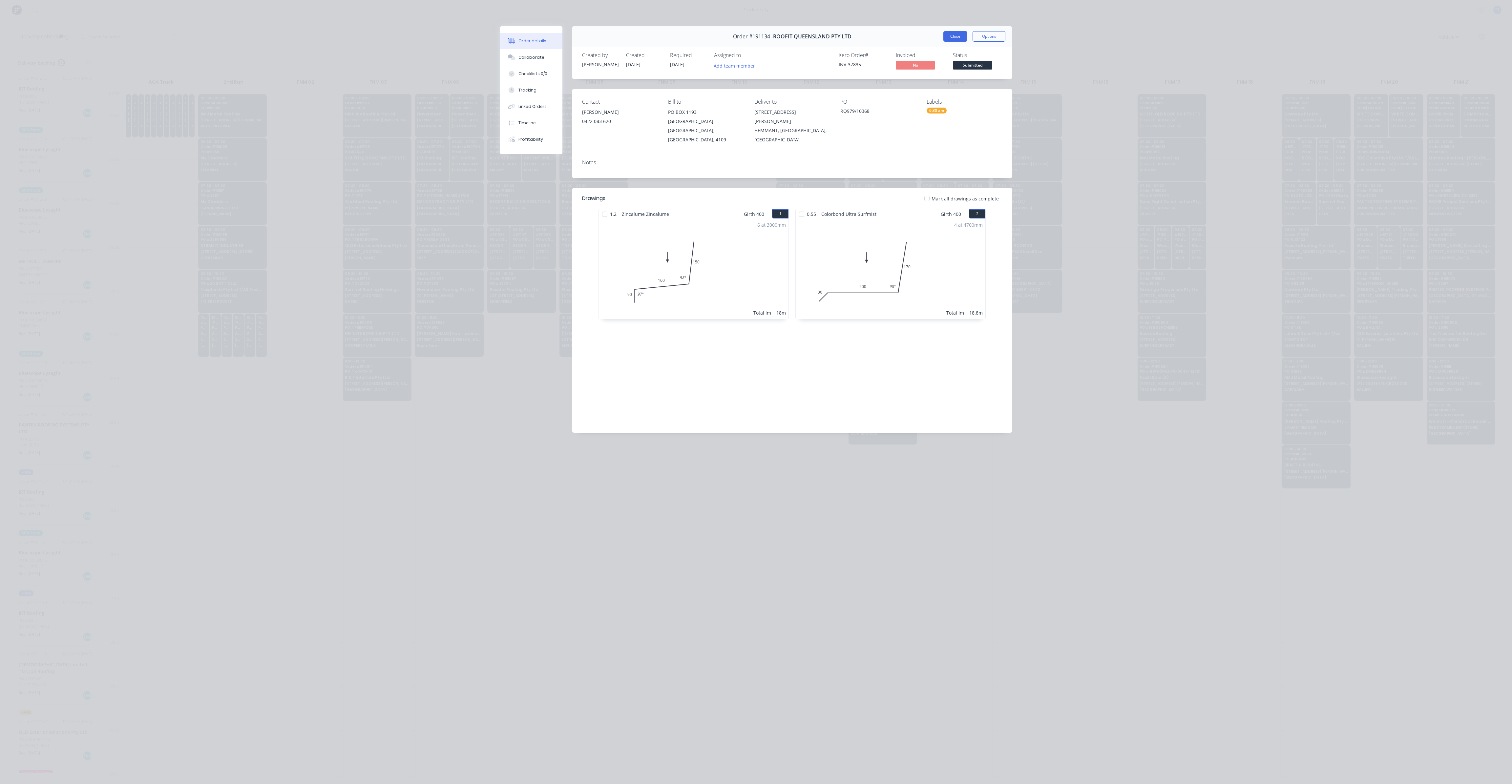
click at [951, 39] on button "Close" at bounding box center [955, 36] width 24 height 11
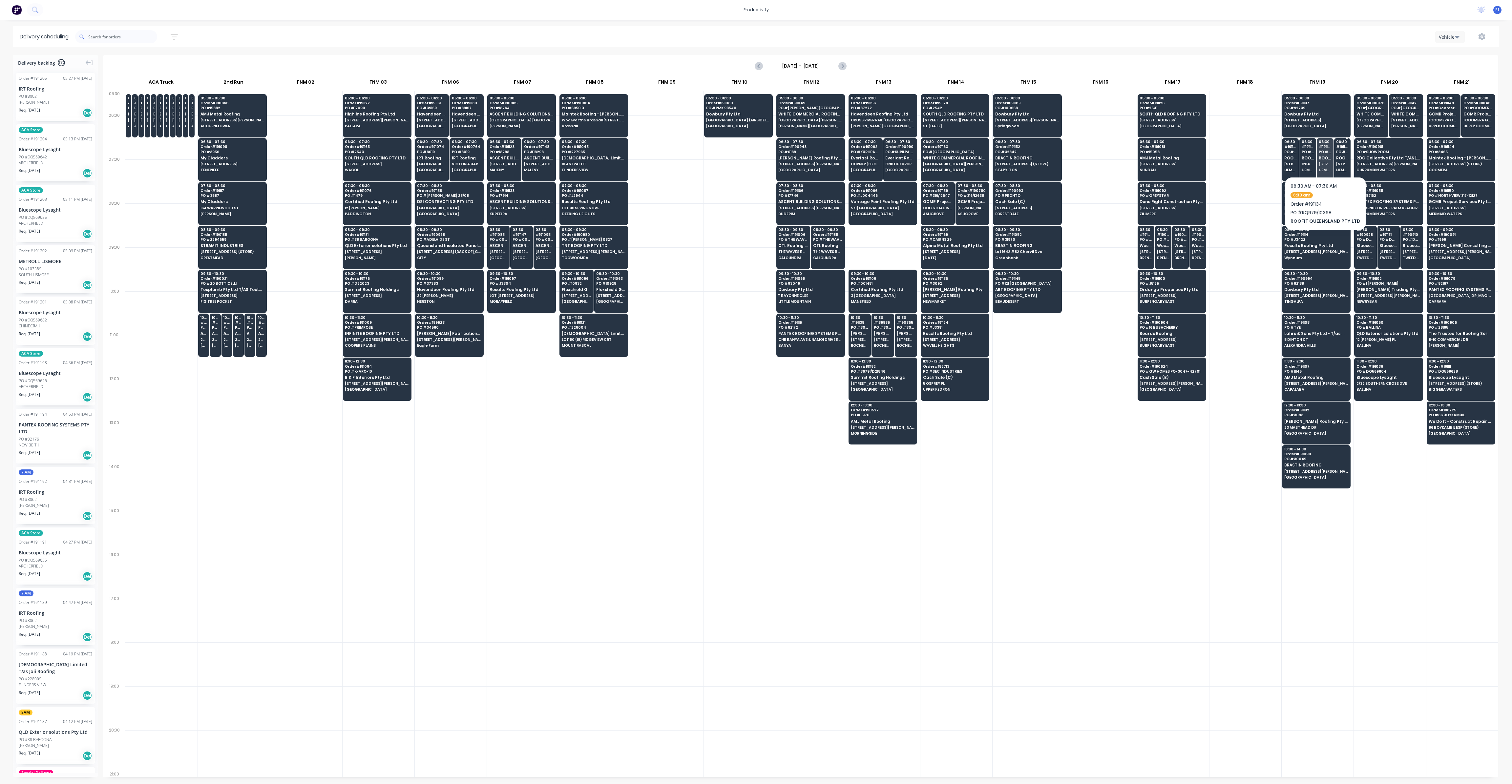
click at [1338, 154] on div "06:30 # 191135 PO # RMK RQ974/10364 ROOFIT QUEENSLAND PTY LTD [STREET_ADDRESS][…" at bounding box center [1342, 156] width 16 height 37
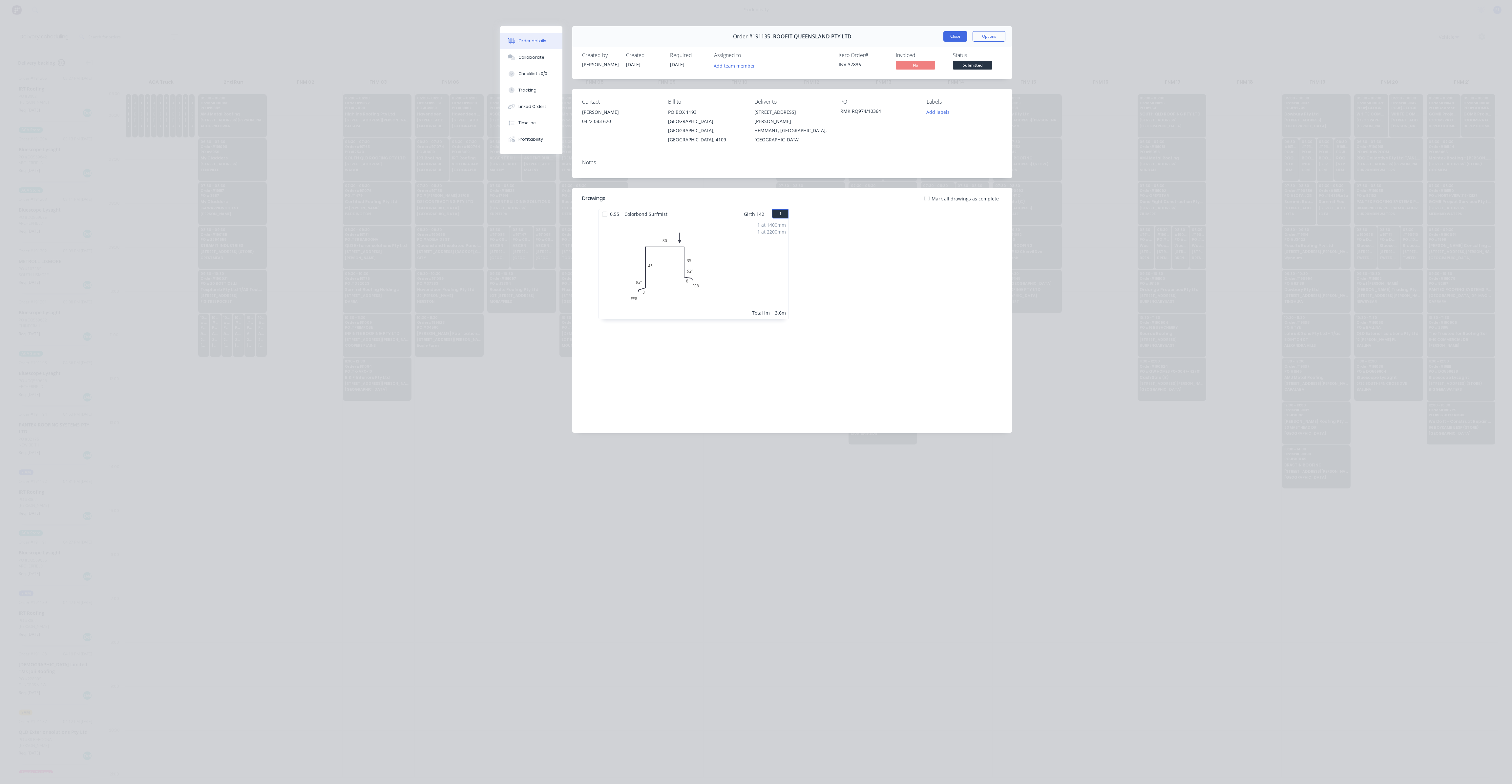
click at [961, 35] on button "Close" at bounding box center [955, 36] width 24 height 11
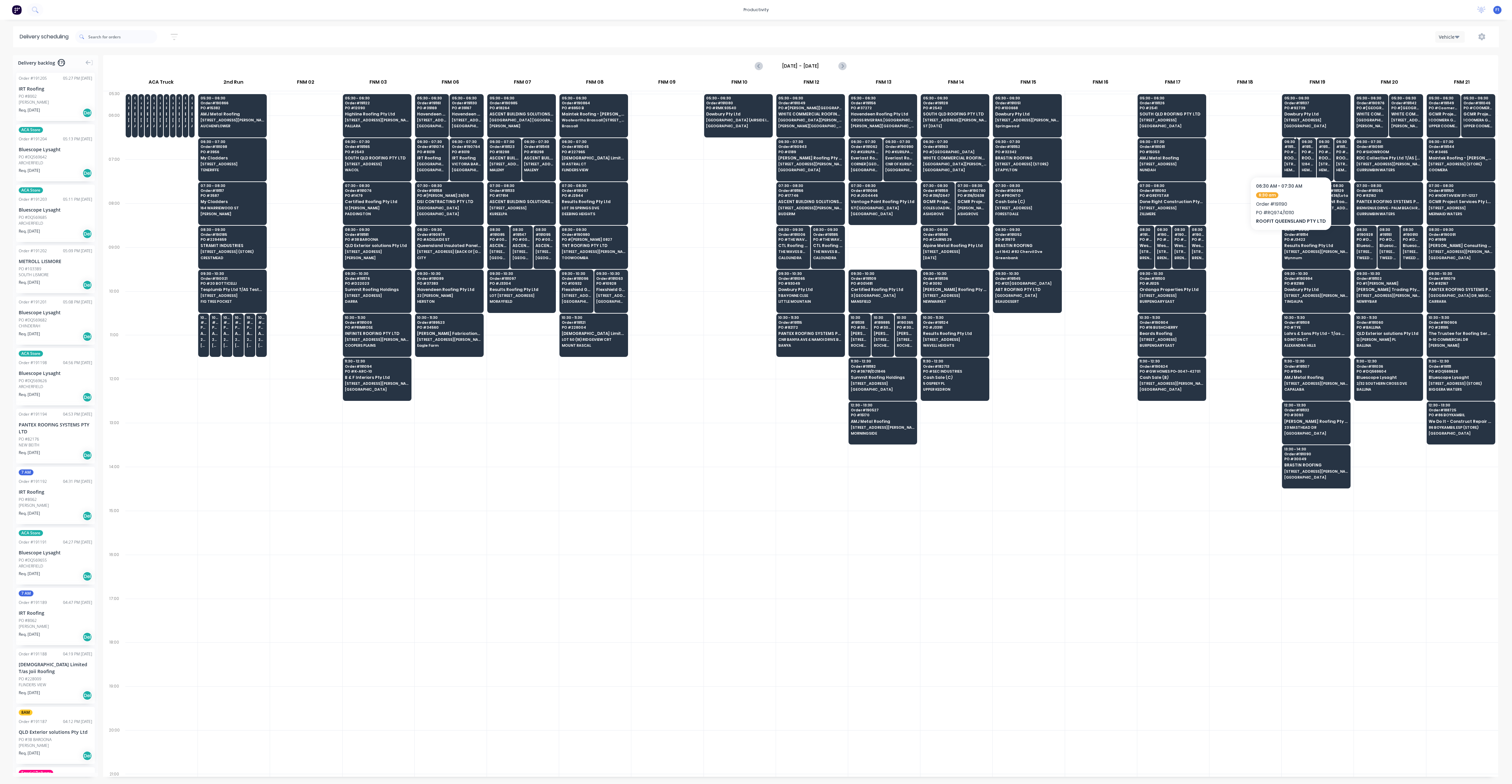
click at [1289, 168] on span "HEMMANT" at bounding box center [1290, 170] width 12 height 4
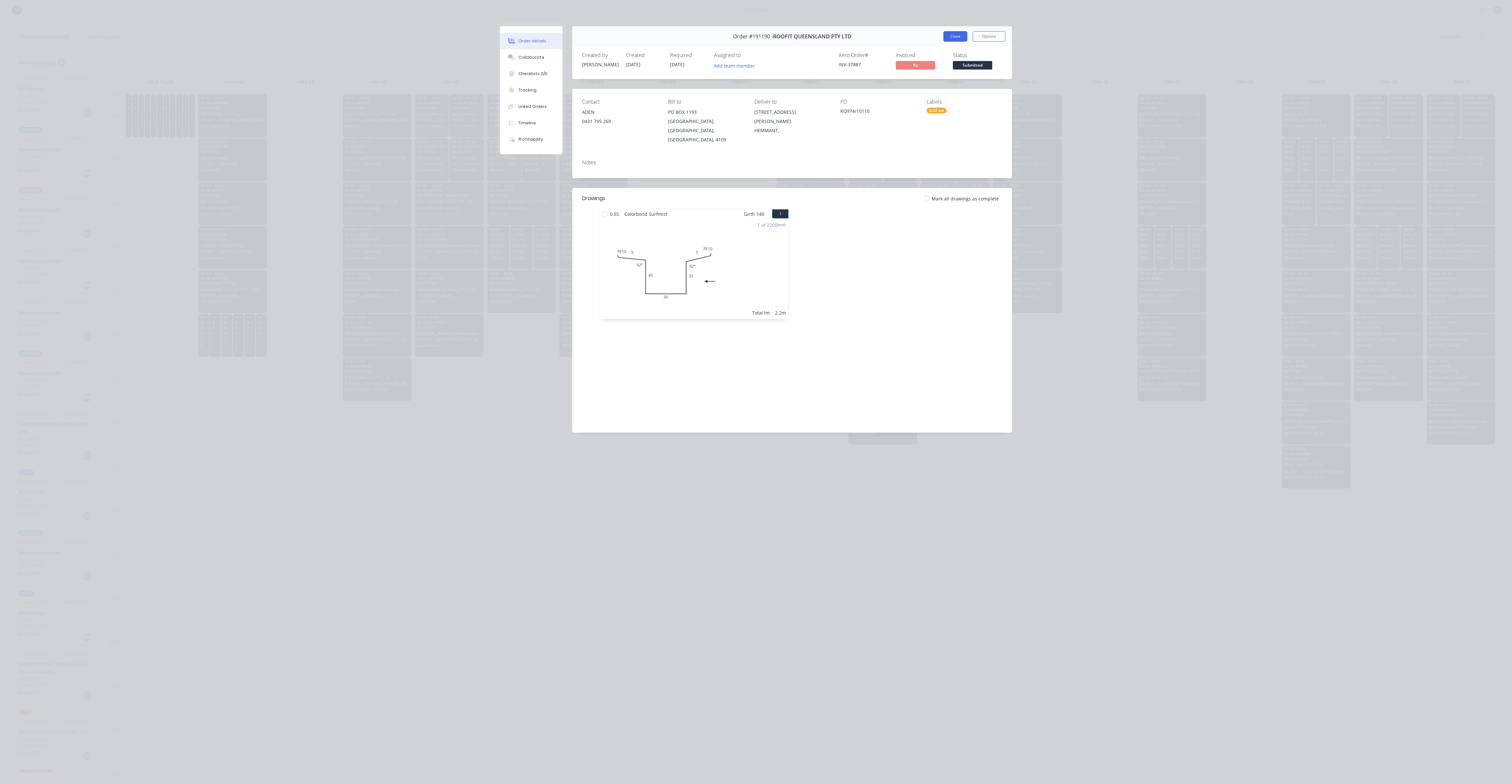
click at [957, 32] on button "Close" at bounding box center [955, 36] width 24 height 11
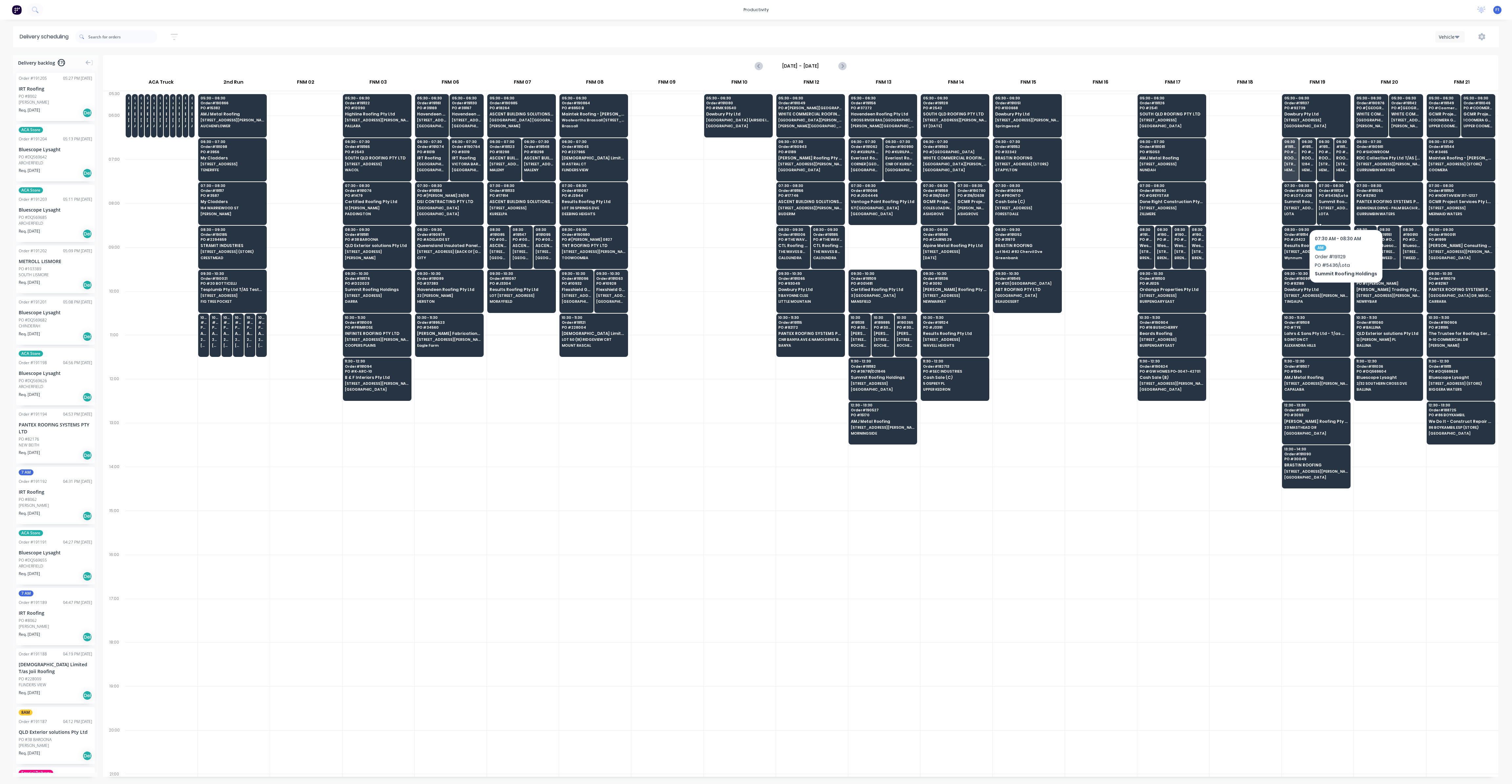
click at [1344, 209] on div "07:30 - 08:30 Order # 191129 PO # 5436/Lota Summit Roofing Holdings [STREET_ADD…" at bounding box center [1334, 200] width 33 height 37
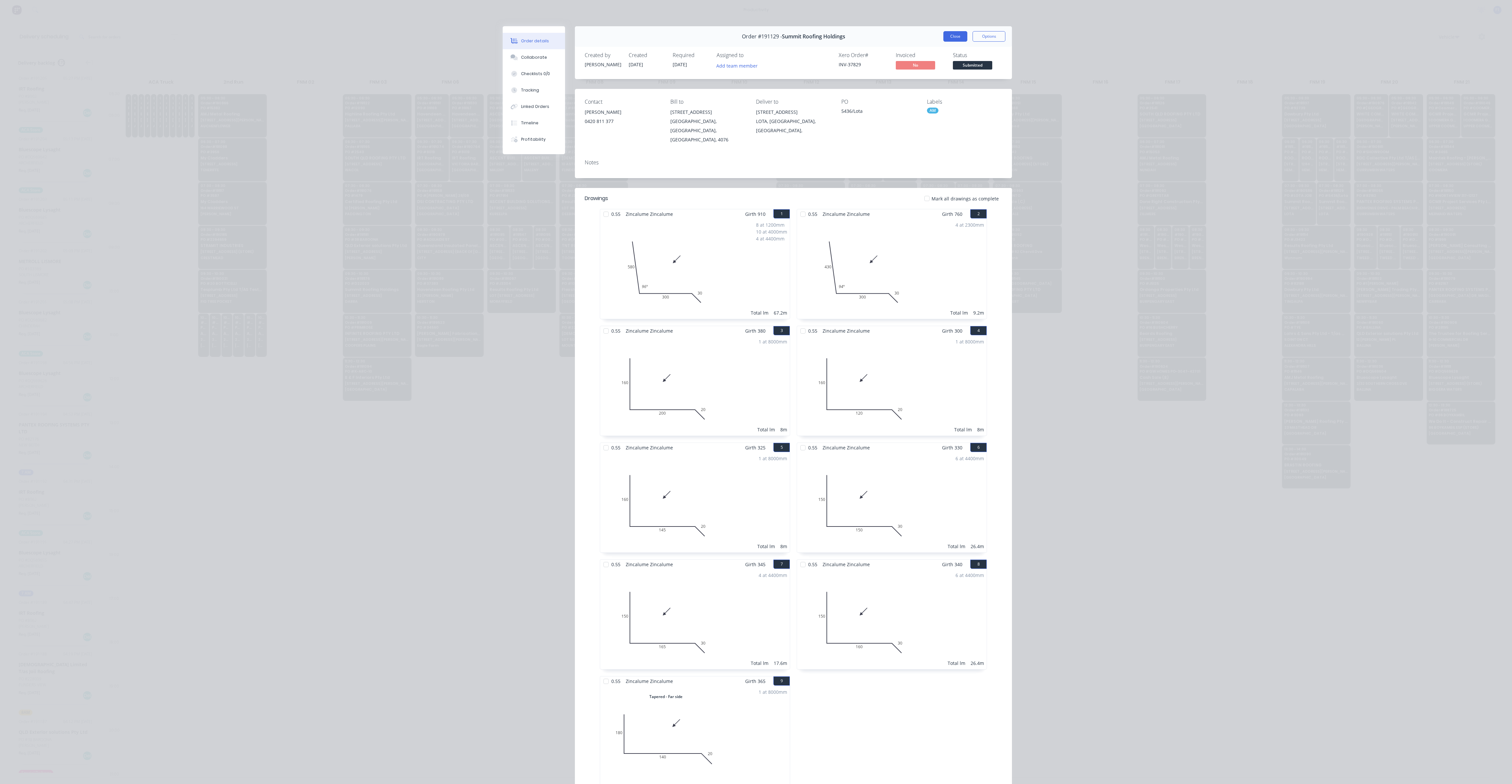
click at [949, 39] on button "Close" at bounding box center [955, 36] width 24 height 11
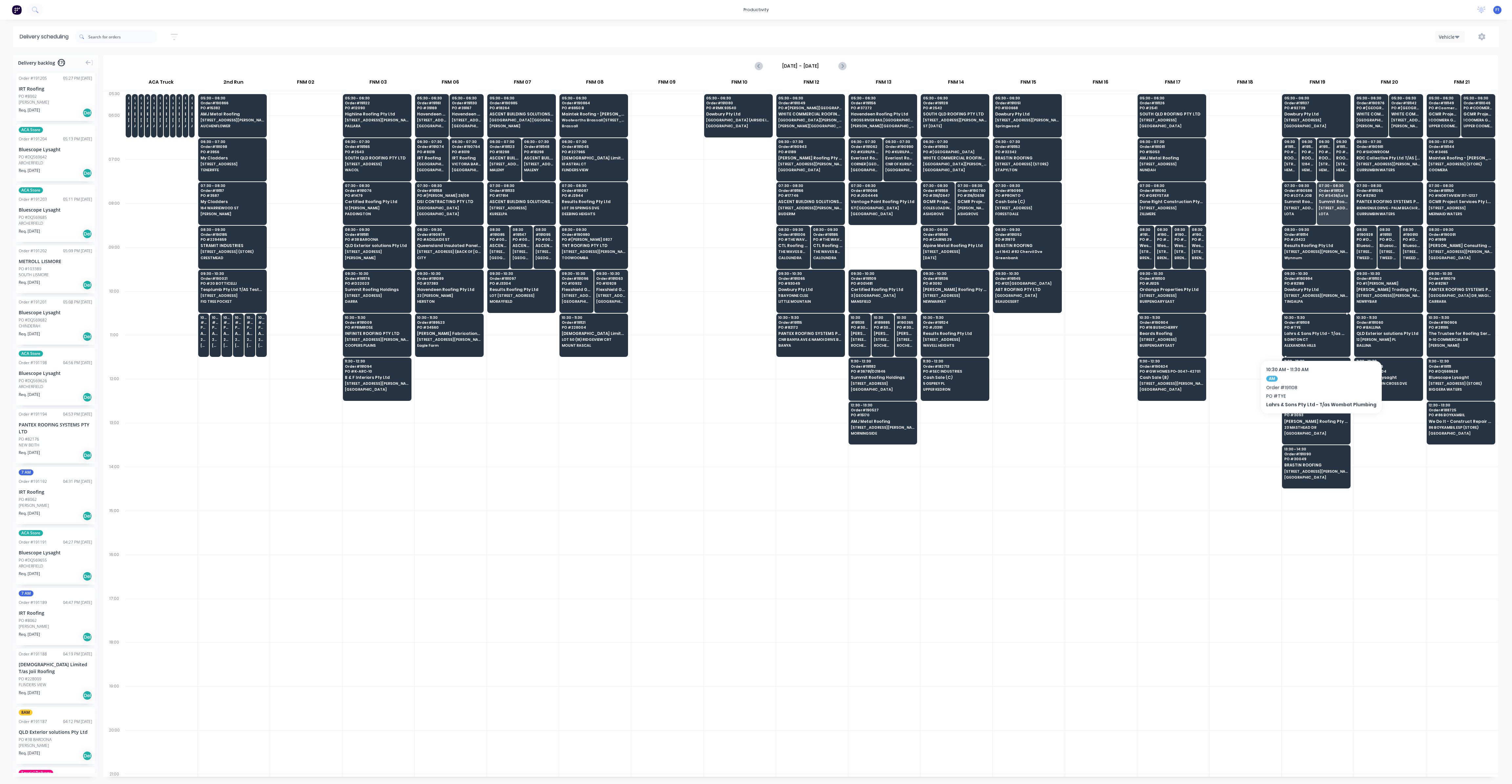
click at [1319, 340] on div "10:30 - 11:30 Order # 191108 PO # [PERSON_NAME] & Sons Pty Ltd - T/as Wombat Pl…" at bounding box center [1317, 332] width 68 height 37
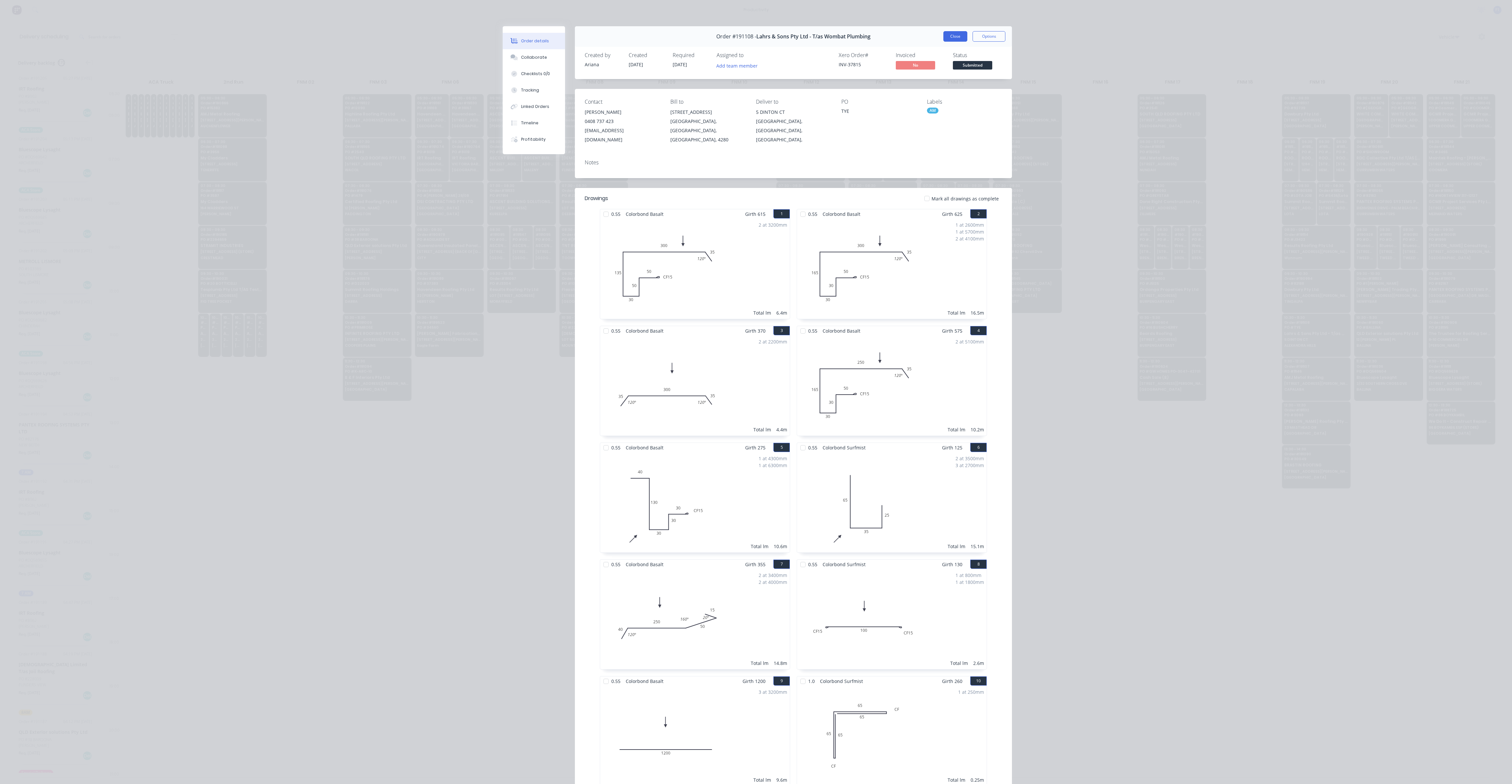
click at [947, 34] on button "Close" at bounding box center [955, 36] width 24 height 11
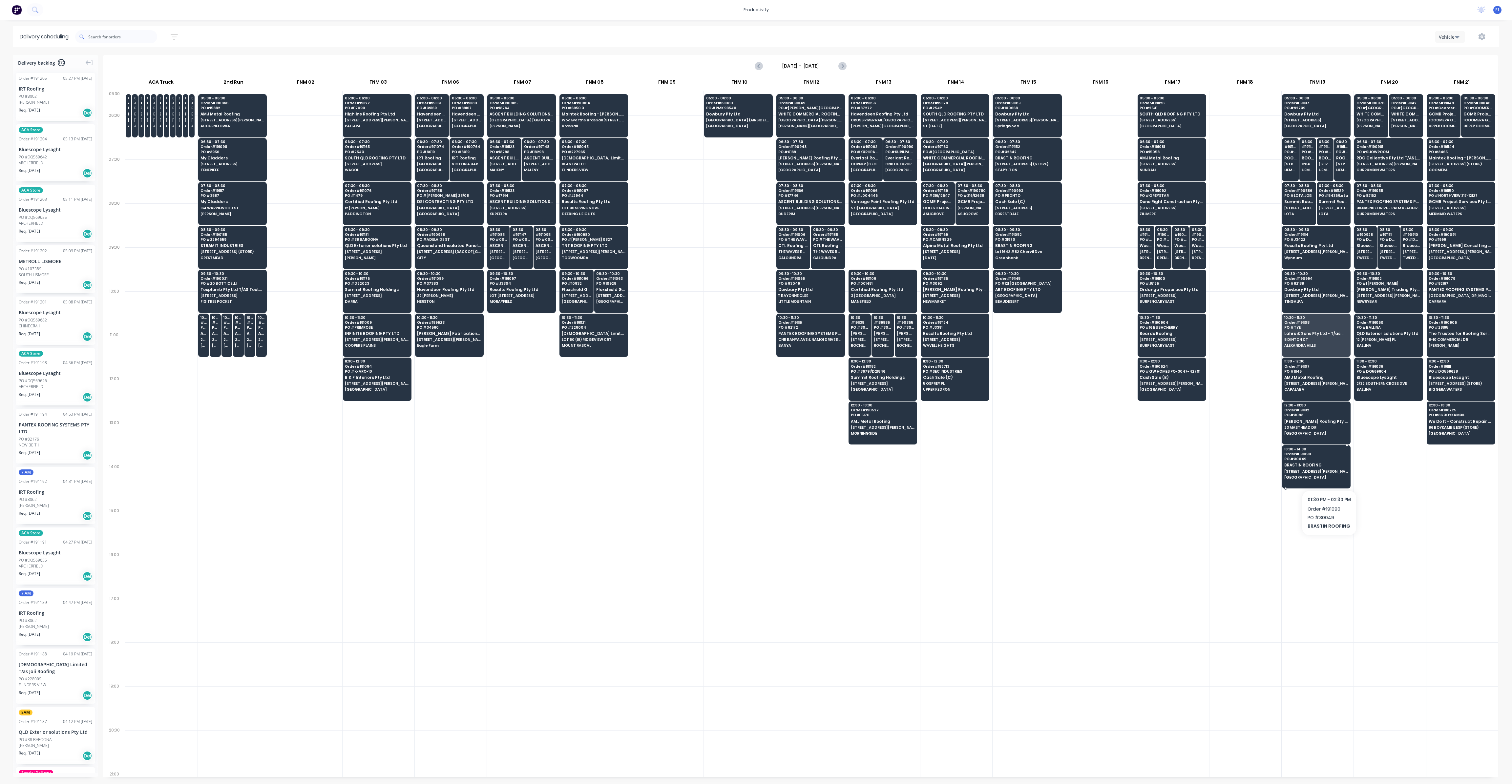
click at [1329, 475] on span "[GEOGRAPHIC_DATA]" at bounding box center [1316, 477] width 63 height 4
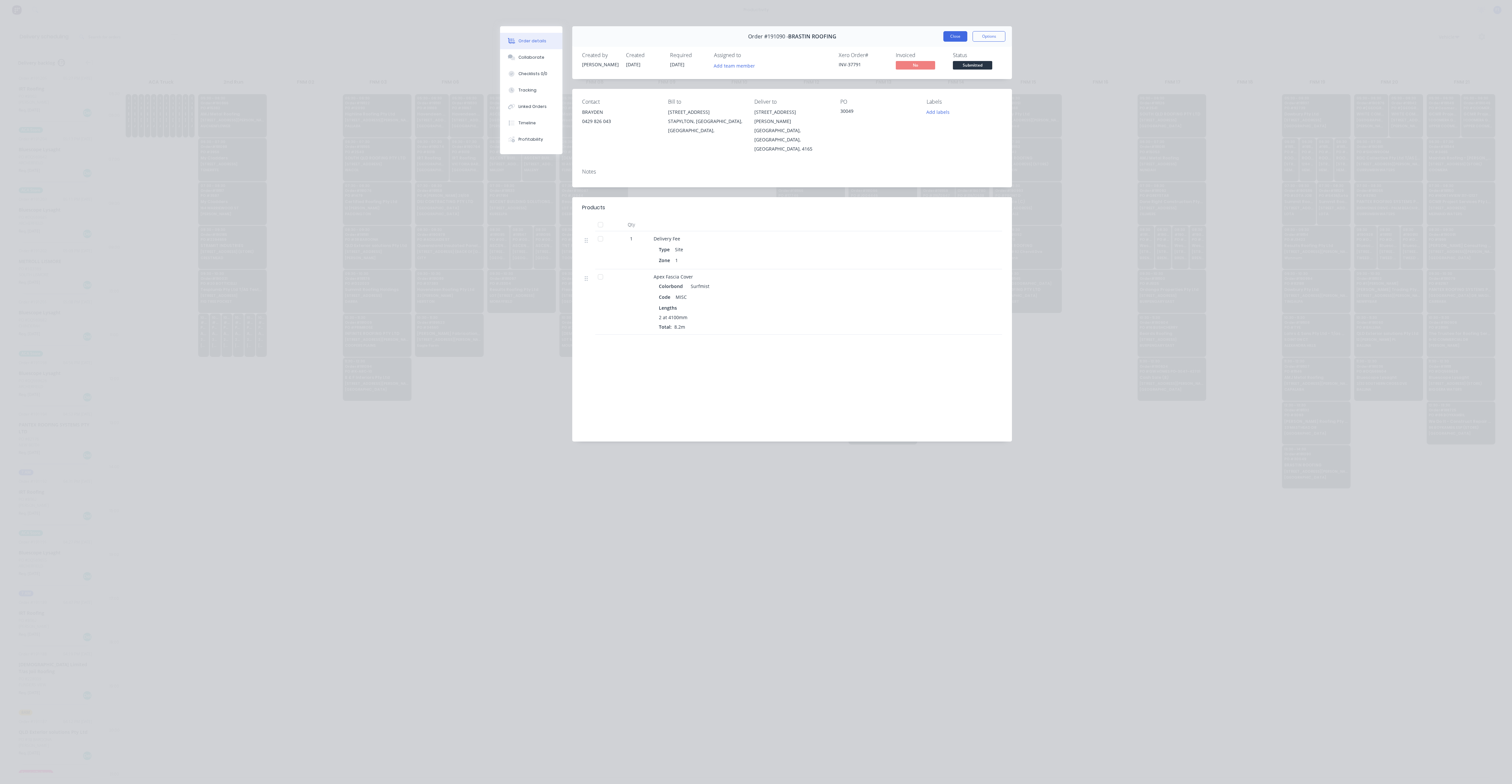
click at [954, 40] on button "Close" at bounding box center [955, 36] width 24 height 11
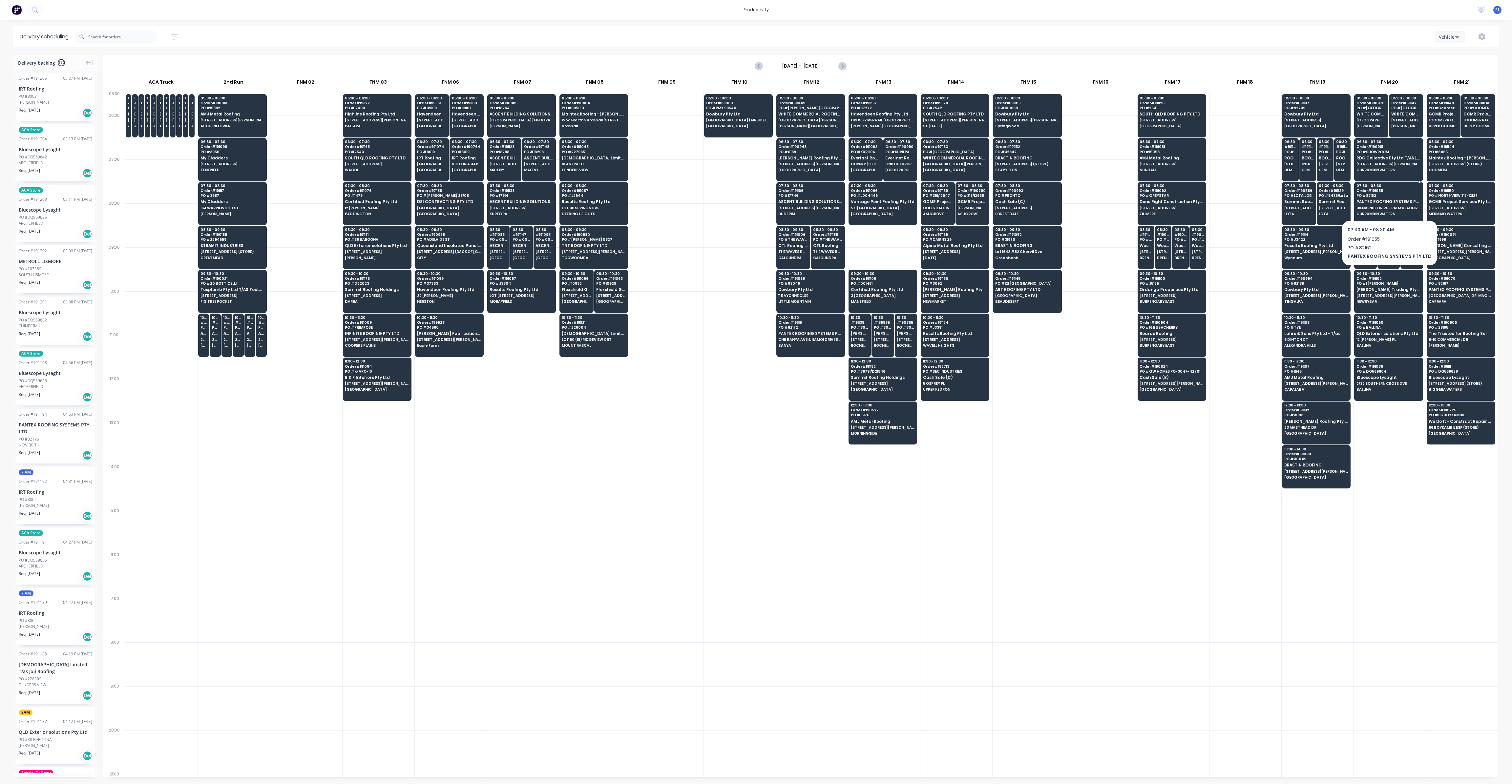
click at [1400, 200] on span "PANTEX ROOFING SYSTEMS PTY LTD" at bounding box center [1388, 201] width 63 height 4
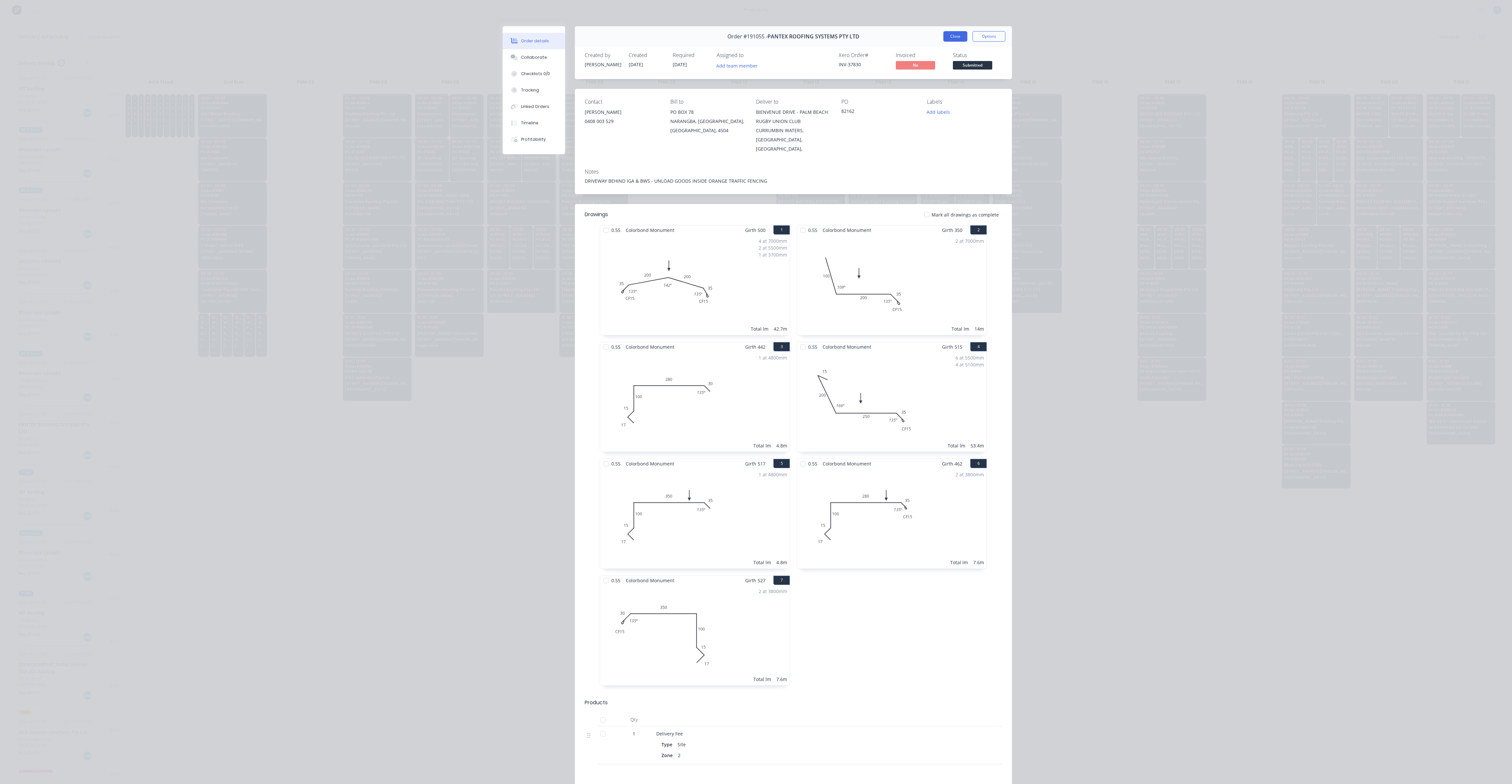
click at [950, 37] on button "Close" at bounding box center [955, 36] width 24 height 11
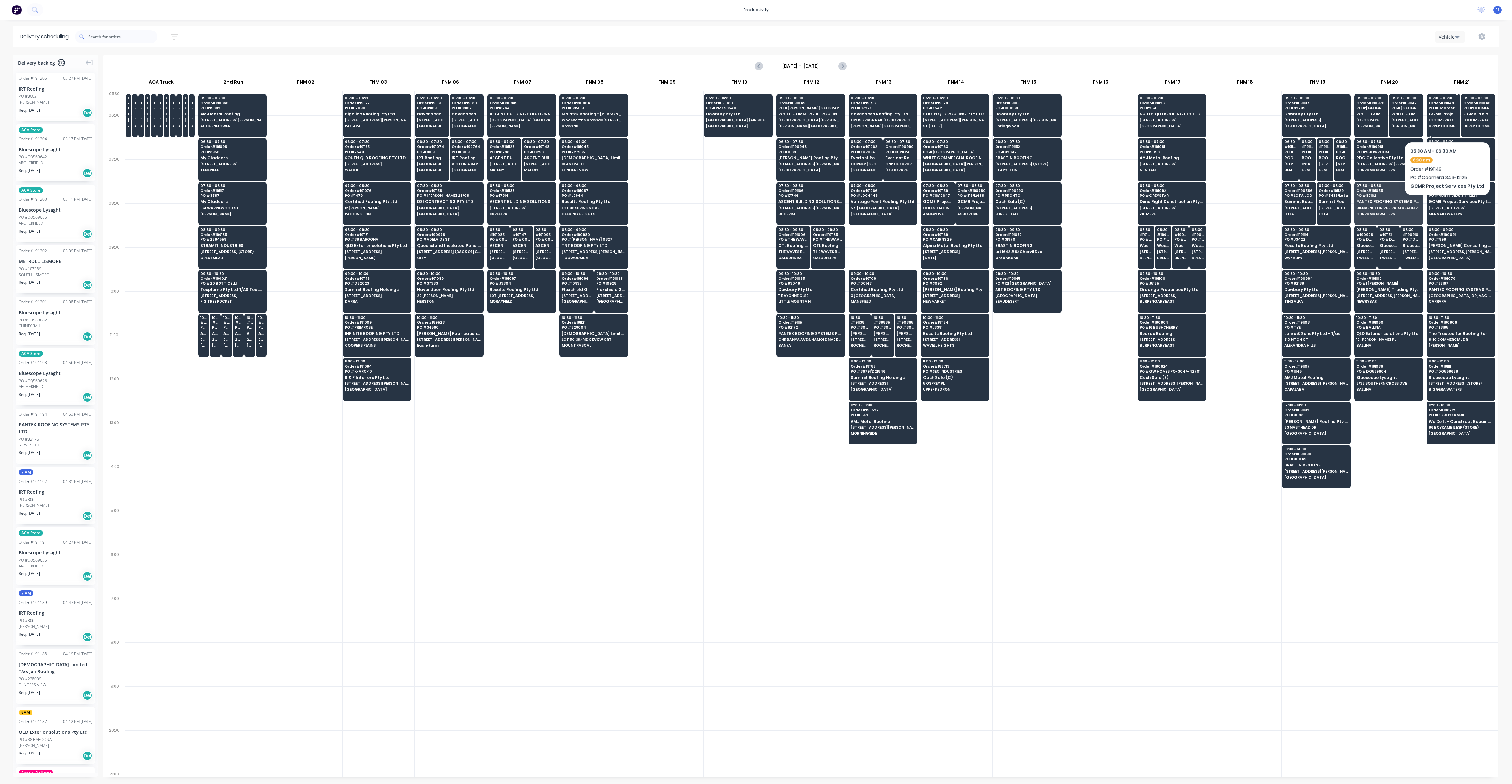
click at [1445, 121] on span "1 COOMERA GRANDVIEW DRV" at bounding box center [1443, 120] width 29 height 4
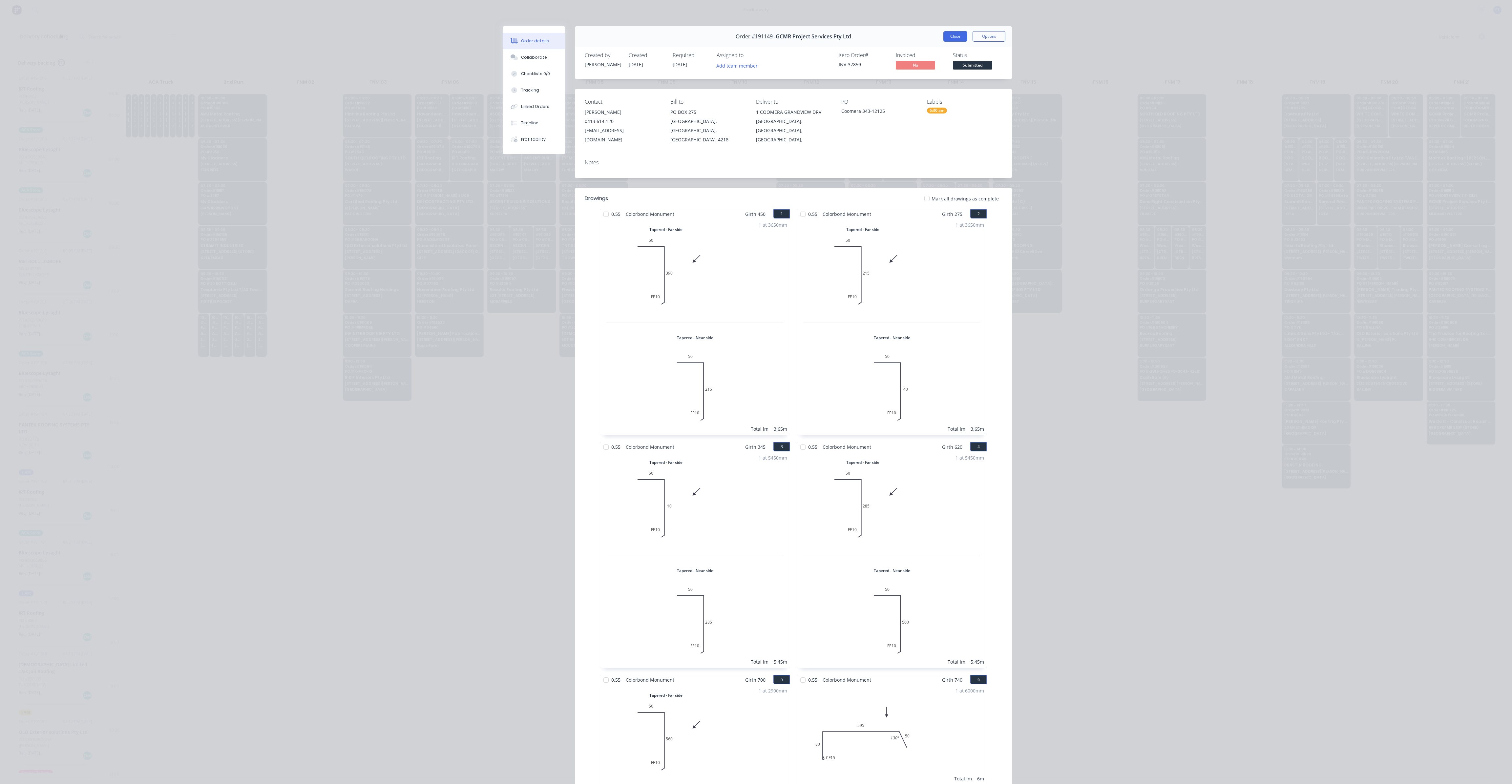
click at [955, 38] on button "Close" at bounding box center [955, 36] width 24 height 11
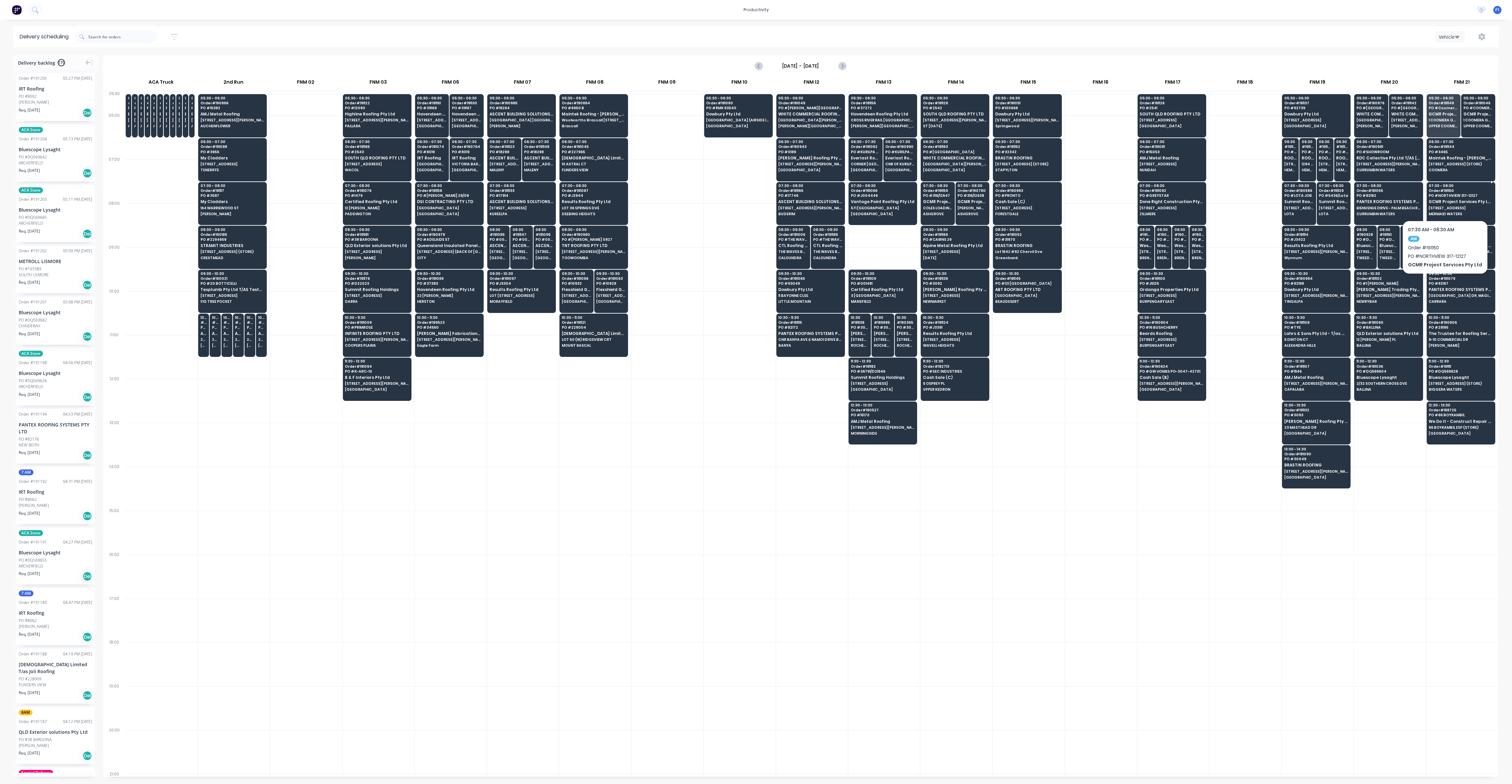
click at [1442, 212] on span "MERMAID WATERS" at bounding box center [1460, 214] width 63 height 4
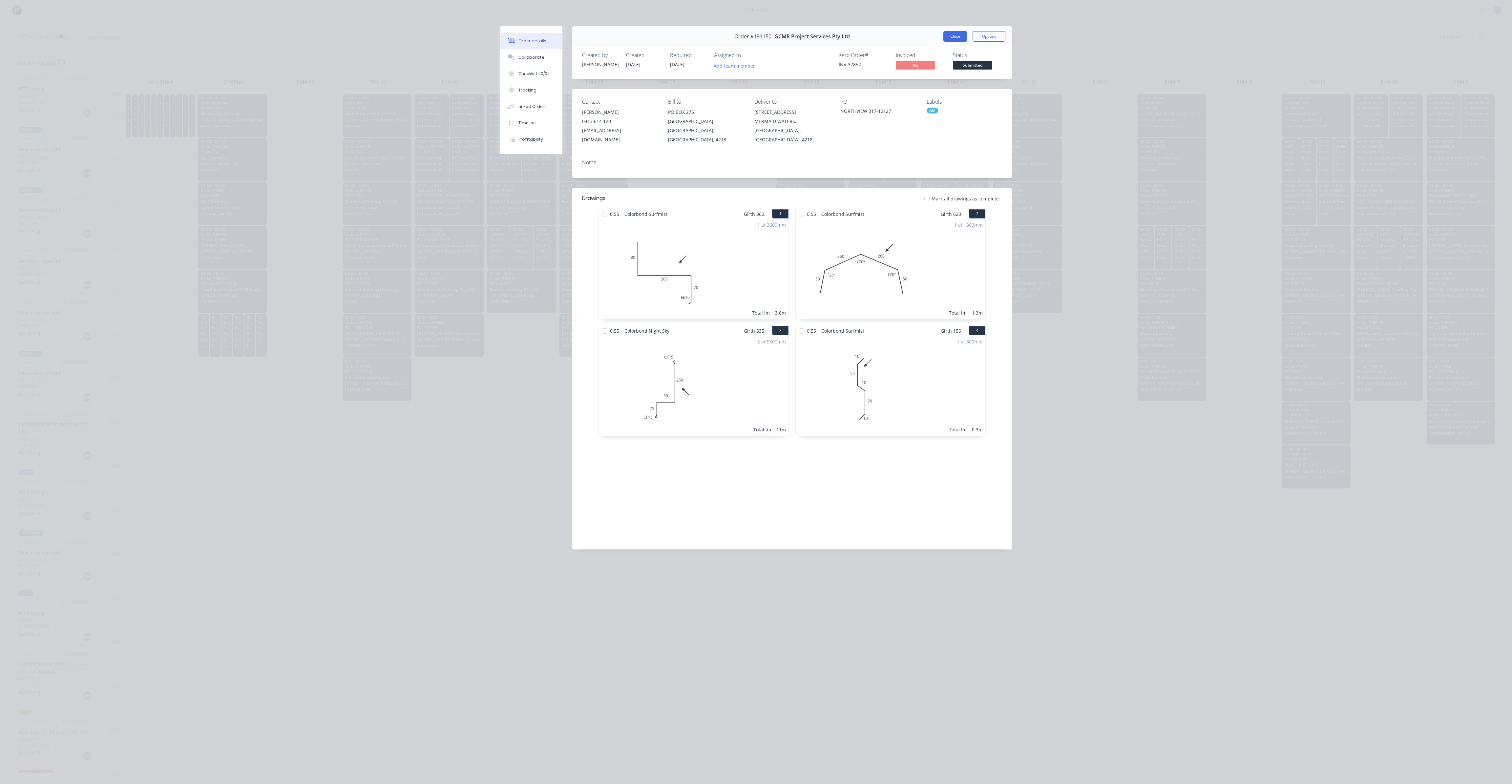
click at [956, 41] on button "Close" at bounding box center [955, 36] width 24 height 11
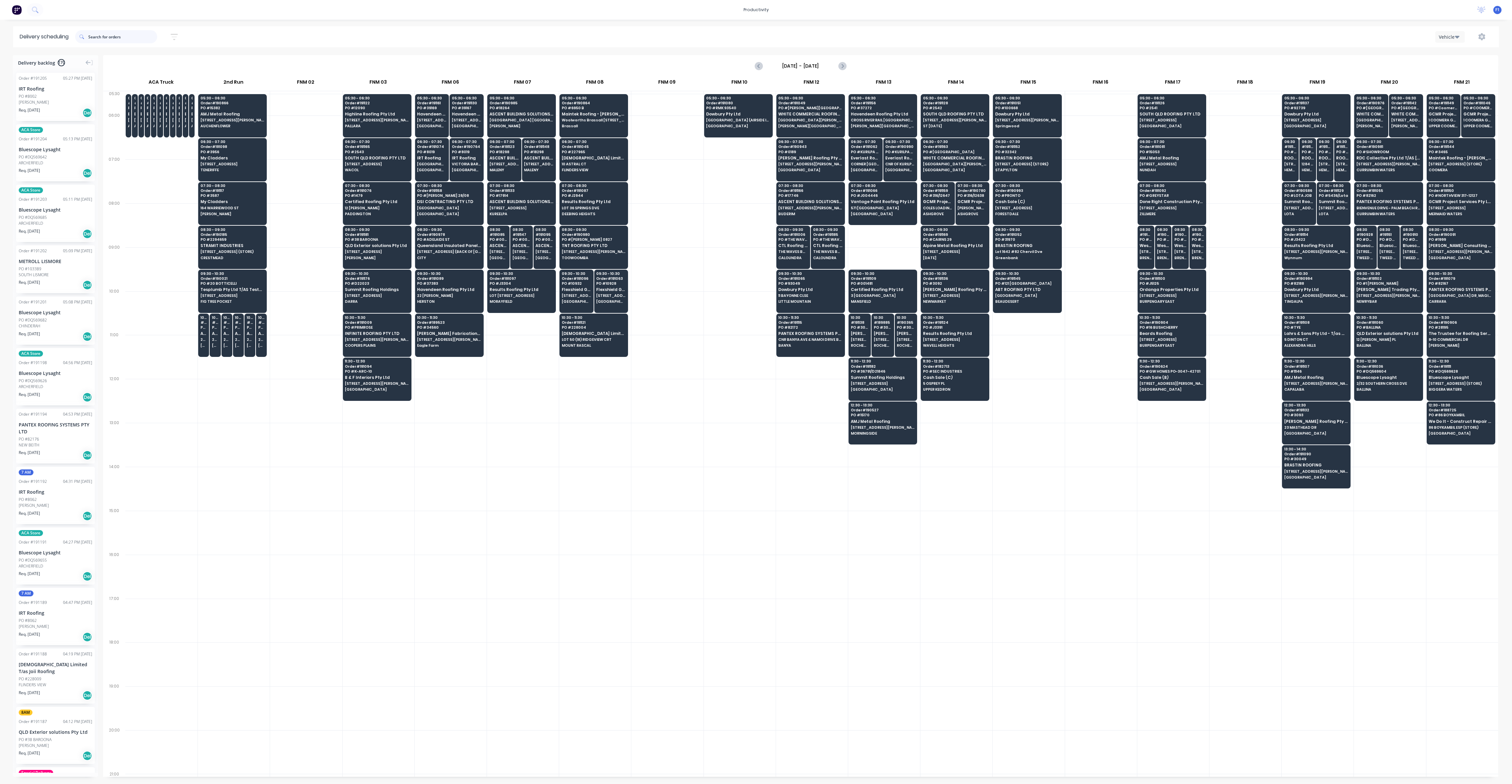
click at [107, 34] on input "text" at bounding box center [122, 36] width 69 height 13
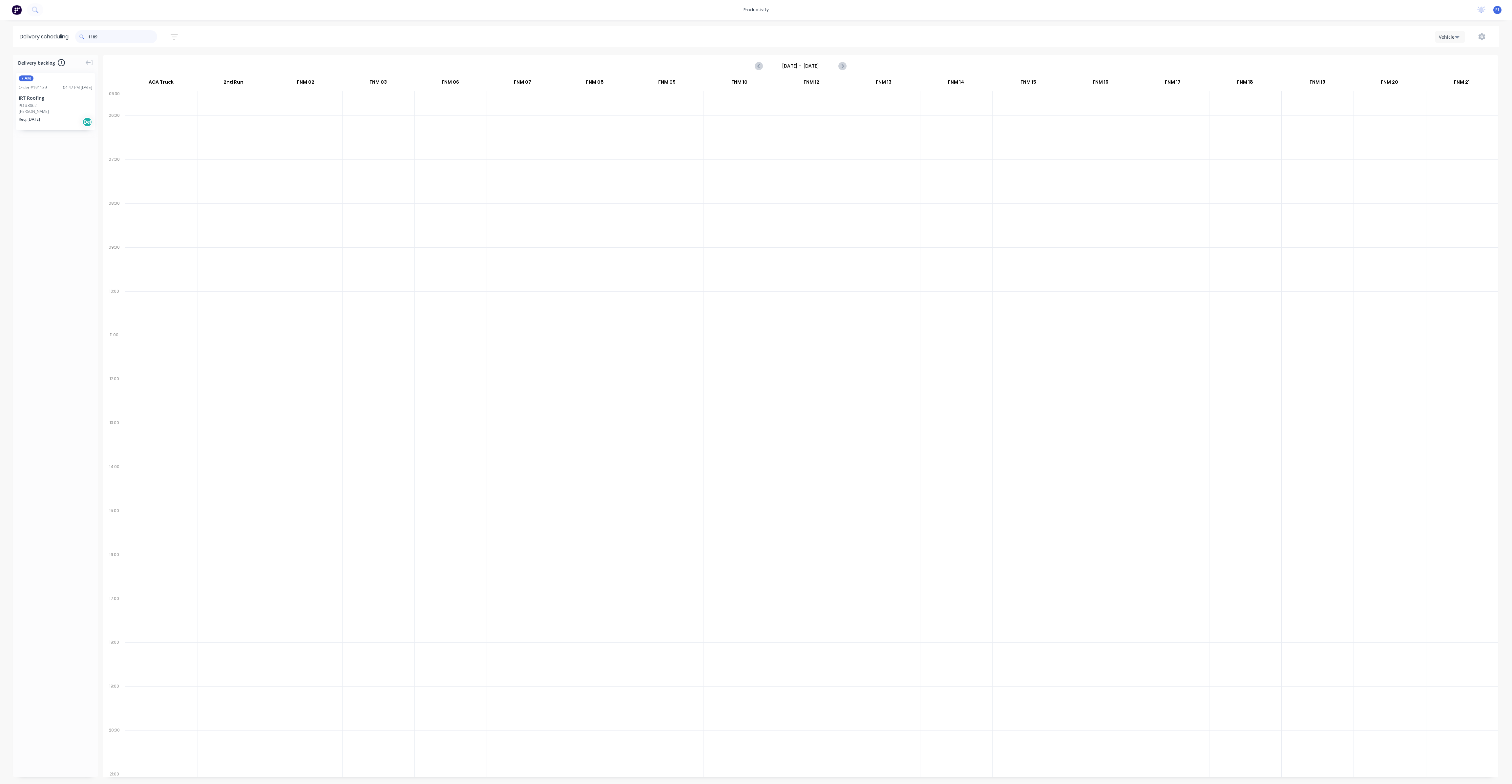
type input "1189"
drag, startPoint x: 72, startPoint y: 102, endPoint x: 900, endPoint y: 249, distance: 840.9
drag, startPoint x: 127, startPoint y: 39, endPoint x: 87, endPoint y: 38, distance: 40.0
click at [87, 38] on div "1189" at bounding box center [116, 36] width 82 height 13
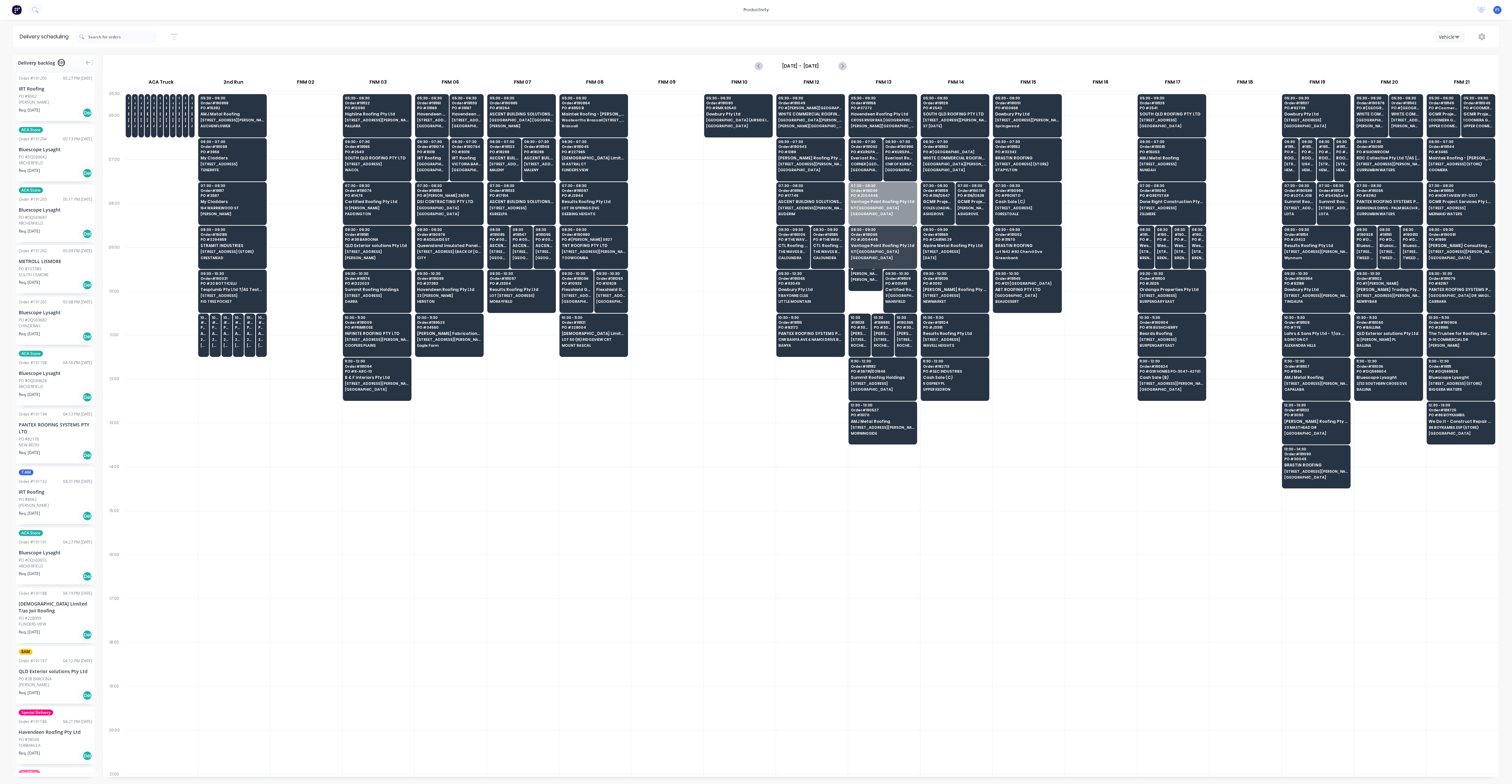
drag, startPoint x: 873, startPoint y: 205, endPoint x: 879, endPoint y: 246, distance: 41.4
drag, startPoint x: 863, startPoint y: 285, endPoint x: 869, endPoint y: 285, distance: 6.0
drag, startPoint x: 893, startPoint y: 262, endPoint x: 872, endPoint y: 198, distance: 67.4
click at [1482, 32] on button "button" at bounding box center [1482, 37] width 21 height 12
click at [1457, 55] on div "Run Sheet" at bounding box center [1461, 54] width 50 height 9
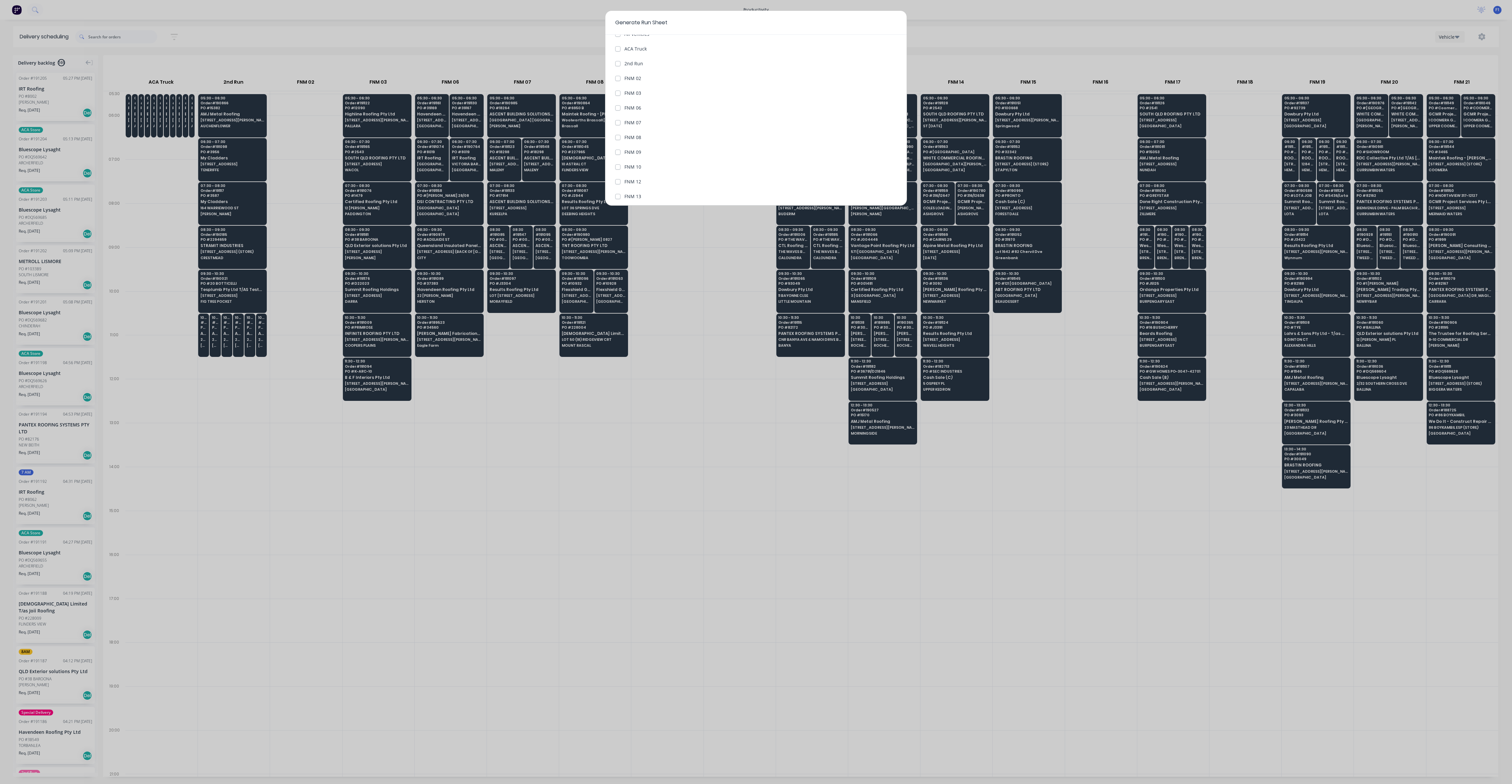
scroll to position [0, 0]
click at [627, 65] on input "[DATE]" at bounding box center [643, 67] width 55 height 10
click at [689, 152] on div "29" at bounding box center [690, 151] width 10 height 10
type input "[DATE]"
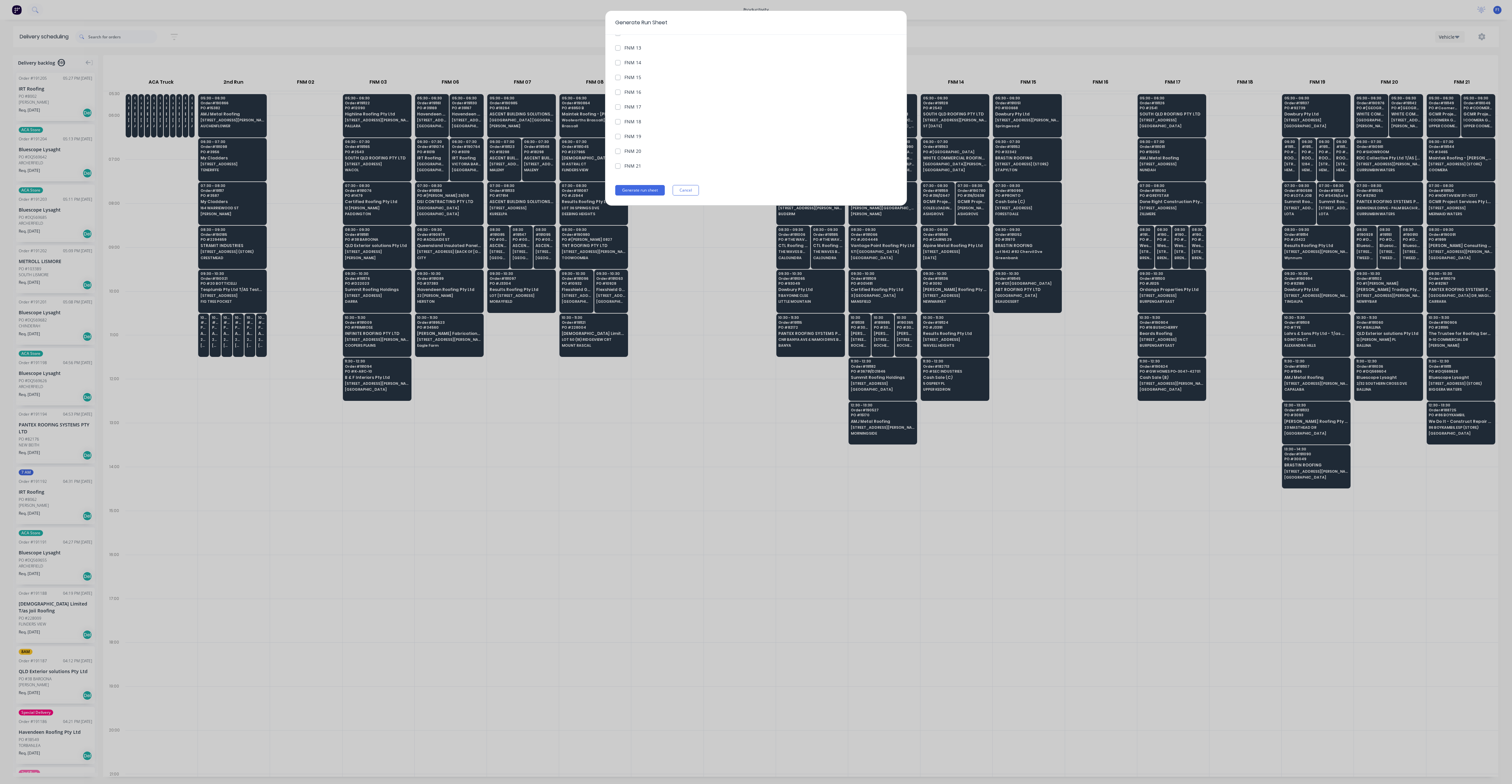
click at [625, 48] on label "FNM 13" at bounding box center [633, 48] width 17 height 7
click at [619, 48] on 13 "FNM 13" at bounding box center [617, 47] width 5 height 6
checkbox 13 "true"
click at [649, 189] on button "Generate run sheet" at bounding box center [640, 190] width 49 height 11
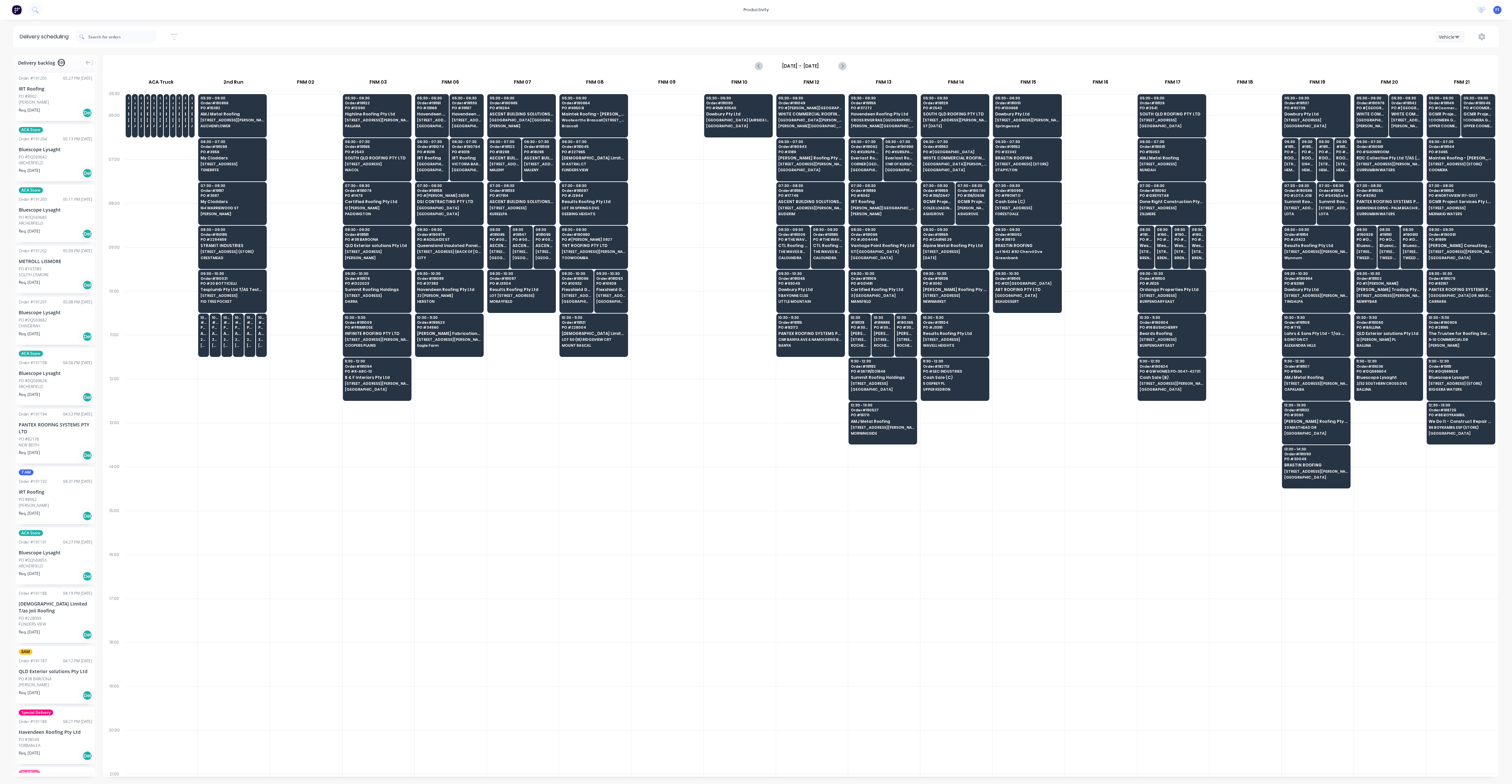
click at [754, 237] on div at bounding box center [740, 225] width 72 height 44
click at [1024, 359] on div at bounding box center [1028, 357] width 72 height 44
click at [93, 34] on input "text" at bounding box center [122, 36] width 69 height 13
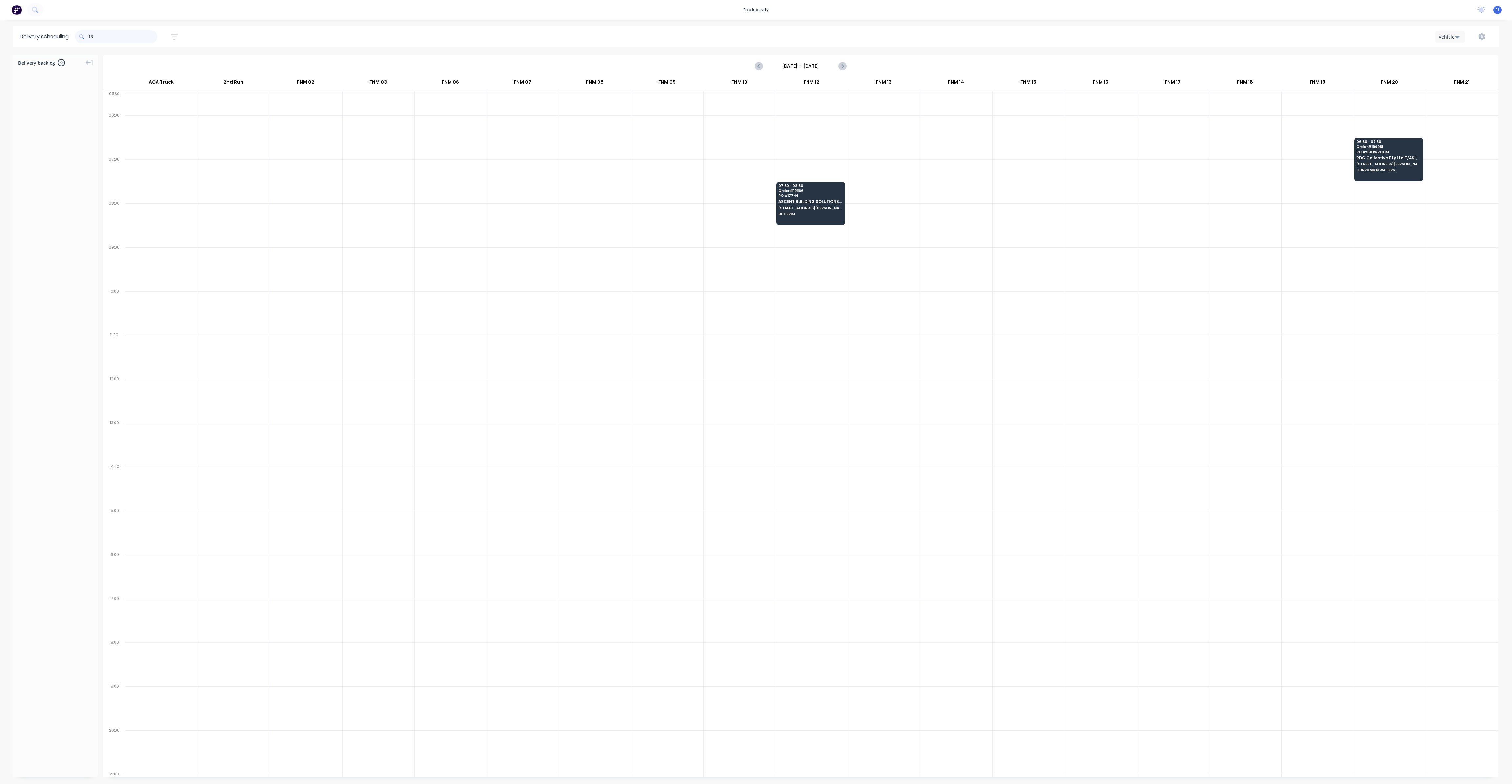
type input "1"
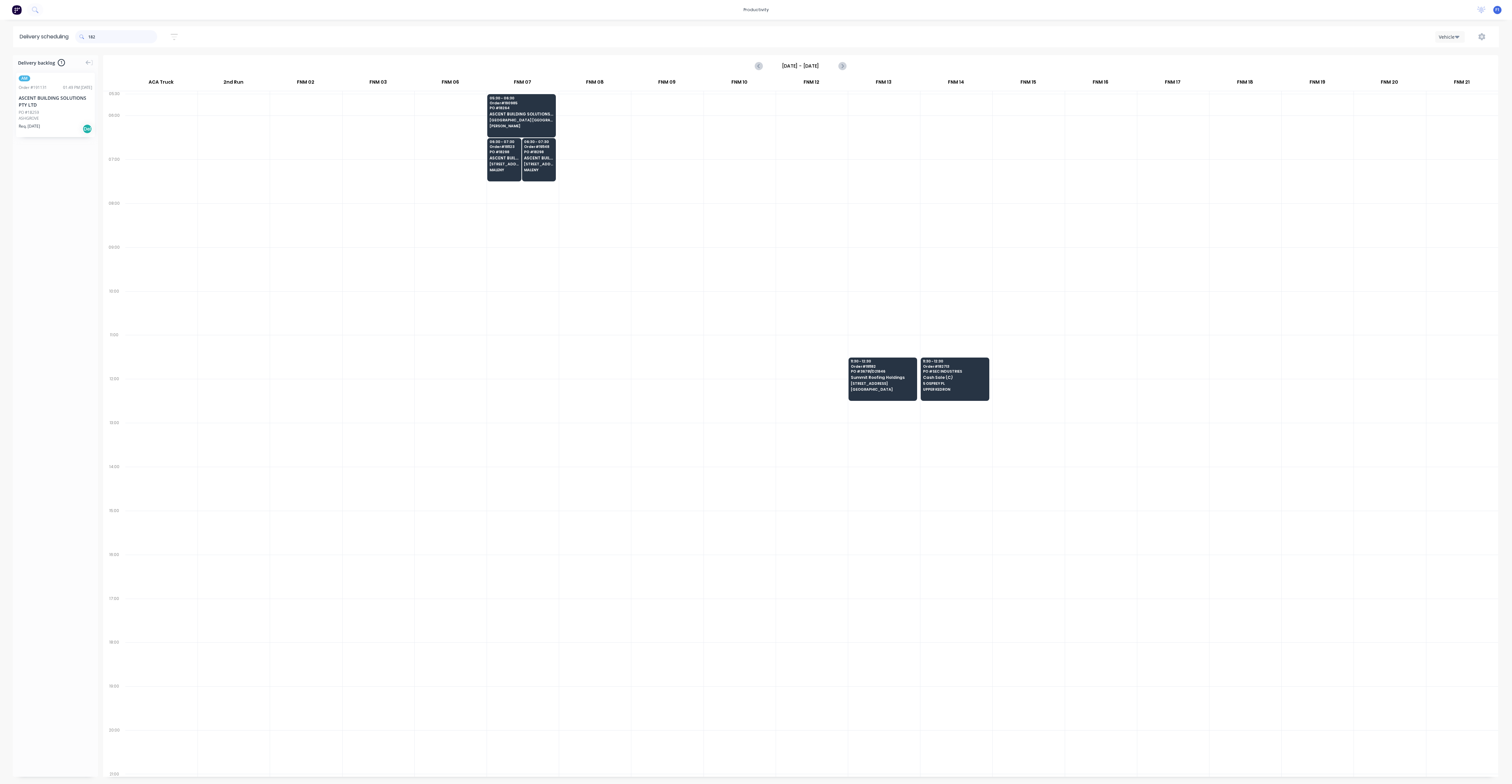
drag, startPoint x: 127, startPoint y: 38, endPoint x: 80, endPoint y: 38, distance: 47.0
click at [80, 38] on div "182" at bounding box center [116, 36] width 82 height 13
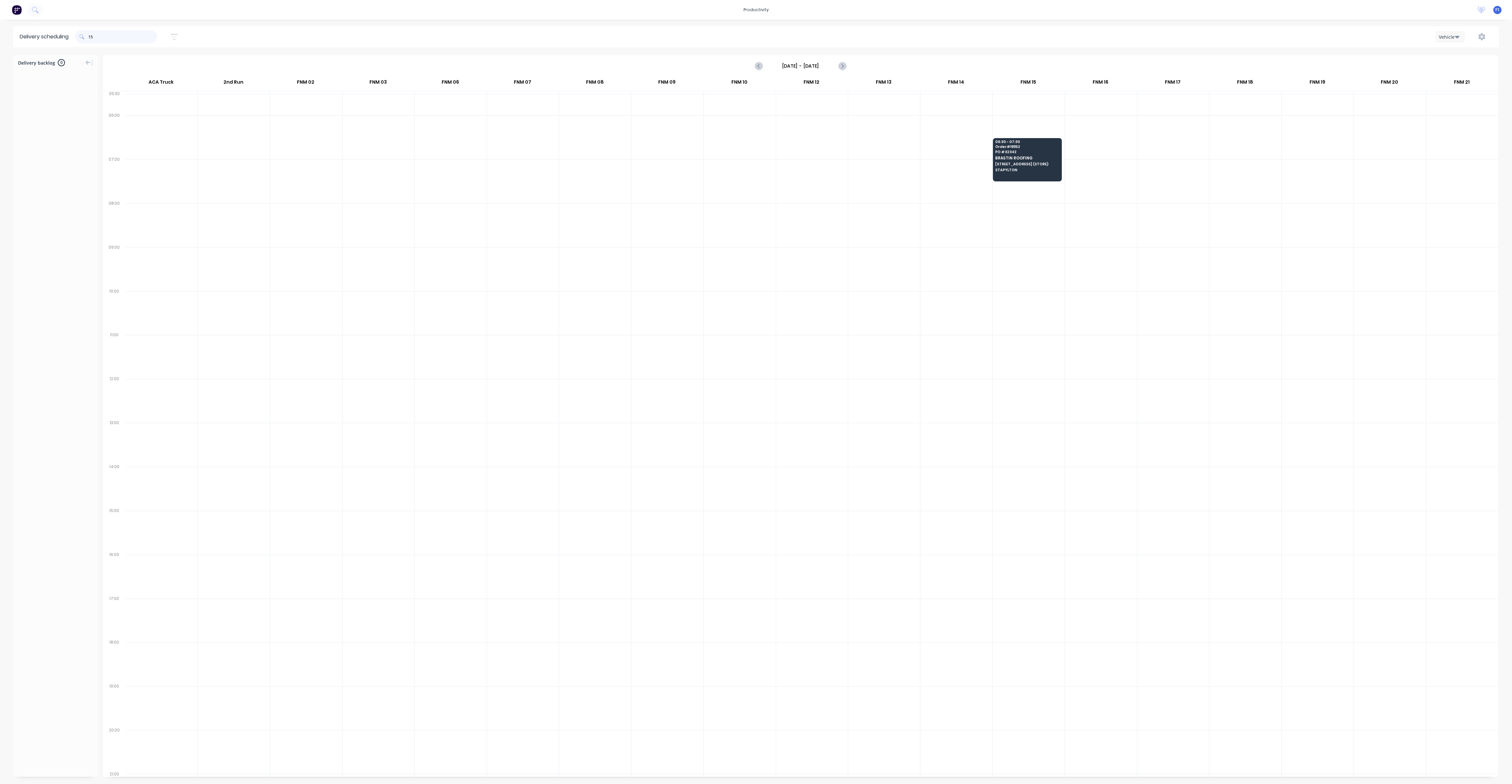
type input "1"
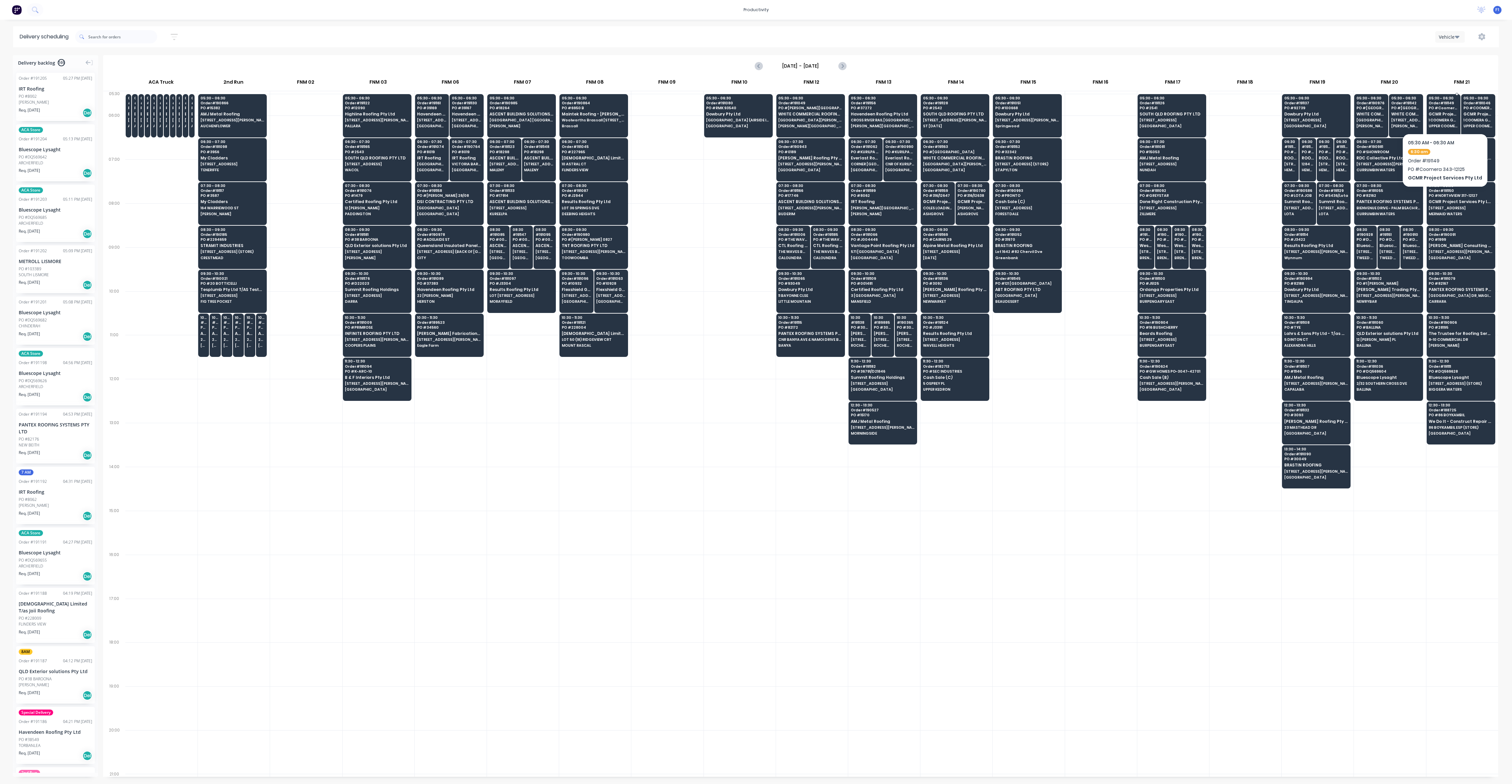
click at [1453, 123] on div "05:30 - 06:30 Order # 191149 PO # Coomera 343-12125 GCMR Project Services Pty L…" at bounding box center [1443, 112] width 33 height 37
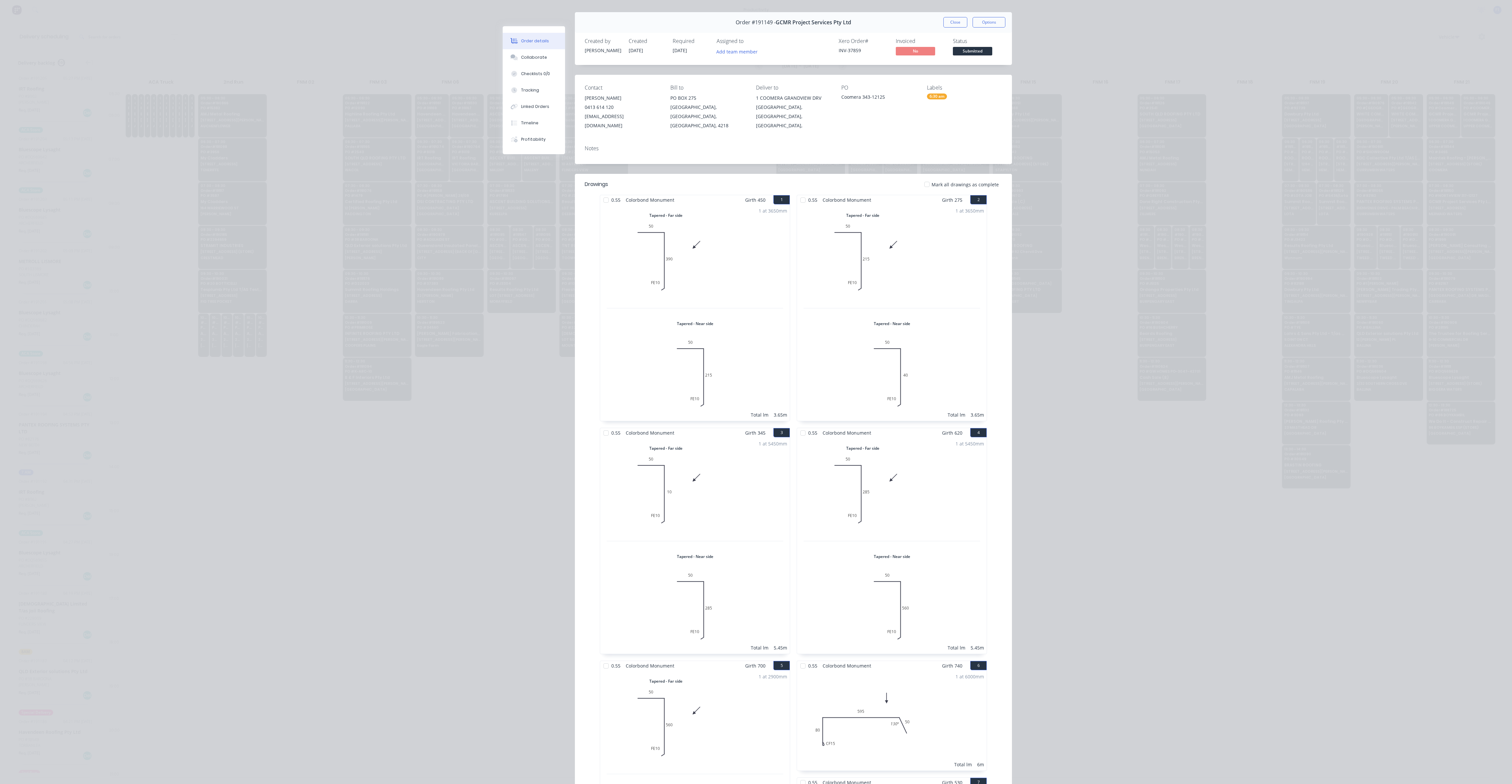
scroll to position [0, 0]
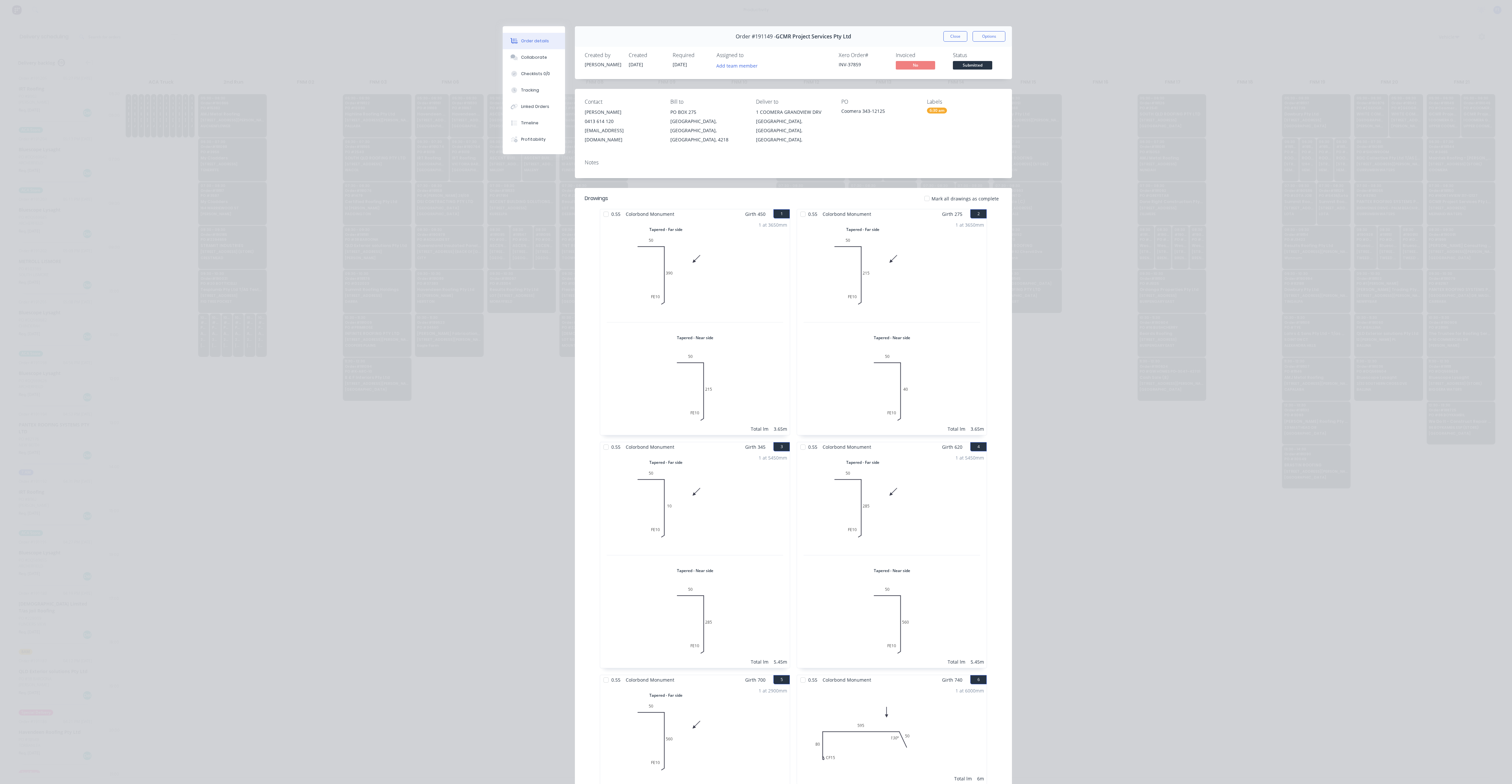
click at [956, 42] on div "Order #191149 - GCMR Project Services Pty Ltd Close Options" at bounding box center [793, 36] width 437 height 21
click at [956, 40] on button "Close" at bounding box center [955, 36] width 24 height 11
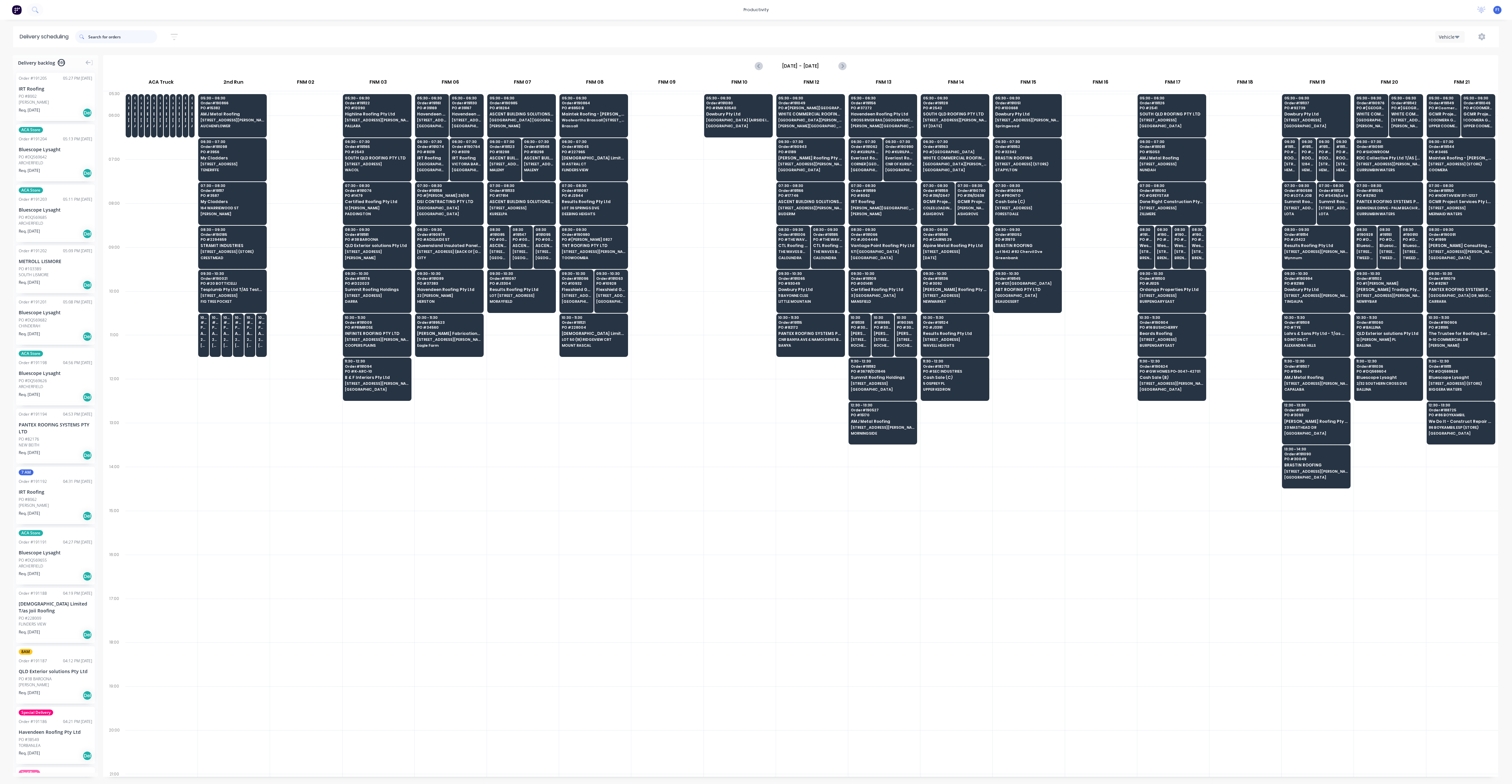
click at [106, 32] on input "text" at bounding box center [122, 36] width 69 height 13
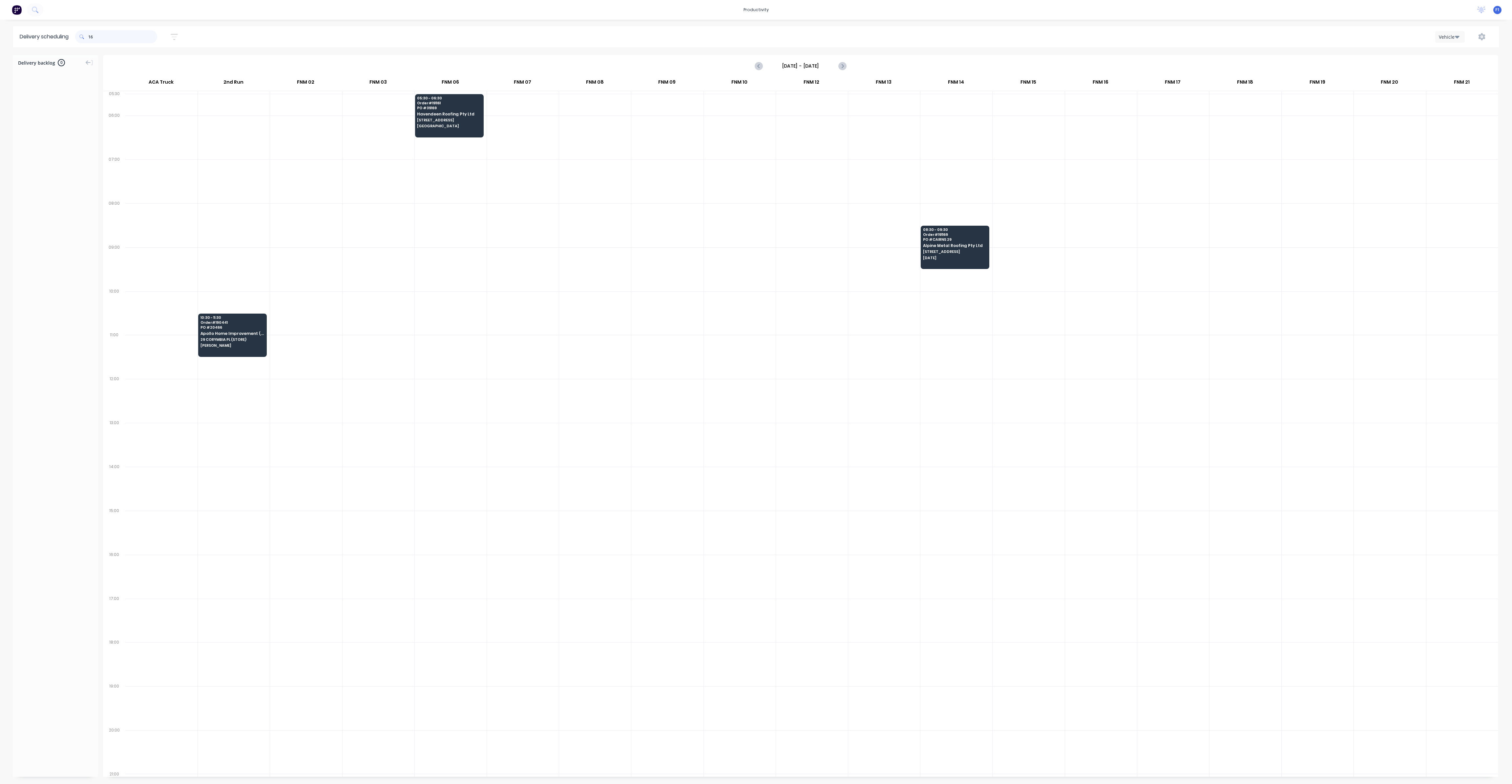
type input "1"
type input "115"
